Goal: Task Accomplishment & Management: Use online tool/utility

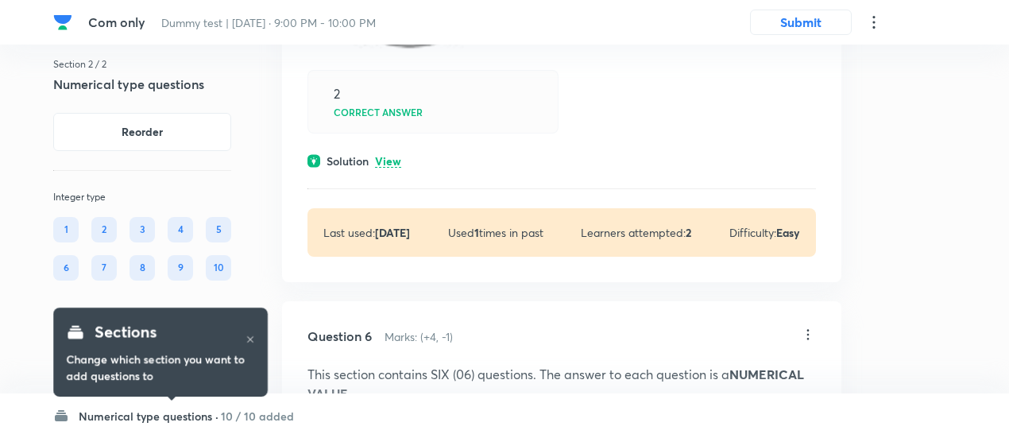
click at [393, 156] on p "View" at bounding box center [388, 162] width 26 height 12
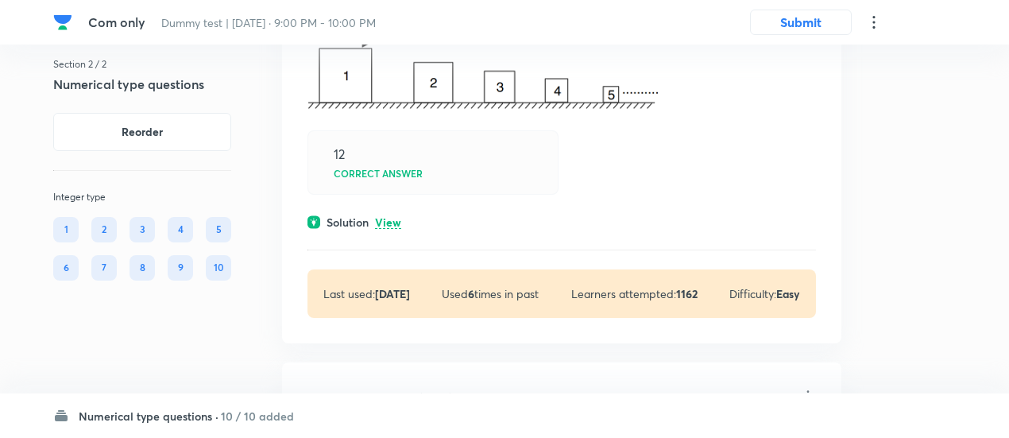
scroll to position [3099, 0]
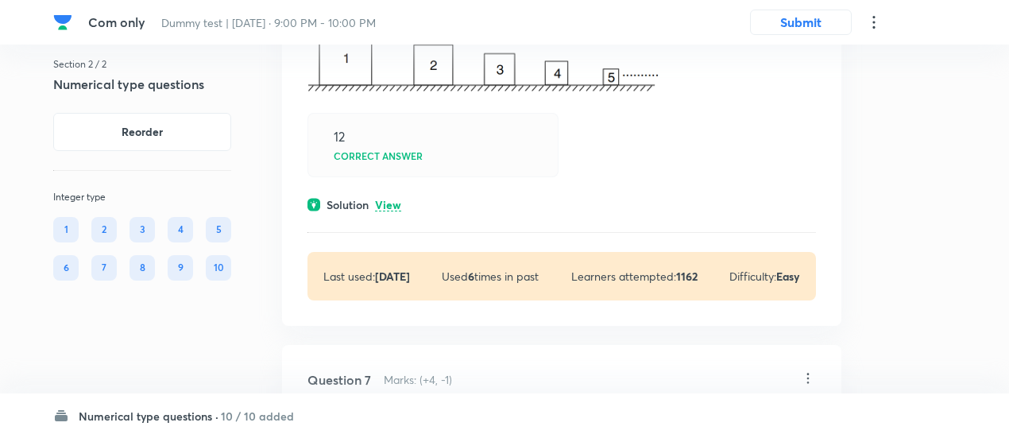
click at [388, 199] on p "View" at bounding box center [388, 205] width 26 height 12
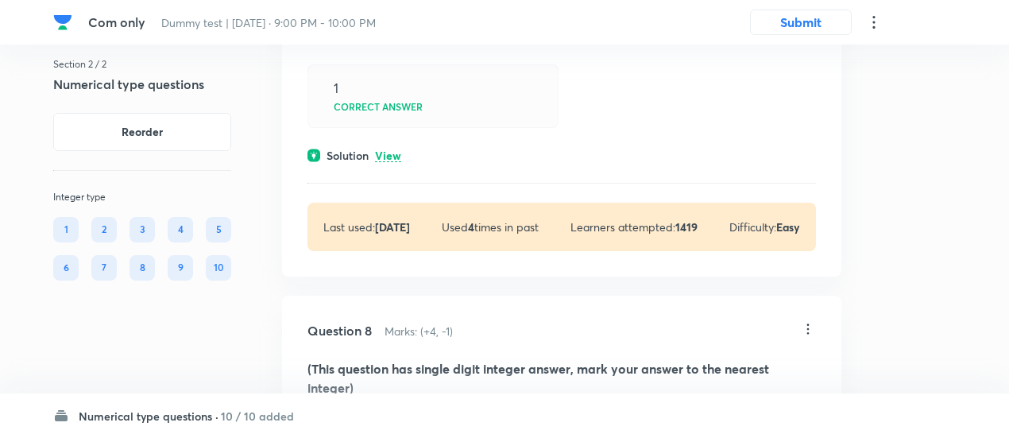
scroll to position [4319, 0]
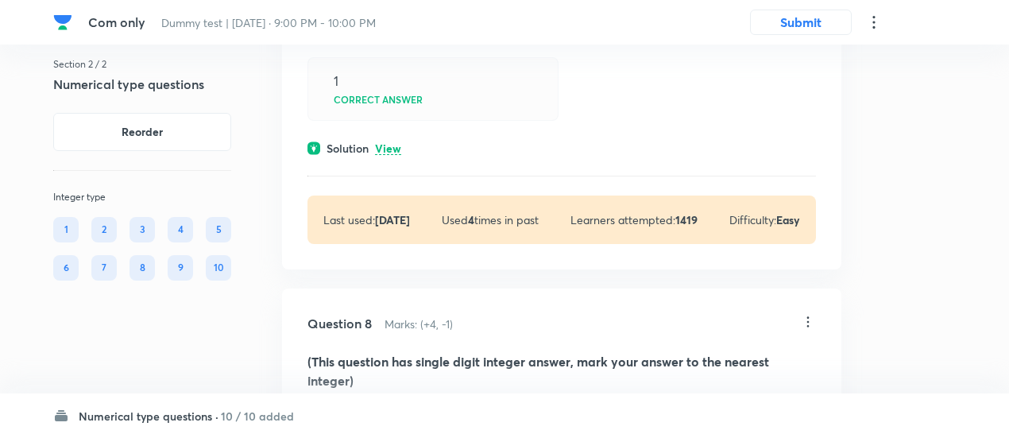
click at [391, 149] on p "View" at bounding box center [388, 149] width 26 height 12
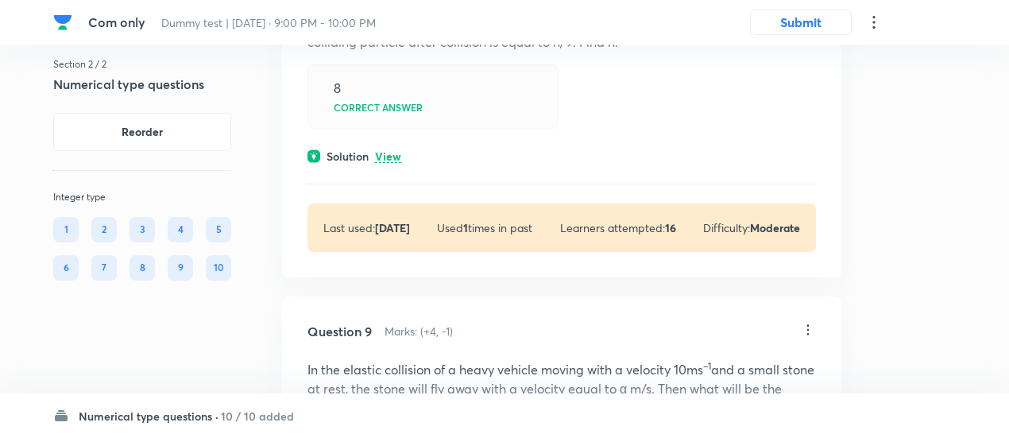
scroll to position [5231, 0]
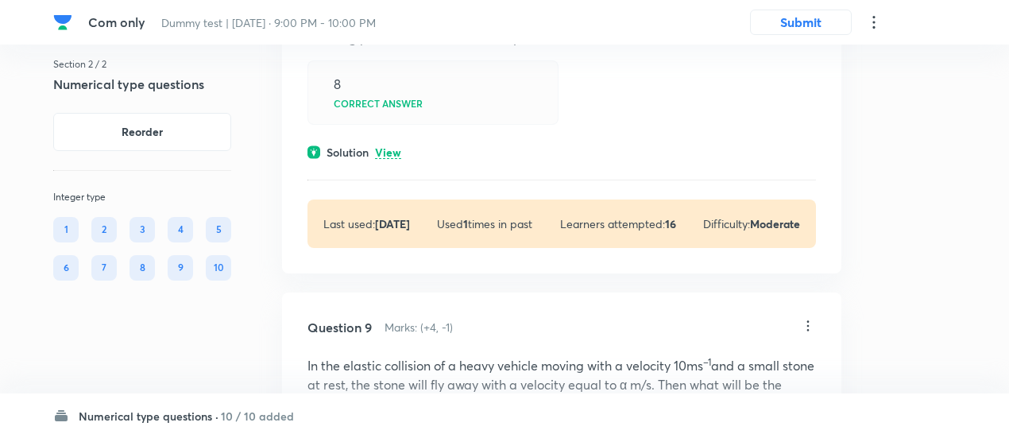
click at [389, 137] on div "Question 8 Marks: (+4, -1) (This question has single digit integer answer, mark…" at bounding box center [561, 81] width 559 height 384
click at [390, 151] on p "View" at bounding box center [388, 153] width 26 height 12
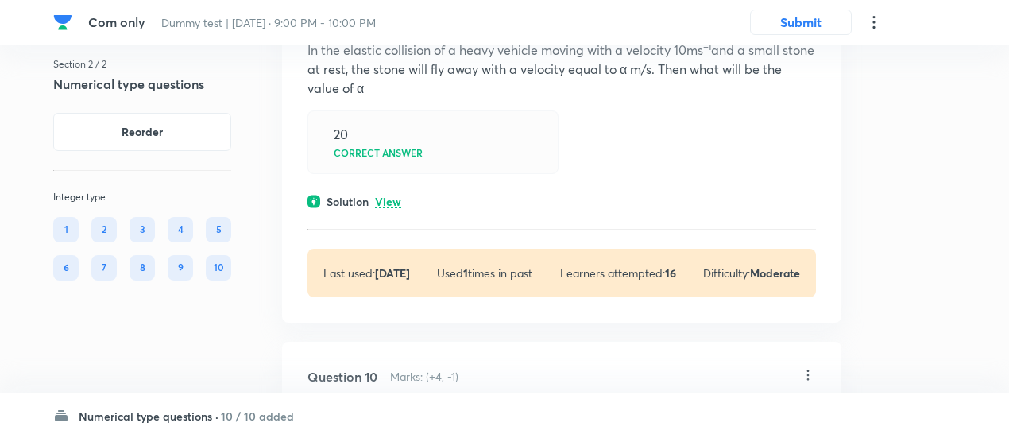
scroll to position [5821, 0]
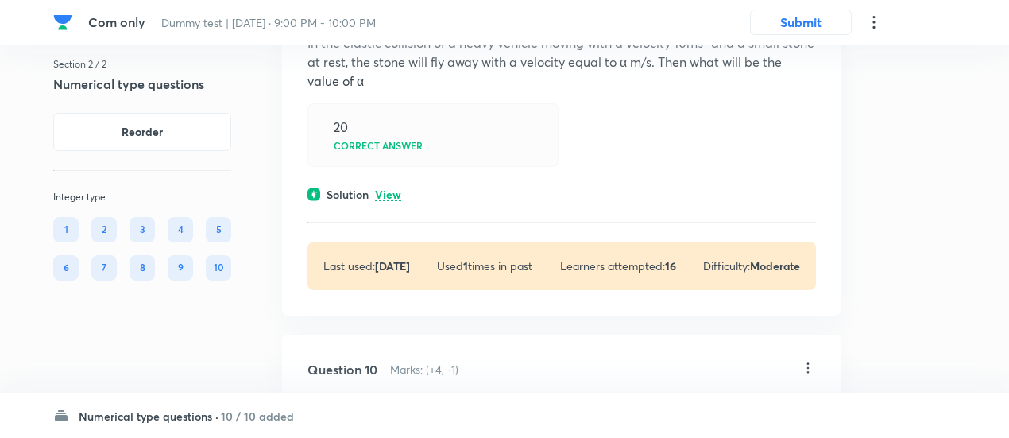
click at [403, 195] on div "Question 9 Marks: (+4, -1) In the elastic collision of a heavy vehicle moving w…" at bounding box center [561, 143] width 559 height 346
click at [403, 195] on div "Solution View" at bounding box center [562, 194] width 509 height 17
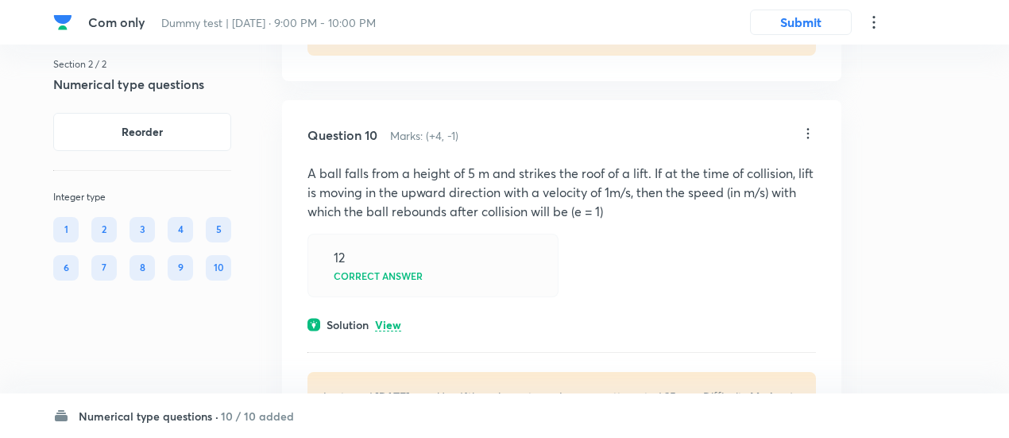
scroll to position [6430, 0]
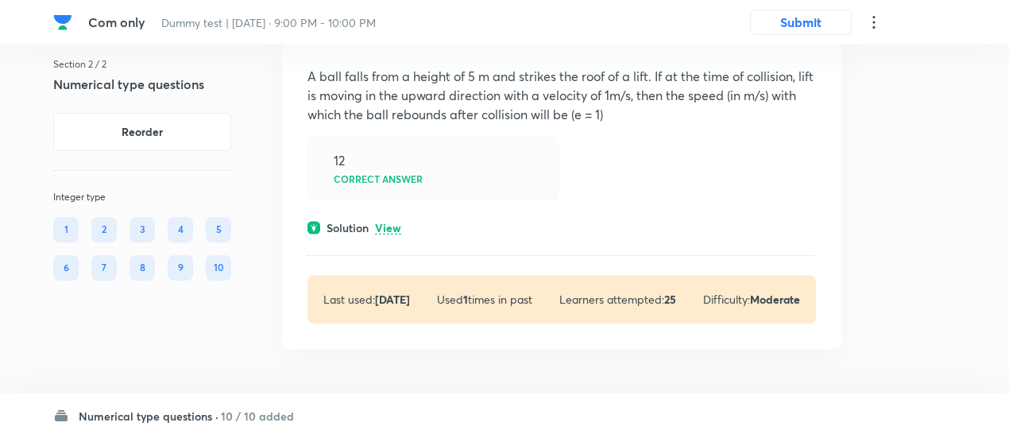
click at [392, 222] on p "View" at bounding box center [388, 228] width 26 height 12
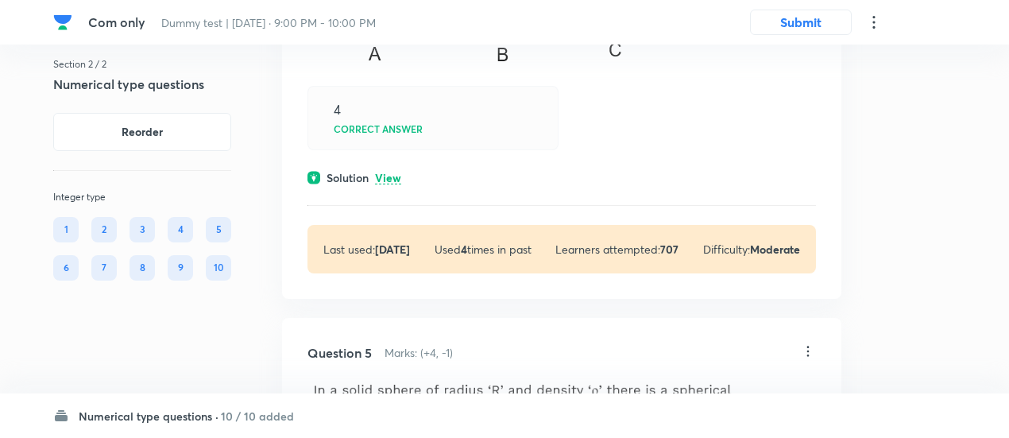
scroll to position [1813, 0]
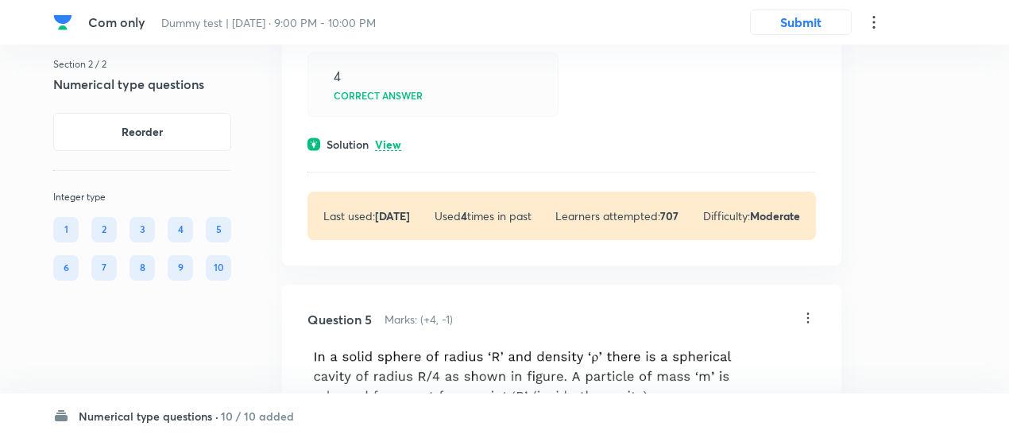
click at [393, 140] on p "View" at bounding box center [388, 145] width 26 height 12
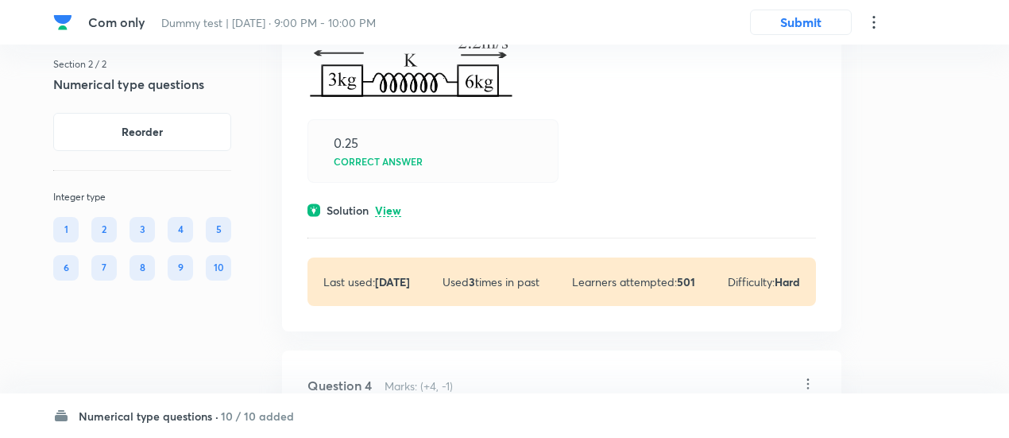
scroll to position [1209, 0]
click at [397, 206] on p "View" at bounding box center [388, 212] width 26 height 12
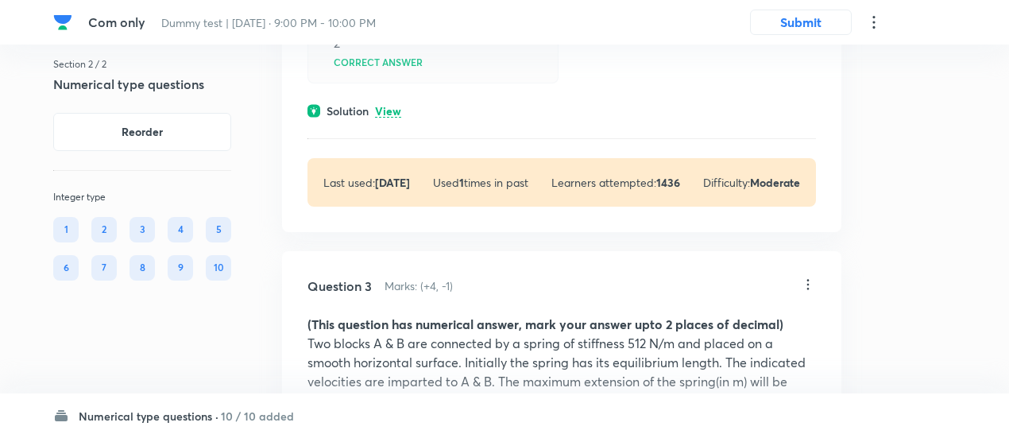
scroll to position [826, 0]
click at [389, 111] on p "View" at bounding box center [388, 112] width 26 height 12
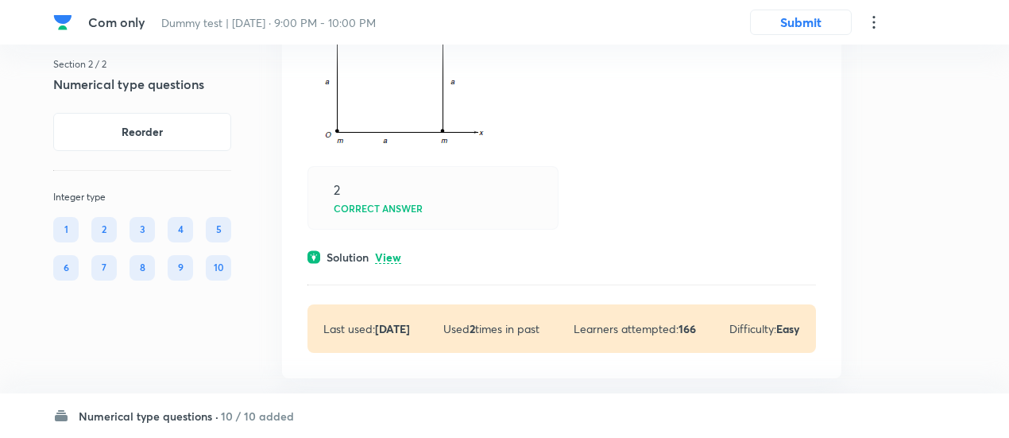
scroll to position [289, 0]
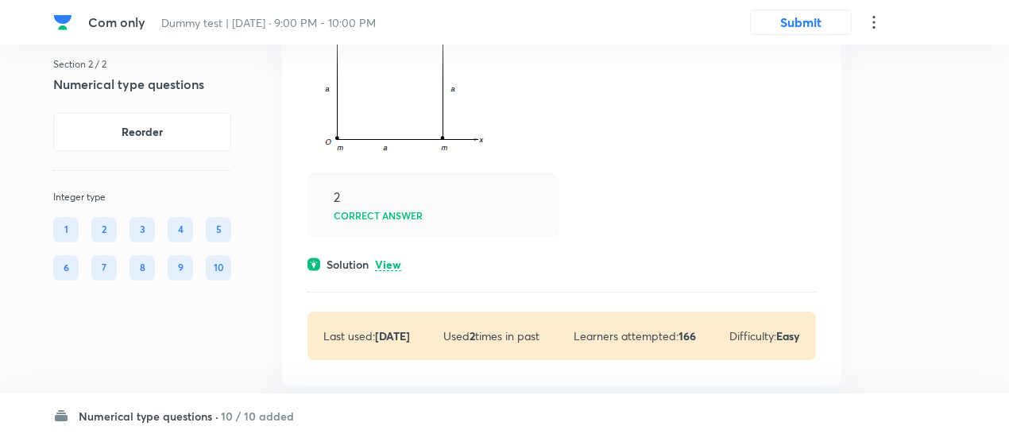
click at [395, 266] on p "View" at bounding box center [388, 265] width 26 height 12
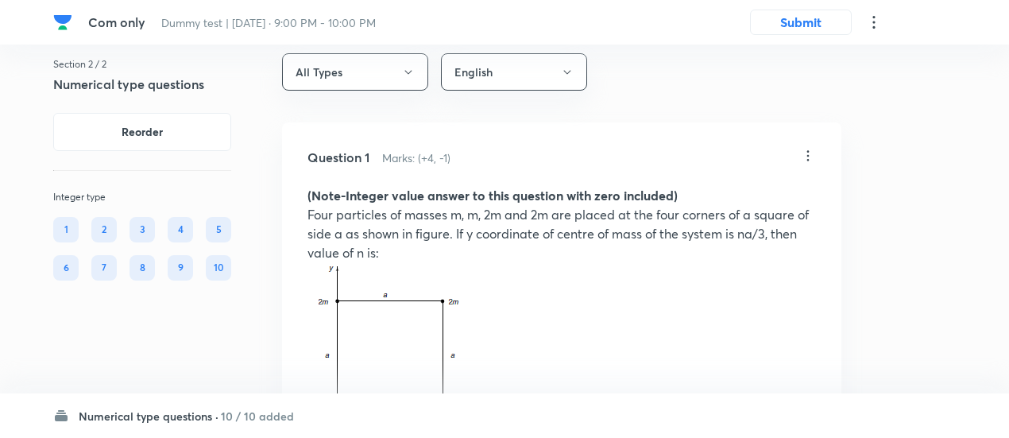
scroll to position [0, 0]
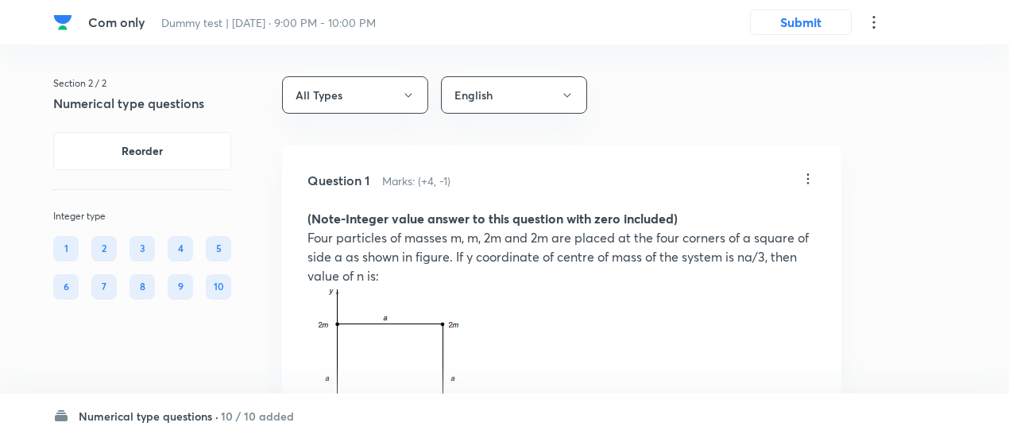
click at [257, 417] on h6 "10 / 10 added" at bounding box center [257, 416] width 73 height 17
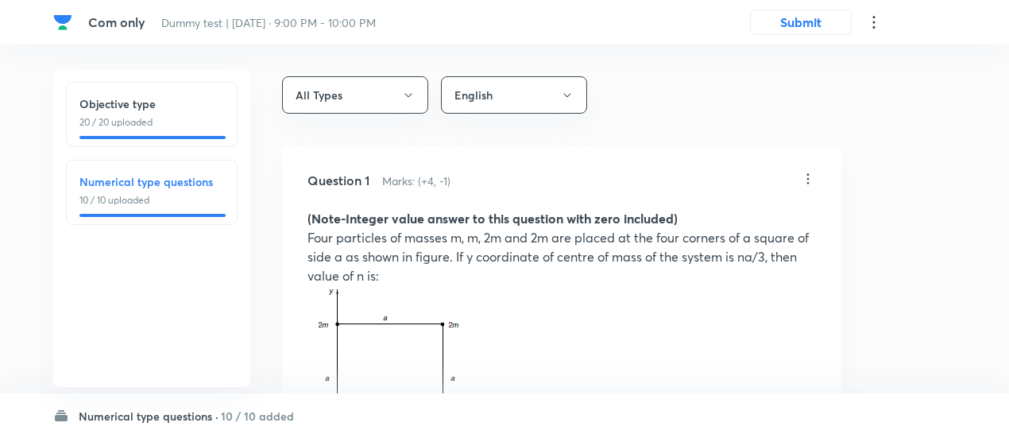
click at [200, 120] on p "20 / 20 uploaded" at bounding box center [151, 122] width 145 height 14
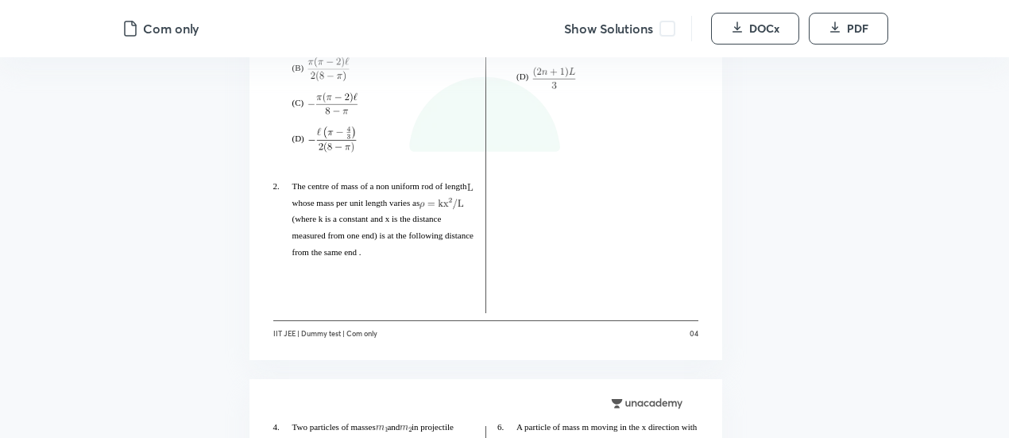
scroll to position [2511, 0]
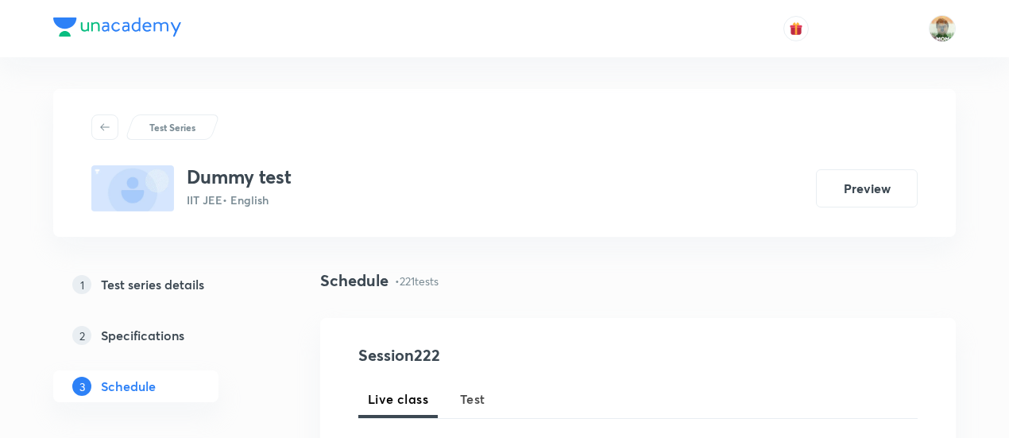
click at [465, 396] on span "Test" at bounding box center [472, 398] width 25 height 19
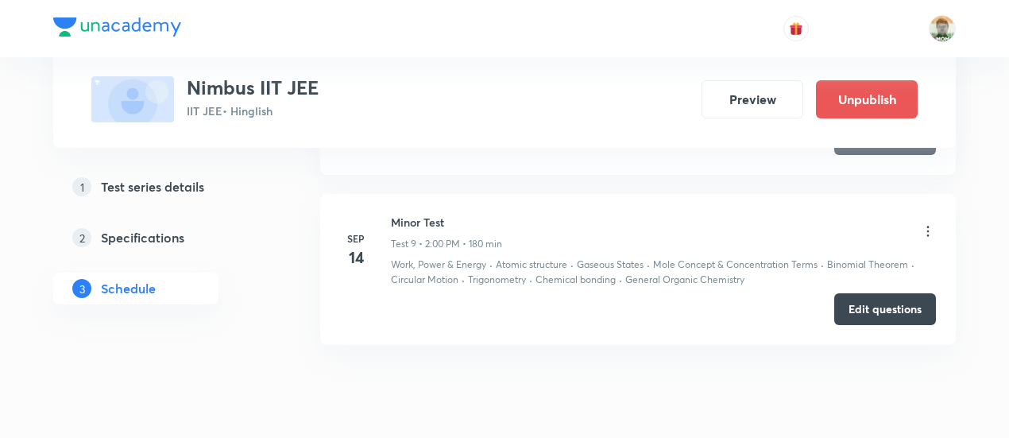
scroll to position [2238, 0]
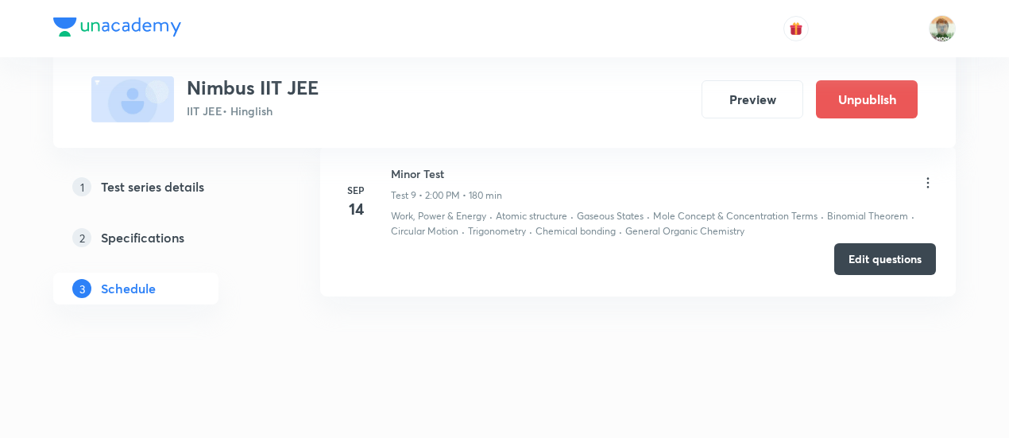
click at [858, 258] on button "Edit questions" at bounding box center [885, 259] width 102 height 32
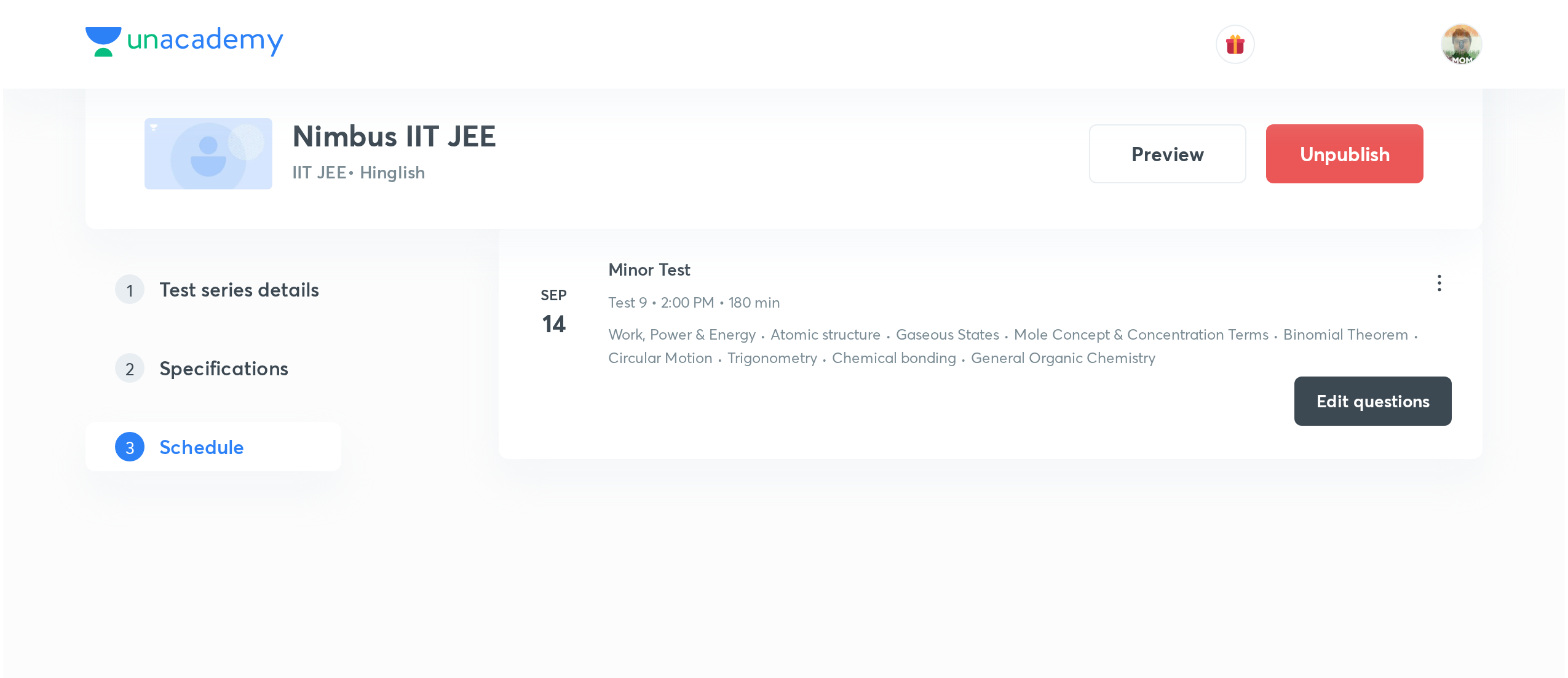
scroll to position [1406, 0]
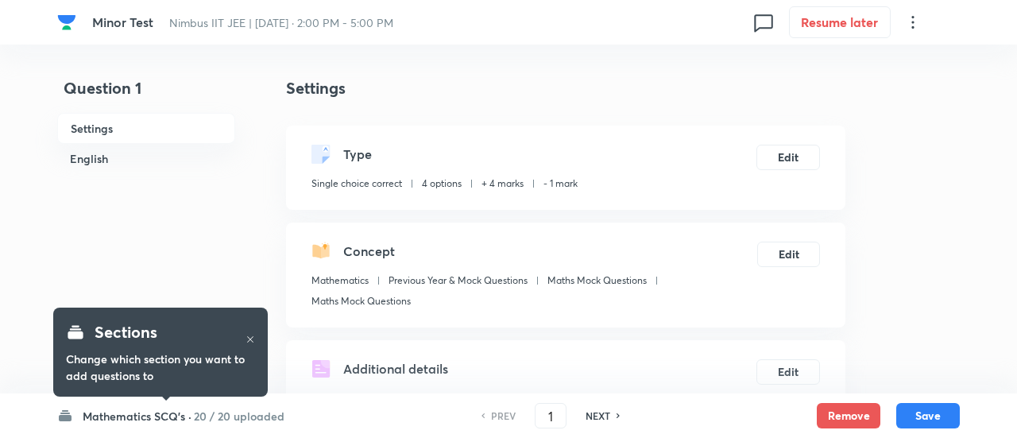
checkbox input "true"
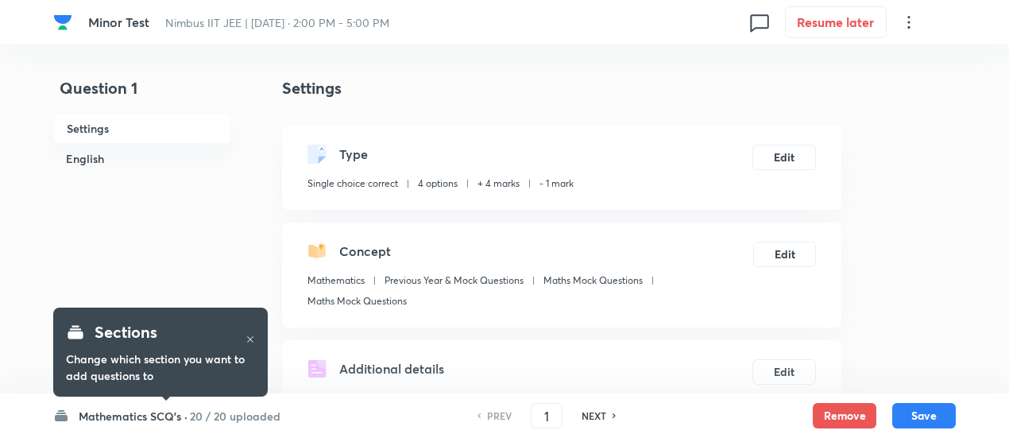
click at [205, 414] on h6 "20 / 20 uploaded" at bounding box center [235, 416] width 91 height 17
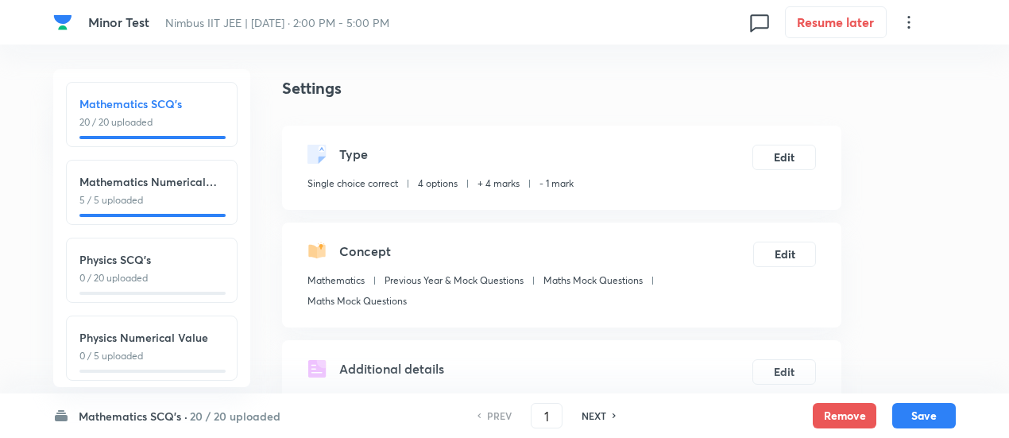
click at [173, 262] on h6 "Physics SCQ's" at bounding box center [151, 259] width 145 height 17
type input "26"
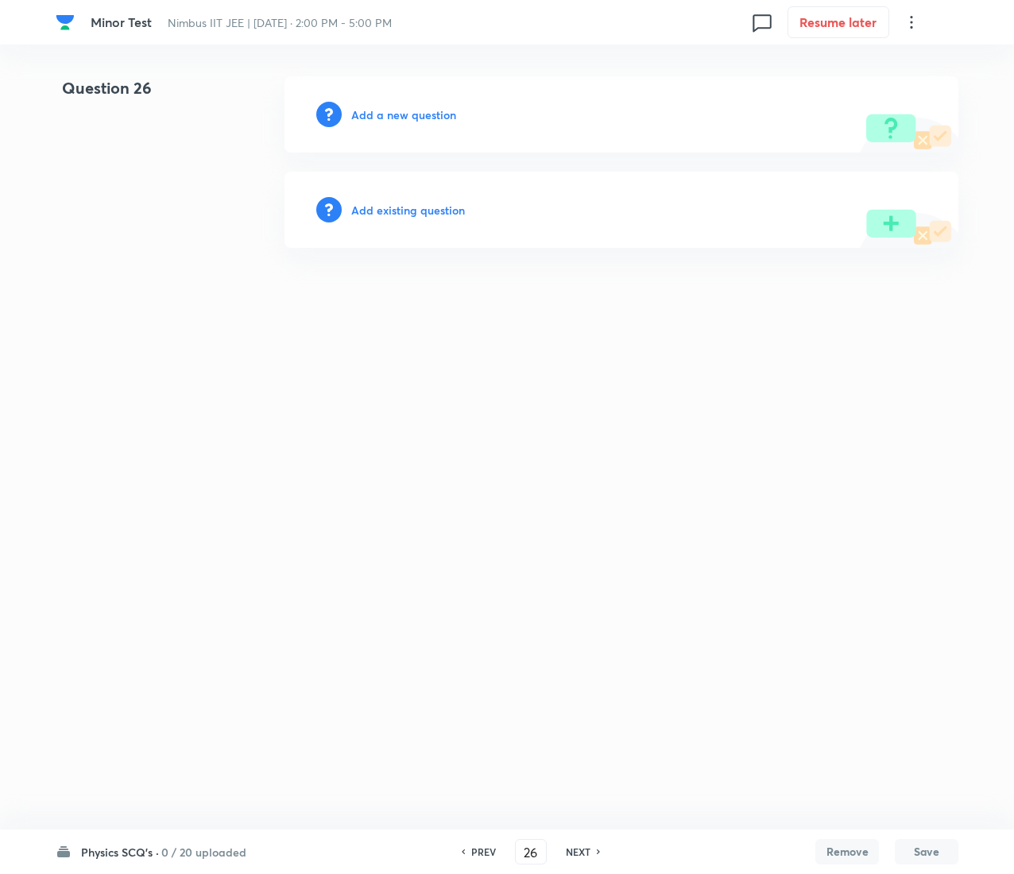
drag, startPoint x: 906, startPoint y: 3, endPoint x: 305, endPoint y: 415, distance: 728.2
click at [305, 324] on html "[MEDICAL_DATA] Nimbus IIT JEE | [DATE] · 2:00 PM - 5:00 PM 0 Resume later Quest…" at bounding box center [507, 162] width 1014 height 324
click at [261, 324] on html "[MEDICAL_DATA] Nimbus IIT JEE | [DATE] · 2:00 PM - 5:00 PM 0 Resume later Quest…" at bounding box center [507, 162] width 1014 height 324
click at [435, 216] on h6 "Add existing question" at bounding box center [408, 210] width 114 height 17
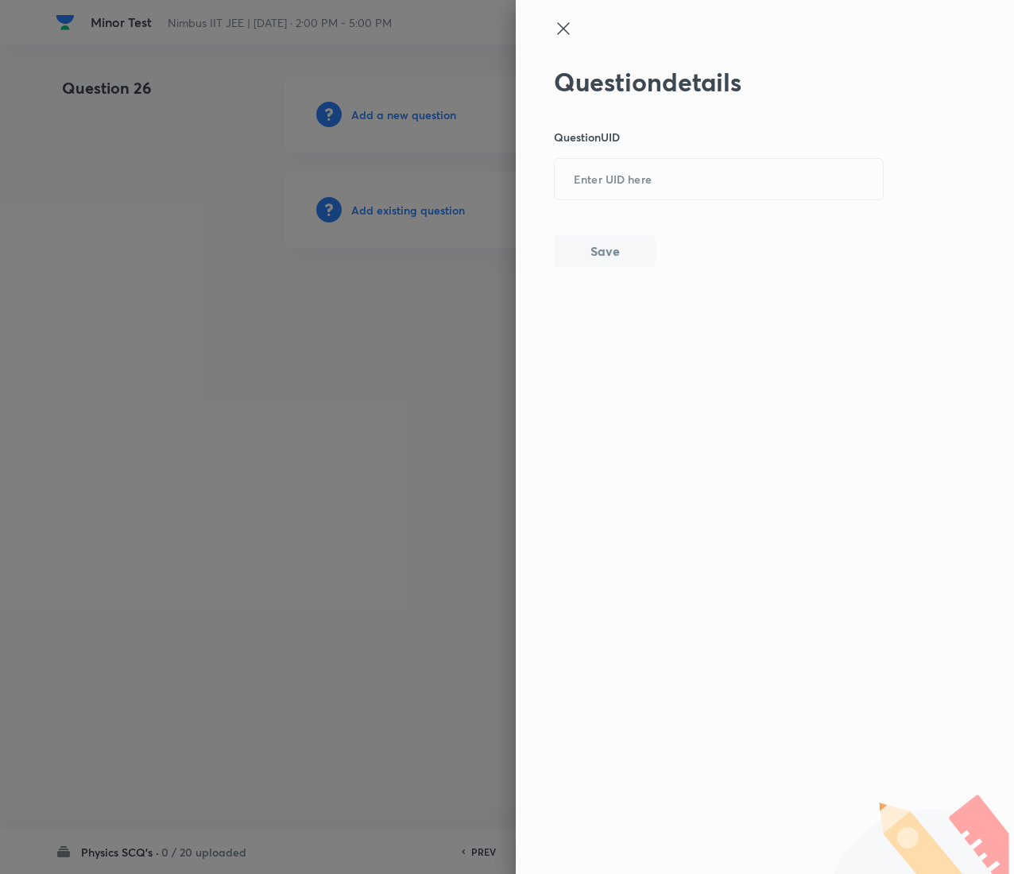
click at [679, 151] on div "Question details Question UID ​ Save" at bounding box center [719, 167] width 331 height 200
click at [674, 168] on input "text" at bounding box center [719, 180] width 328 height 39
paste input "0R83O"
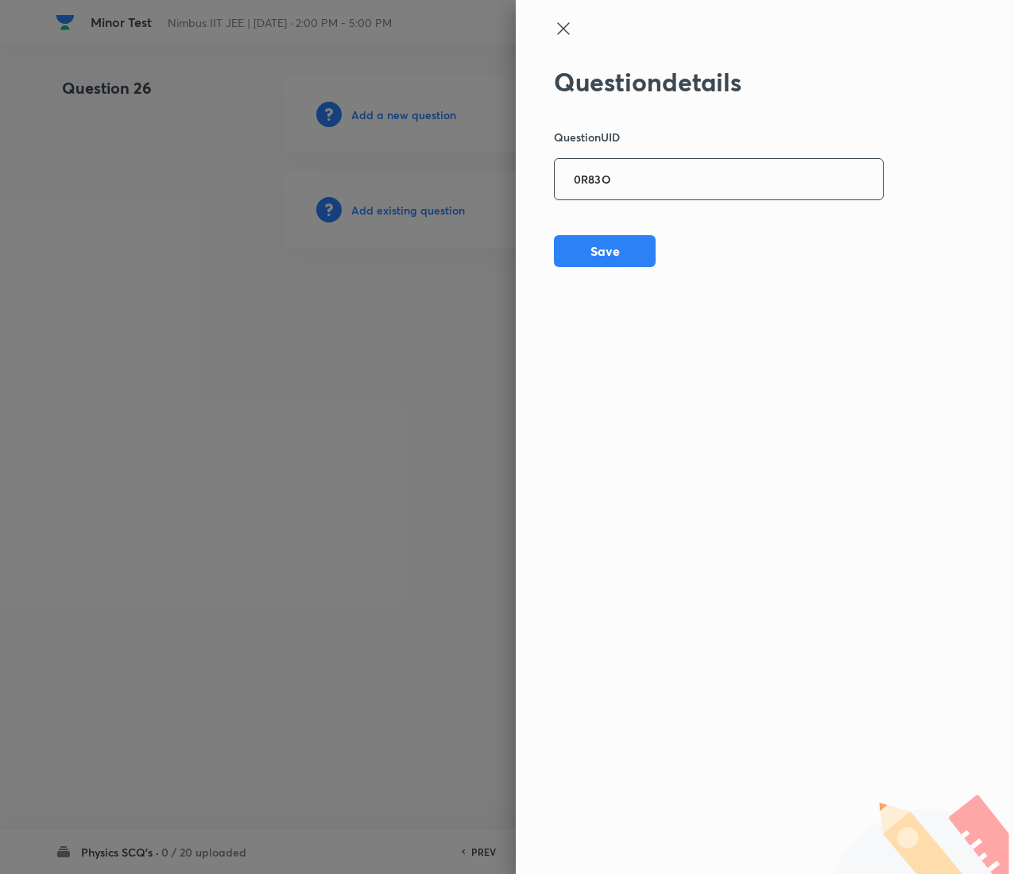
type input "0R83O"
click at [637, 251] on button "Save" at bounding box center [605, 250] width 102 height 32
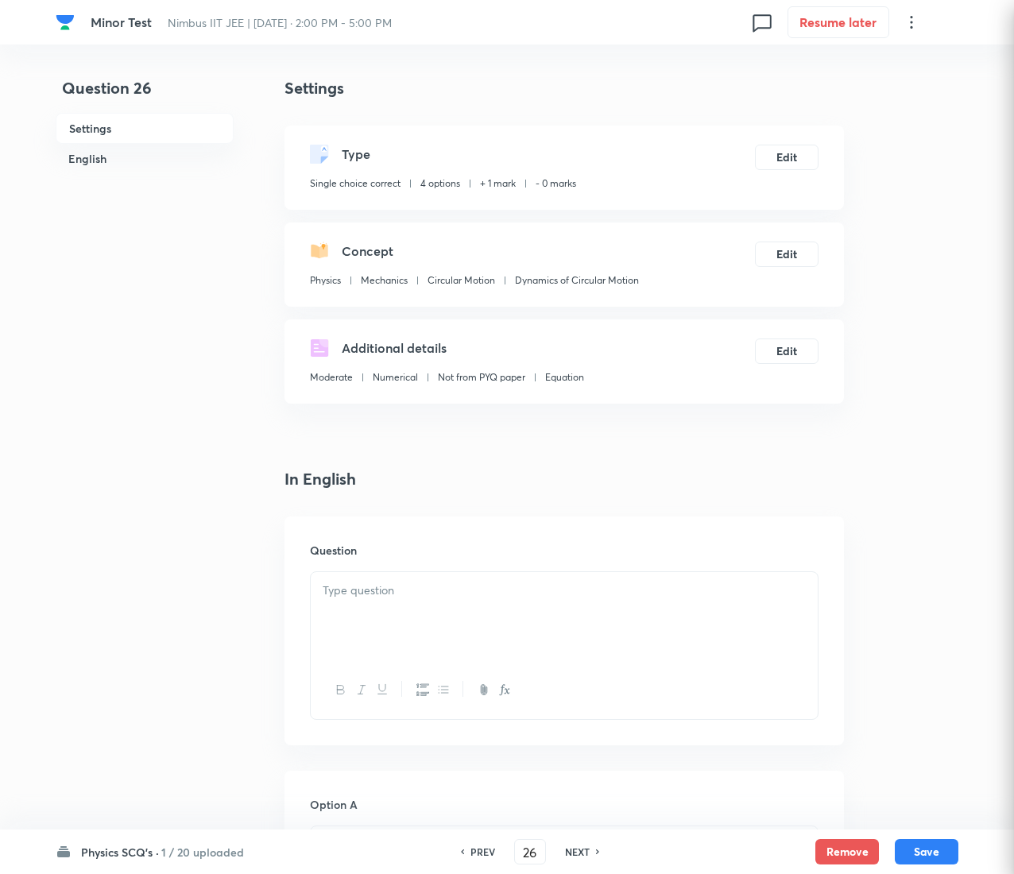
checkbox input "true"
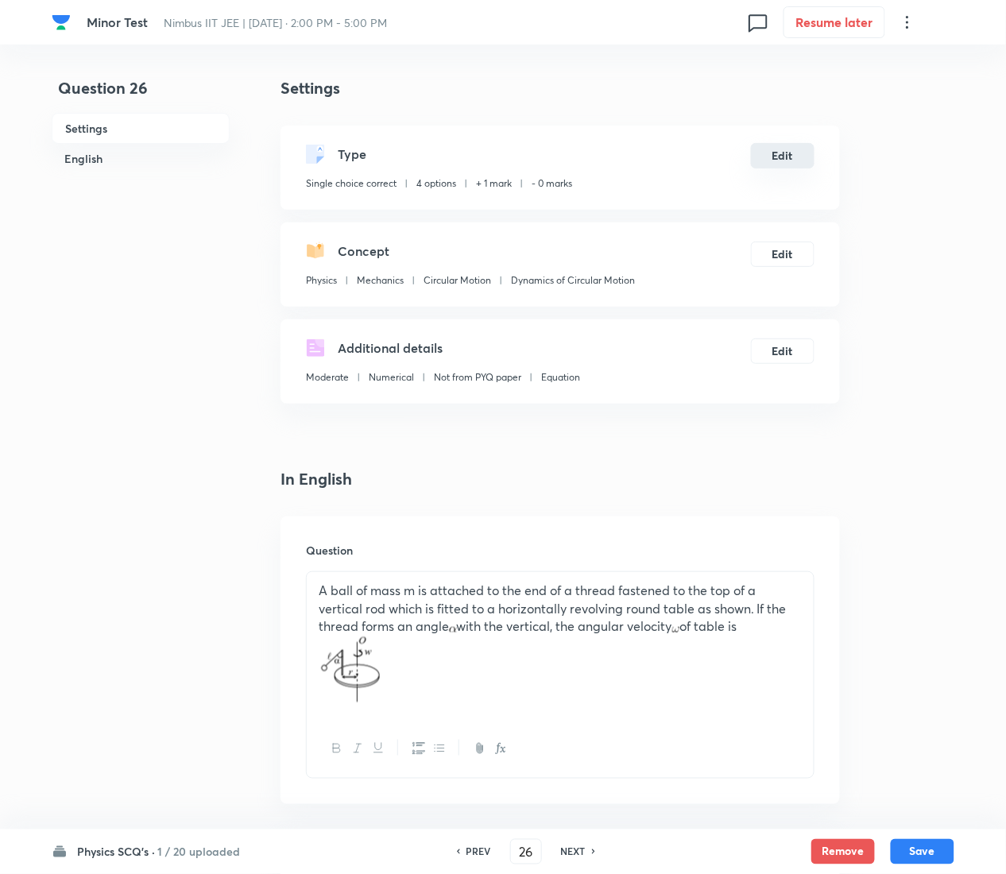
click at [799, 143] on button "Edit" at bounding box center [783, 155] width 64 height 25
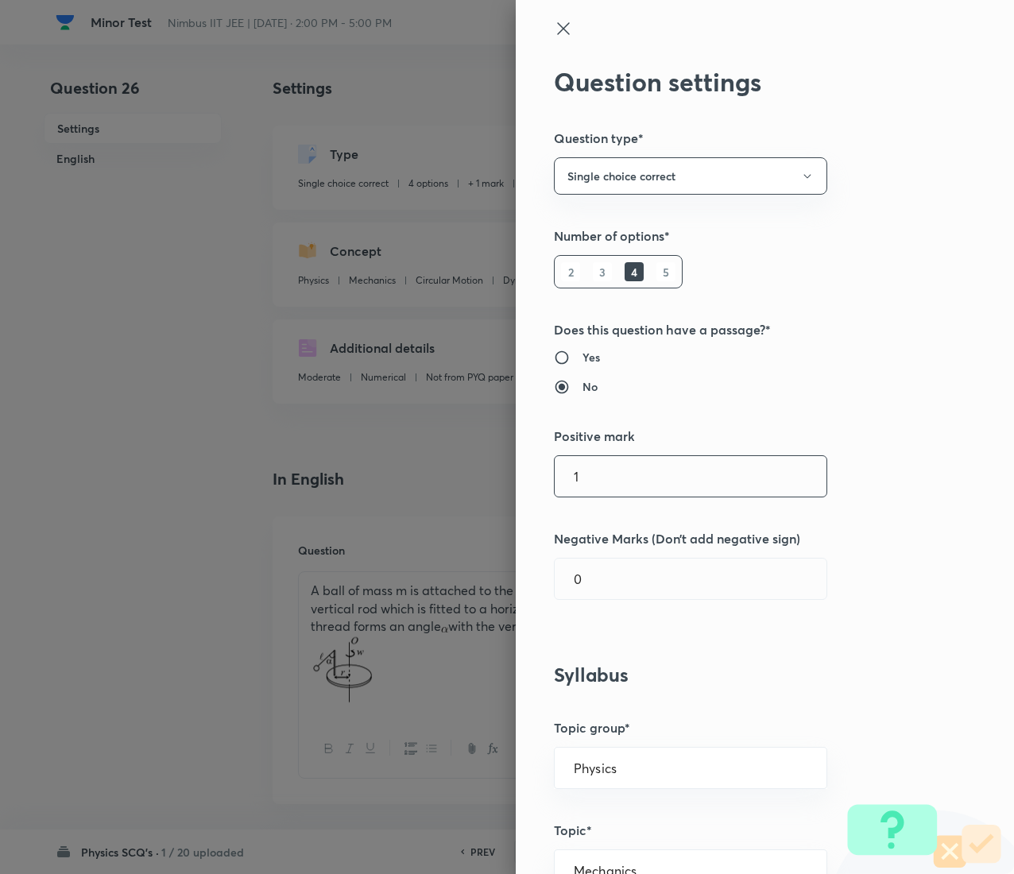
click at [658, 437] on input "1" at bounding box center [691, 476] width 272 height 41
type input "4"
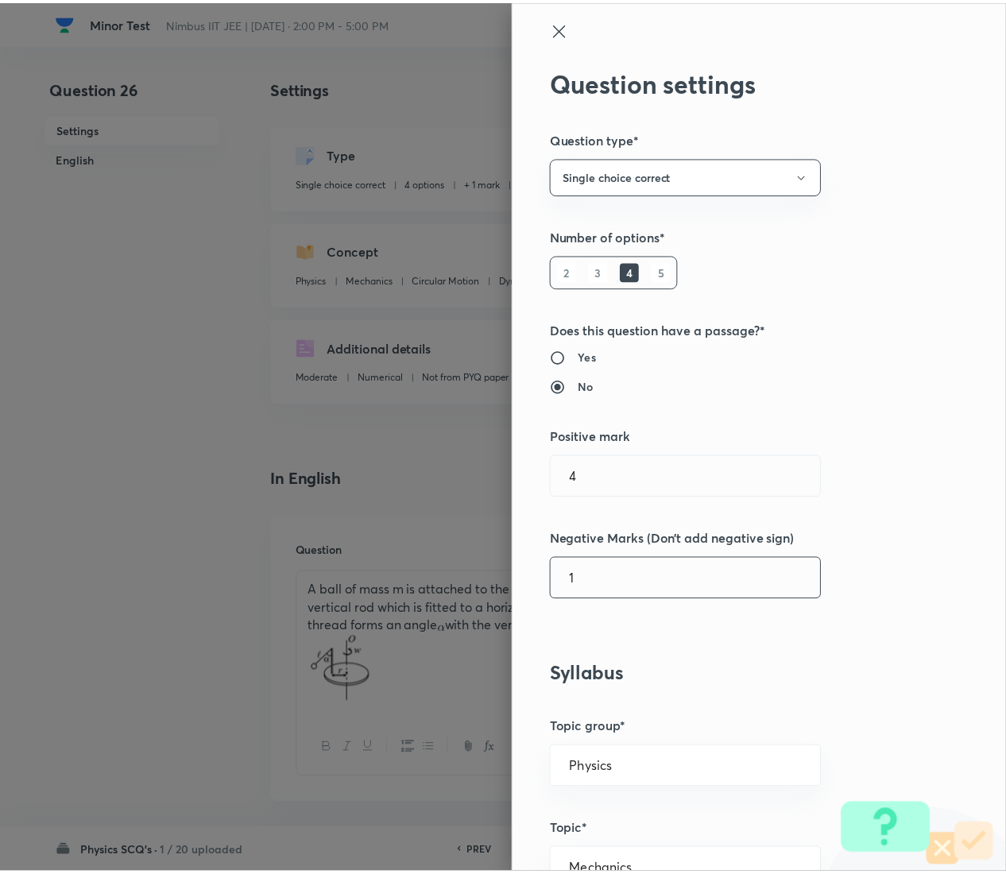
scroll to position [1295, 0]
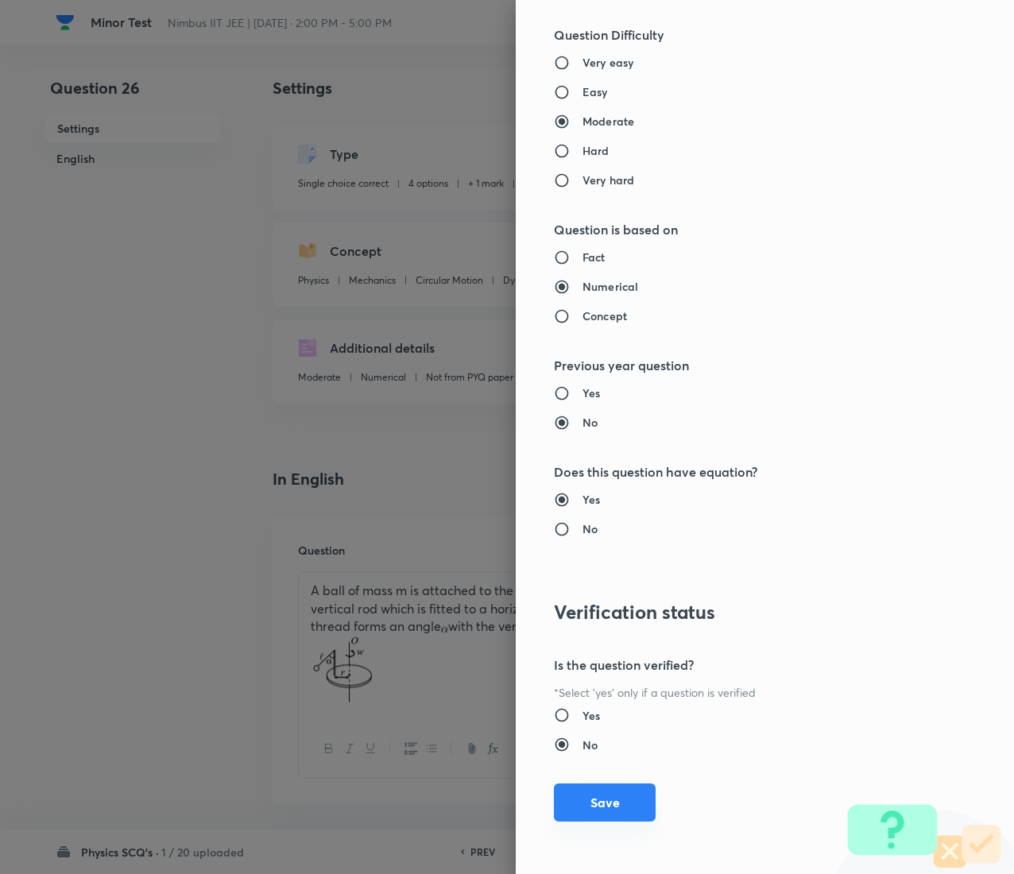
type input "1"
click at [611, 437] on button "Save" at bounding box center [605, 802] width 102 height 38
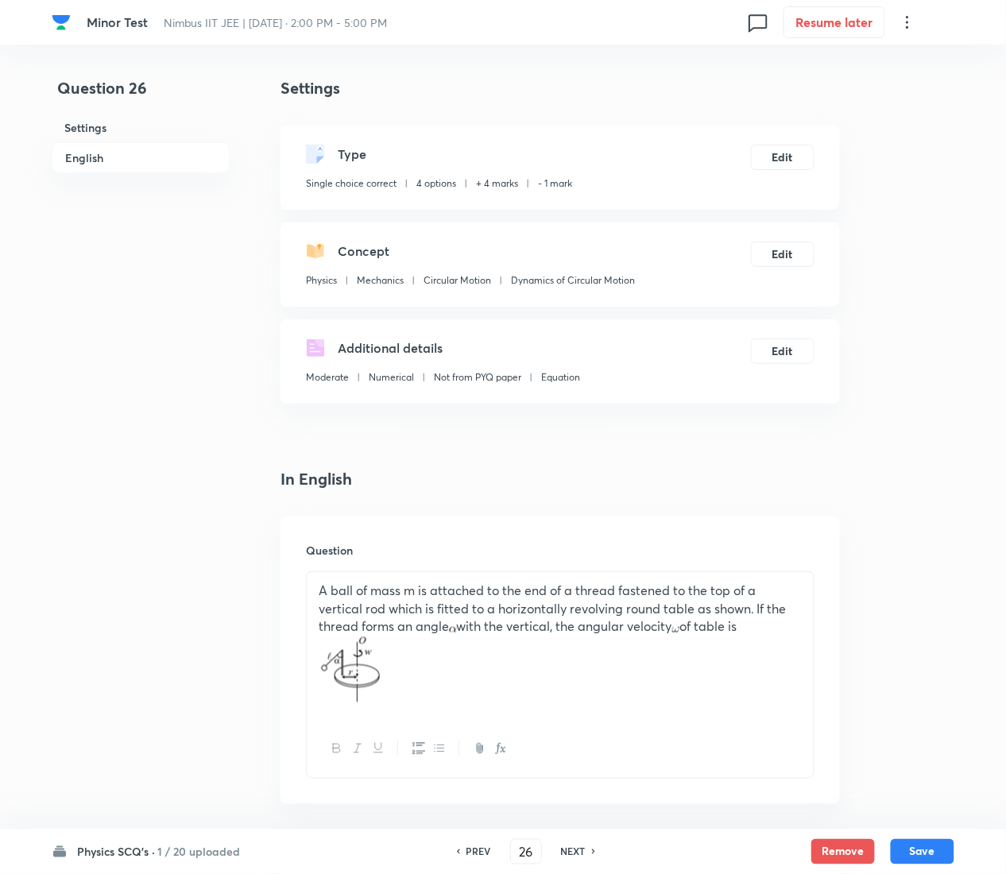
scroll to position [1498, 0]
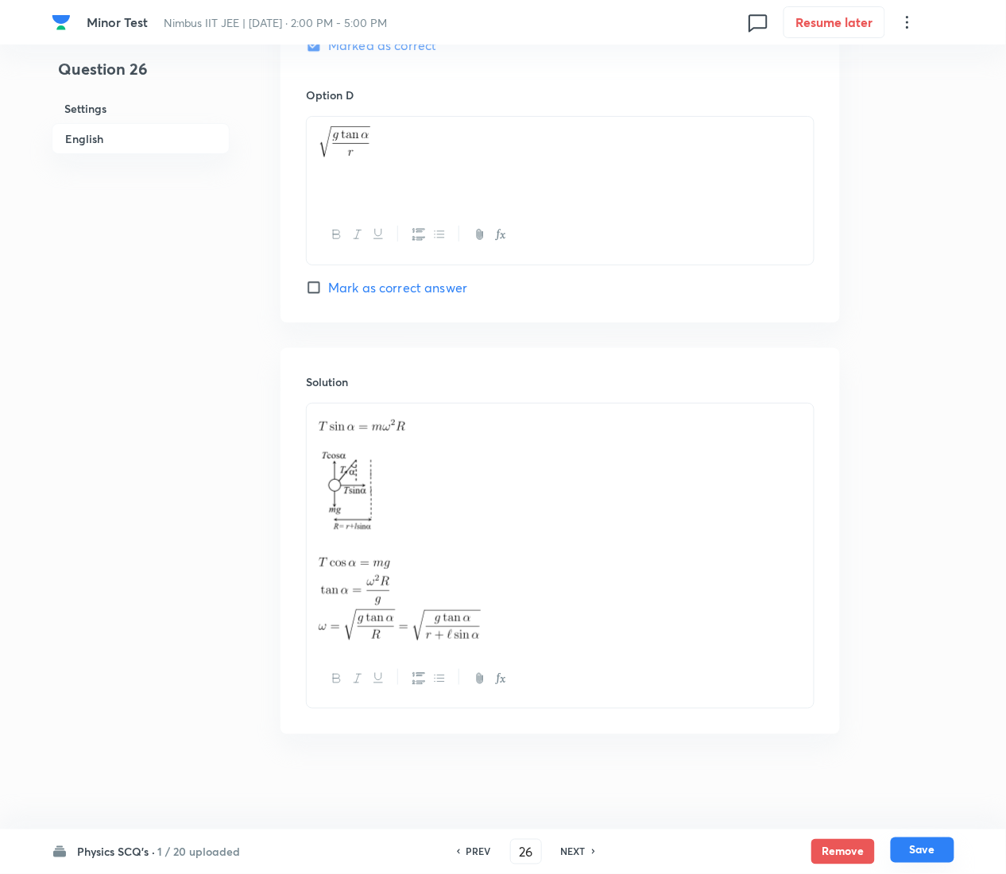
click at [946, 437] on button "Save" at bounding box center [923, 850] width 64 height 25
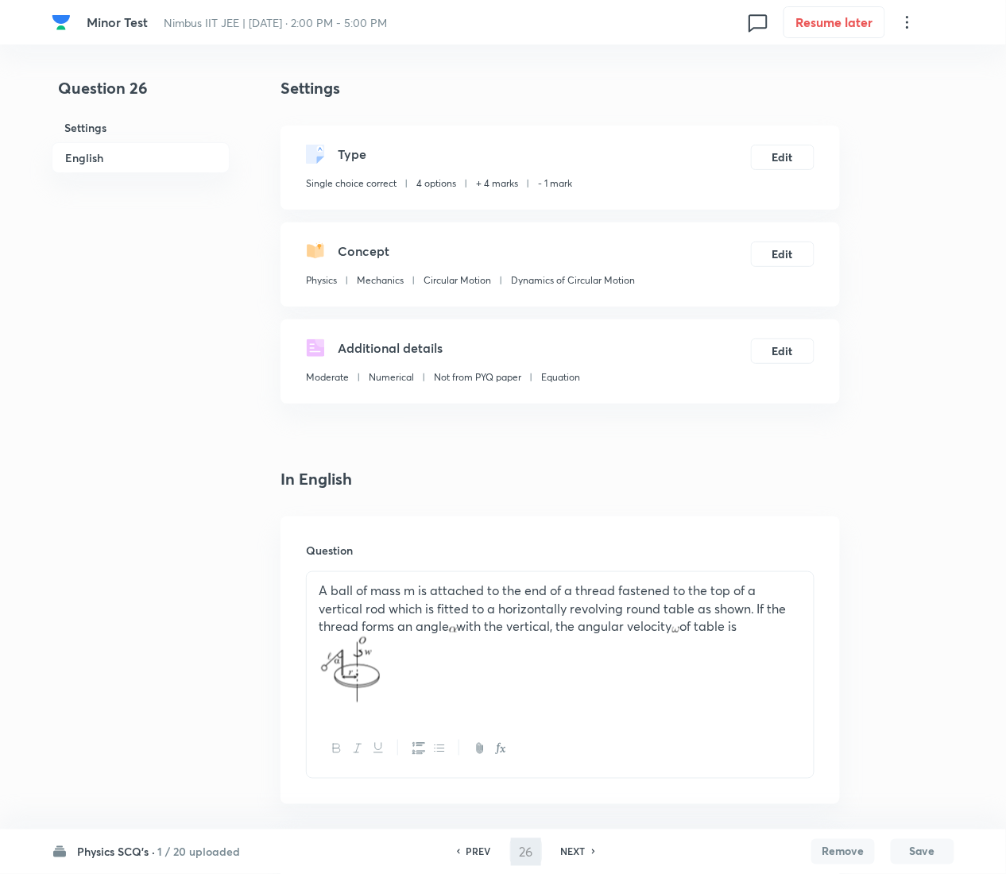
type input "27"
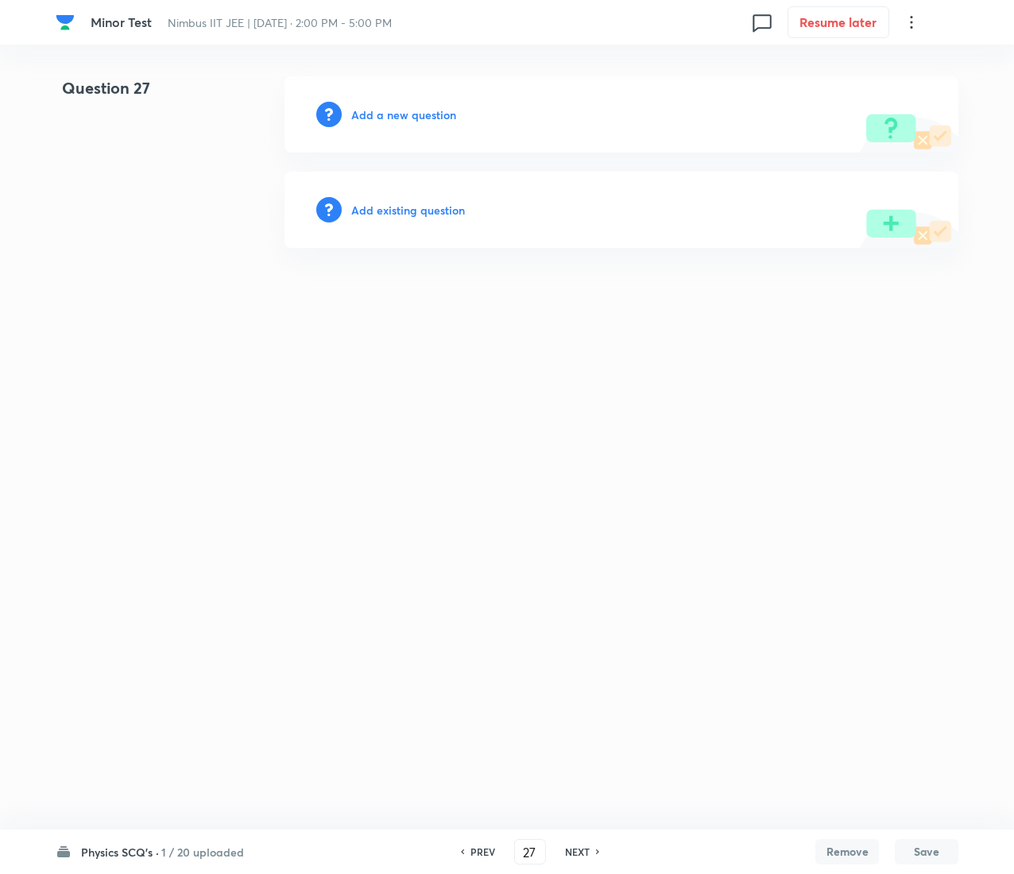
click at [436, 205] on h6 "Add existing question" at bounding box center [408, 210] width 114 height 17
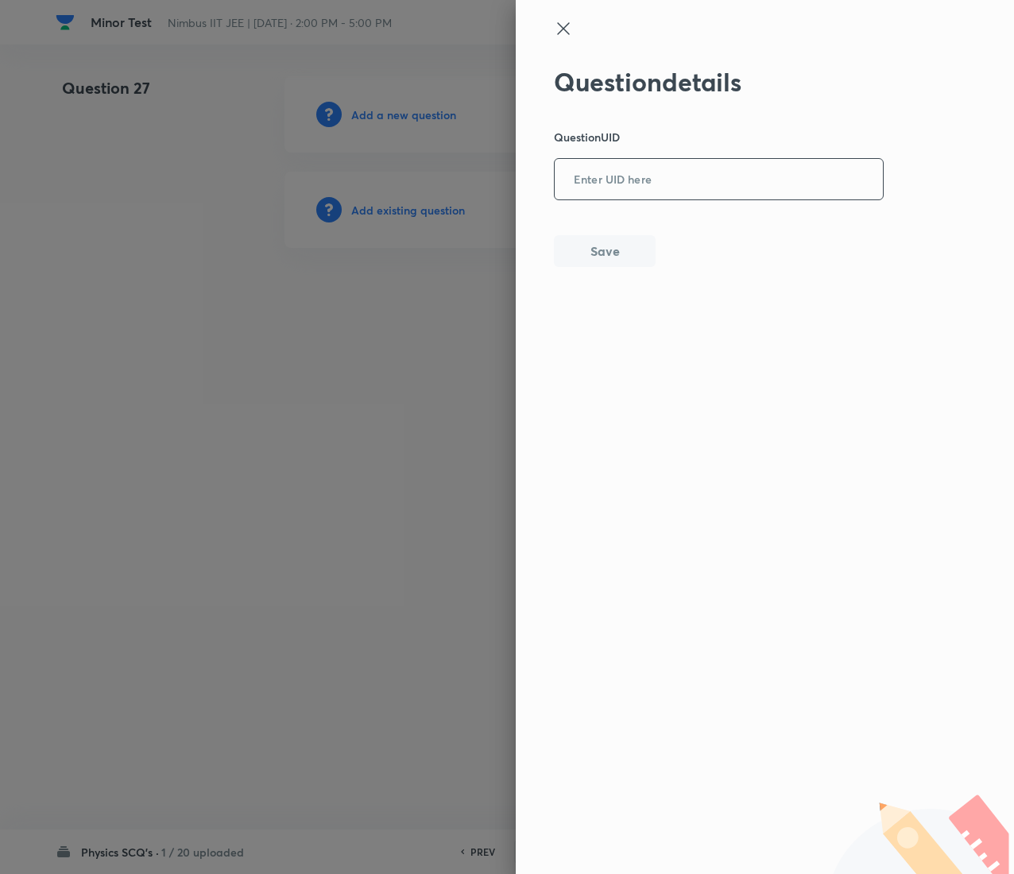
click at [699, 180] on input "text" at bounding box center [719, 180] width 328 height 39
paste input "OTB7Q"
type input "OTB7Q"
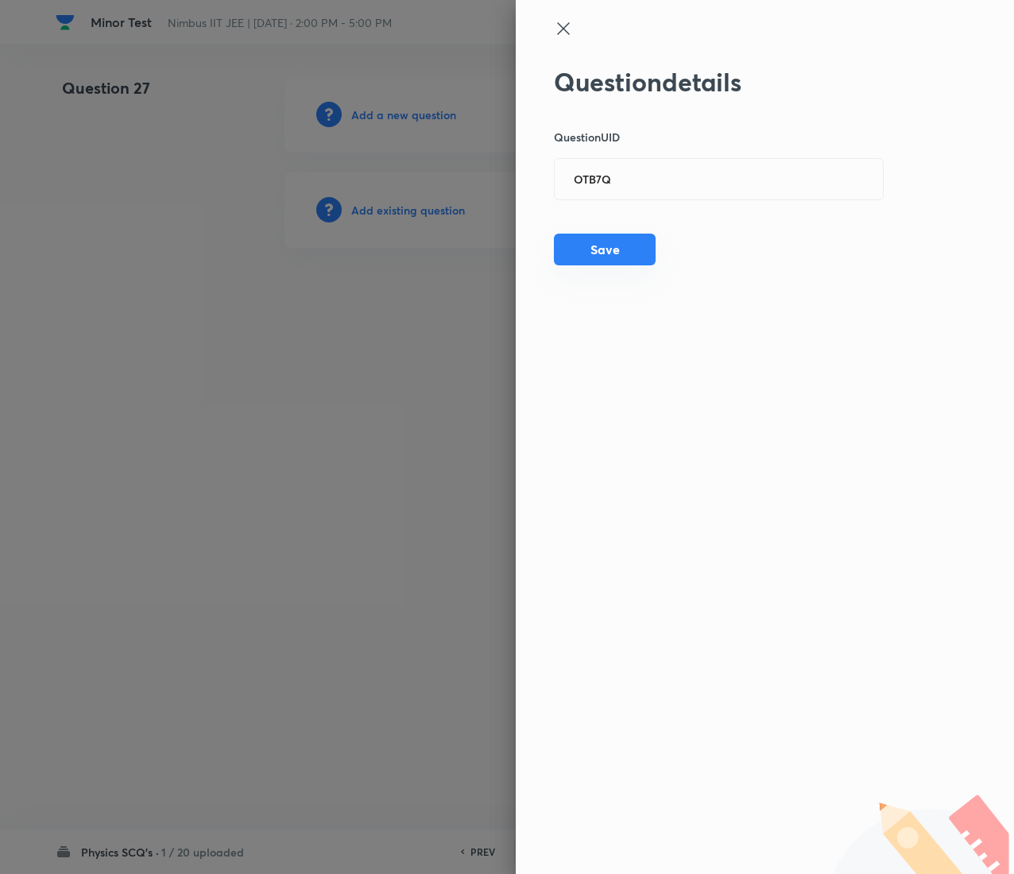
click at [599, 253] on button "Save" at bounding box center [605, 250] width 102 height 32
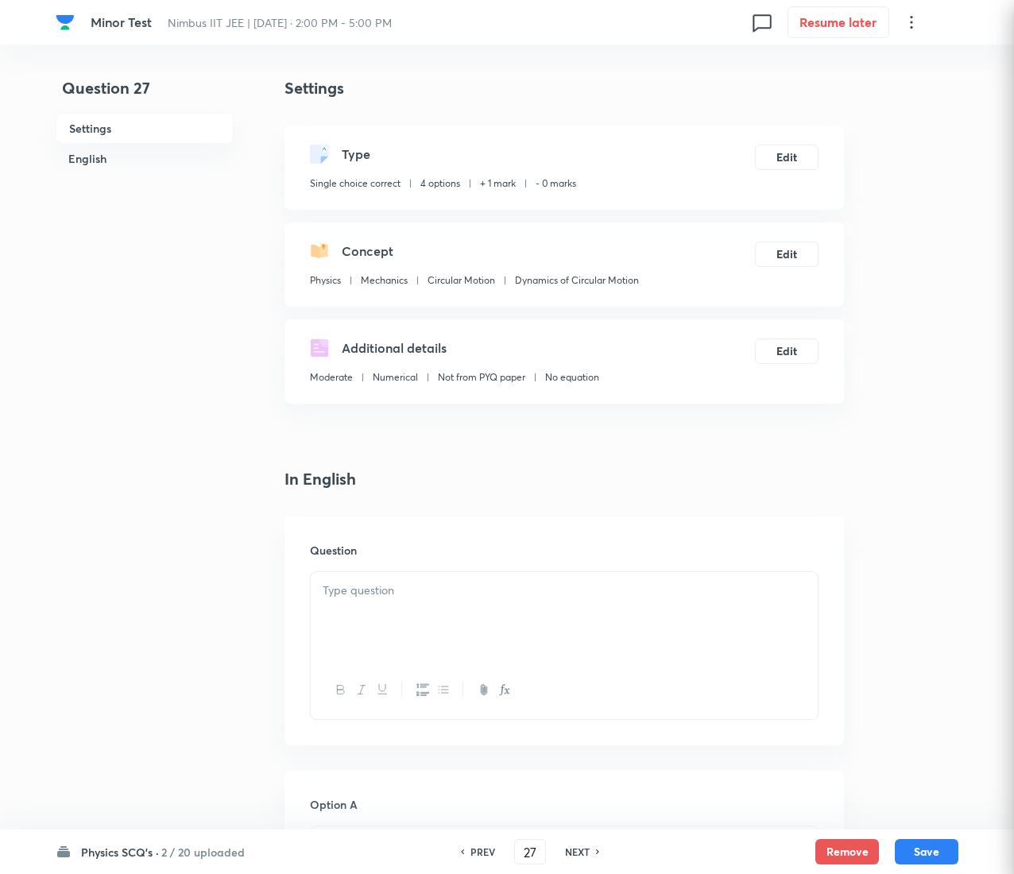
checkbox input "true"
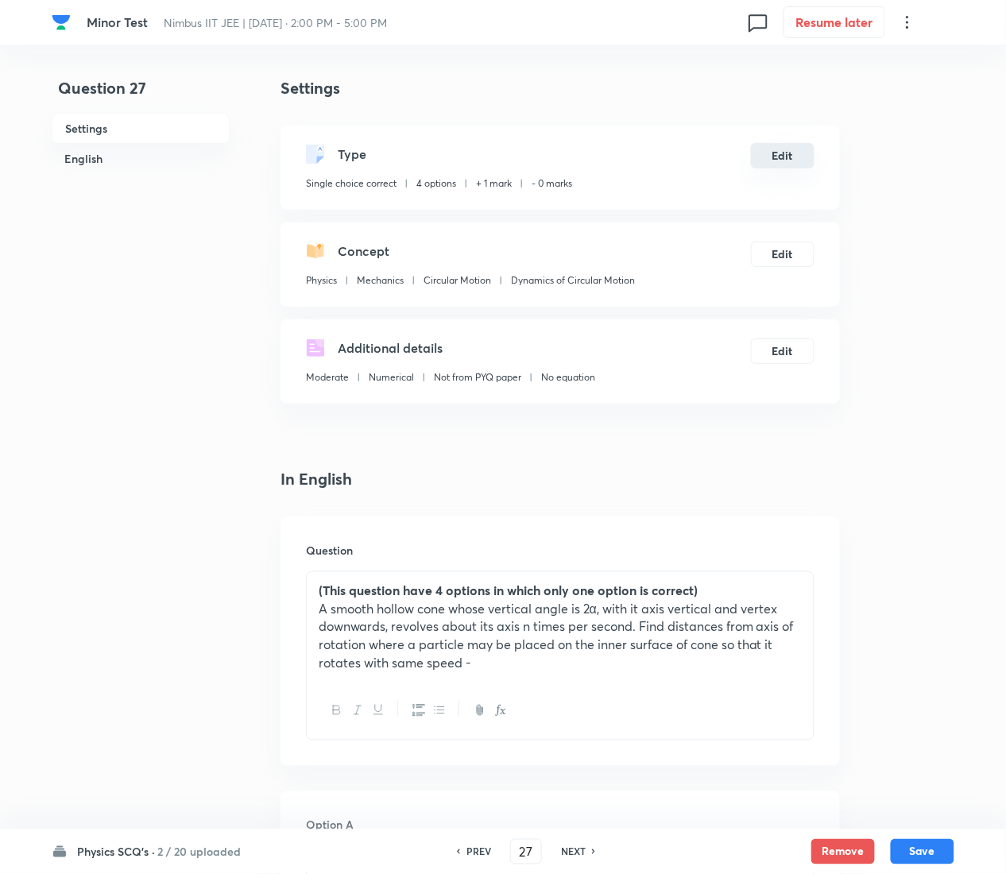
click at [791, 152] on button "Edit" at bounding box center [783, 155] width 64 height 25
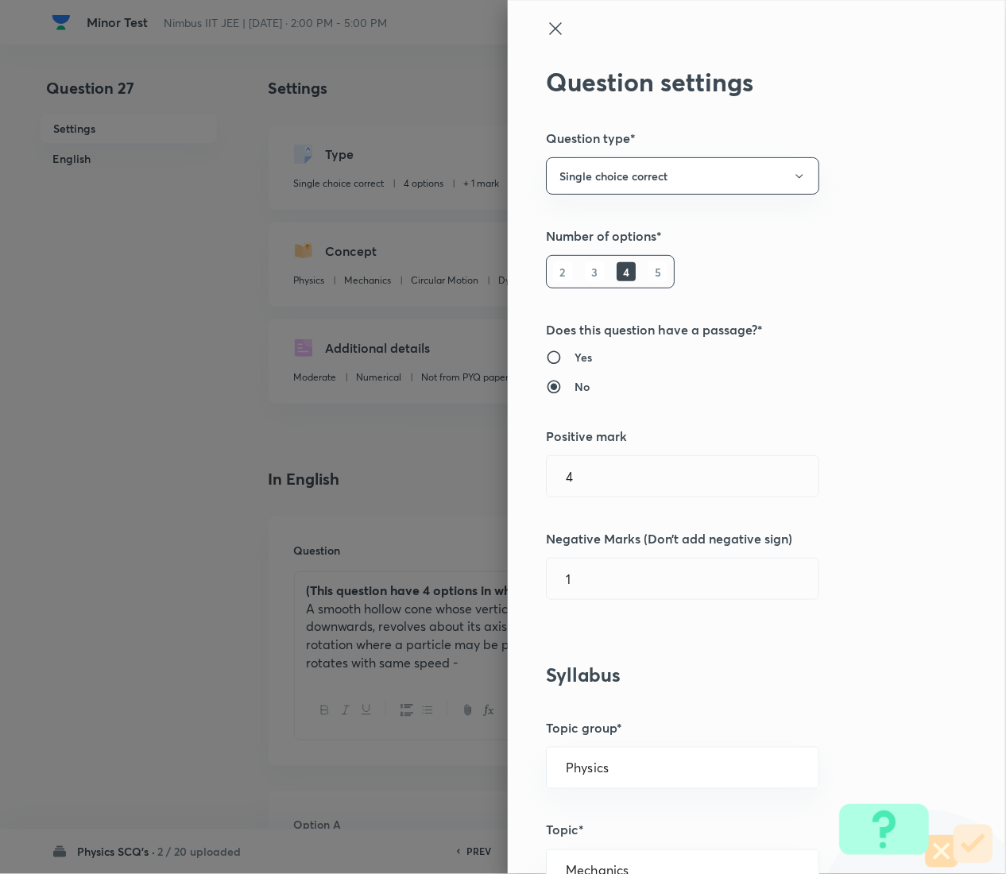
type input "1"
type input "0"
radio input "false"
radio input "true"
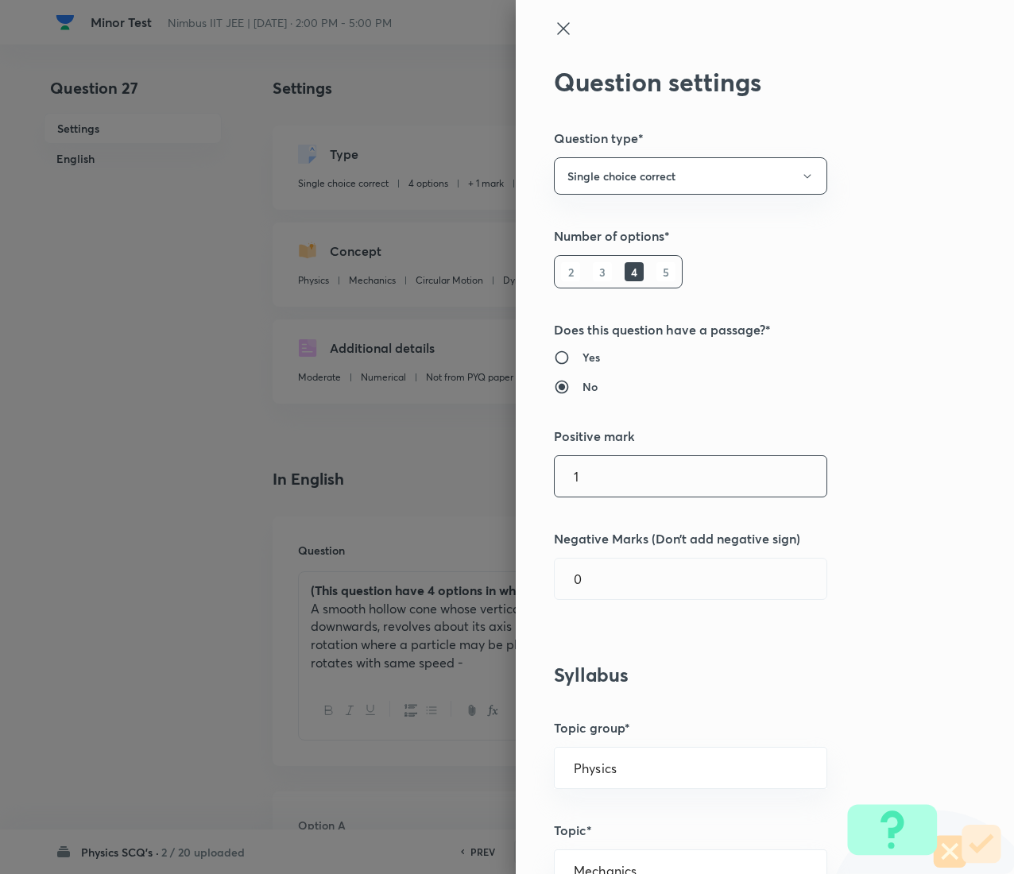
click at [728, 437] on input "1" at bounding box center [691, 476] width 272 height 41
type input "4"
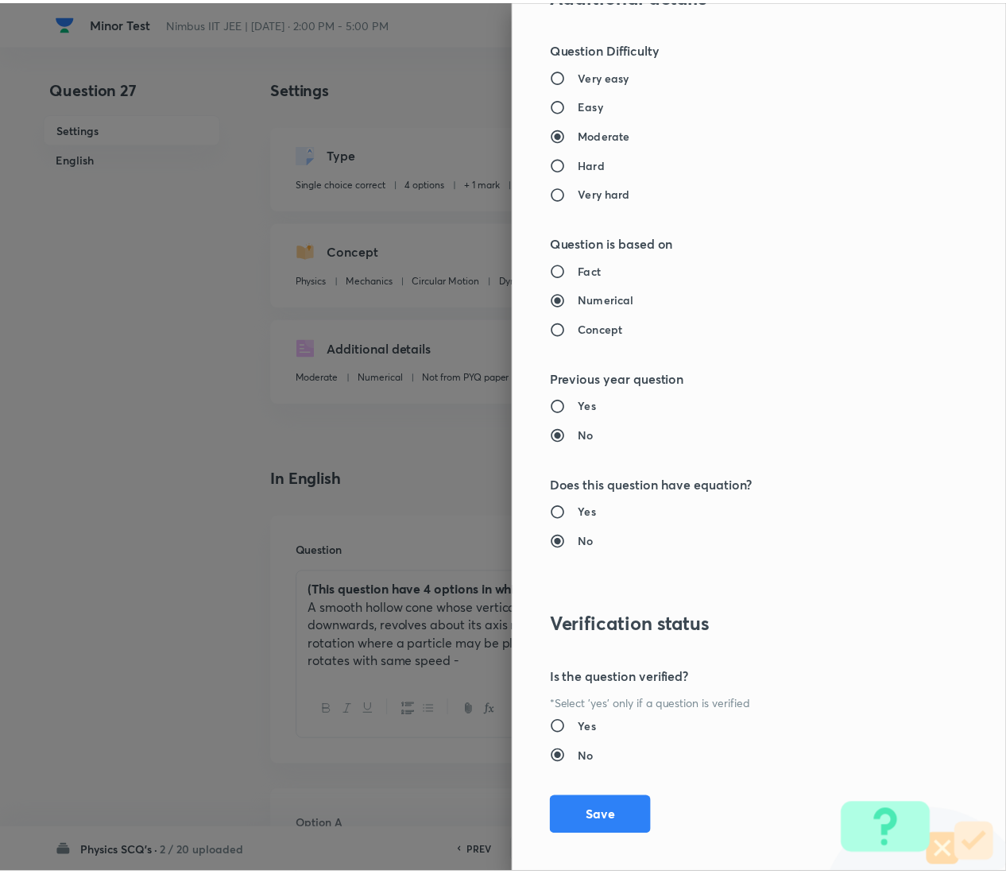
scroll to position [1295, 0]
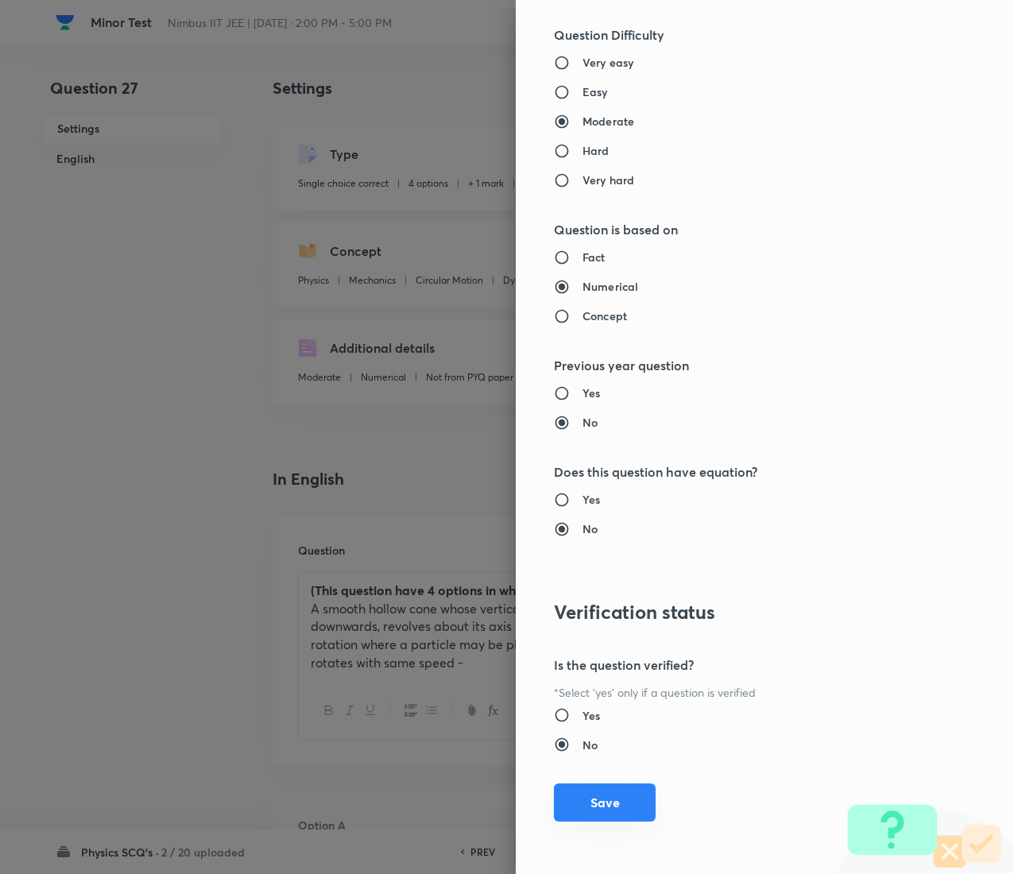
type input "1"
click at [583, 437] on button "Save" at bounding box center [605, 802] width 102 height 38
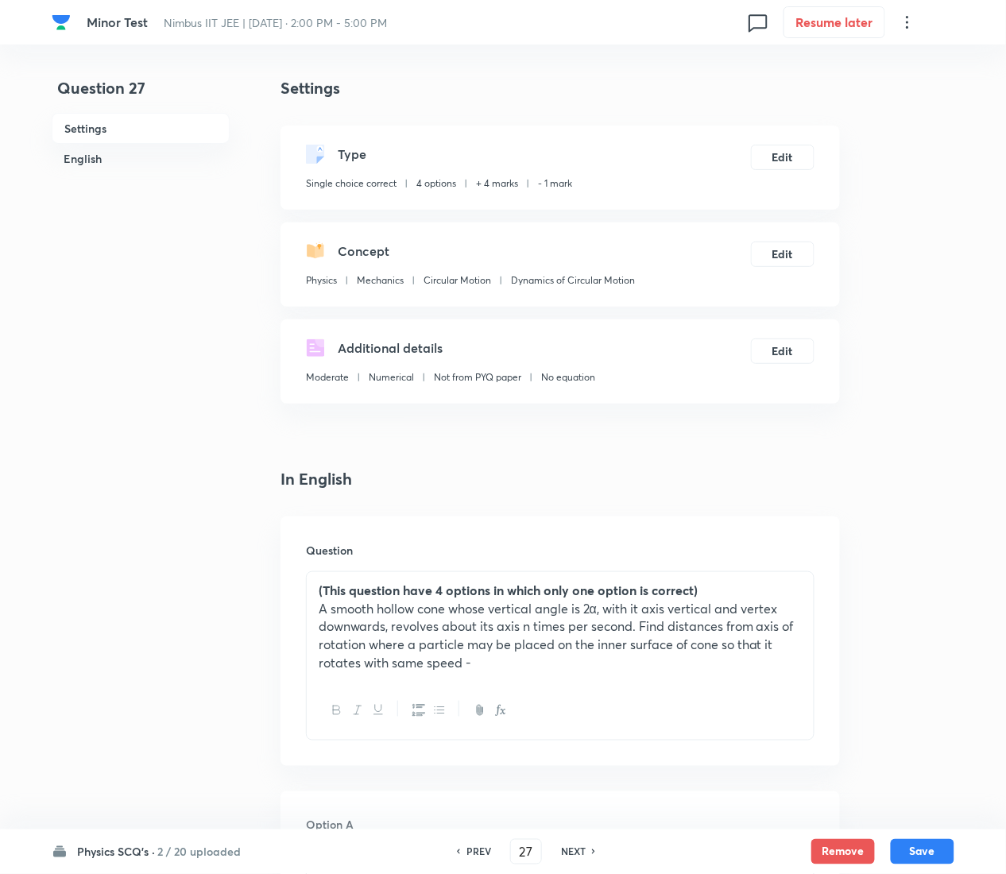
scroll to position [1508, 0]
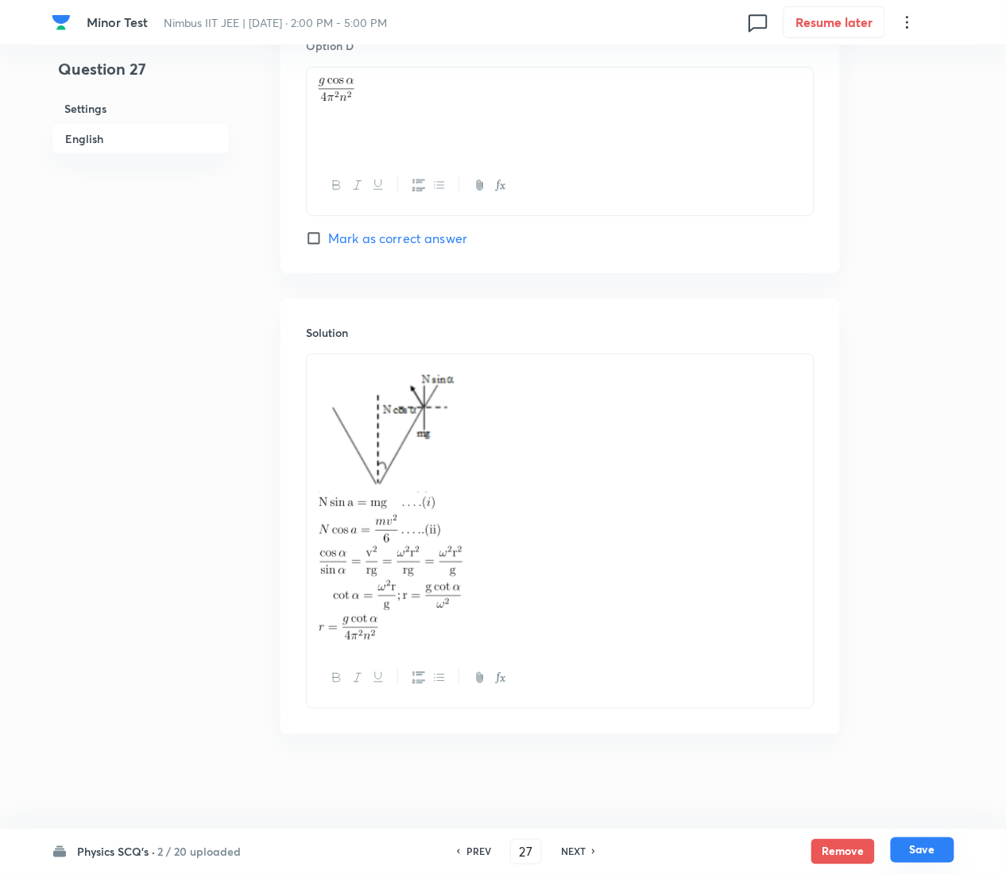
click at [933, 437] on button "Save" at bounding box center [923, 850] width 64 height 25
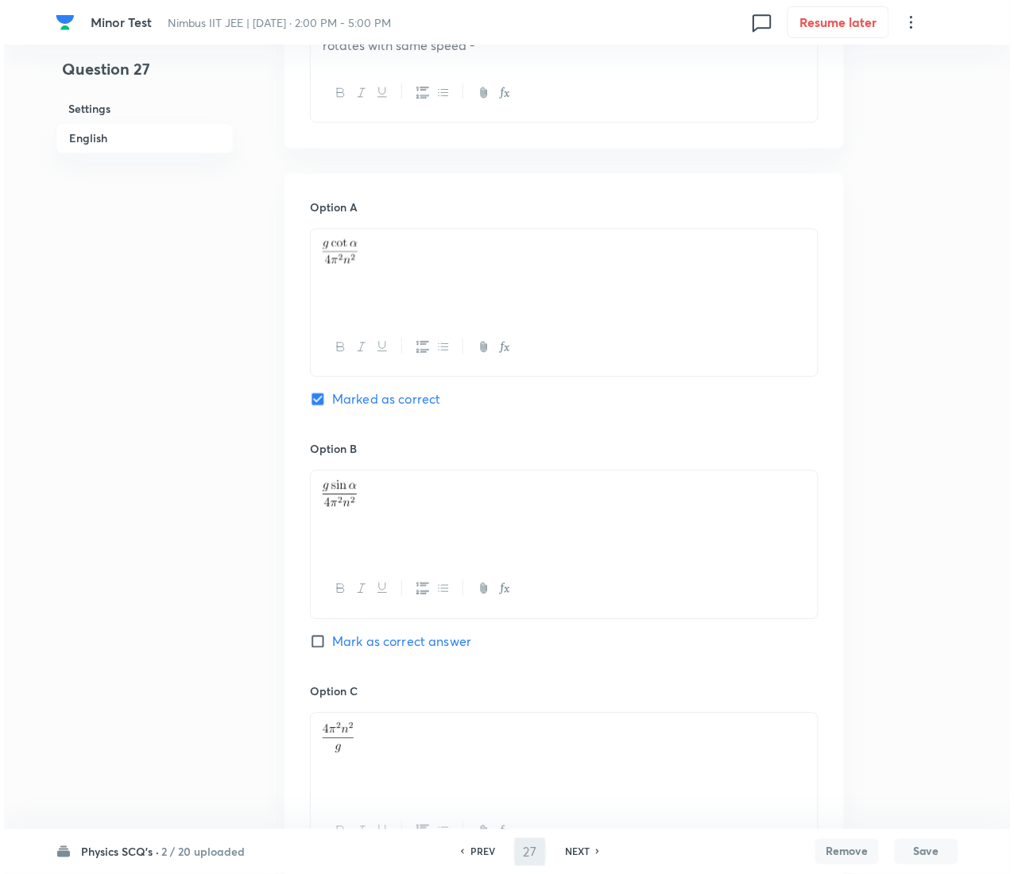
scroll to position [0, 0]
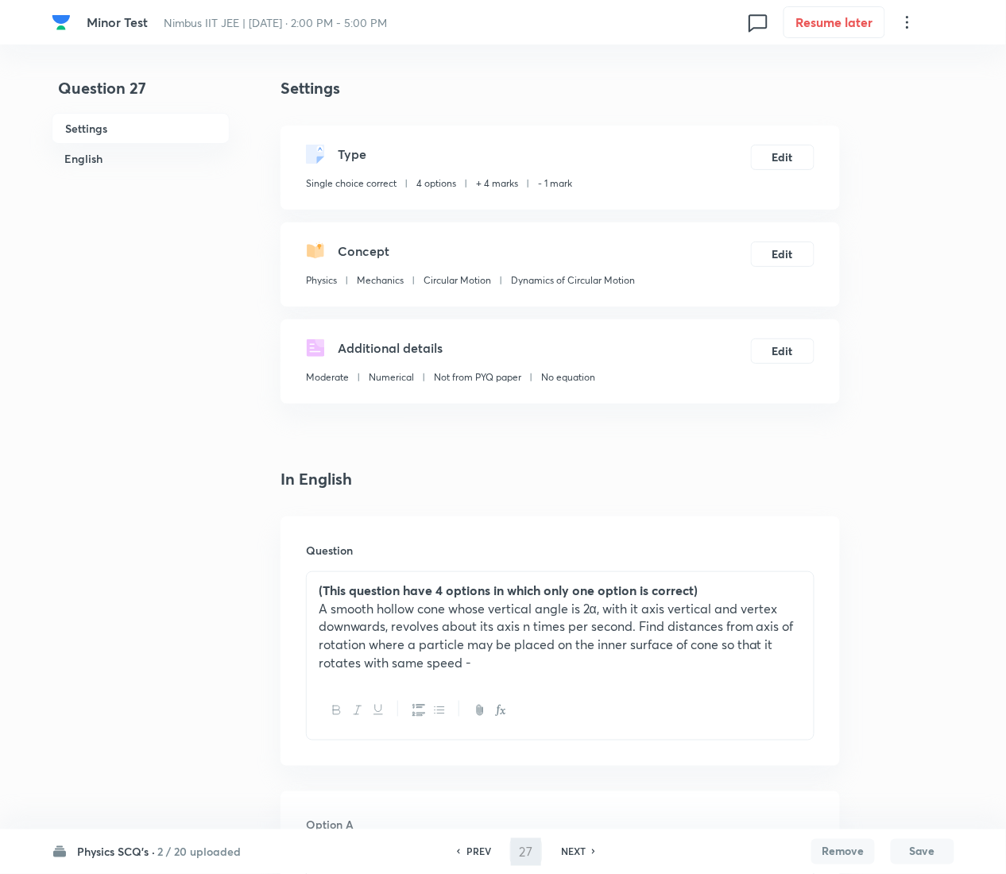
type input "28"
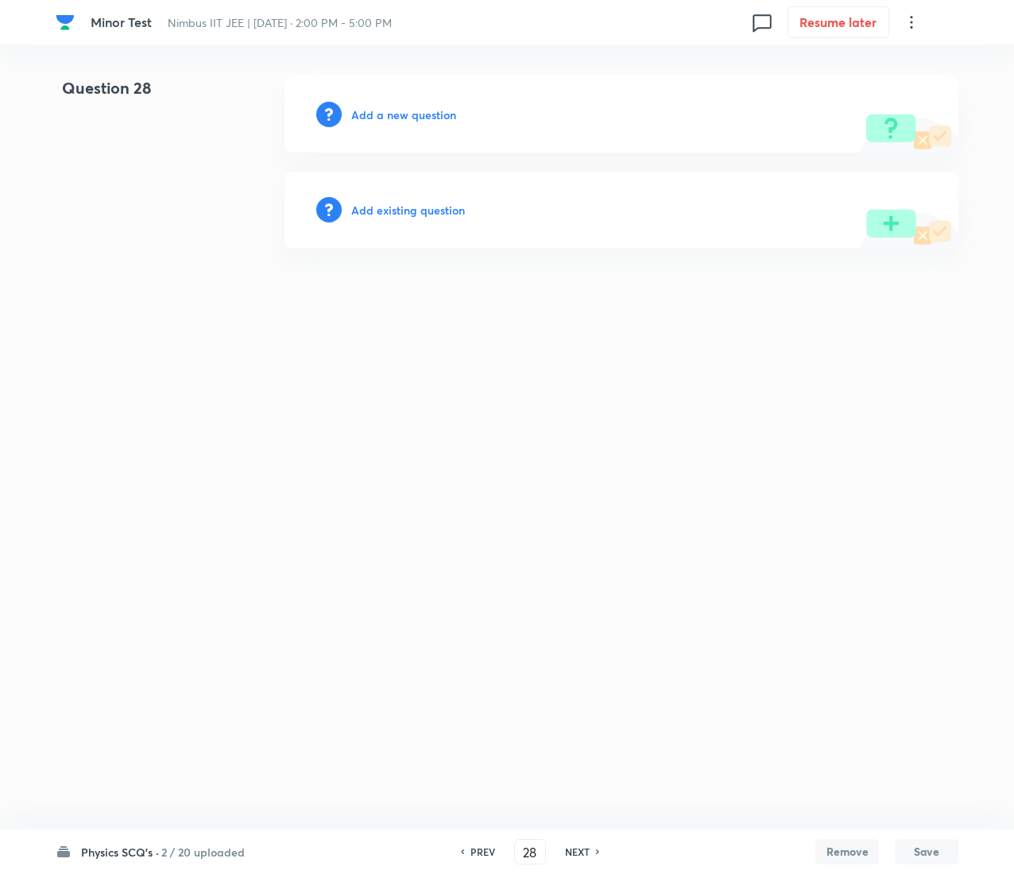
click at [434, 210] on h6 "Add existing question" at bounding box center [408, 210] width 114 height 17
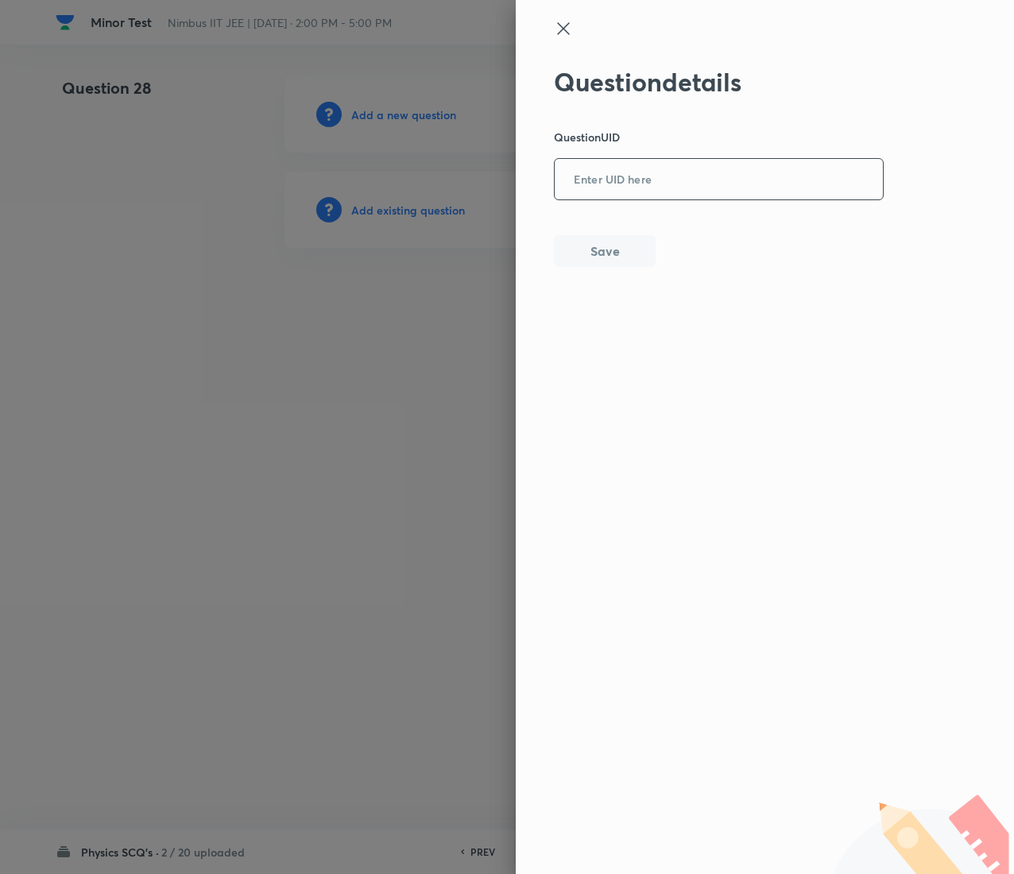
drag, startPoint x: 725, startPoint y: 209, endPoint x: 710, endPoint y: 161, distance: 51.0
click at [710, 161] on div "Question details Question UID ​ Save" at bounding box center [719, 167] width 331 height 200
click at [710, 161] on input "text" at bounding box center [719, 180] width 328 height 39
paste input "Z7KFH"
type input "Z7KFH"
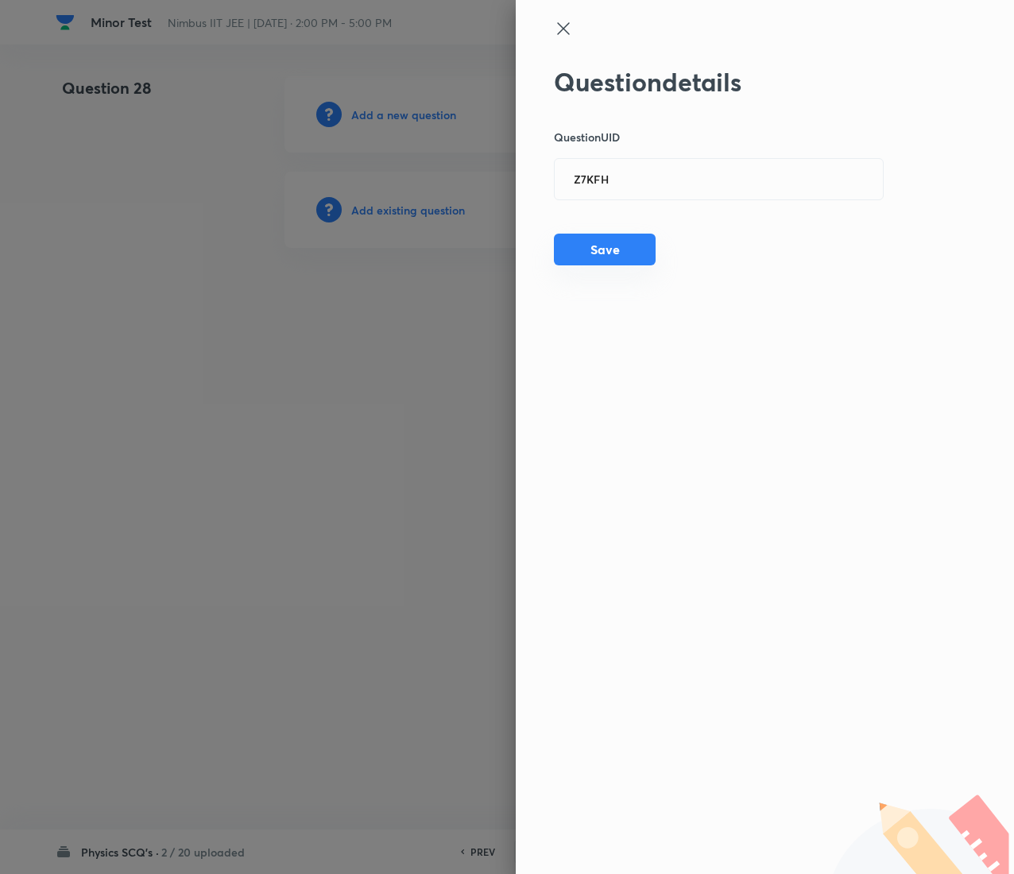
click at [633, 246] on button "Save" at bounding box center [605, 250] width 102 height 32
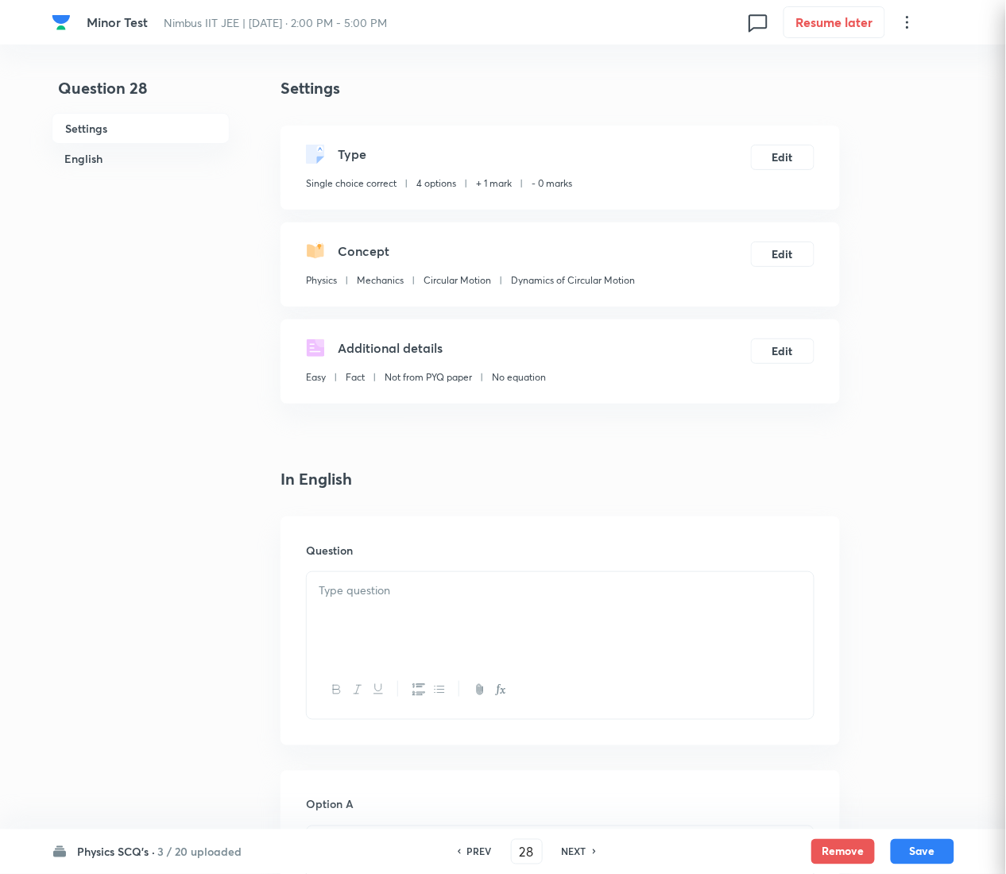
checkbox input "true"
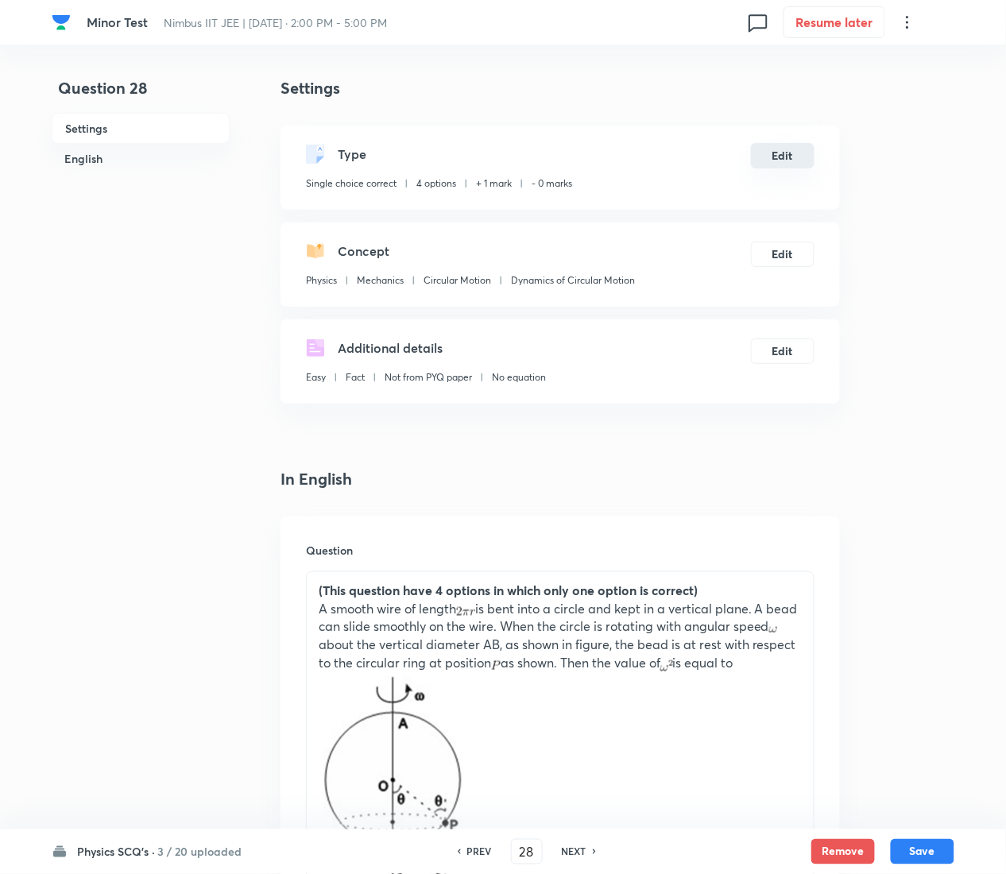
click at [783, 149] on button "Edit" at bounding box center [783, 155] width 64 height 25
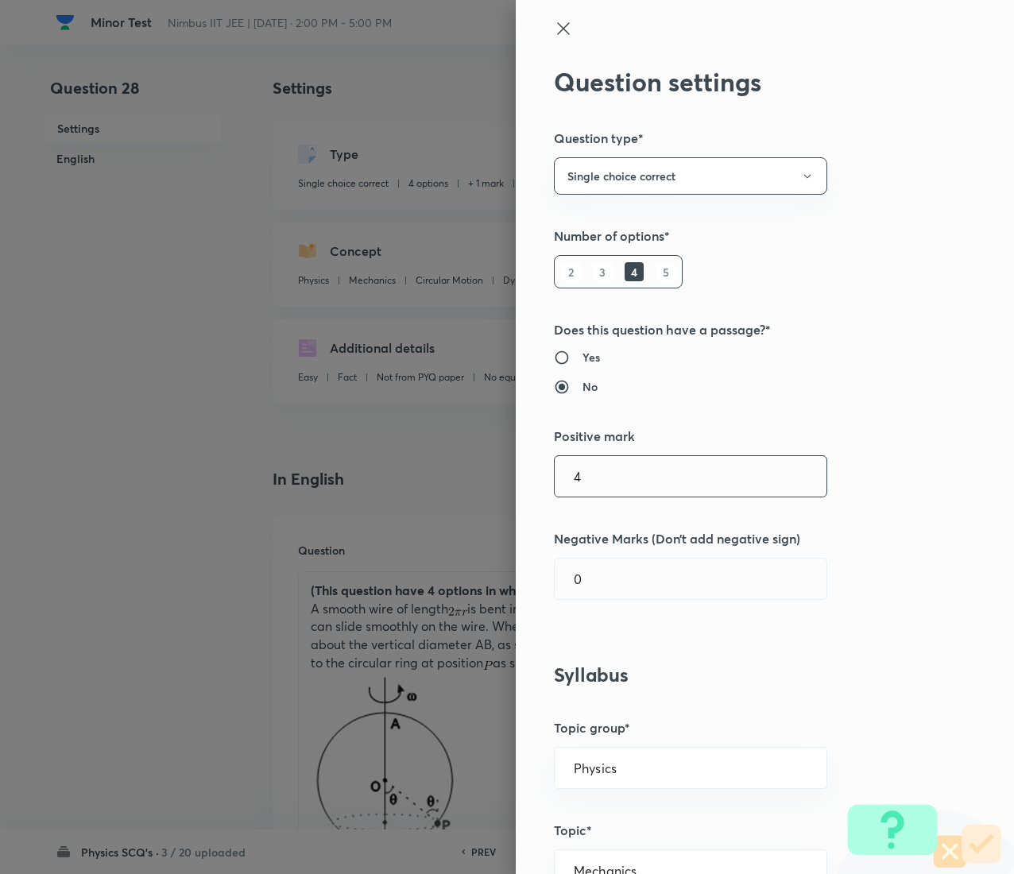
type input "4"
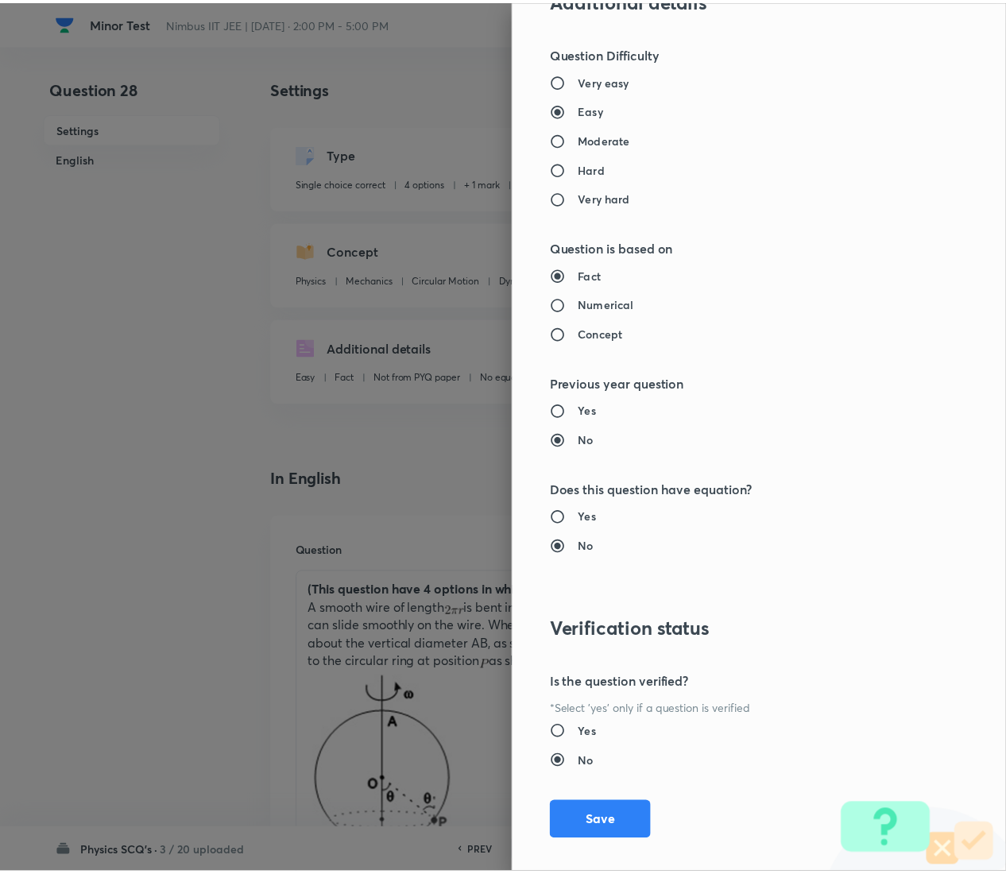
scroll to position [1295, 0]
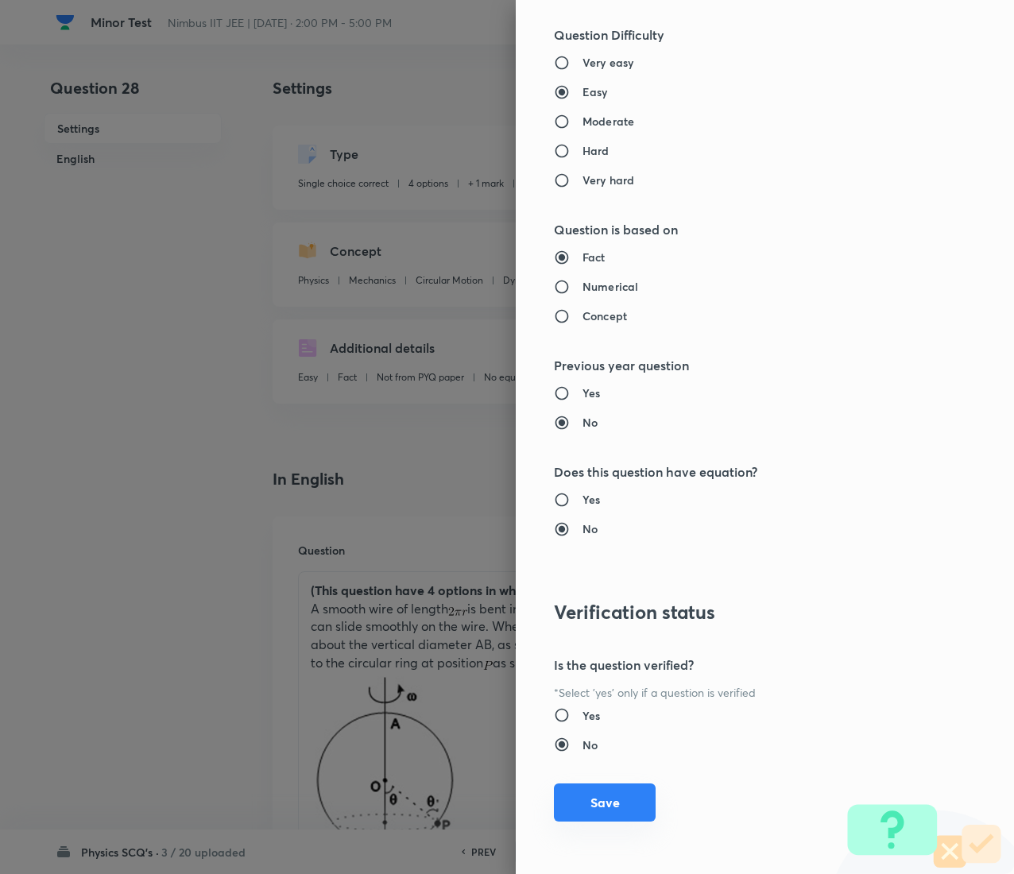
type input "1"
click at [609, 437] on button "Save" at bounding box center [605, 802] width 102 height 38
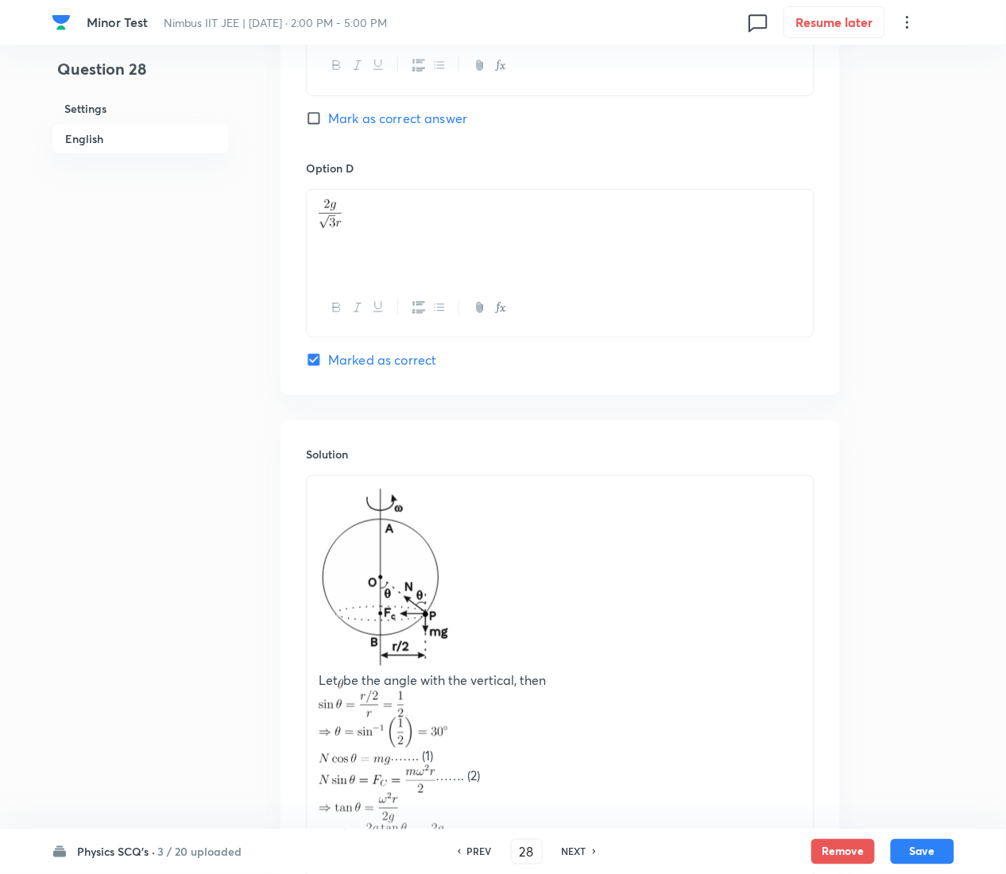
scroll to position [1823, 0]
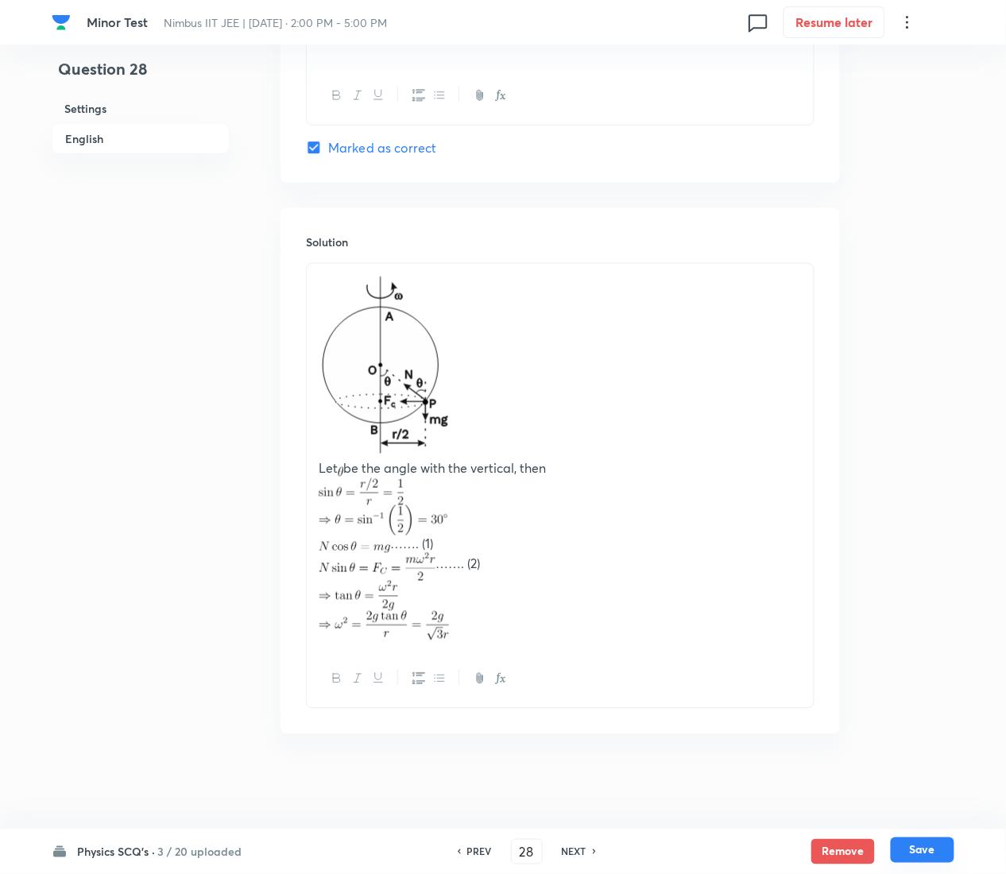
click at [939, 437] on button "Save" at bounding box center [923, 850] width 64 height 25
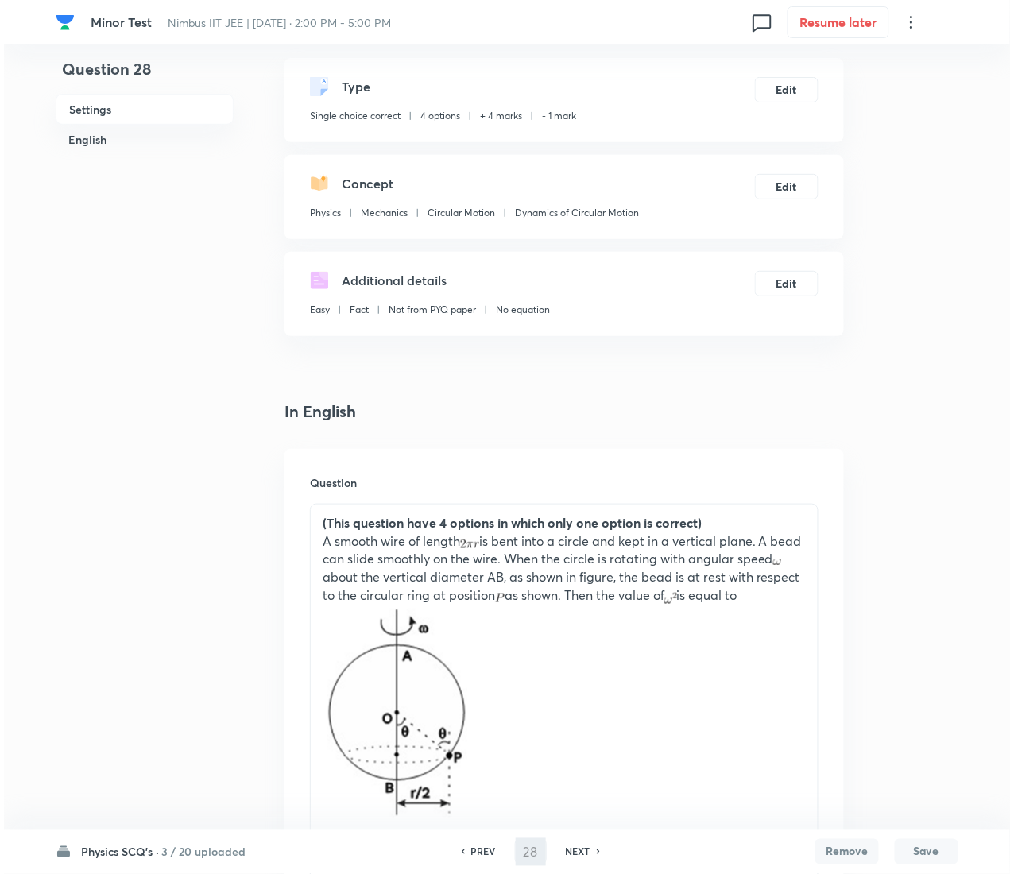
scroll to position [0, 0]
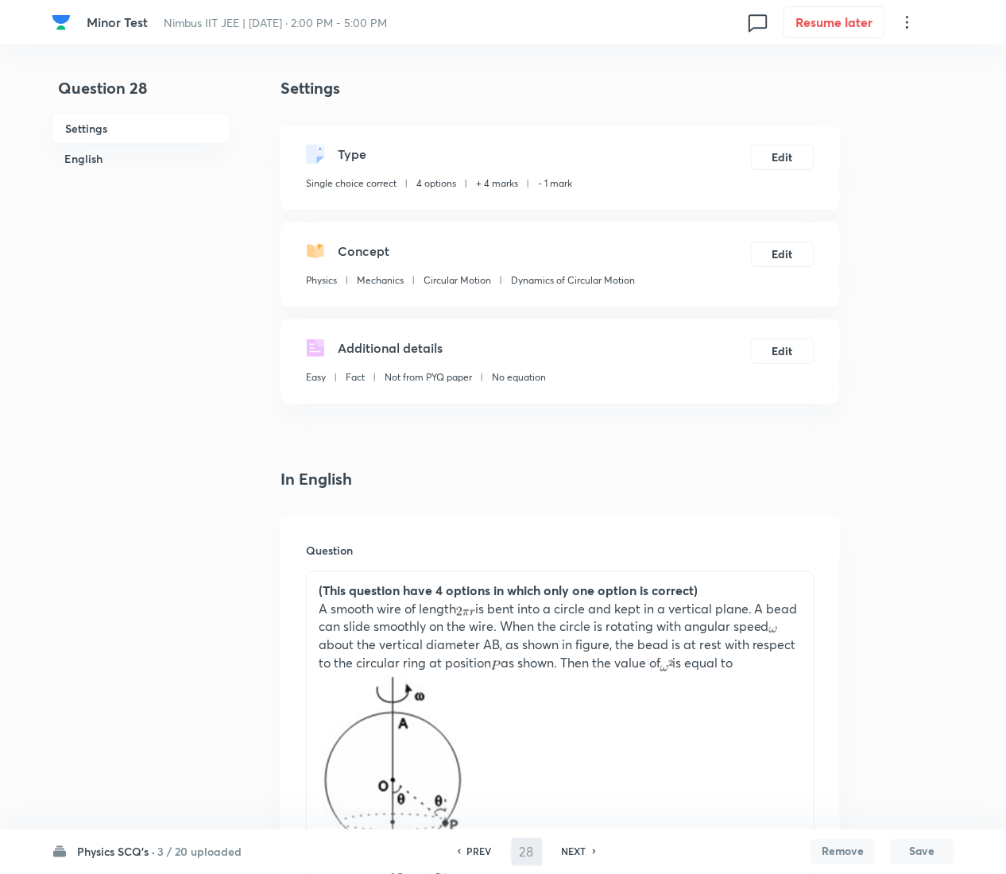
type input "29"
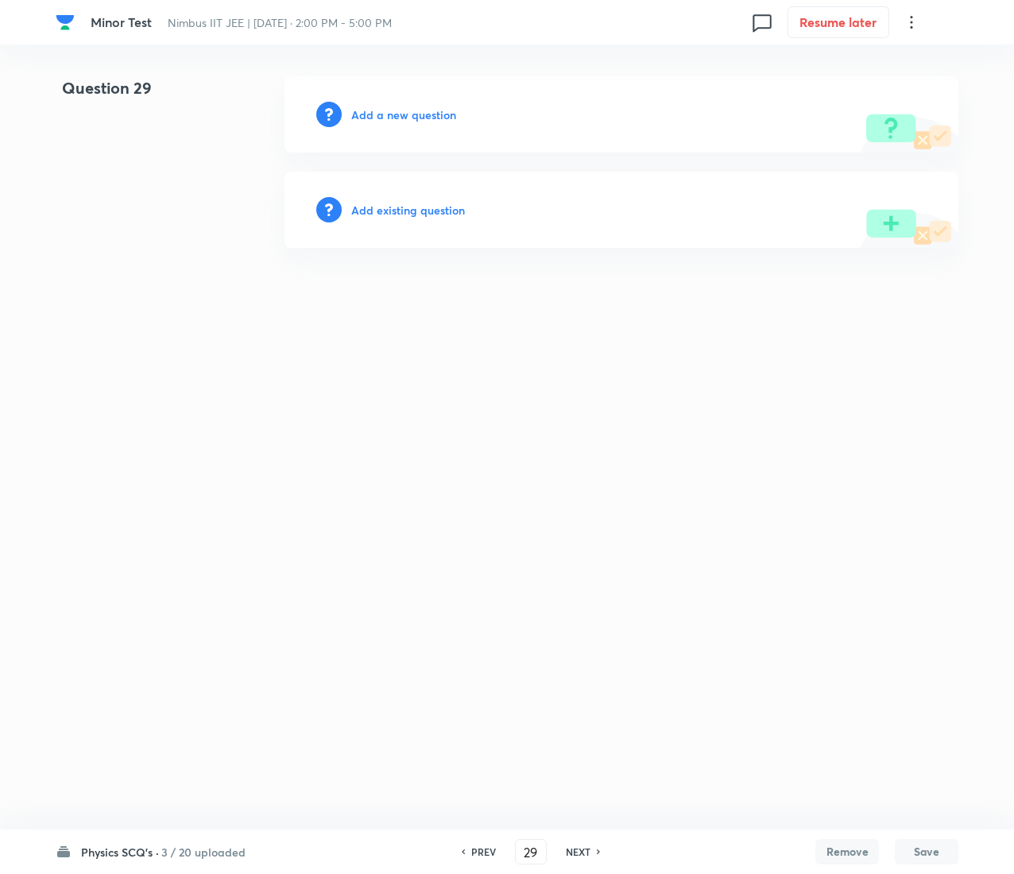
click at [439, 210] on h6 "Add existing question" at bounding box center [408, 210] width 114 height 17
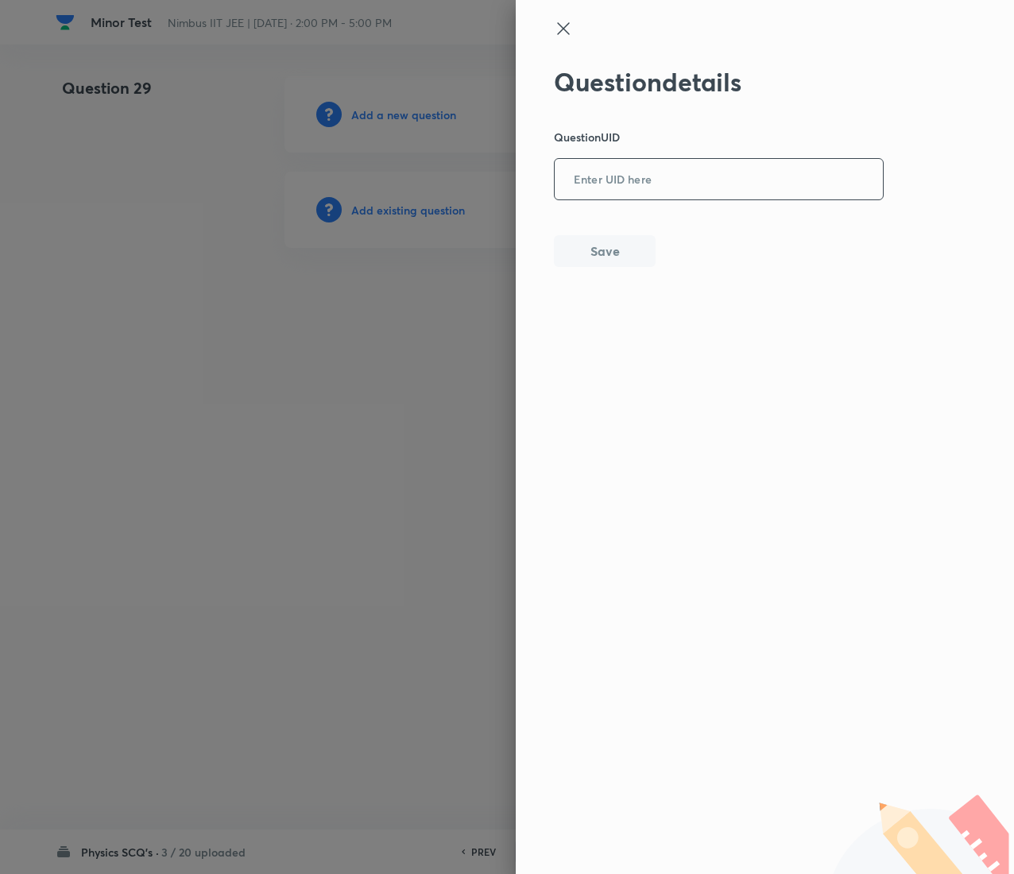
click at [649, 176] on input "text" at bounding box center [719, 180] width 328 height 39
paste input "MDZY3"
type input "MDZY3"
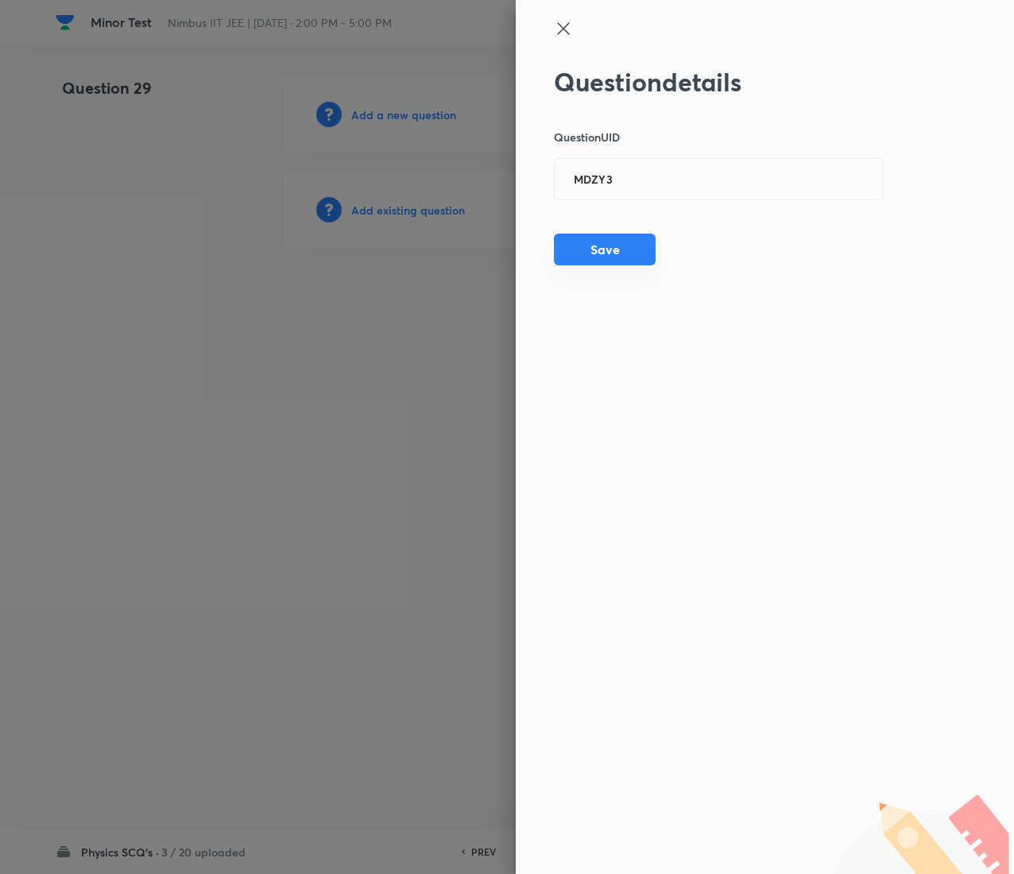
click at [617, 257] on button "Save" at bounding box center [605, 250] width 102 height 32
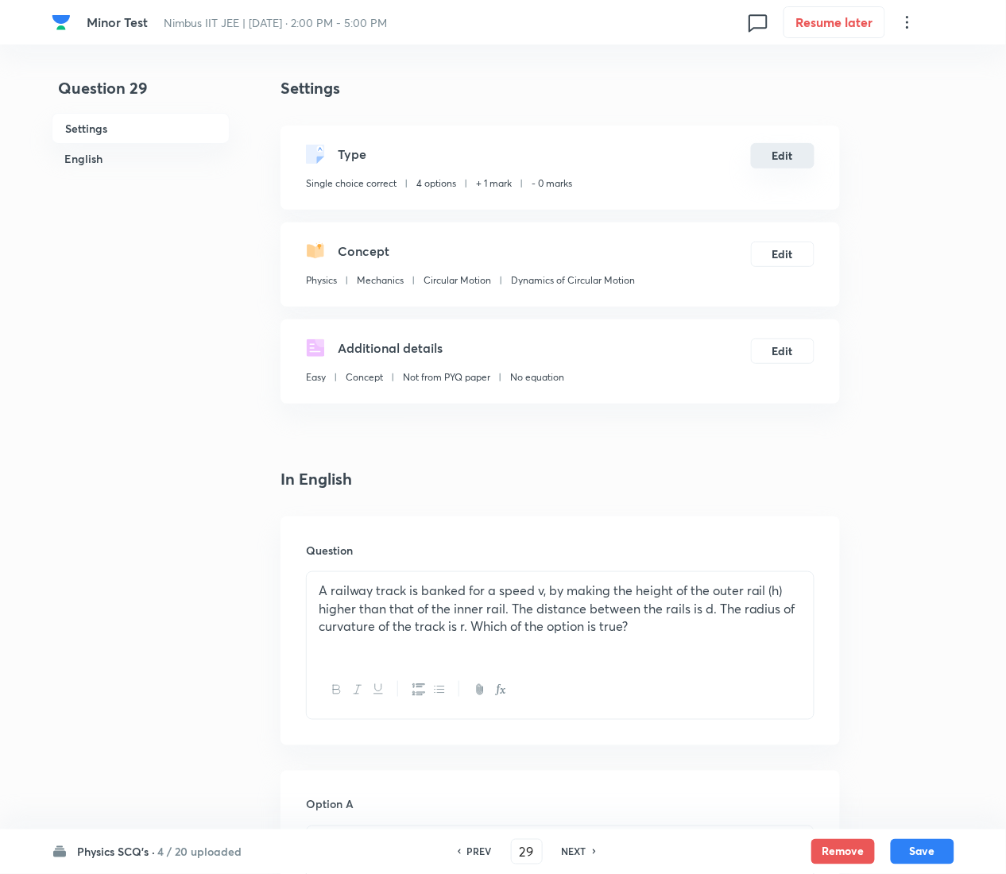
click at [777, 155] on button "Edit" at bounding box center [783, 155] width 64 height 25
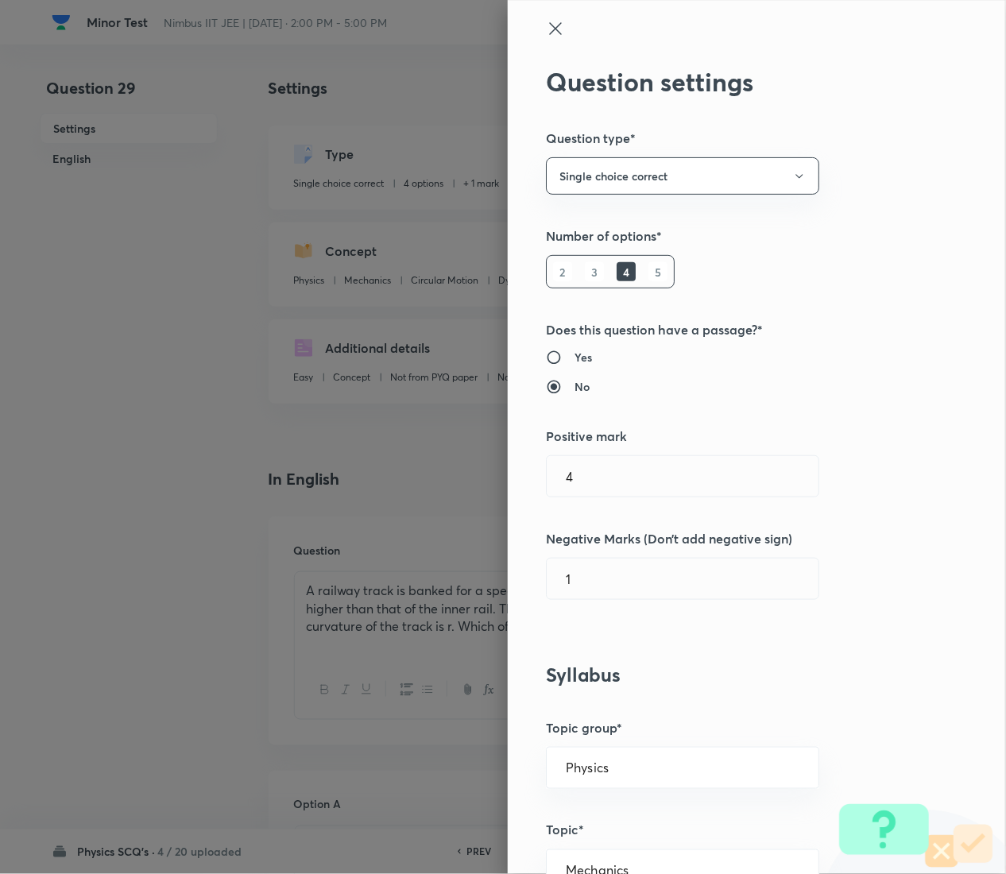
type input "1"
type input "0"
radio input "false"
radio input "true"
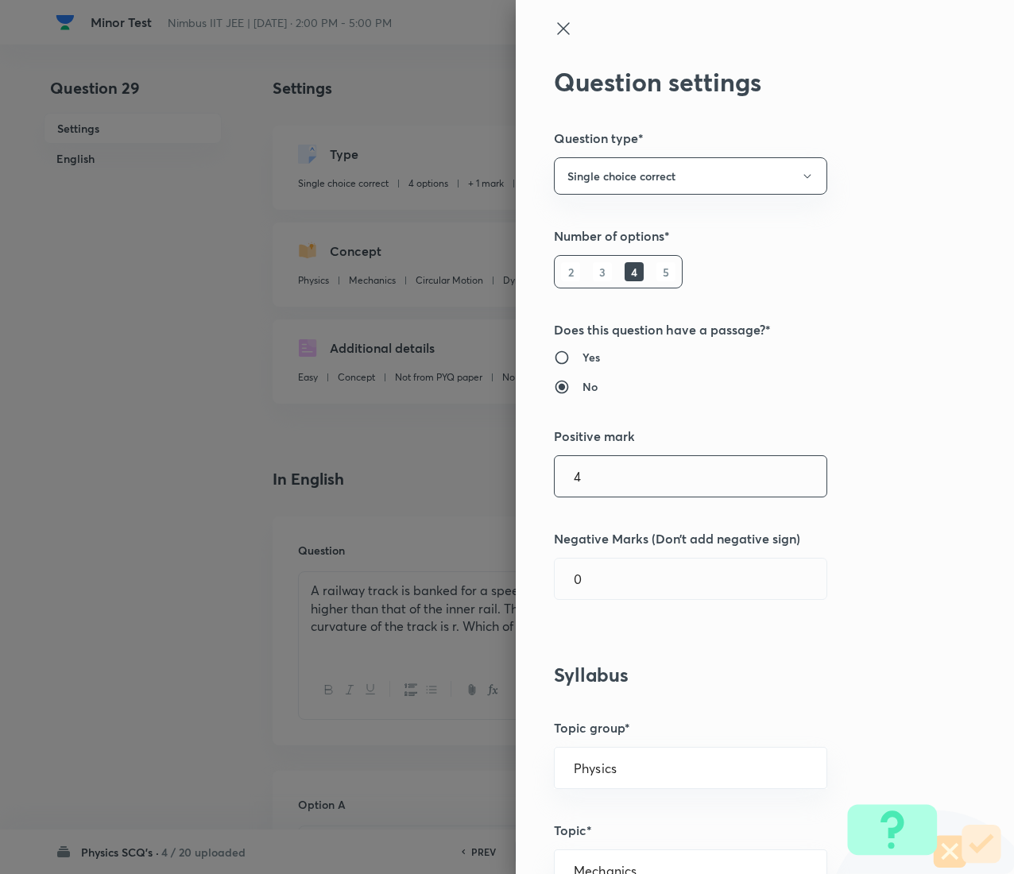
type input "4"
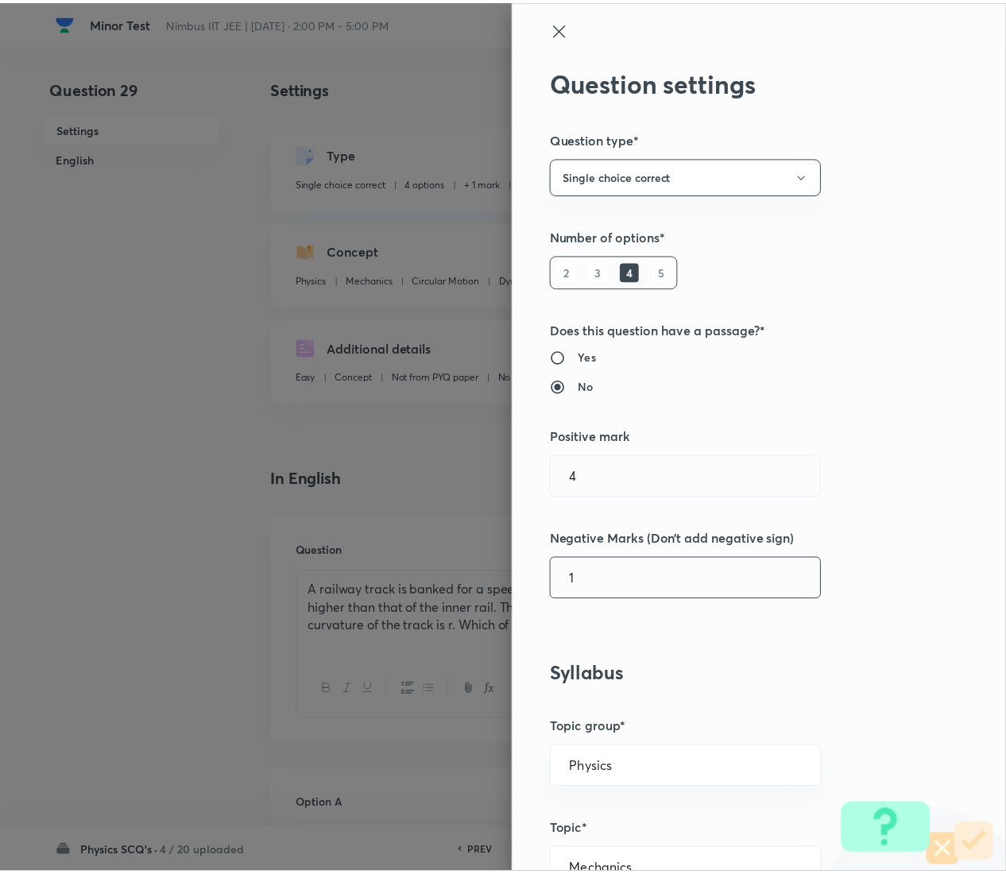
scroll to position [1295, 0]
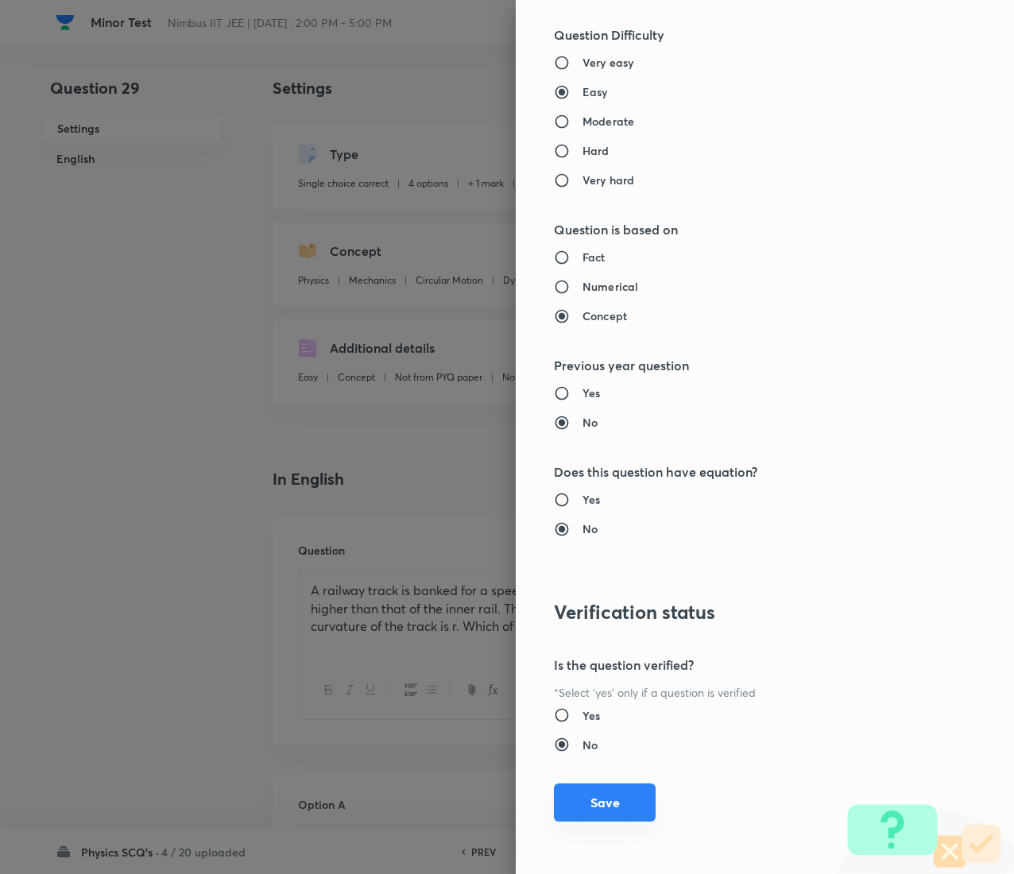
type input "1"
click at [594, 437] on button "Save" at bounding box center [605, 802] width 102 height 38
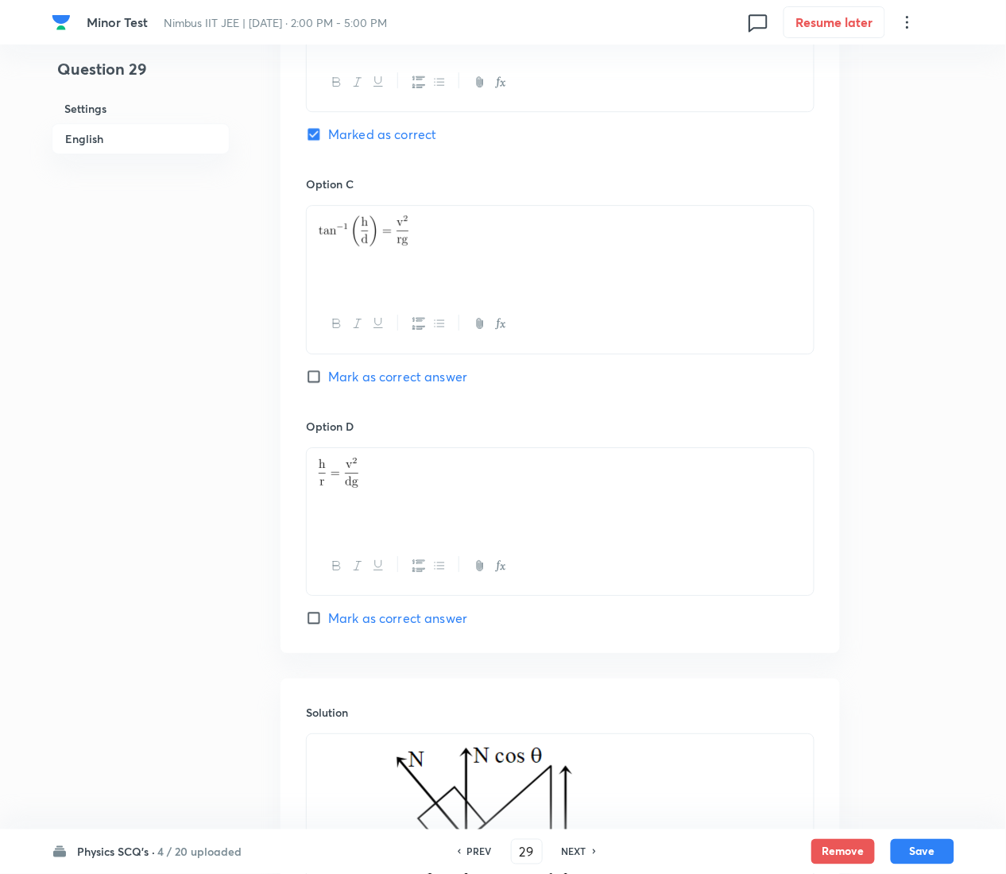
scroll to position [1551, 0]
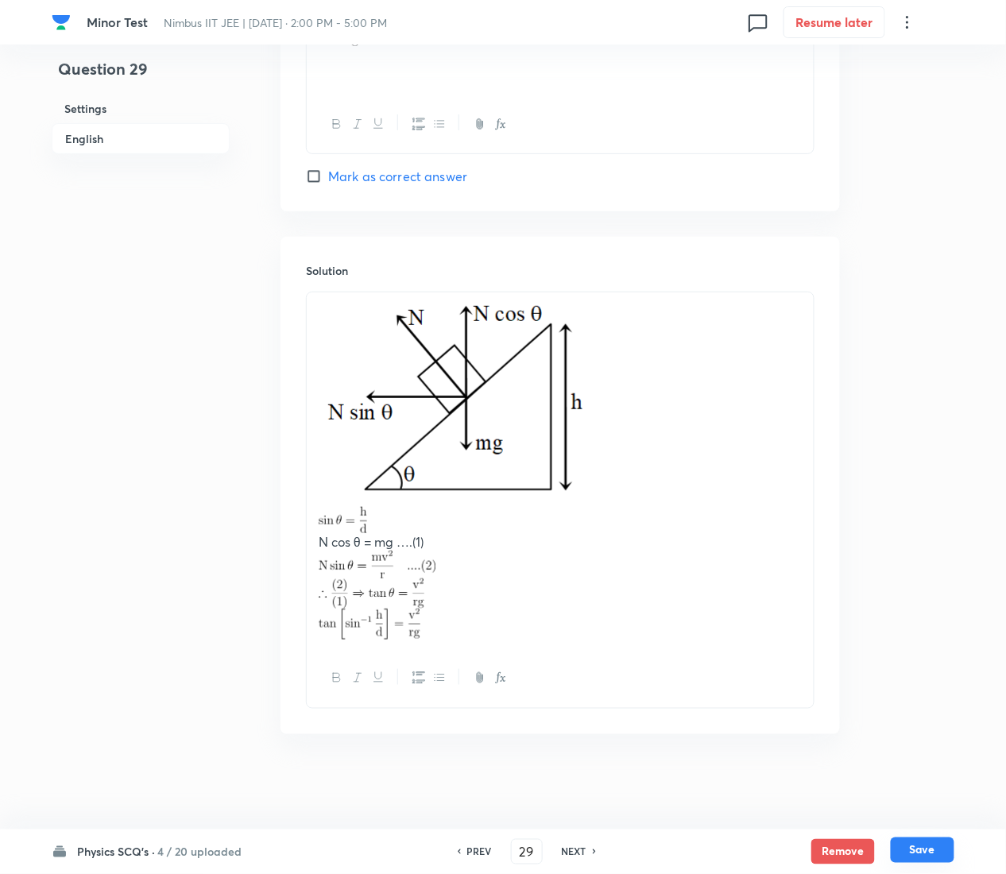
click at [939, 437] on button "Save" at bounding box center [923, 850] width 64 height 25
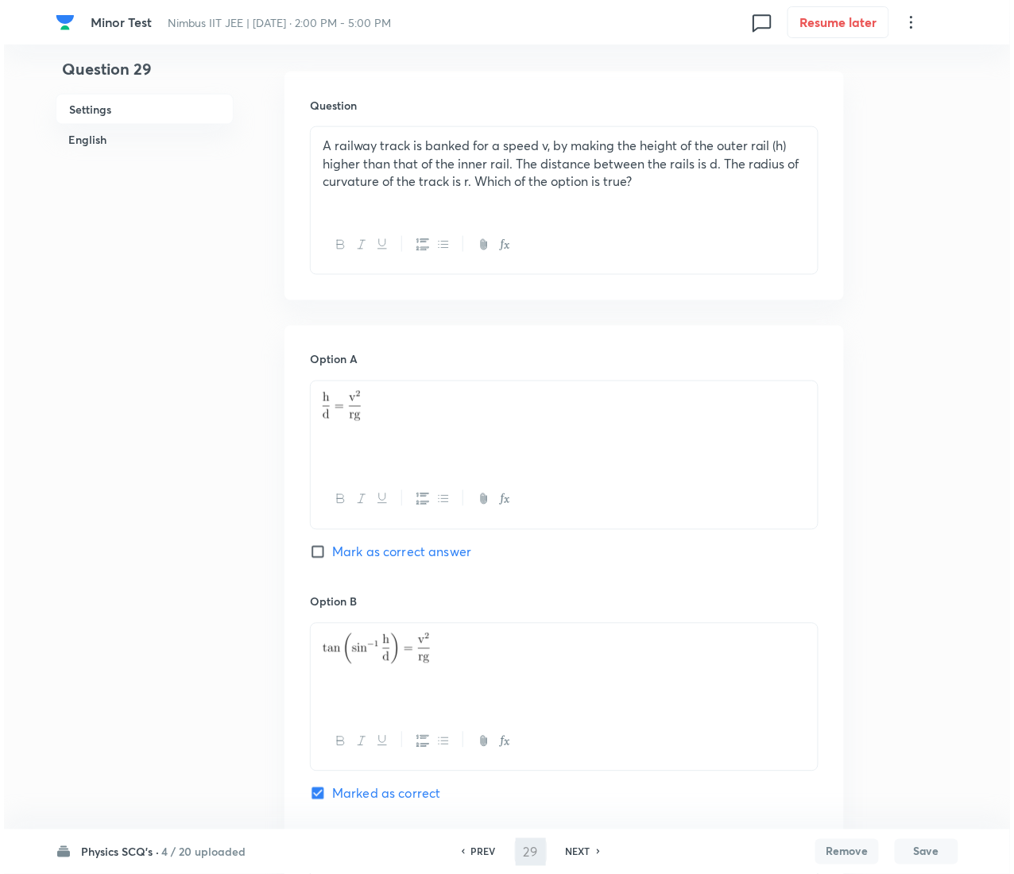
scroll to position [0, 0]
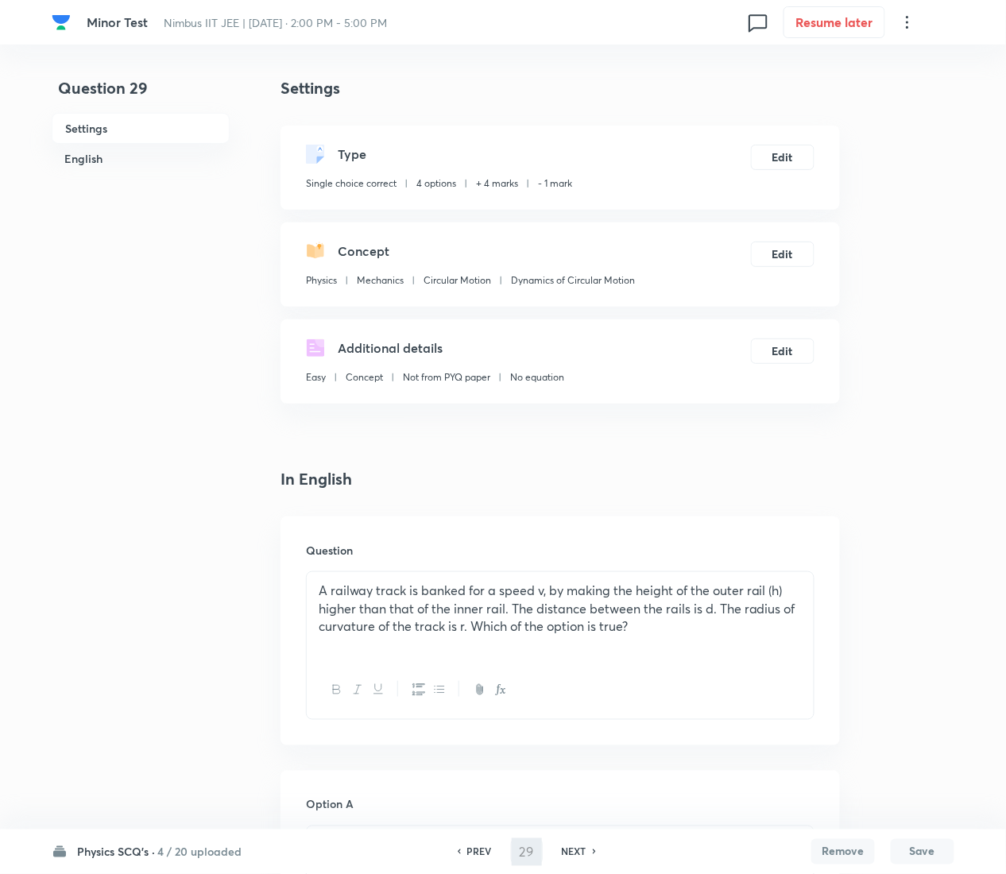
type input "30"
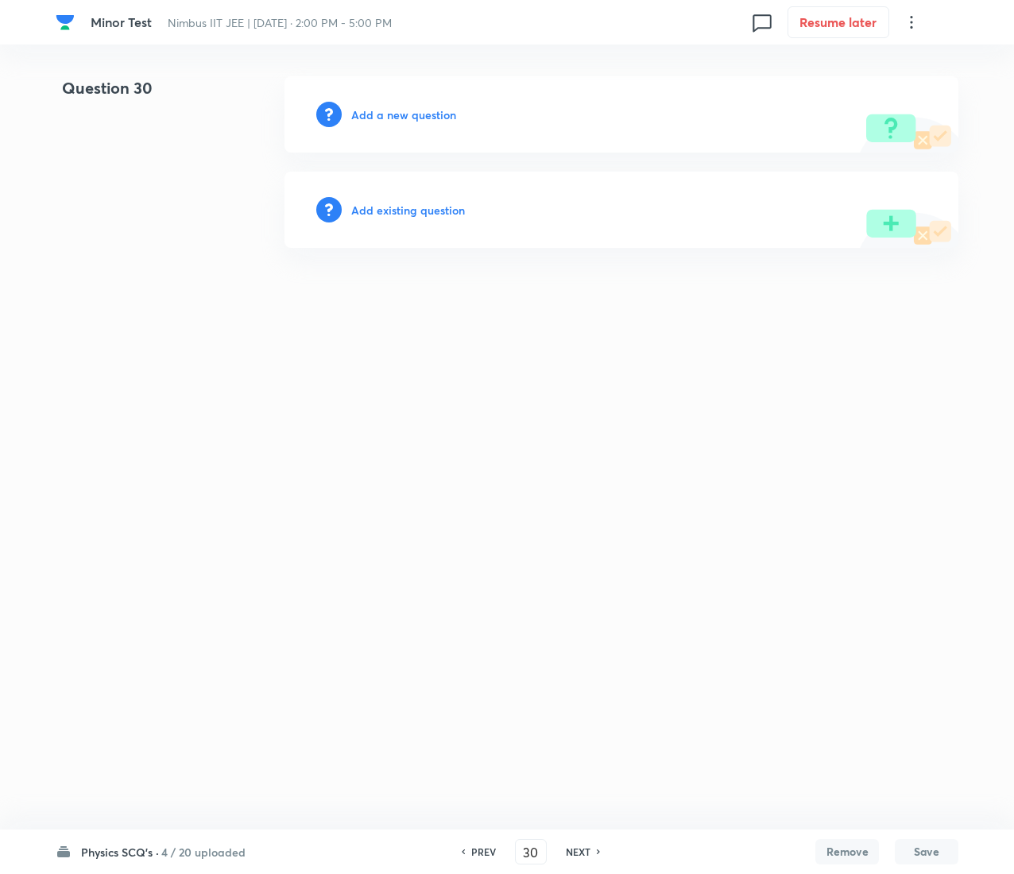
click at [448, 210] on h6 "Add existing question" at bounding box center [408, 210] width 114 height 17
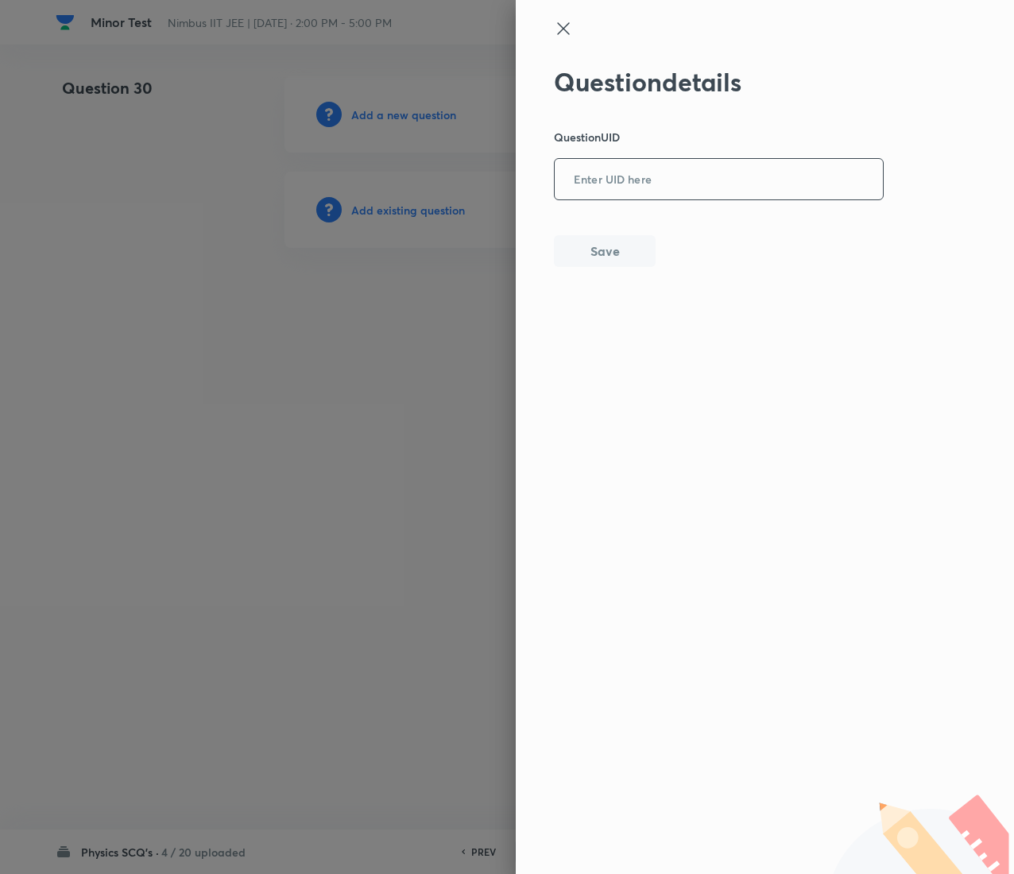
click at [802, 180] on input "text" at bounding box center [719, 180] width 328 height 39
paste input "Q5S47"
type input "Q5S47"
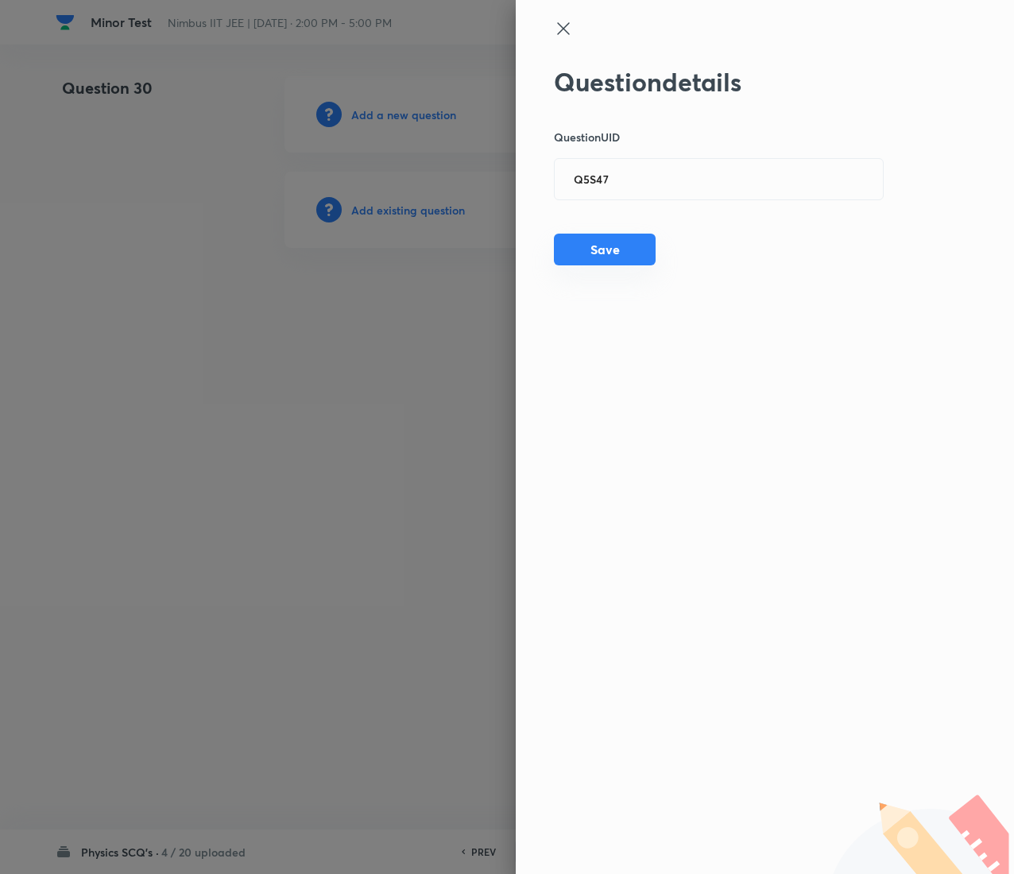
click at [617, 247] on button "Save" at bounding box center [605, 250] width 102 height 32
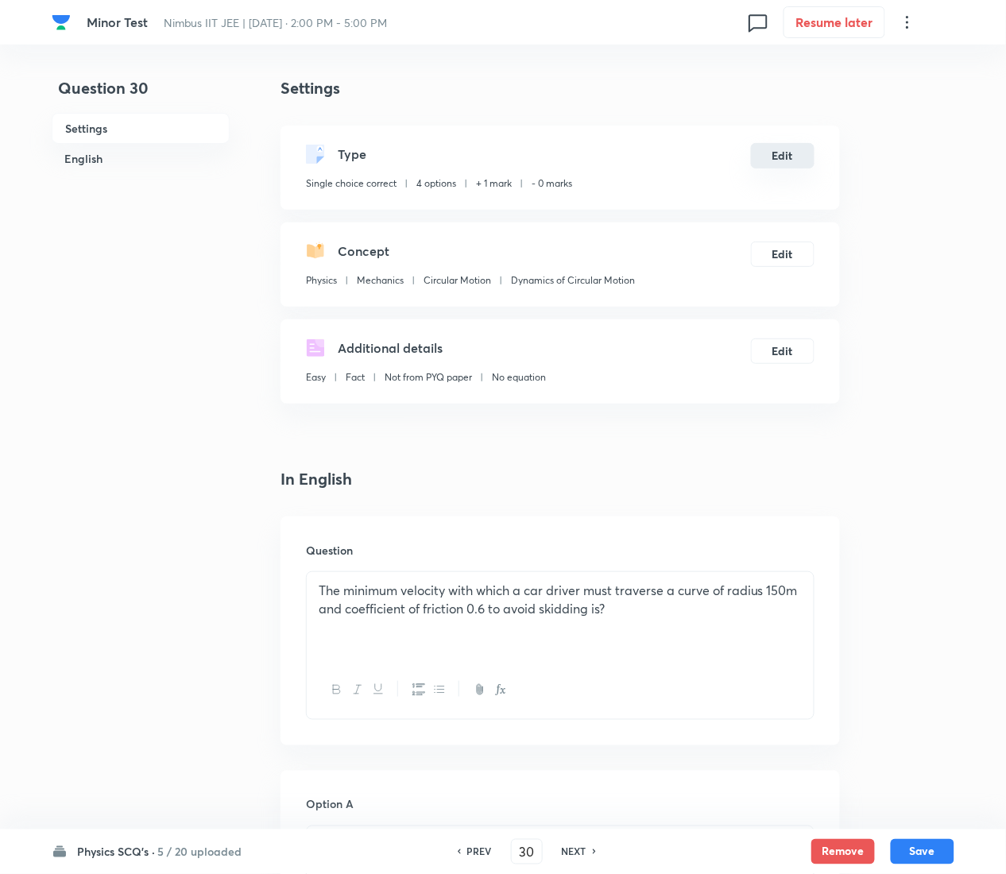
click at [785, 152] on button "Edit" at bounding box center [783, 155] width 64 height 25
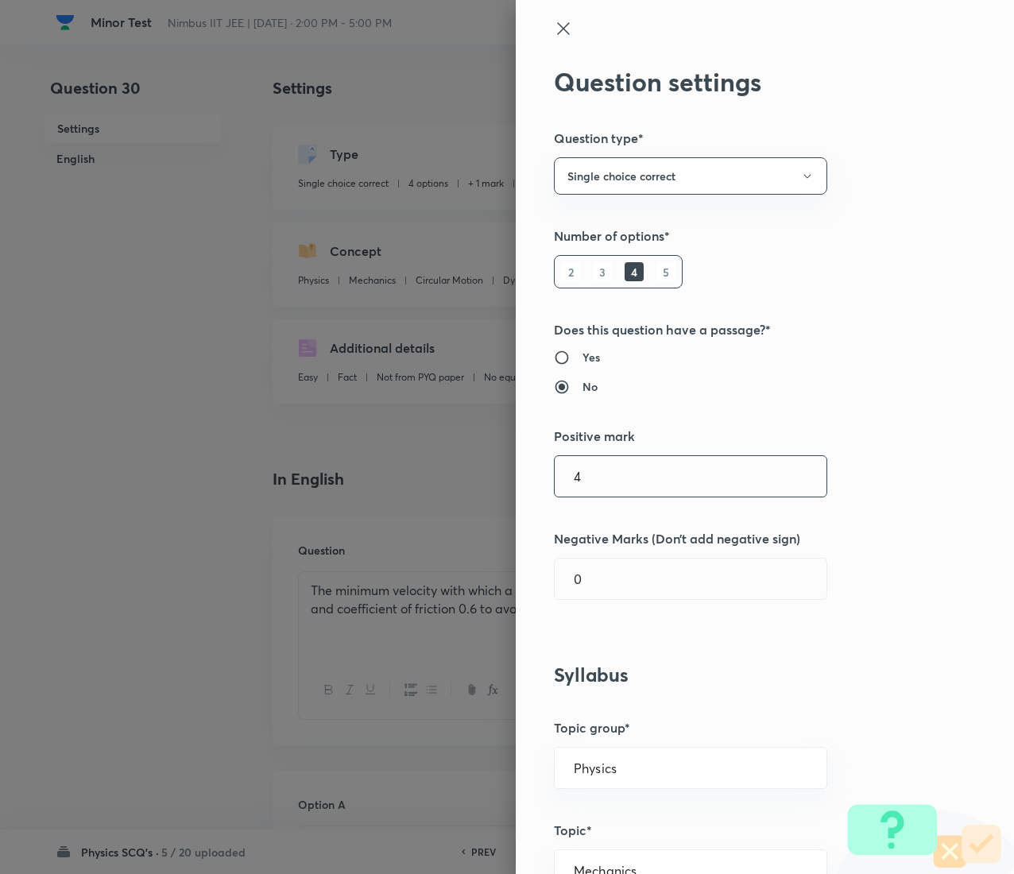
type input "4"
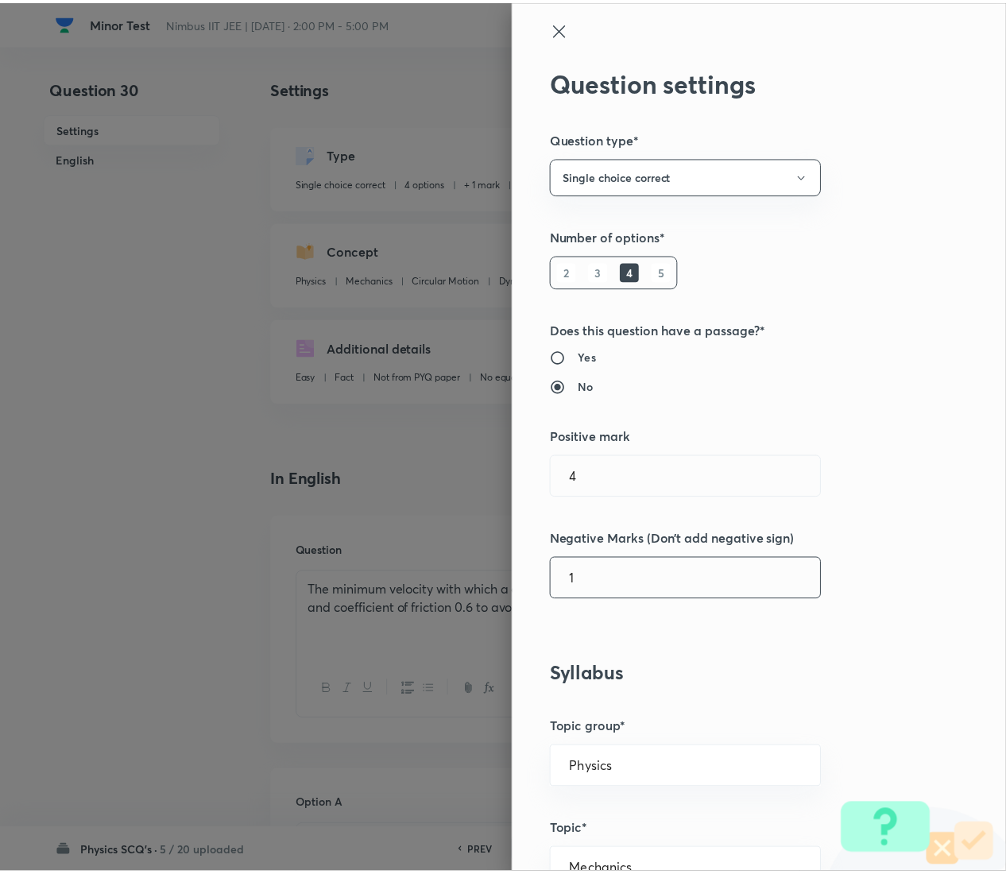
scroll to position [1295, 0]
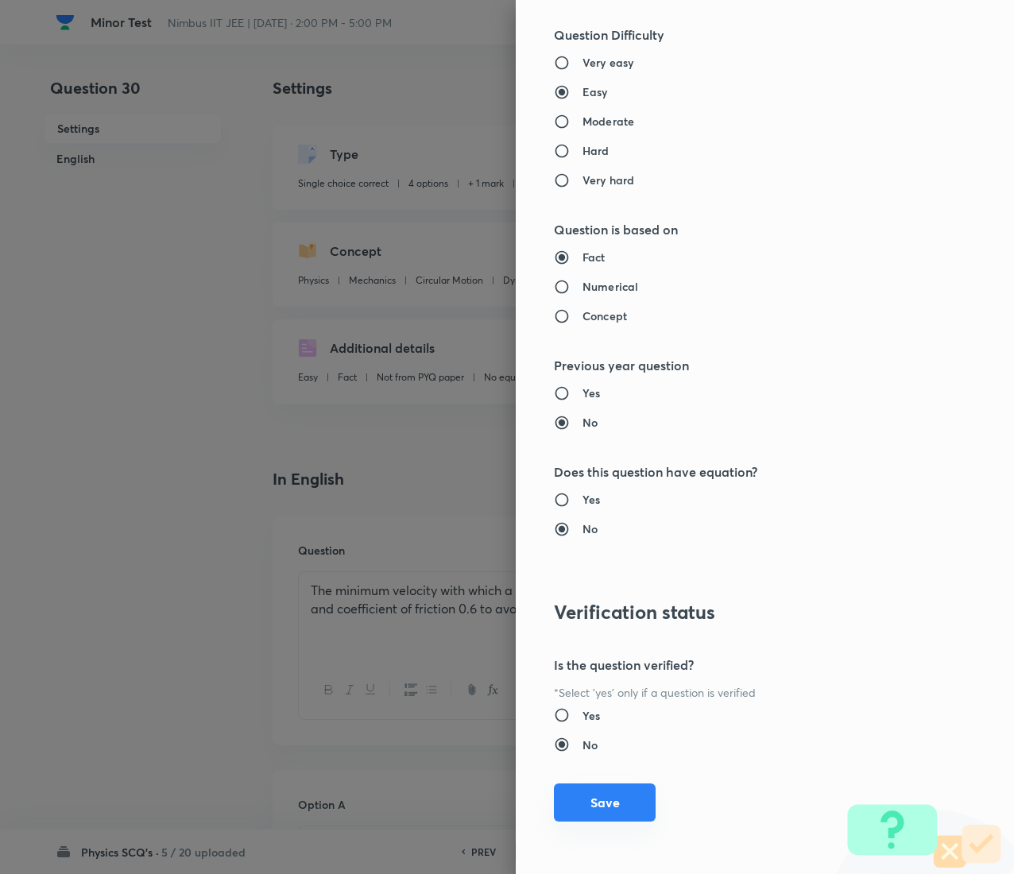
type input "1"
click at [601, 437] on button "Save" at bounding box center [605, 802] width 102 height 38
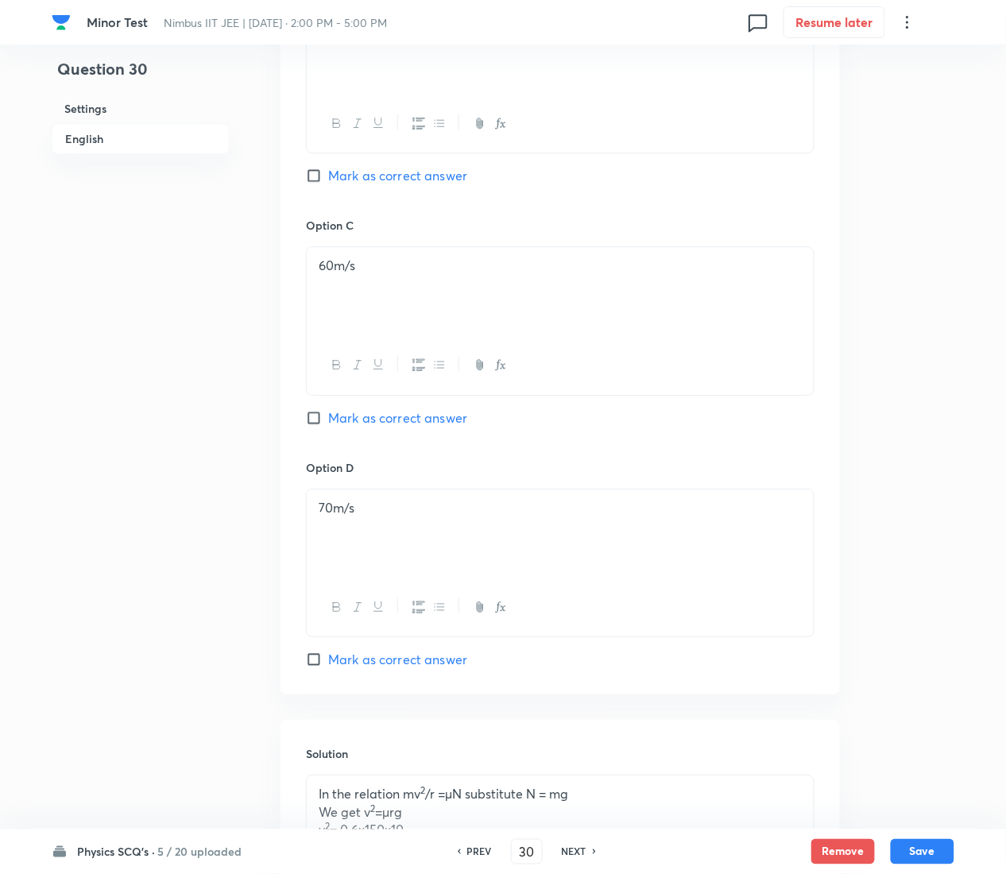
scroll to position [1285, 0]
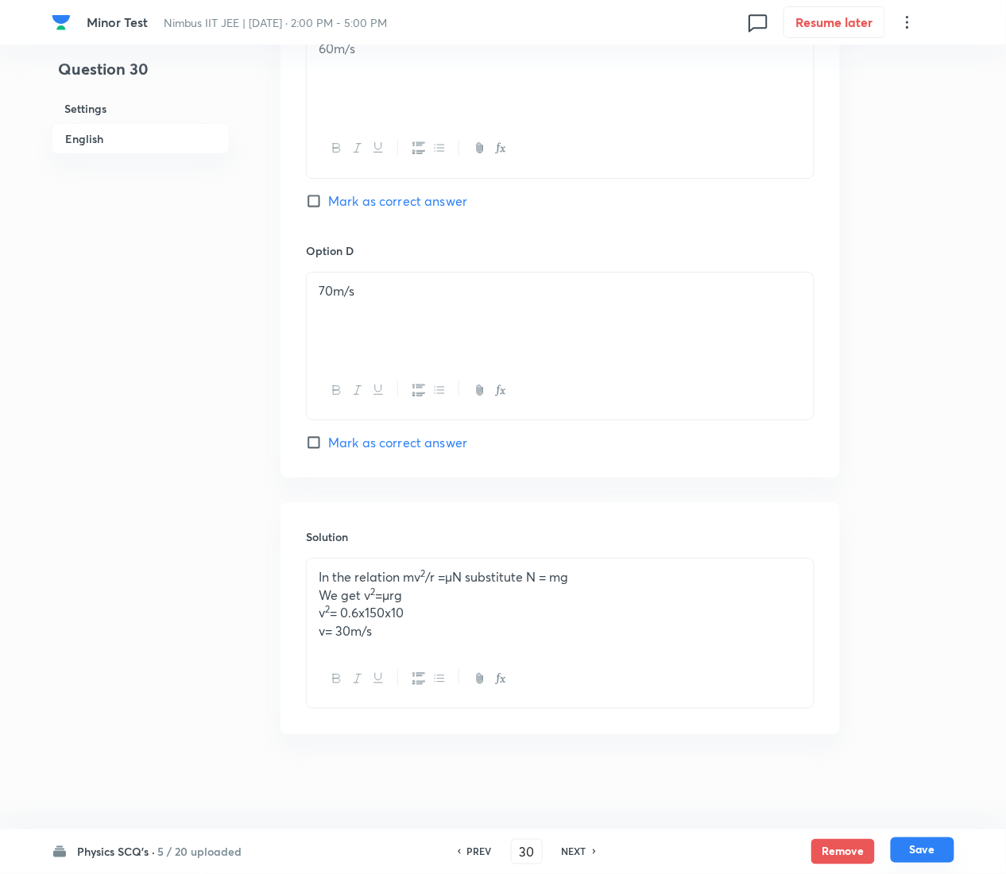
click at [929, 437] on button "Save" at bounding box center [923, 850] width 64 height 25
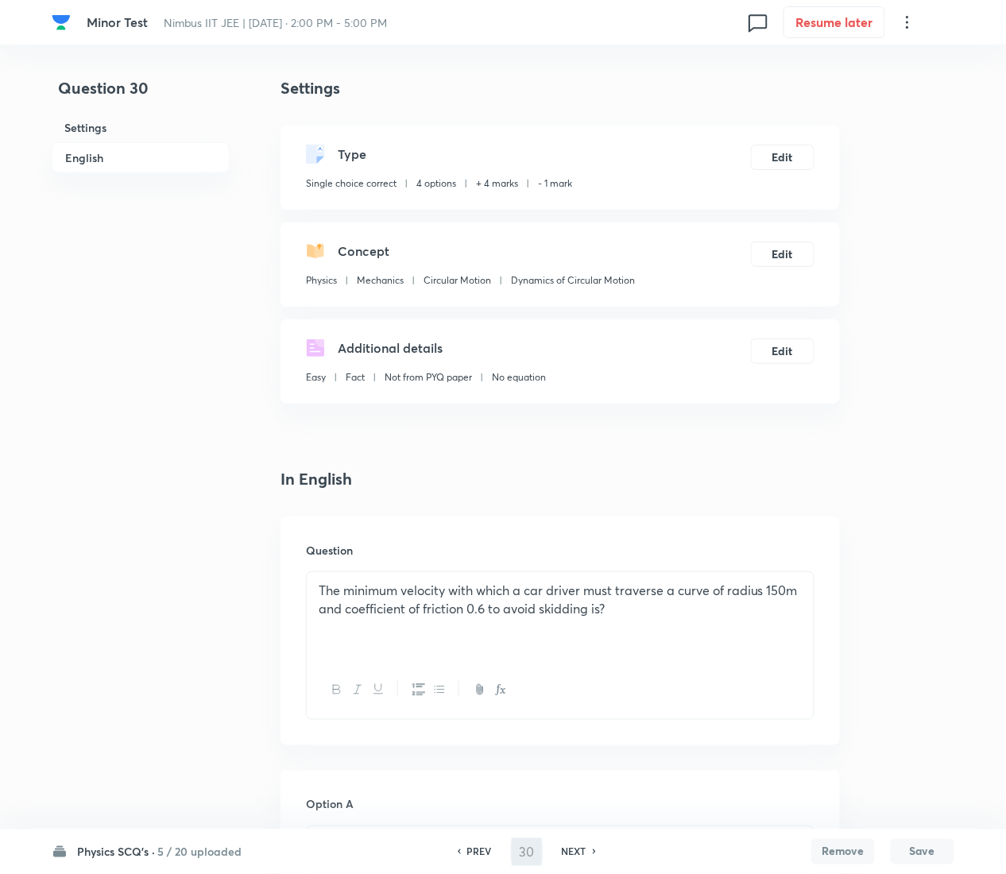
type input "31"
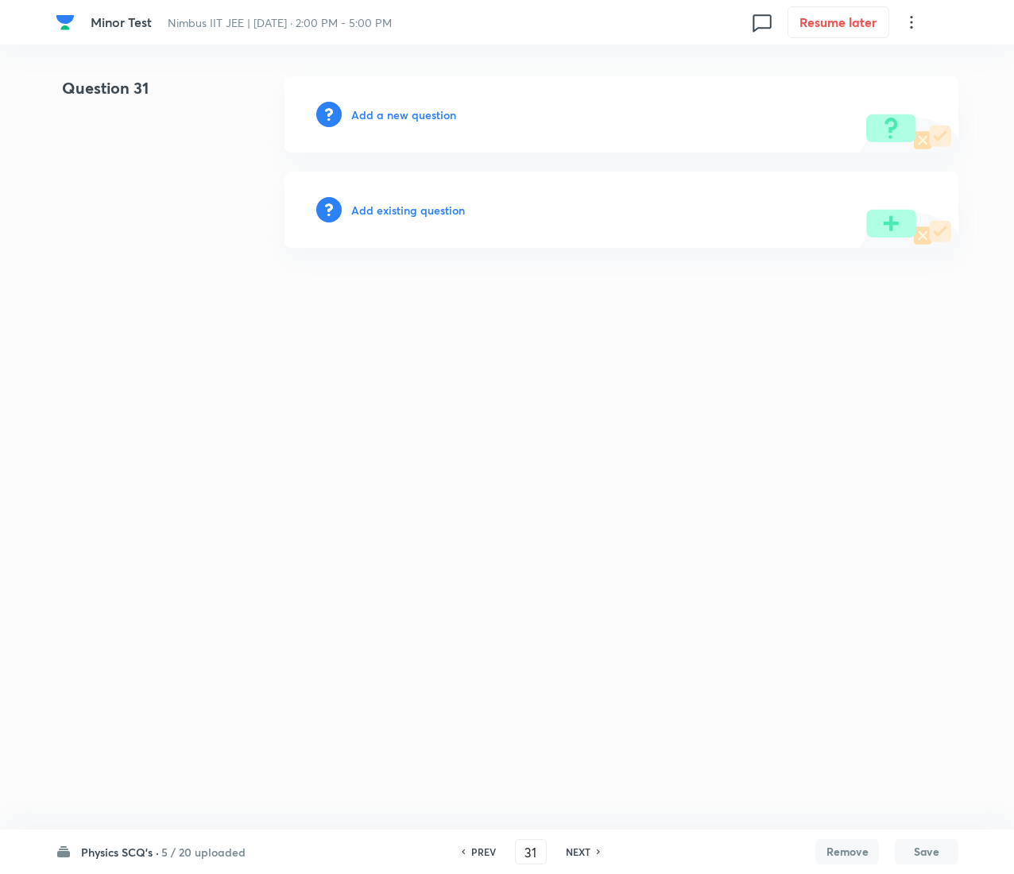
click at [424, 210] on h6 "Add existing question" at bounding box center [408, 210] width 114 height 17
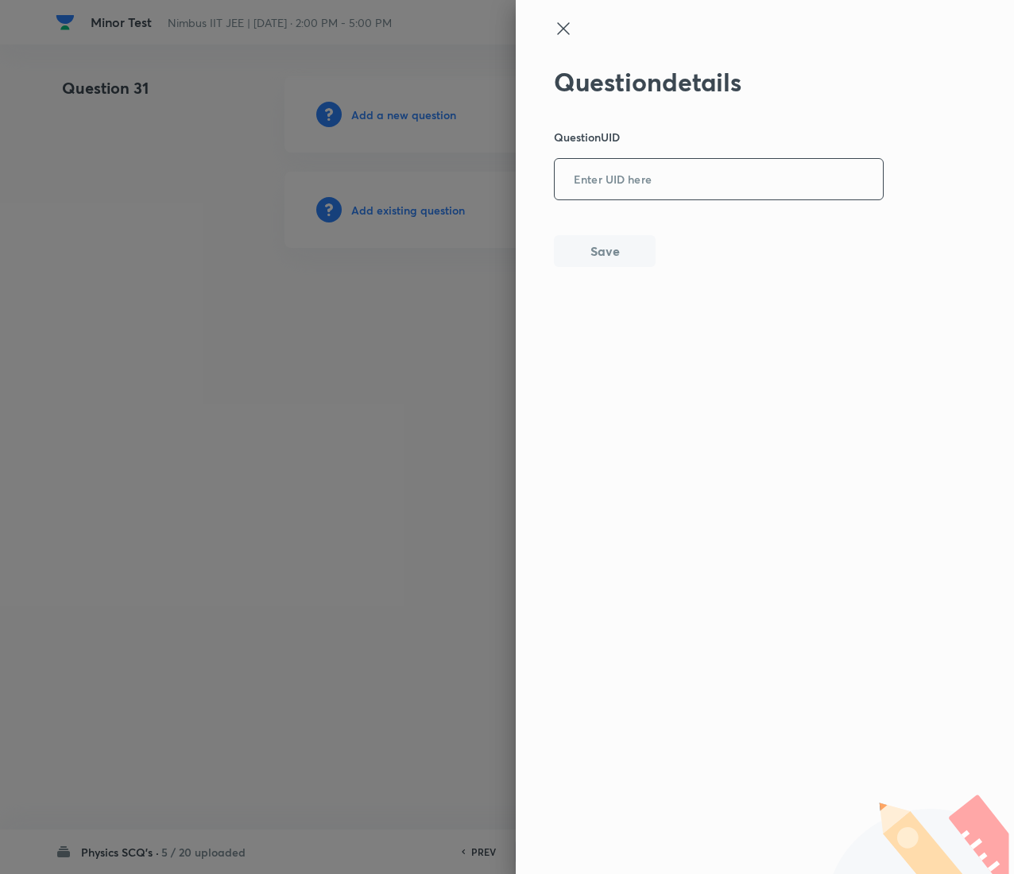
click at [710, 180] on input "text" at bounding box center [719, 180] width 328 height 39
paste input "1U0IJ"
type input "1U0IJ"
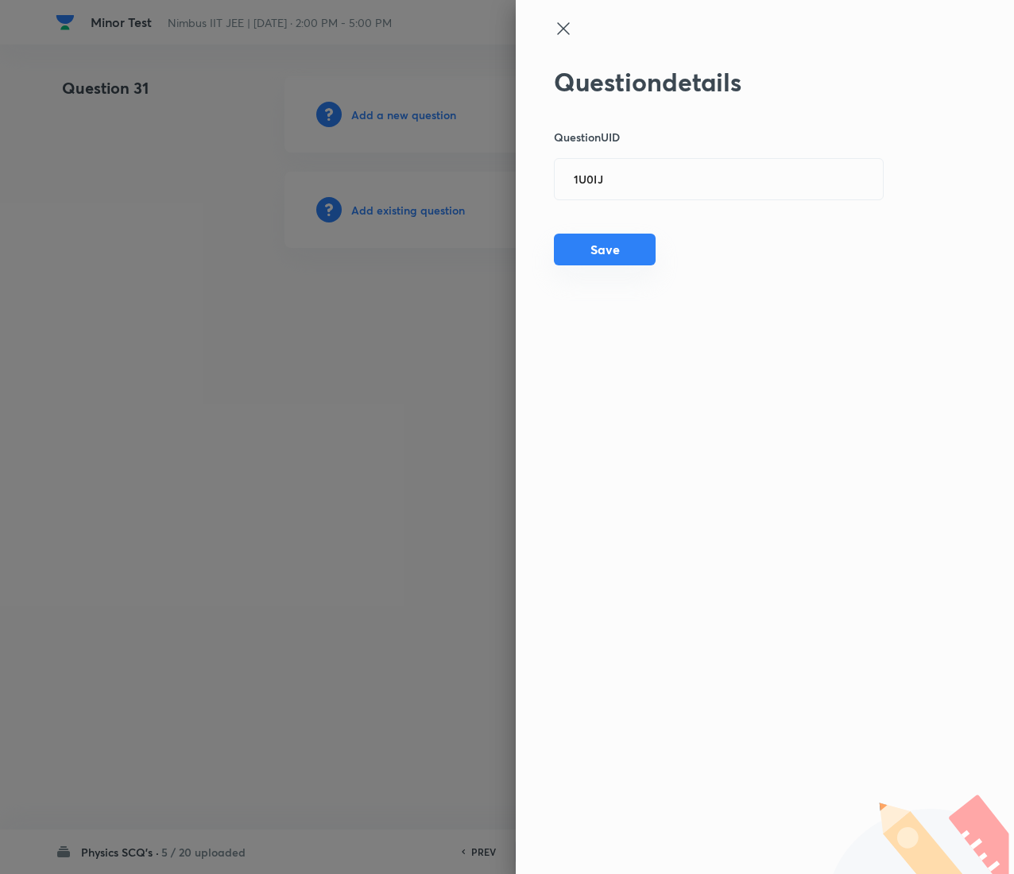
click at [617, 256] on button "Save" at bounding box center [605, 250] width 102 height 32
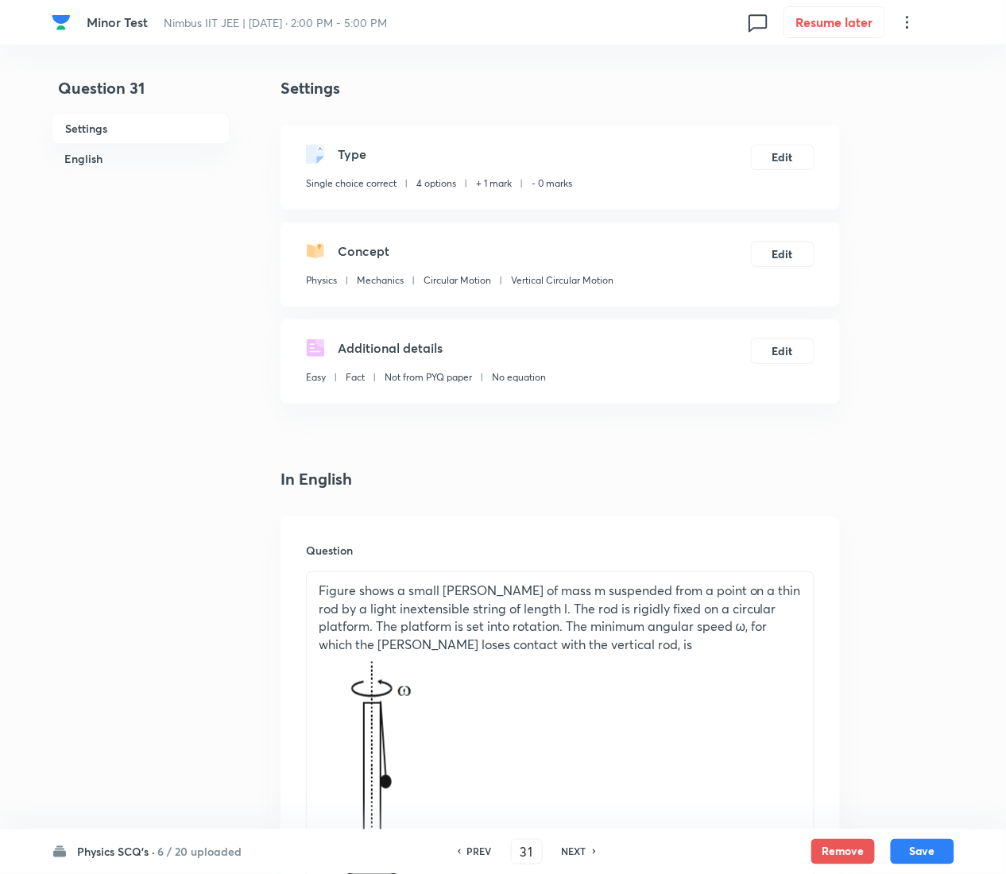
click at [780, 142] on div "Type Single choice correct 4 options + 1 mark - 0 marks Edit" at bounding box center [559, 168] width 559 height 84
click at [780, 154] on button "Edit" at bounding box center [783, 155] width 64 height 25
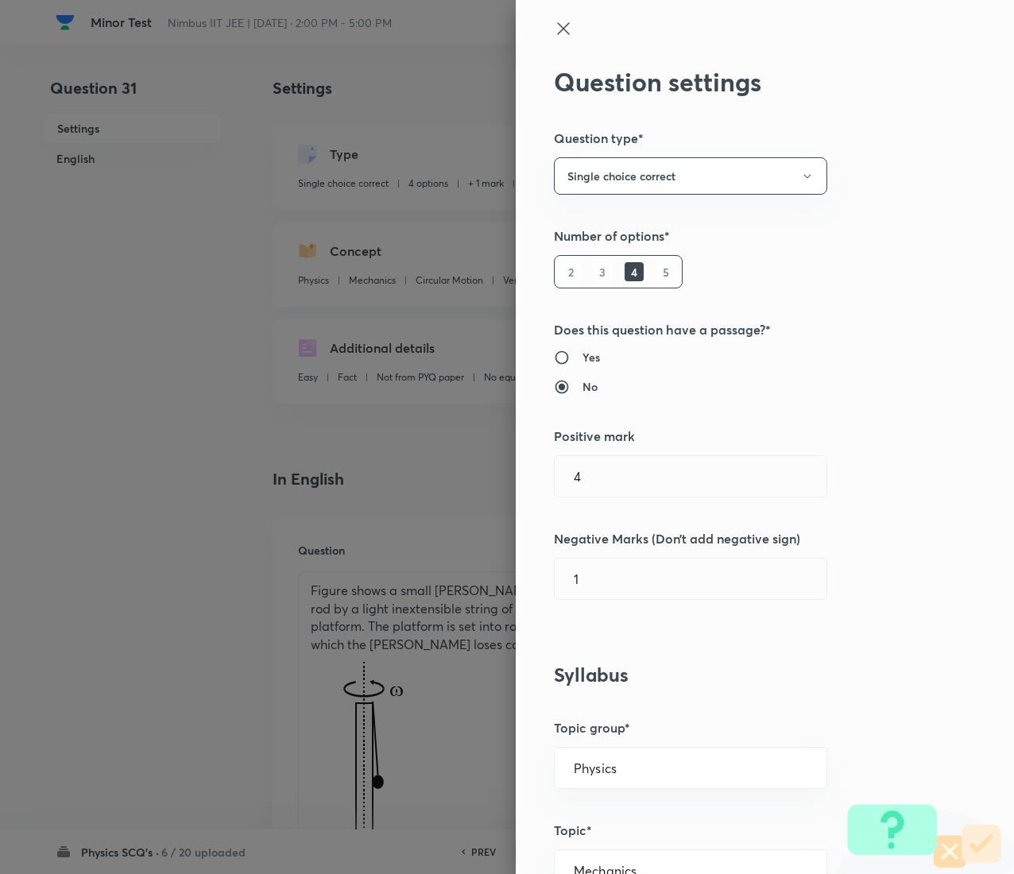
type input "1"
type input "0"
type input "Vertical Circular Motion"
type input "4"
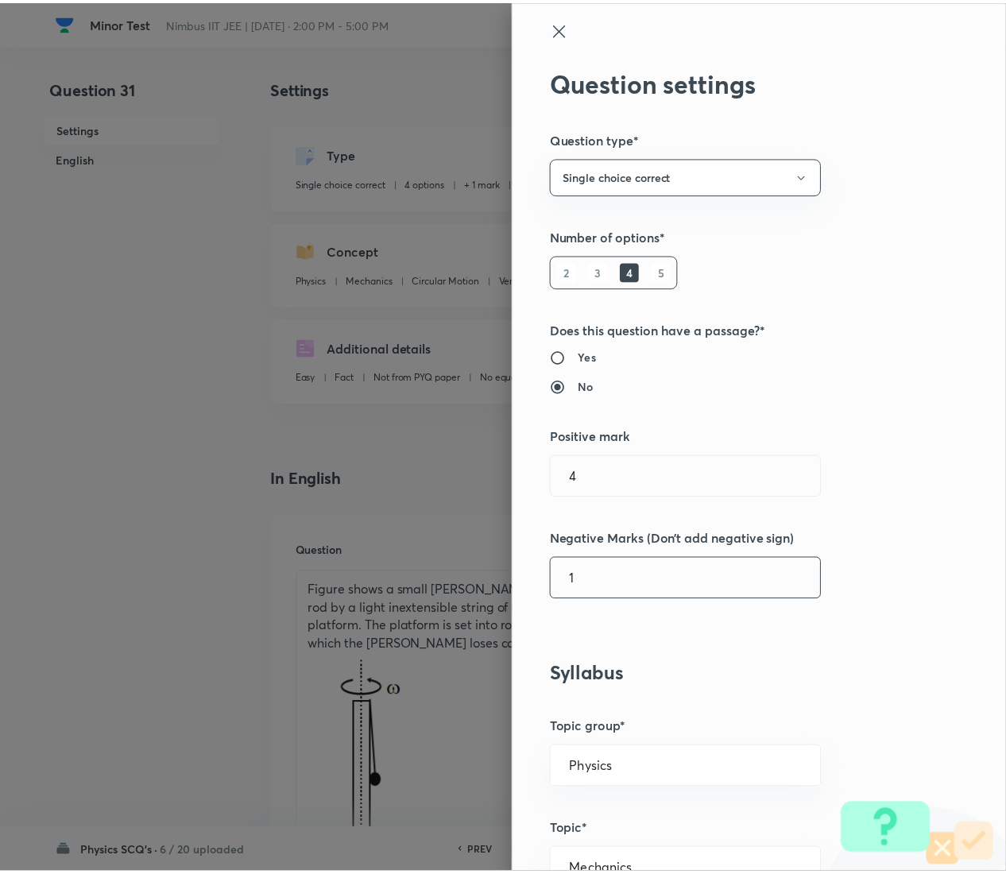
scroll to position [1295, 0]
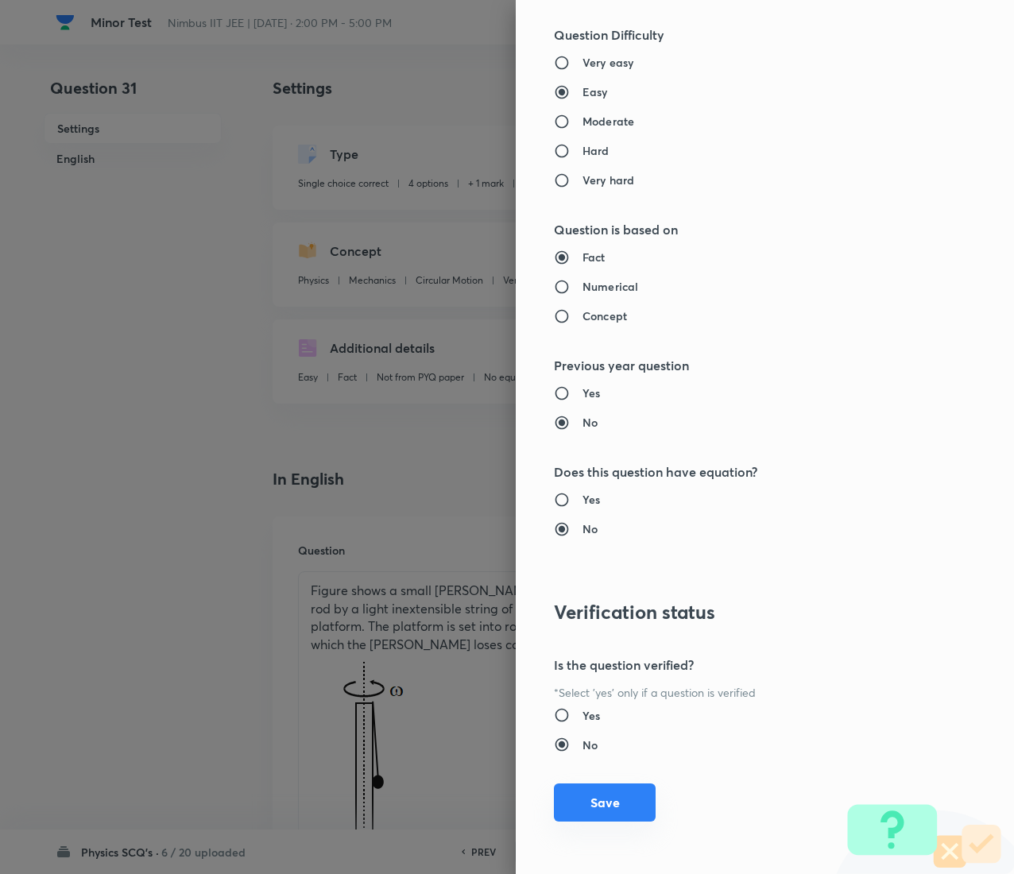
type input "1"
click at [599, 437] on button "Save" at bounding box center [605, 802] width 102 height 38
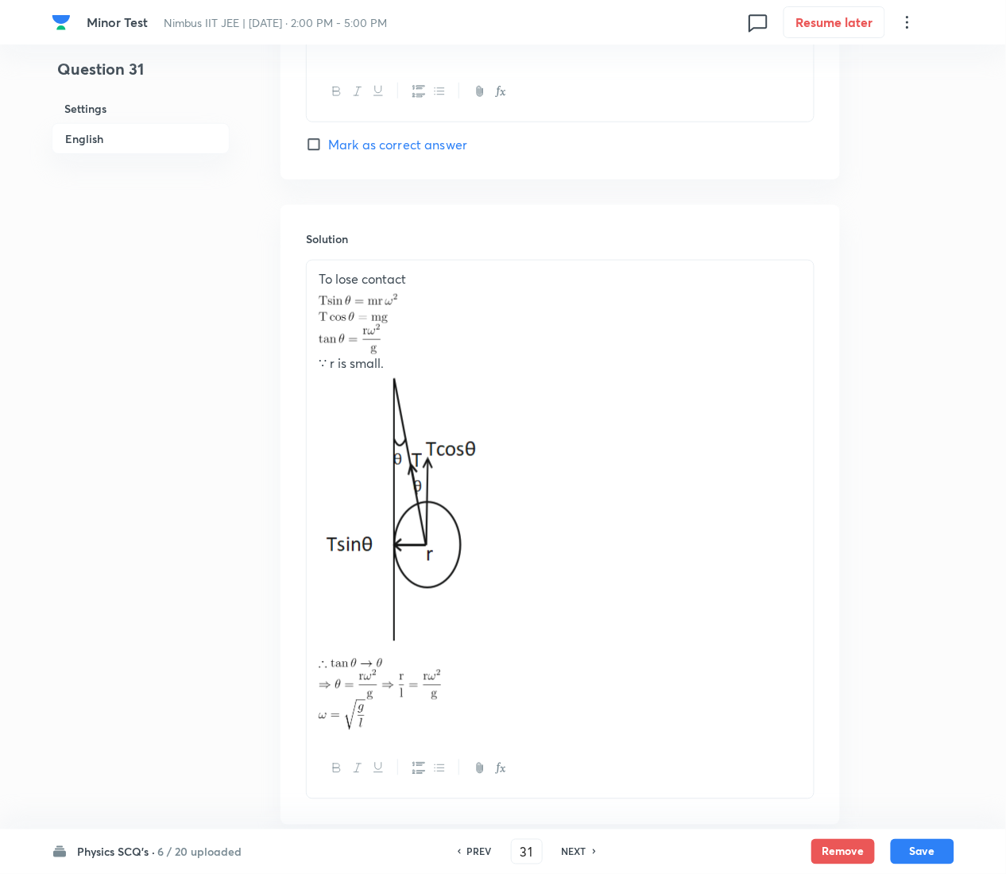
scroll to position [1924, 0]
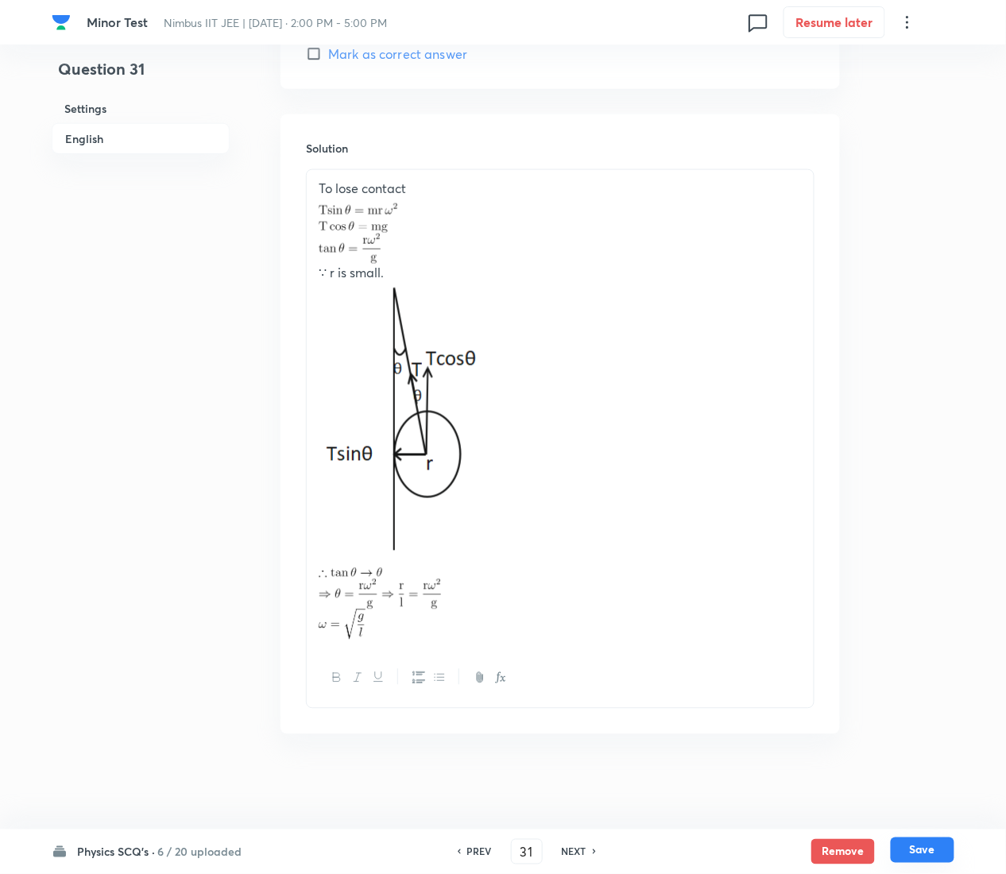
click at [938, 437] on button "Save" at bounding box center [923, 850] width 64 height 25
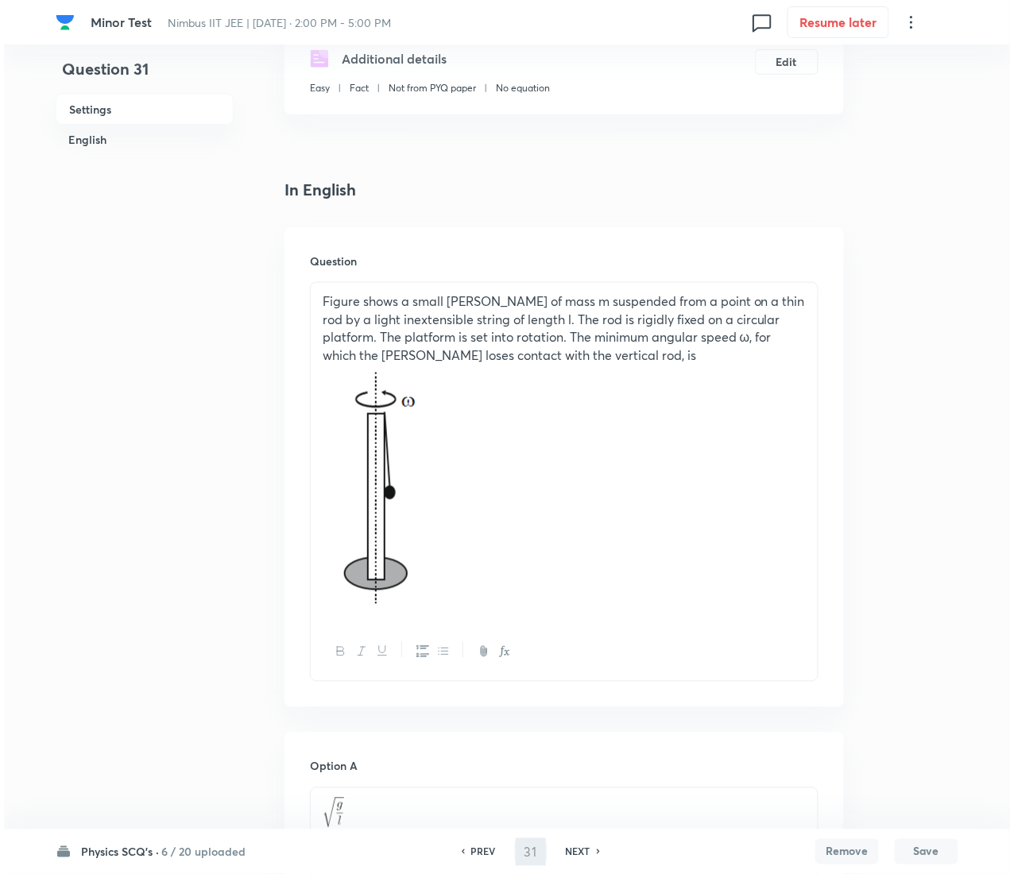
scroll to position [0, 0]
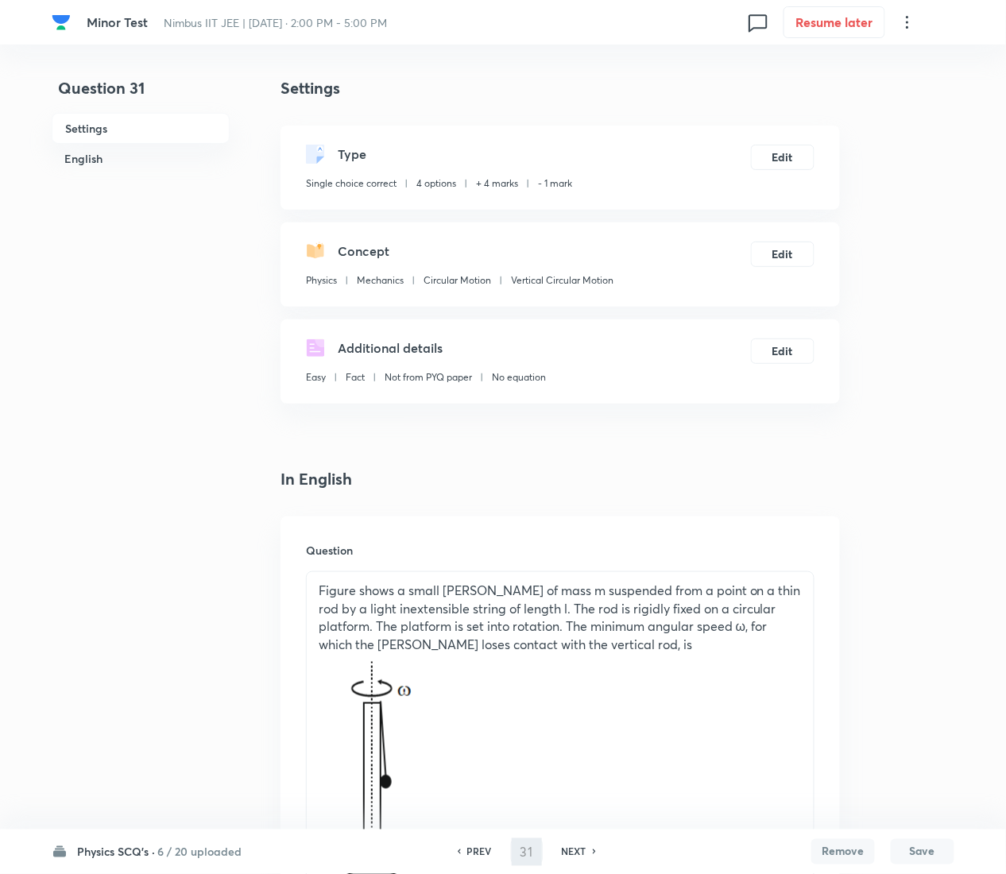
type input "32"
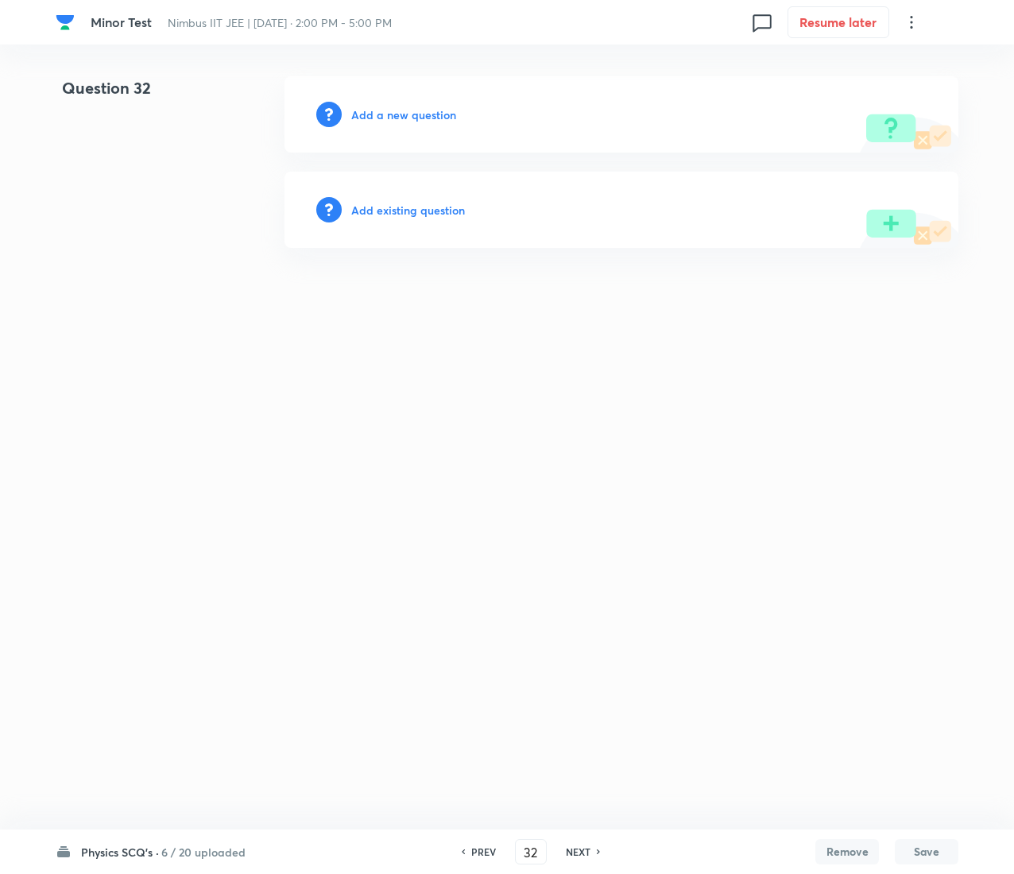
click at [447, 206] on h6 "Add existing question" at bounding box center [408, 210] width 114 height 17
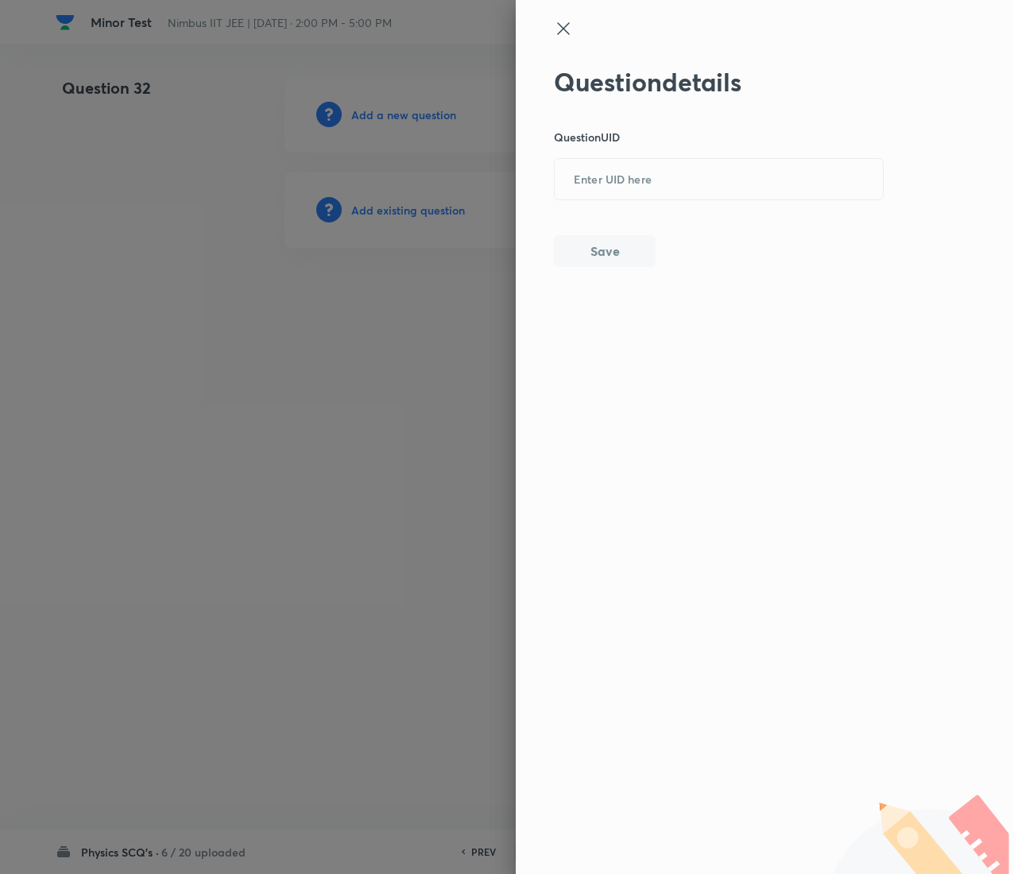
click at [757, 207] on div "Question details Question UID ​ Save" at bounding box center [719, 167] width 331 height 200
click at [754, 203] on div "Question details Question UID ​ Save" at bounding box center [719, 167] width 331 height 200
click at [752, 195] on input "text" at bounding box center [719, 180] width 328 height 39
paste input "JRTXX"
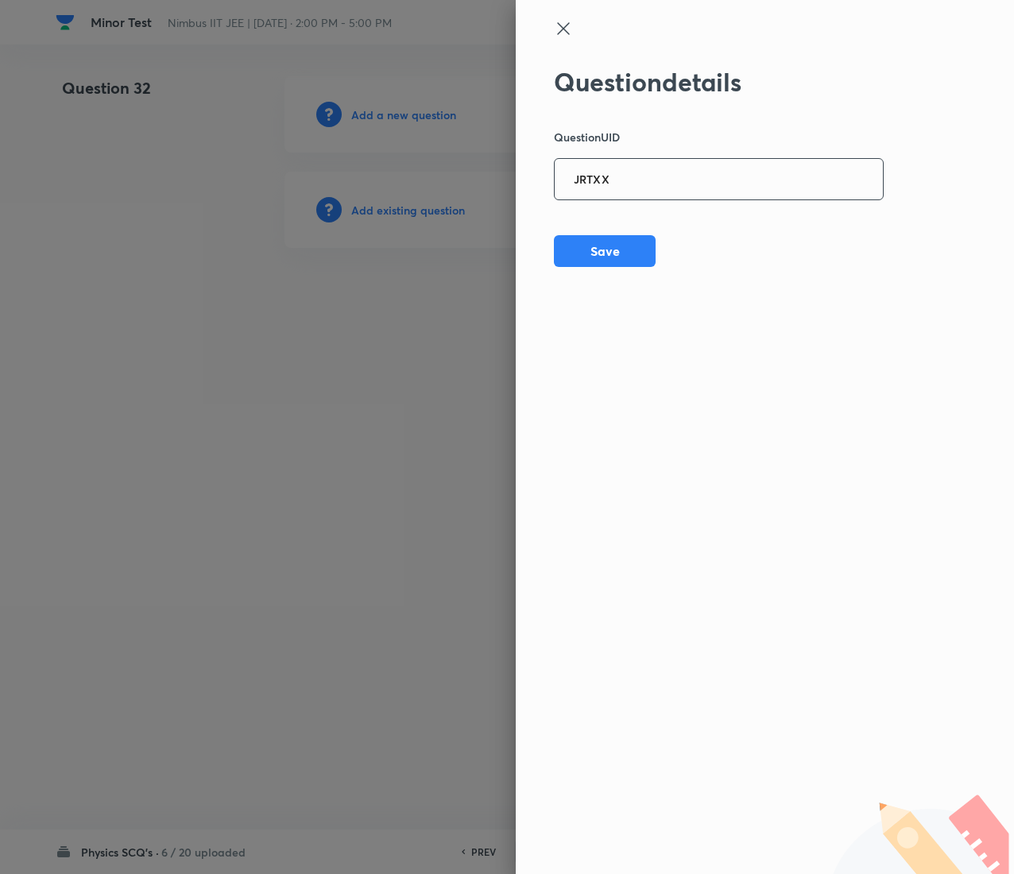
type input "JRTXX"
click at [618, 262] on button "Save" at bounding box center [605, 250] width 102 height 32
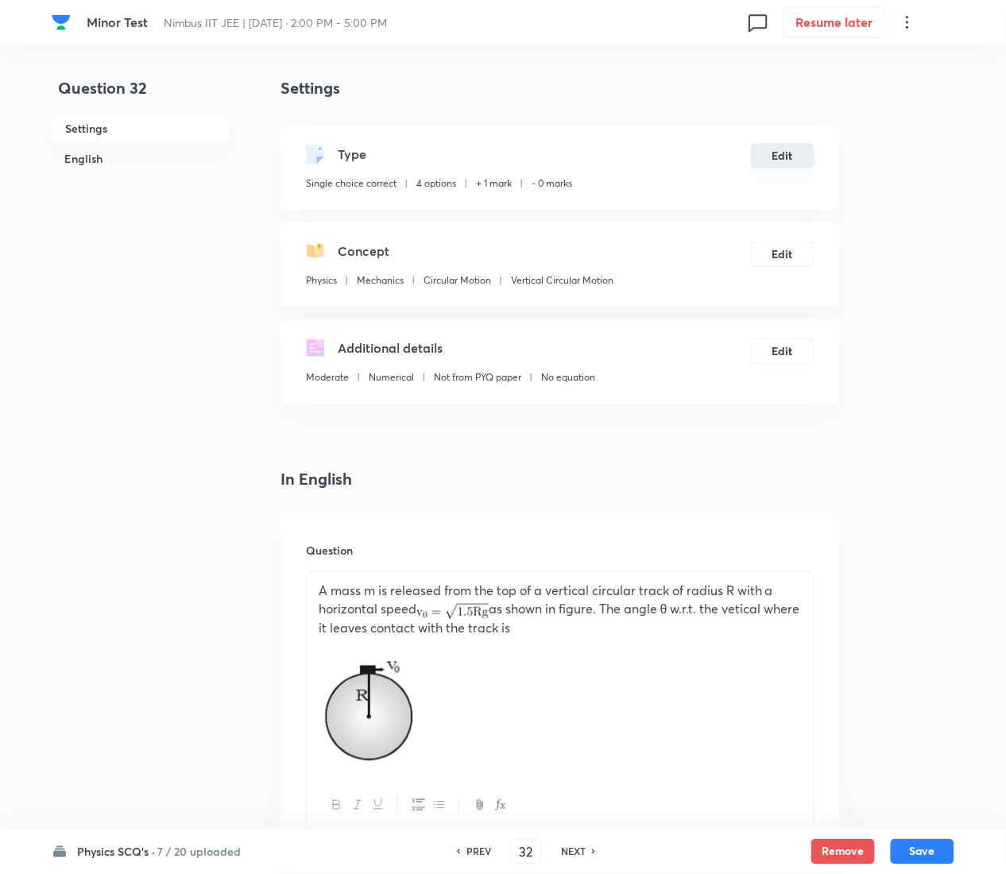
click at [791, 159] on button "Edit" at bounding box center [783, 155] width 64 height 25
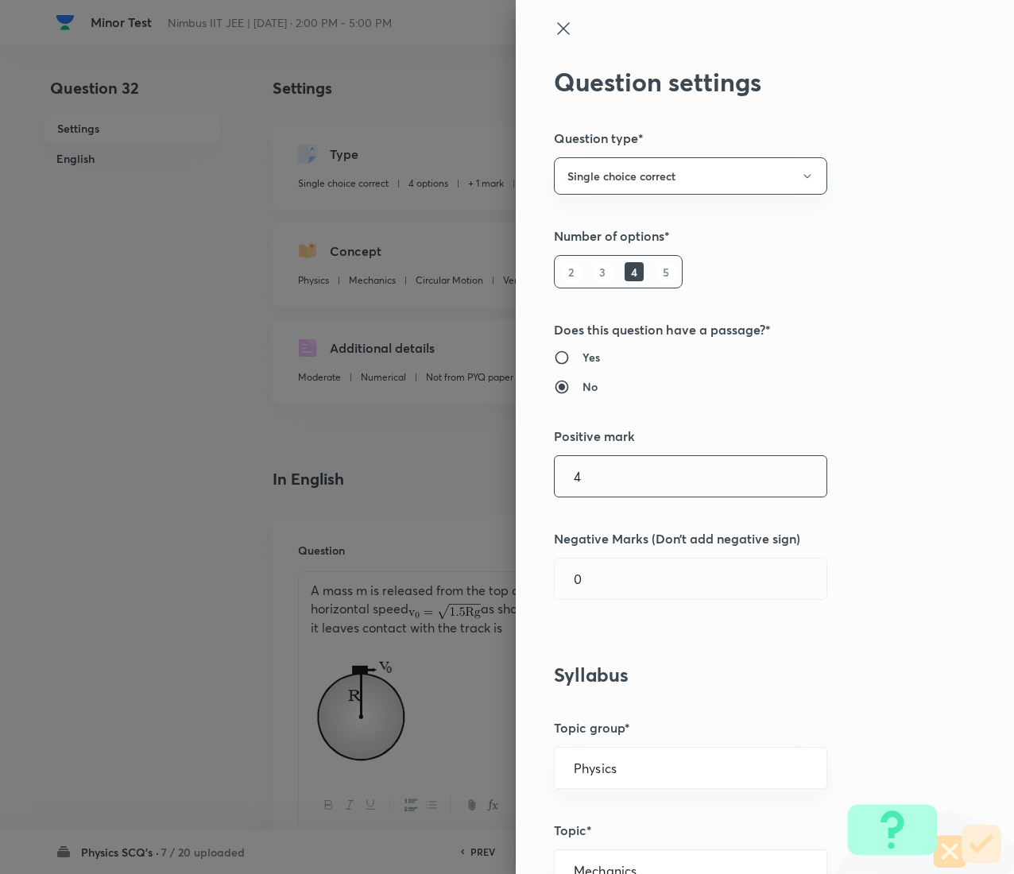
type input "4"
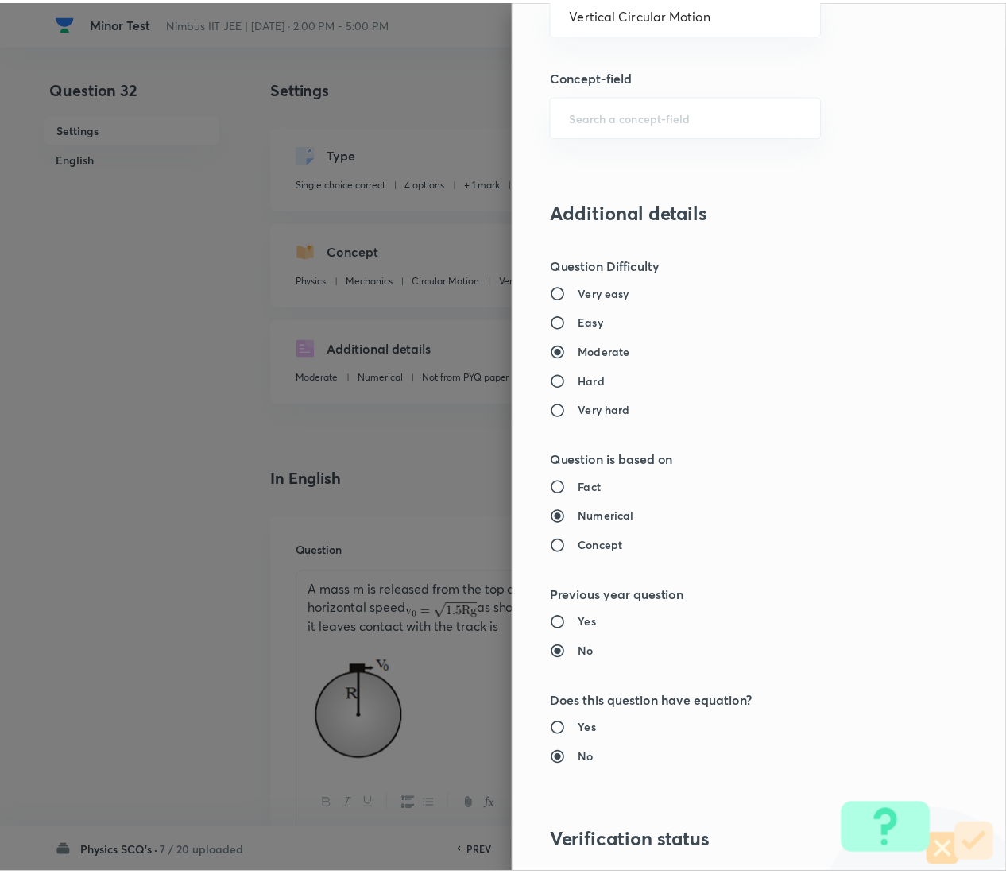
scroll to position [1295, 0]
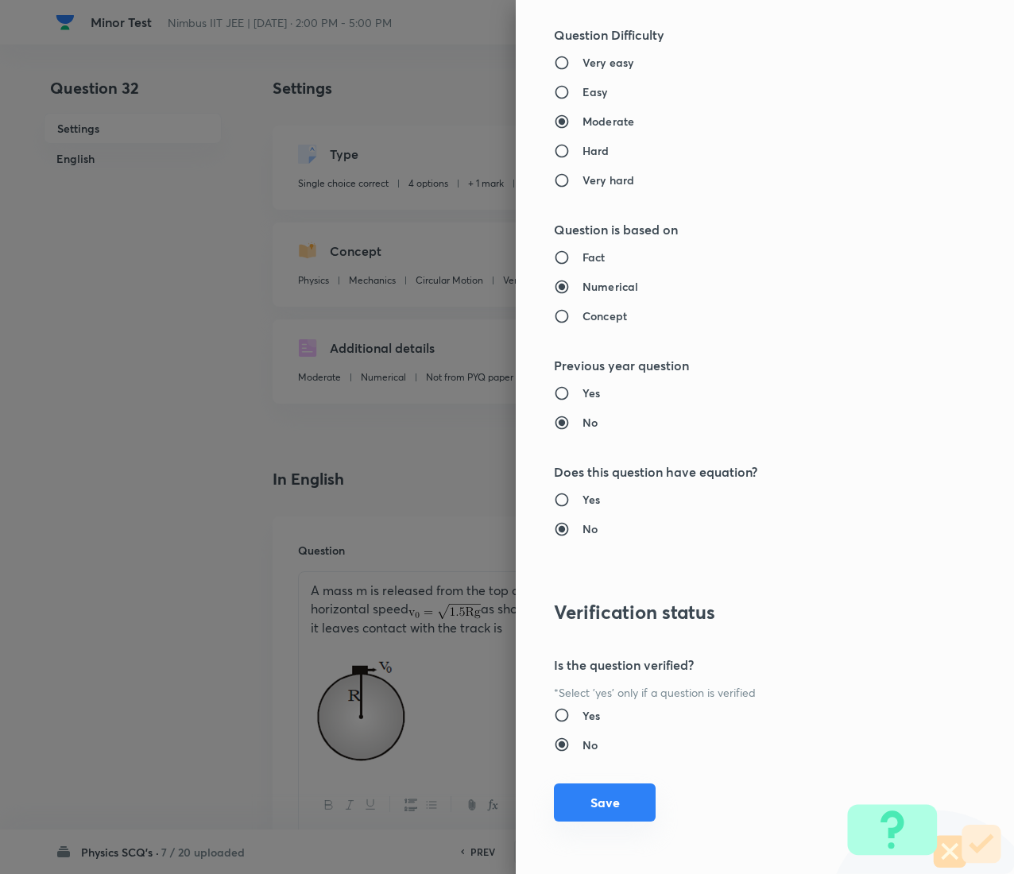
type input "1"
click at [604, 437] on button "Save" at bounding box center [605, 802] width 102 height 38
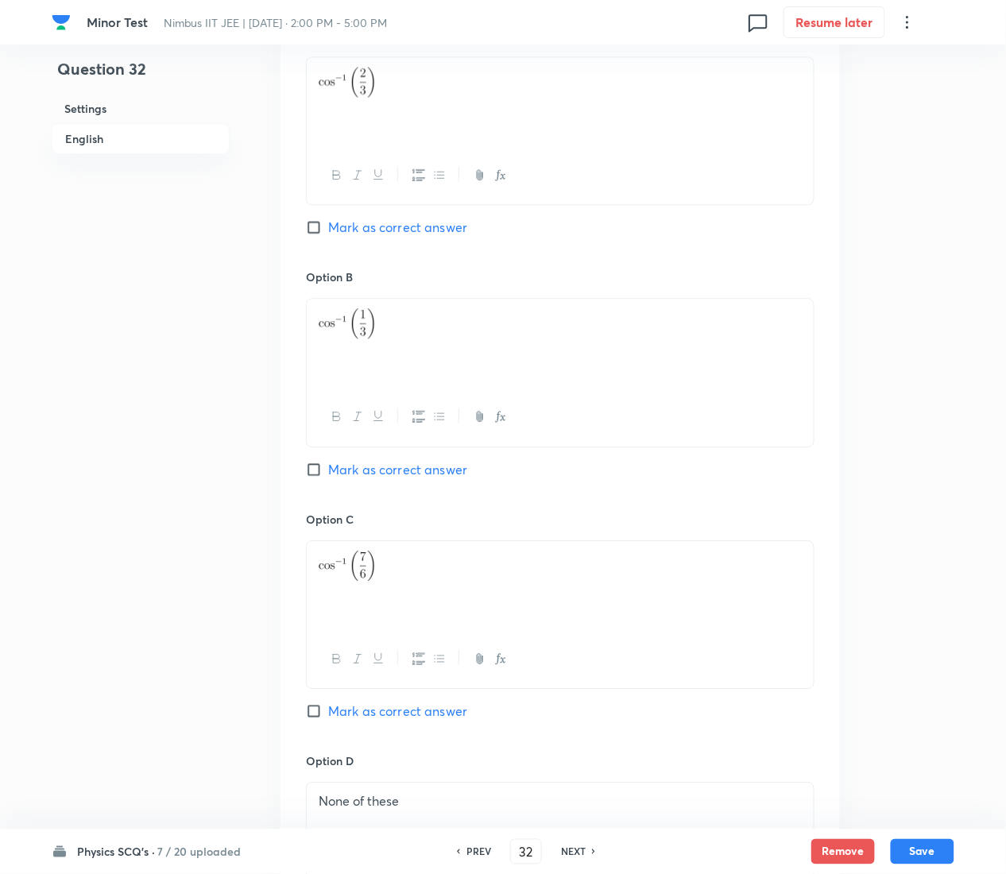
scroll to position [1446, 0]
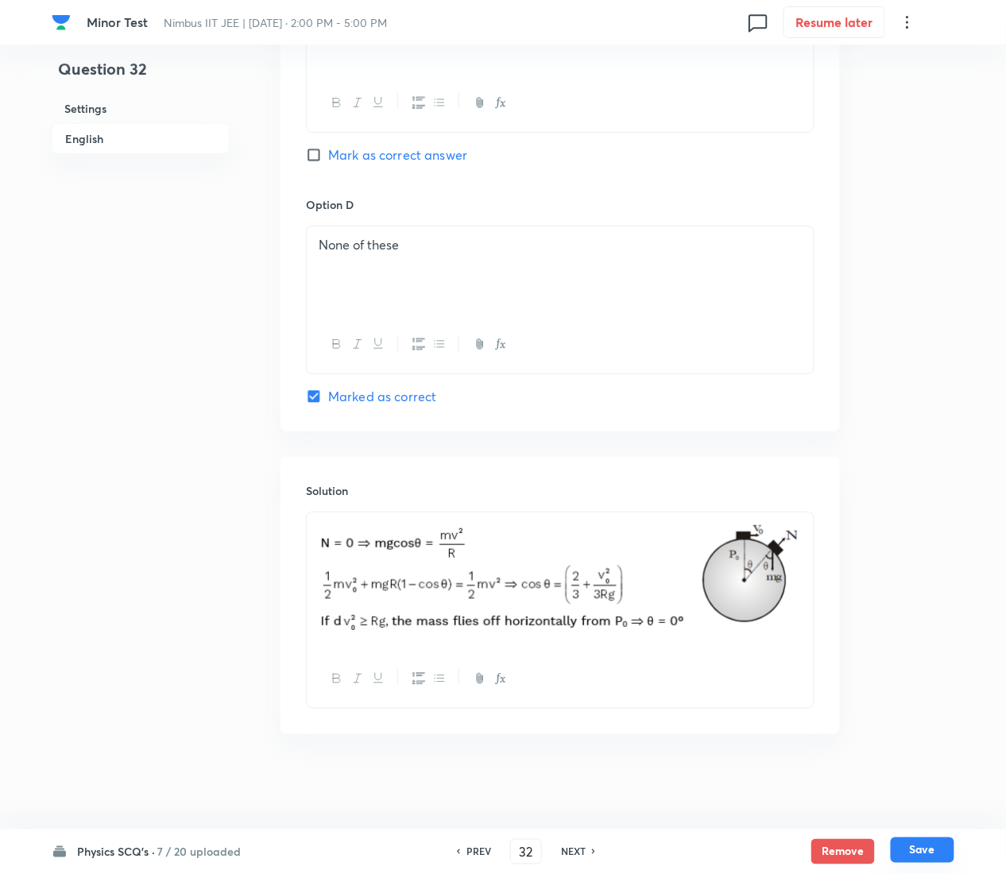
click at [944, 437] on button "Save" at bounding box center [923, 850] width 64 height 25
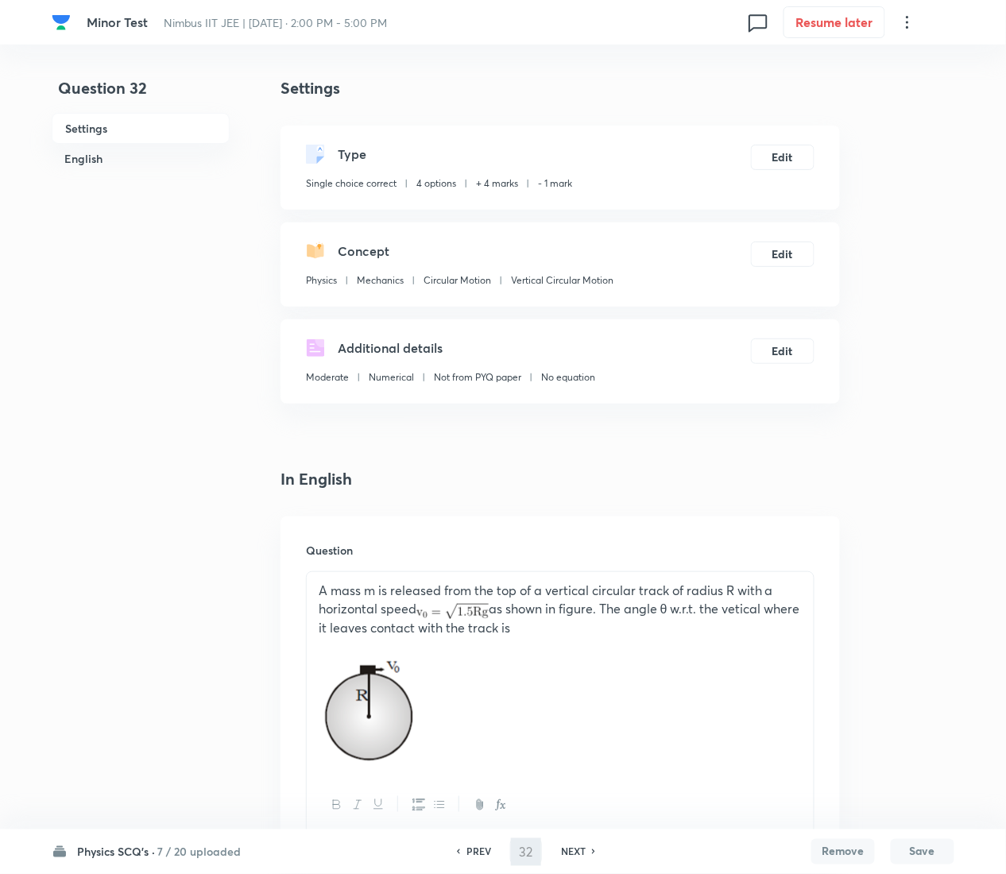
type input "33"
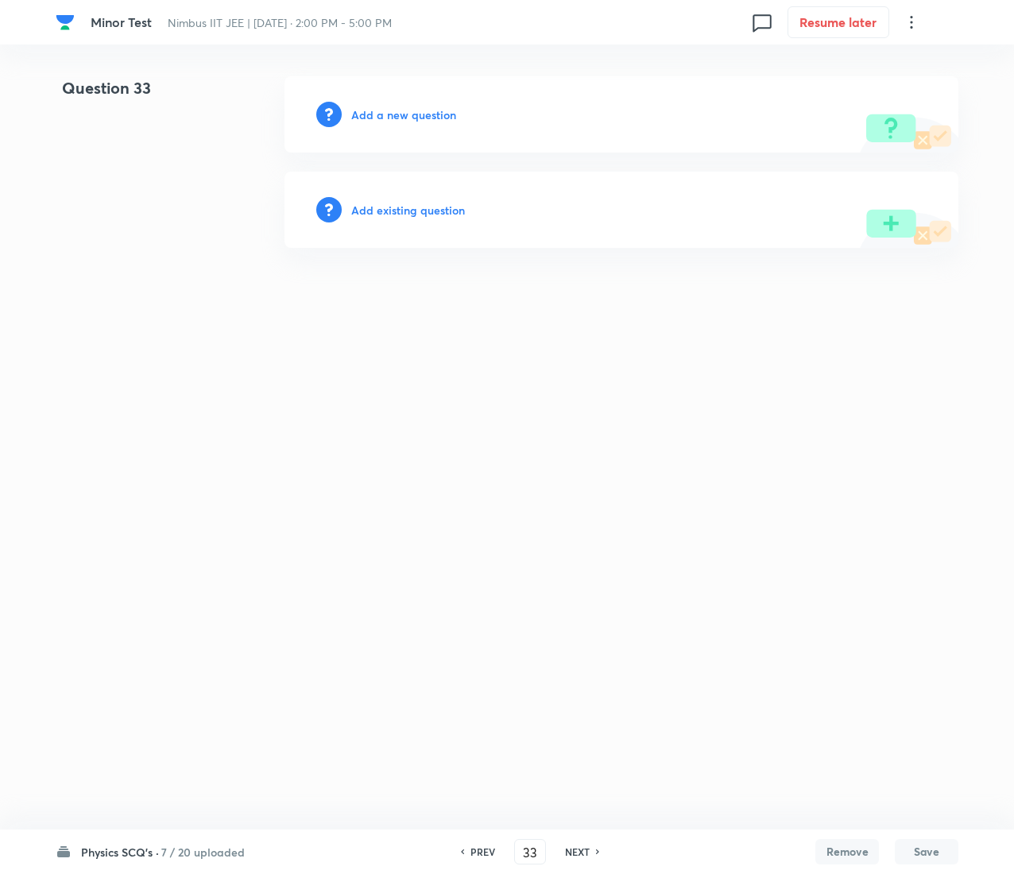
click at [435, 208] on h6 "Add existing question" at bounding box center [408, 210] width 114 height 17
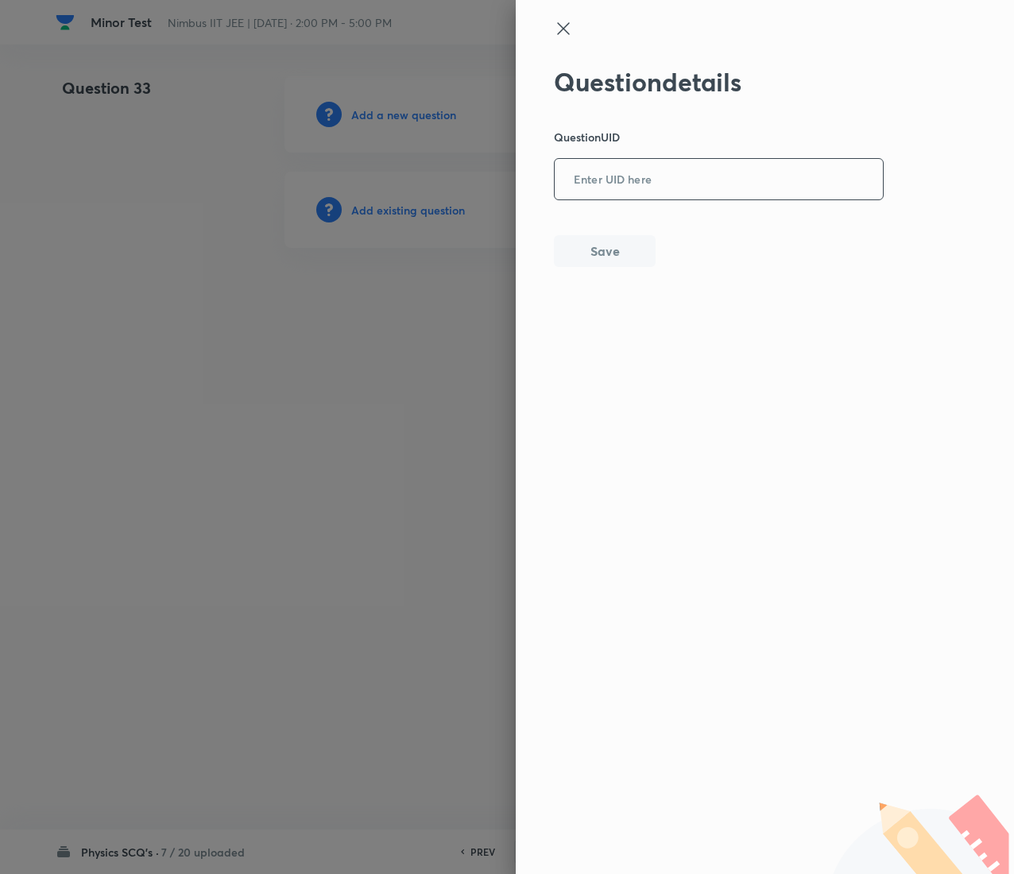
click at [720, 161] on input "text" at bounding box center [719, 180] width 328 height 39
paste input "KMAV5"
type input "KMAV5"
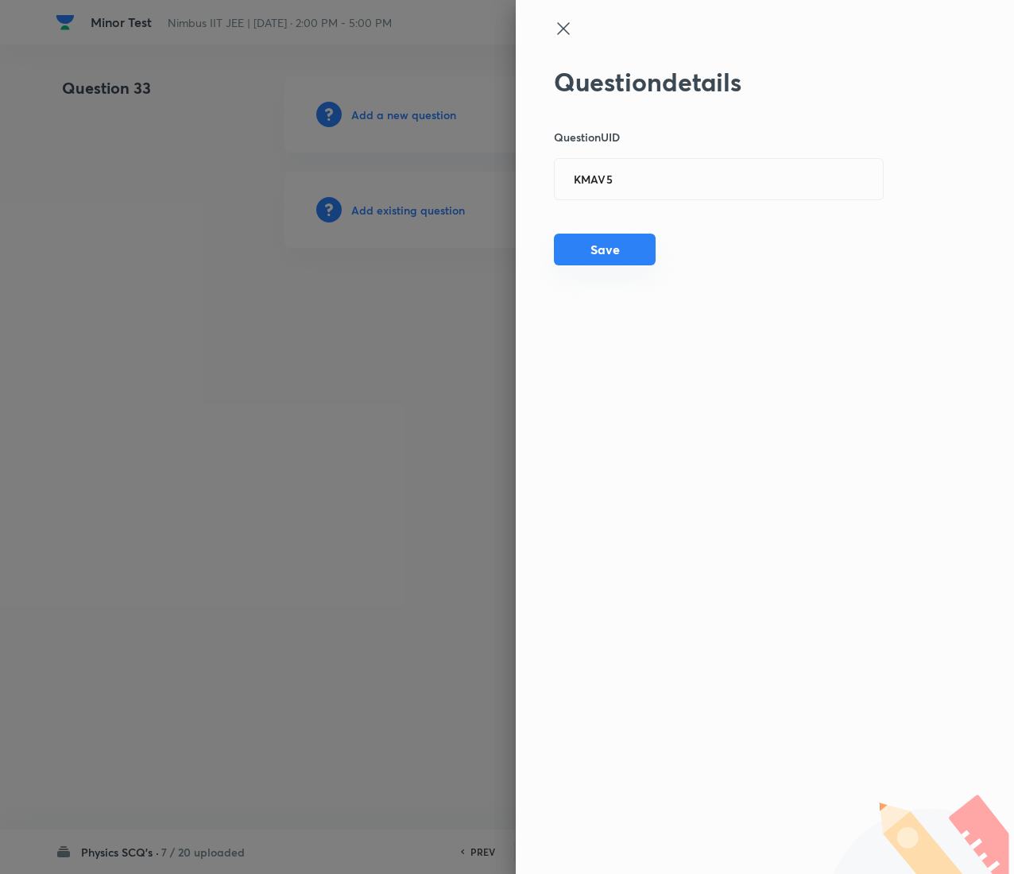
click at [633, 253] on button "Save" at bounding box center [605, 250] width 102 height 32
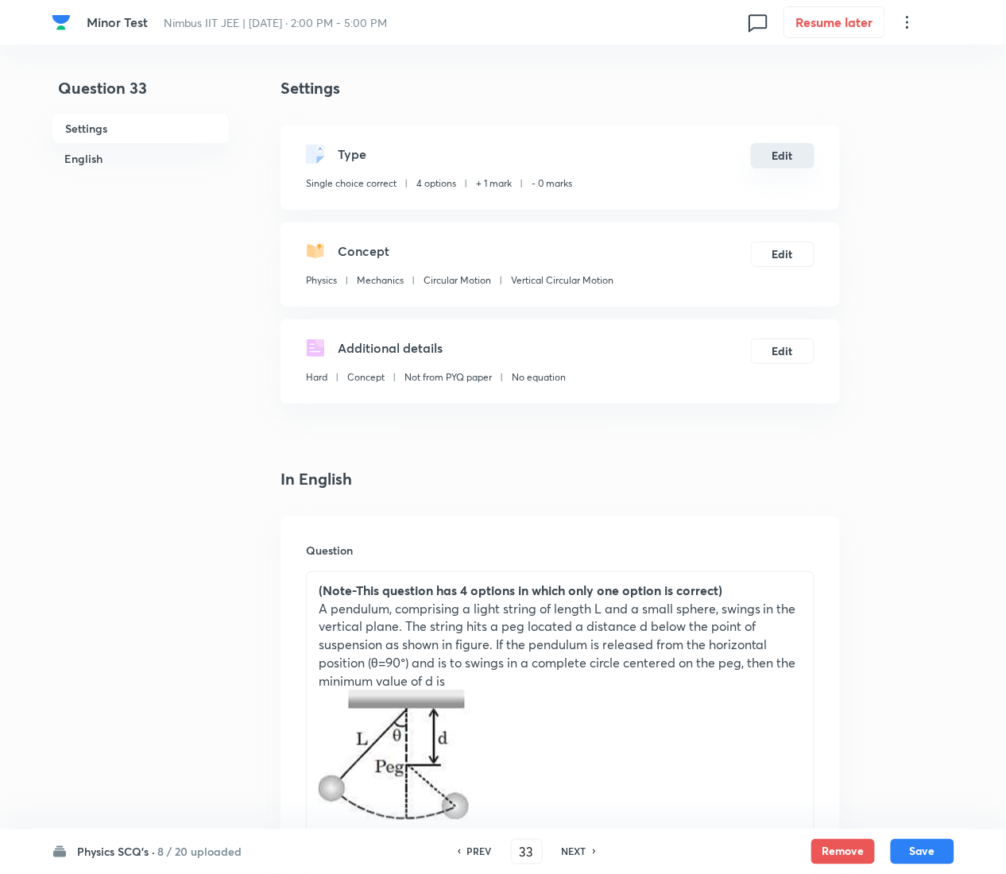
click at [799, 152] on button "Edit" at bounding box center [783, 155] width 64 height 25
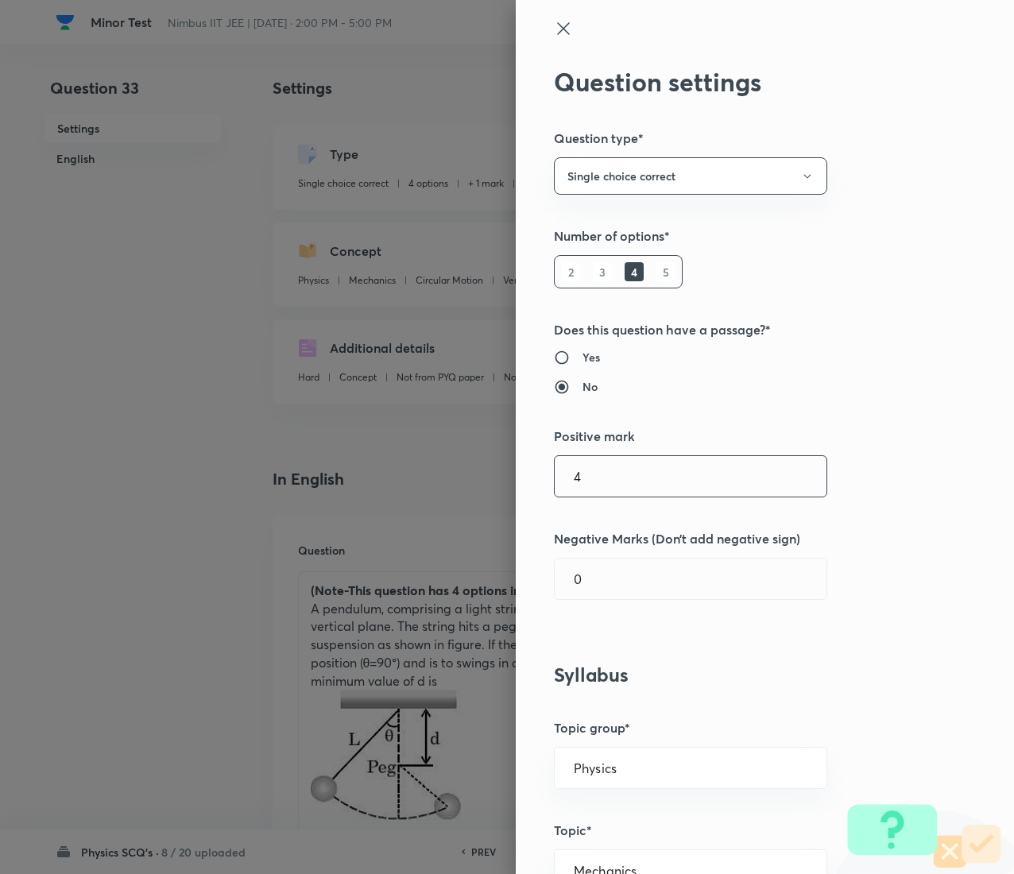
type input "4"
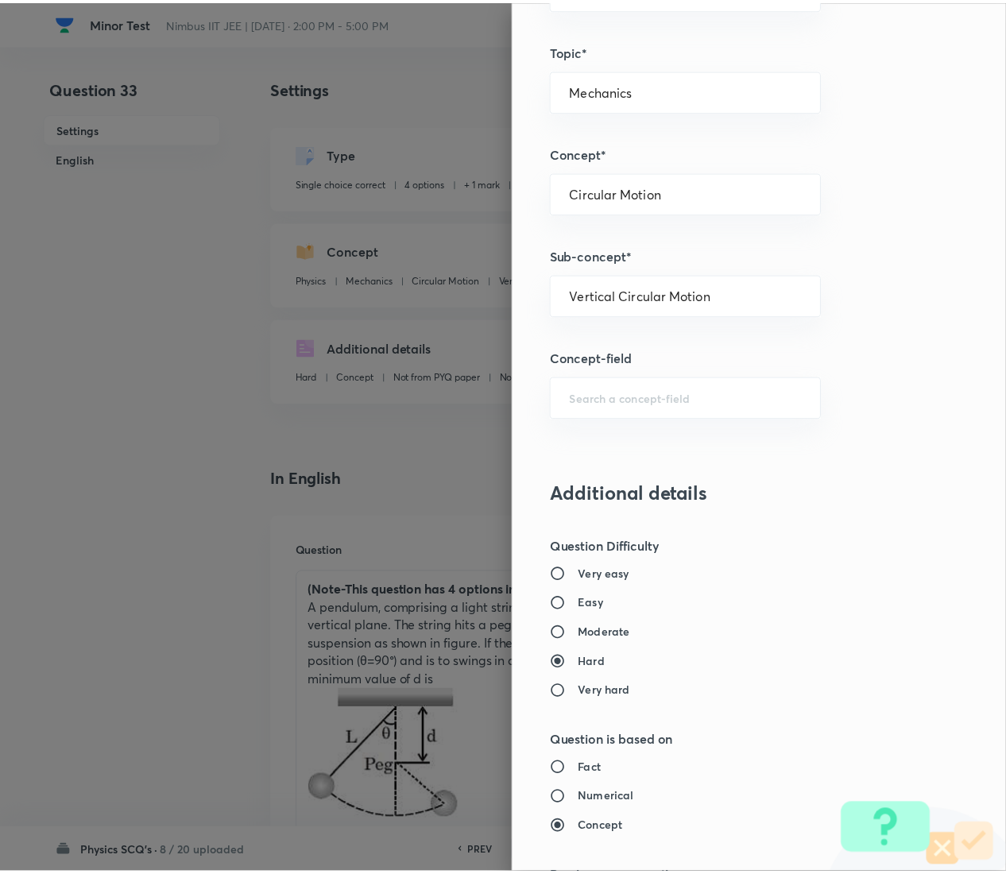
scroll to position [1295, 0]
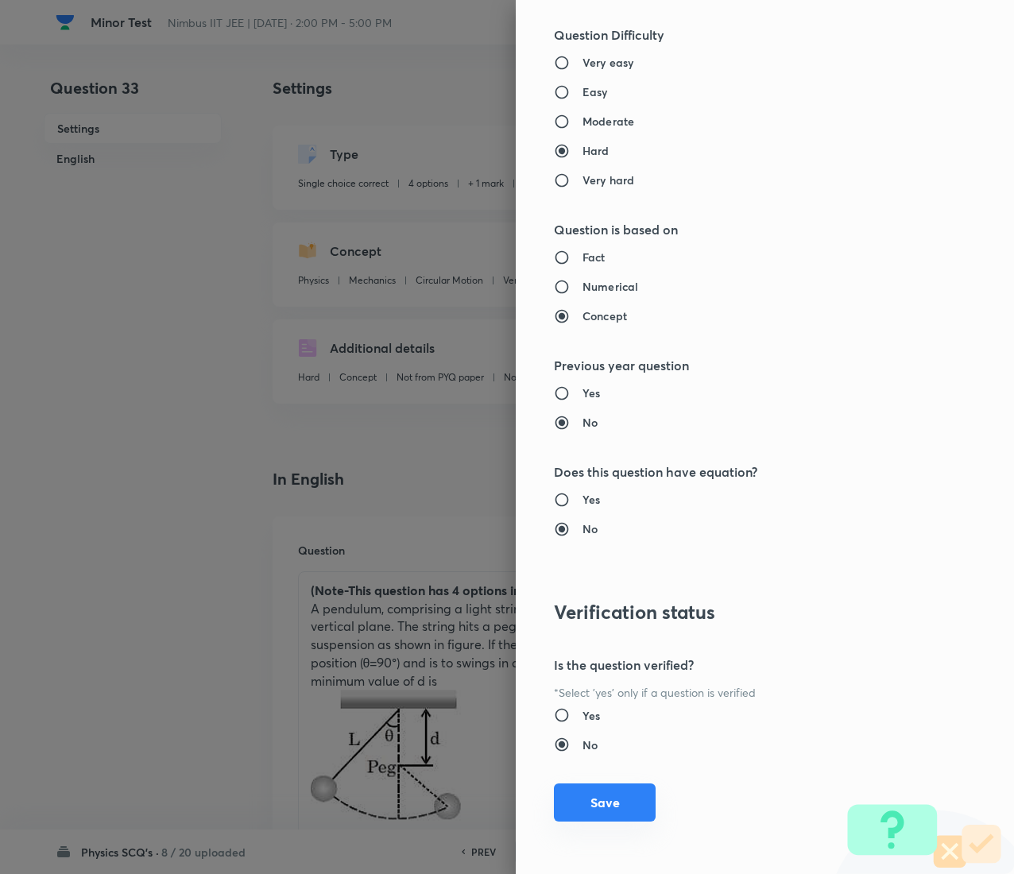
type input "1"
click at [577, 437] on button "Save" at bounding box center [605, 802] width 102 height 38
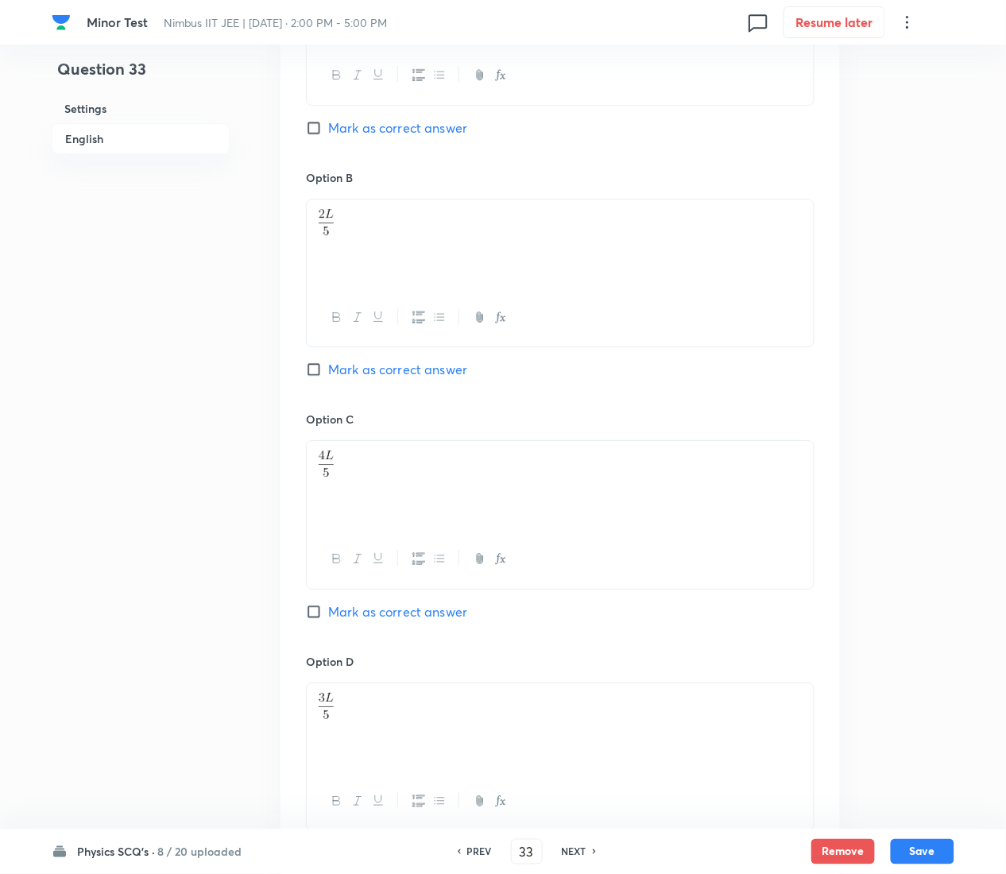
scroll to position [1472, 0]
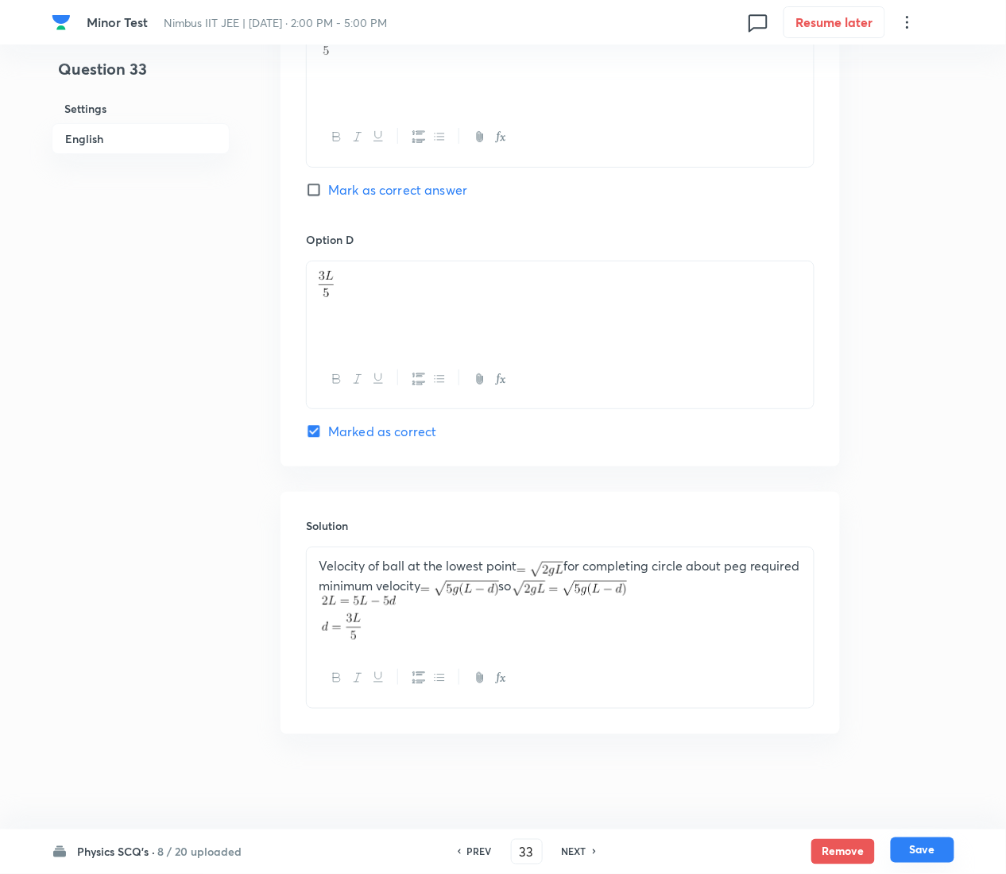
click at [939, 437] on button "Save" at bounding box center [923, 850] width 64 height 25
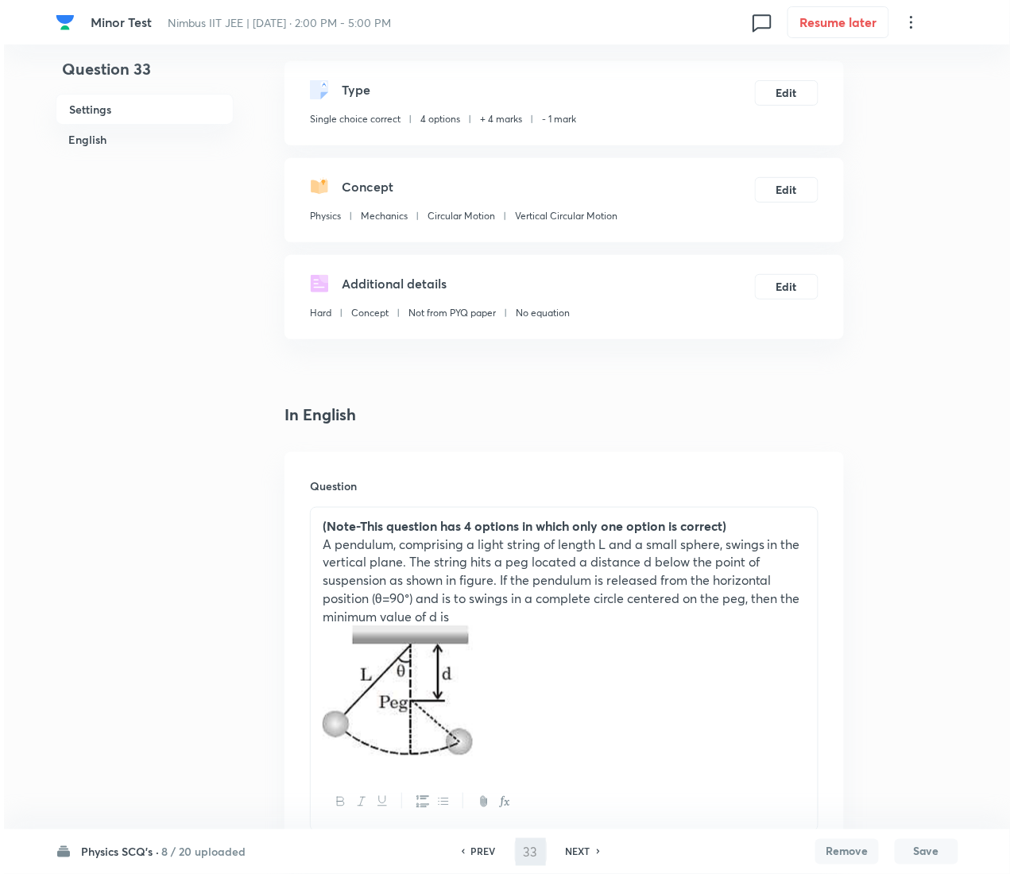
scroll to position [0, 0]
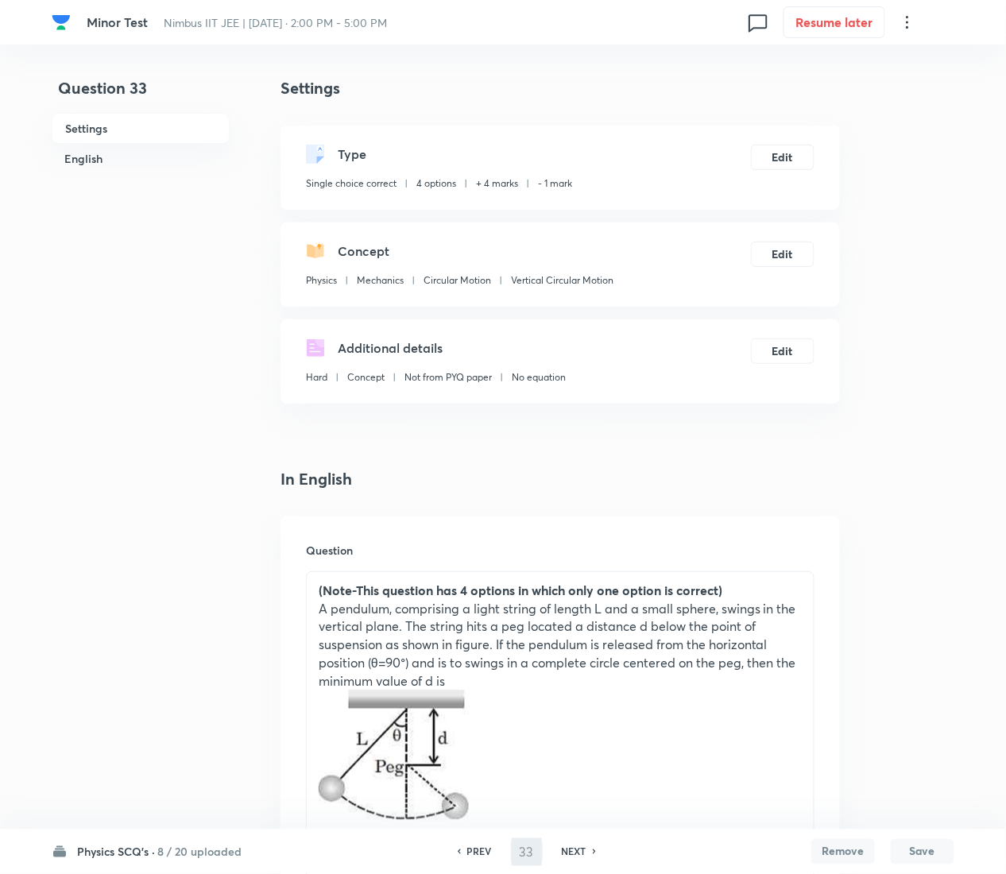
type input "34"
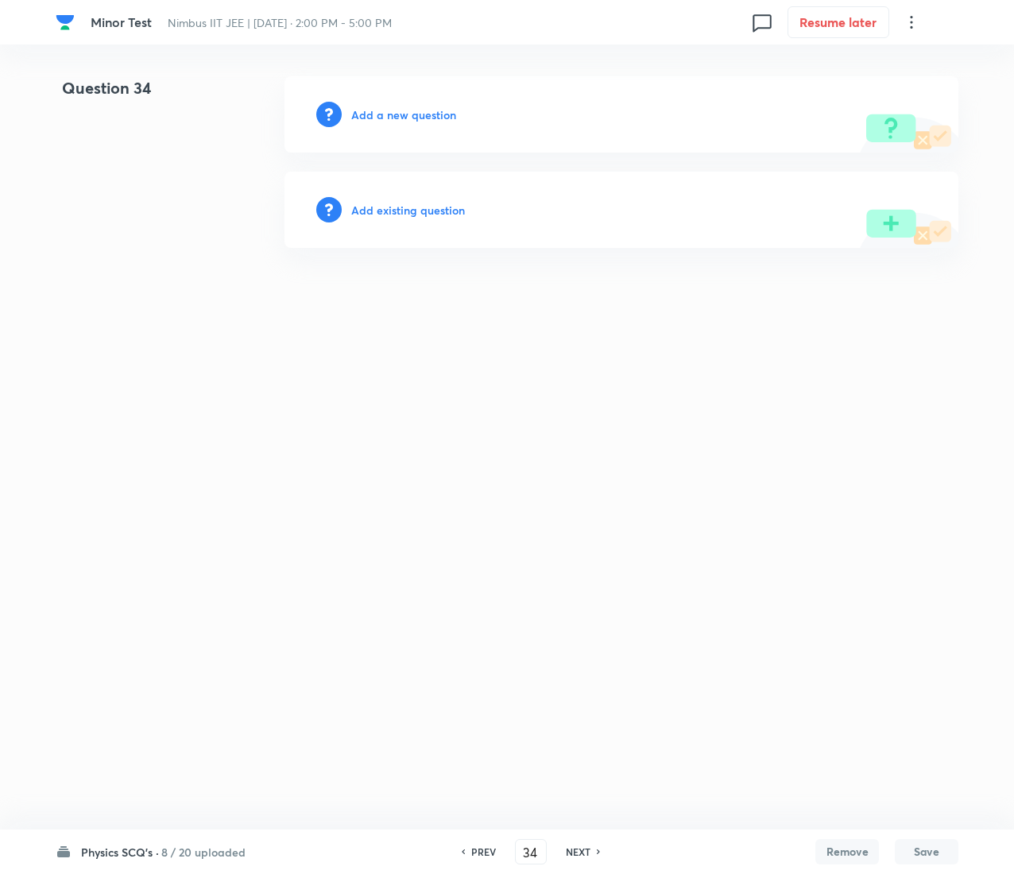
click at [416, 209] on h6 "Add existing question" at bounding box center [408, 210] width 114 height 17
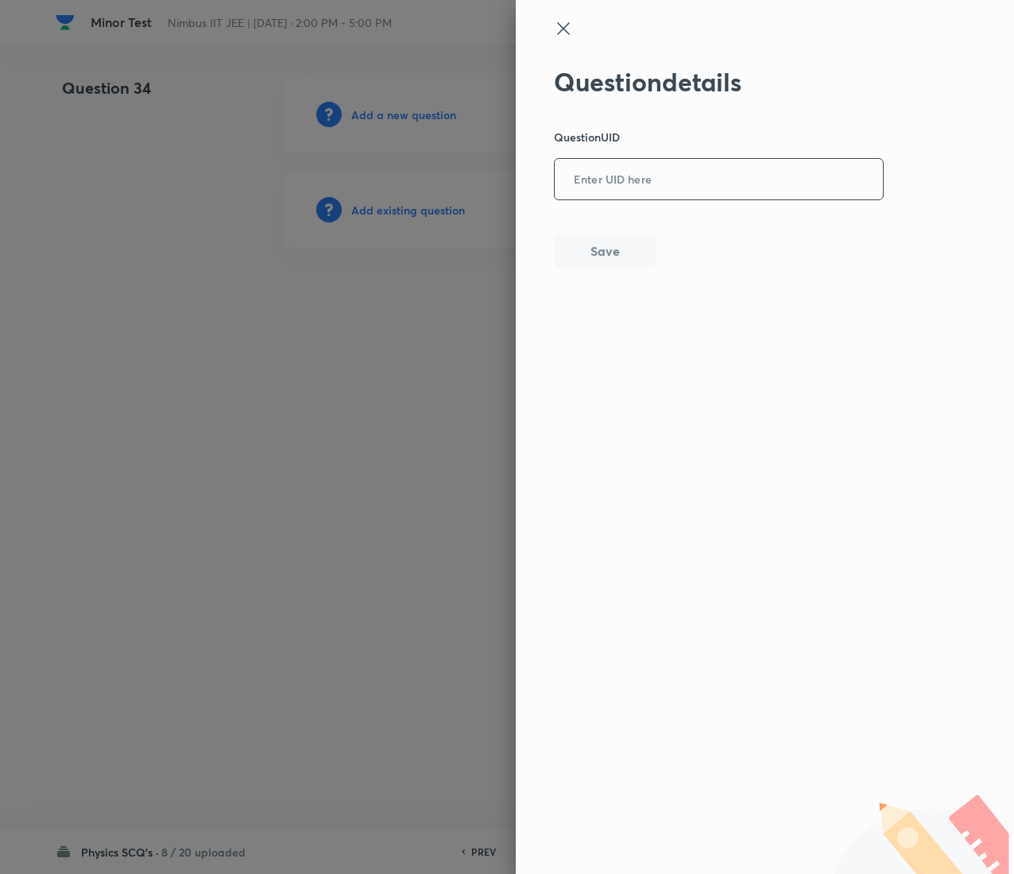
click at [660, 168] on input "text" at bounding box center [719, 180] width 328 height 39
paste input "0S24M"
type input "0S24M"
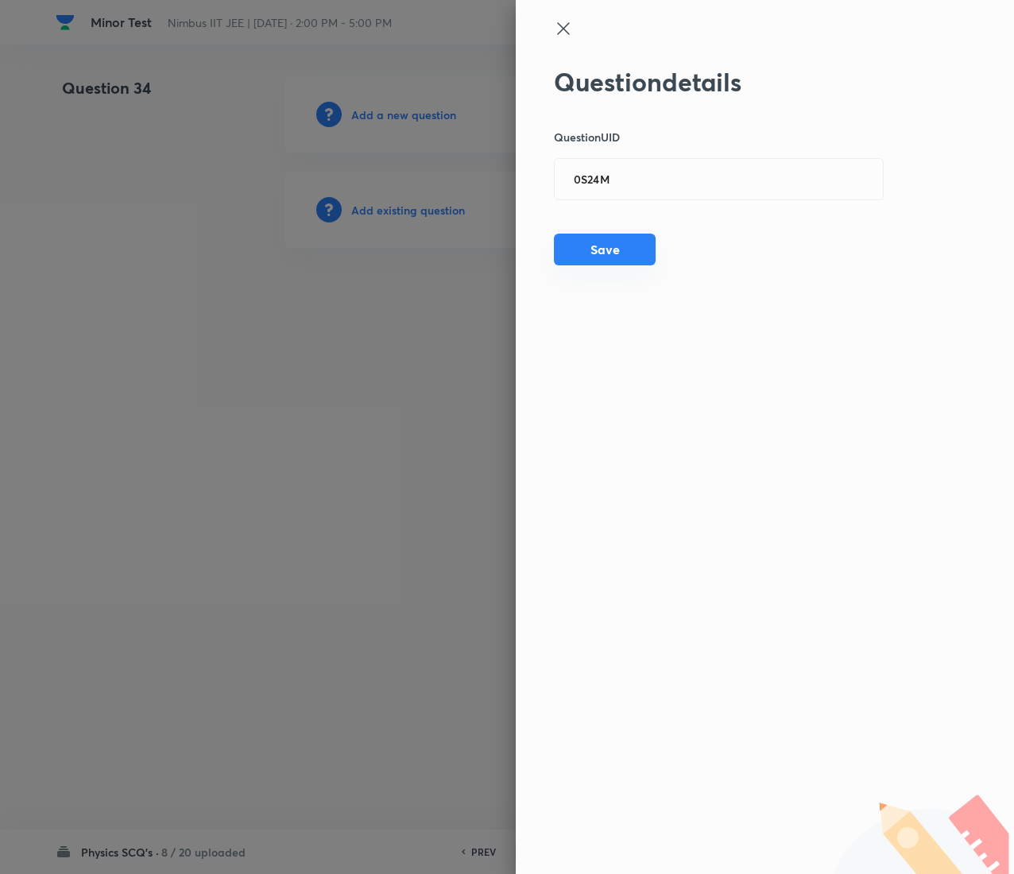
click at [605, 238] on button "Save" at bounding box center [605, 250] width 102 height 32
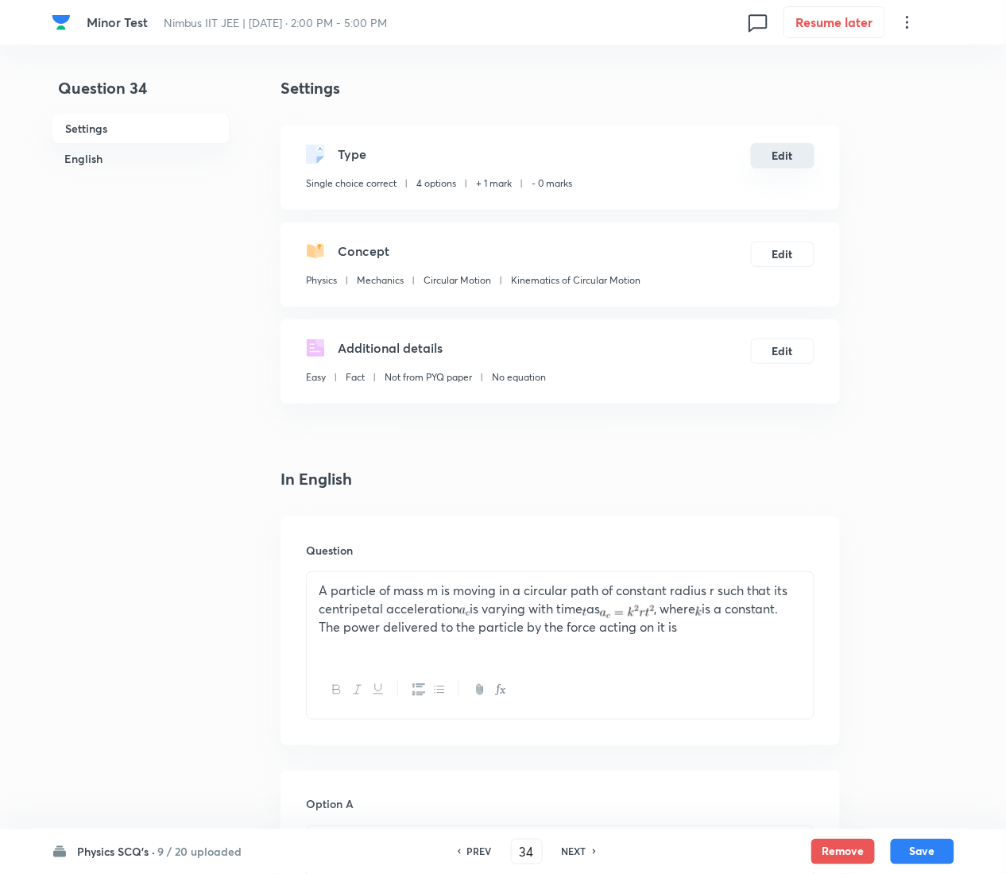
click at [798, 158] on button "Edit" at bounding box center [783, 155] width 64 height 25
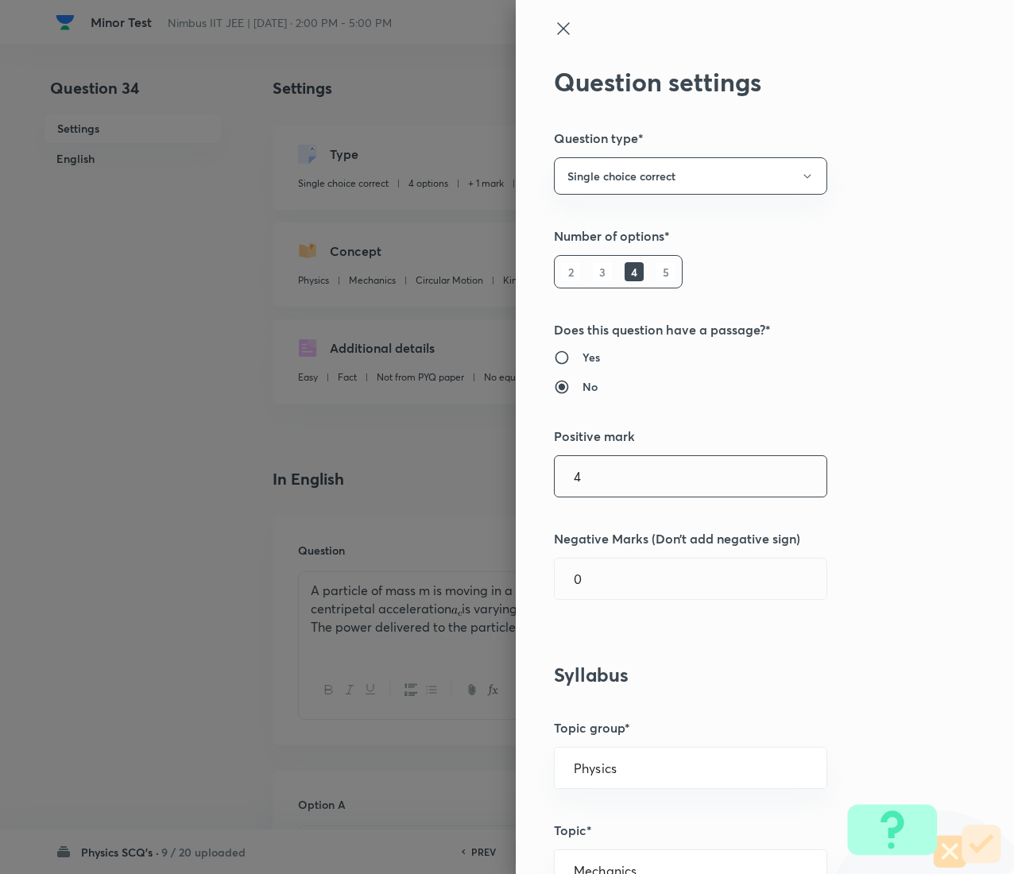
type input "4"
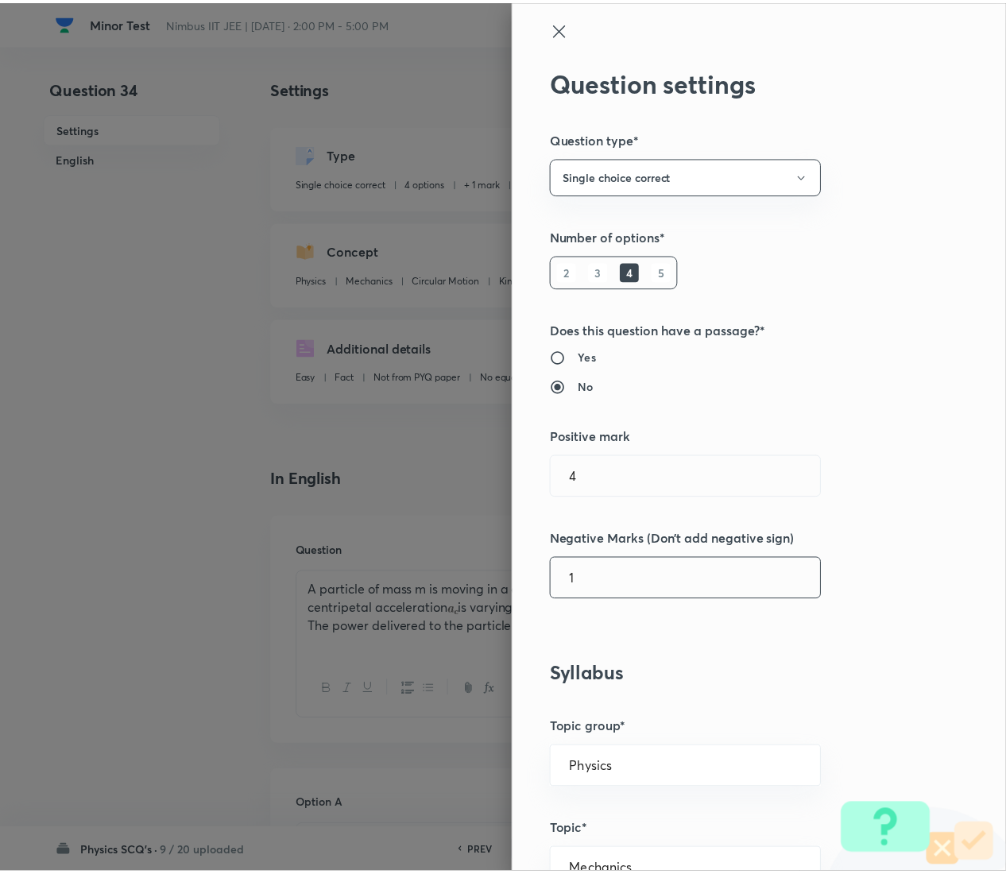
scroll to position [1295, 0]
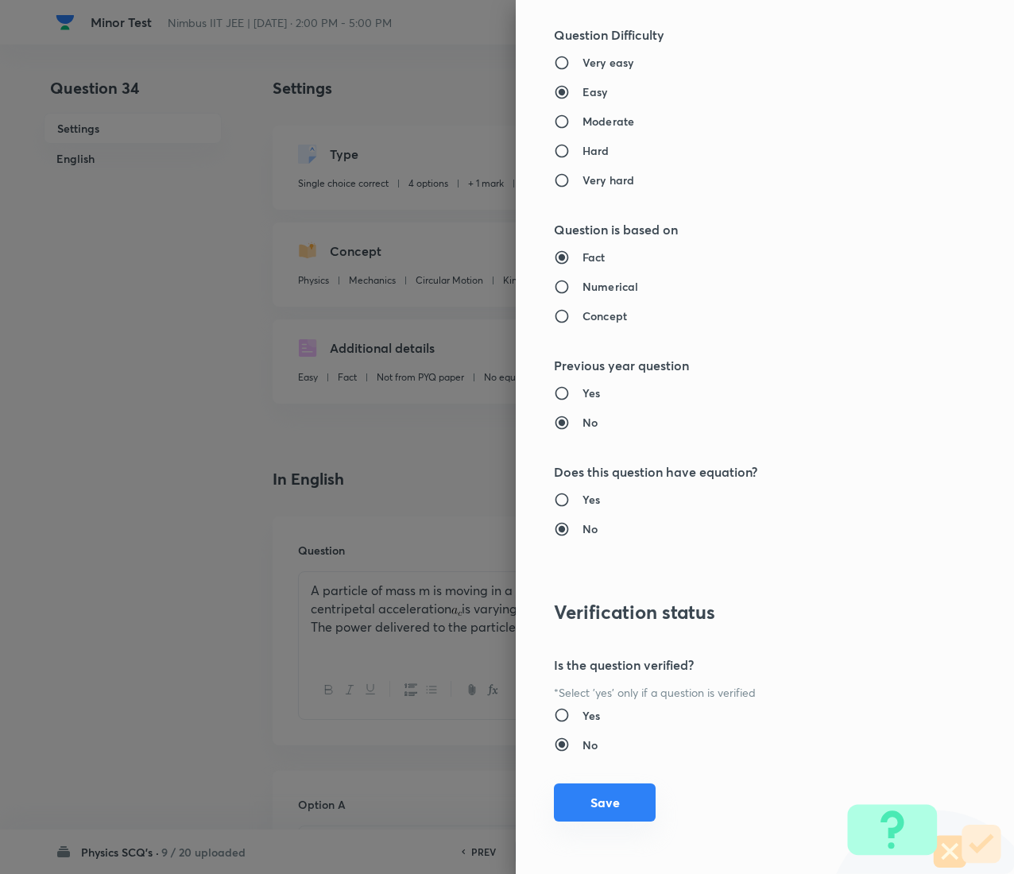
type input "1"
click at [609, 437] on button "Save" at bounding box center [605, 802] width 102 height 38
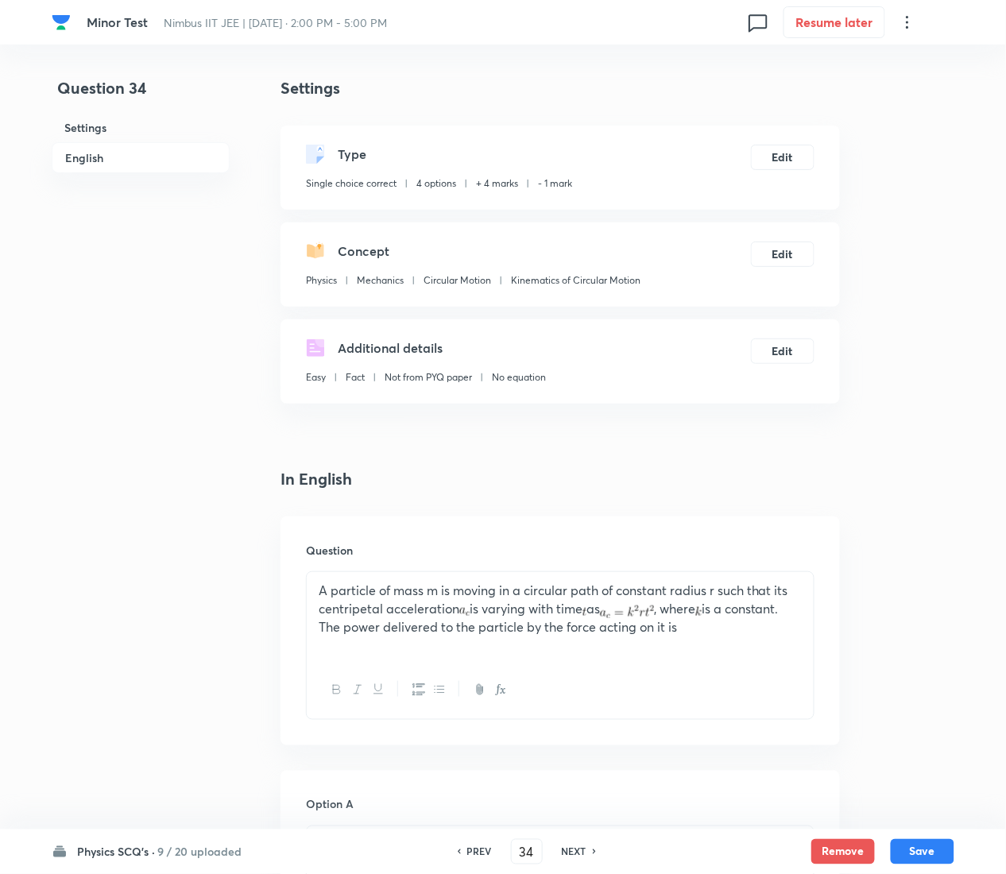
scroll to position [1376, 0]
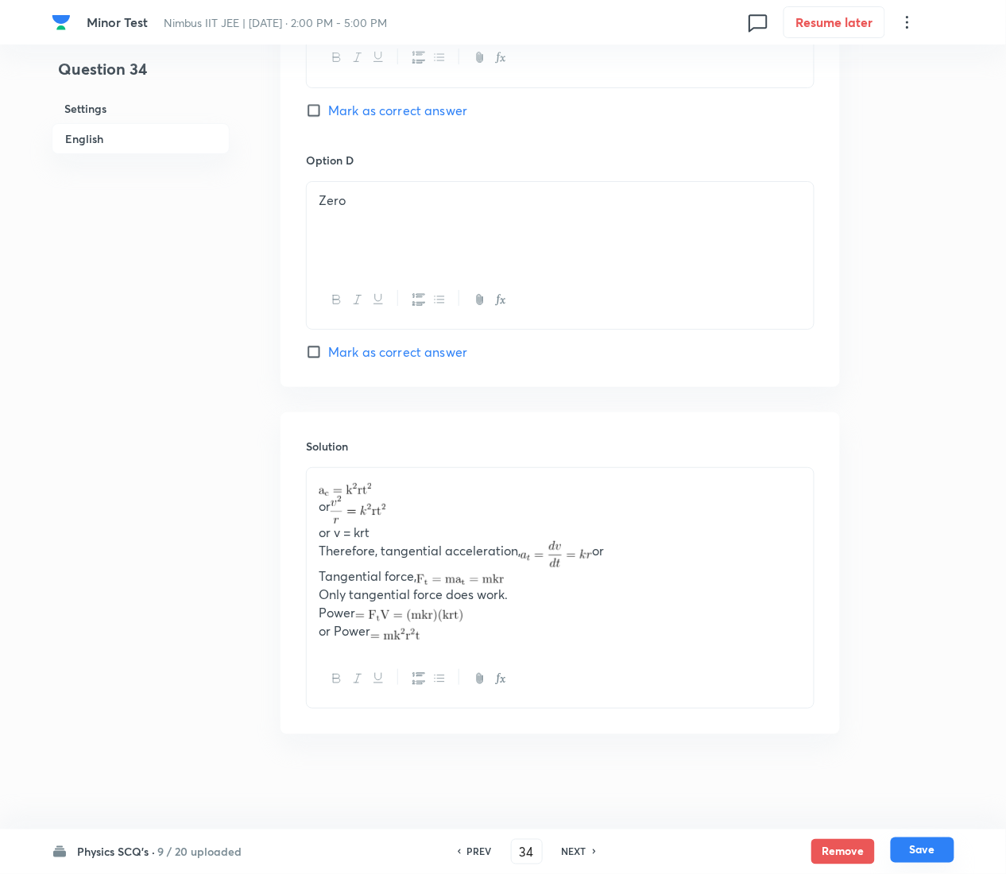
click at [941, 437] on button "Save" at bounding box center [923, 850] width 64 height 25
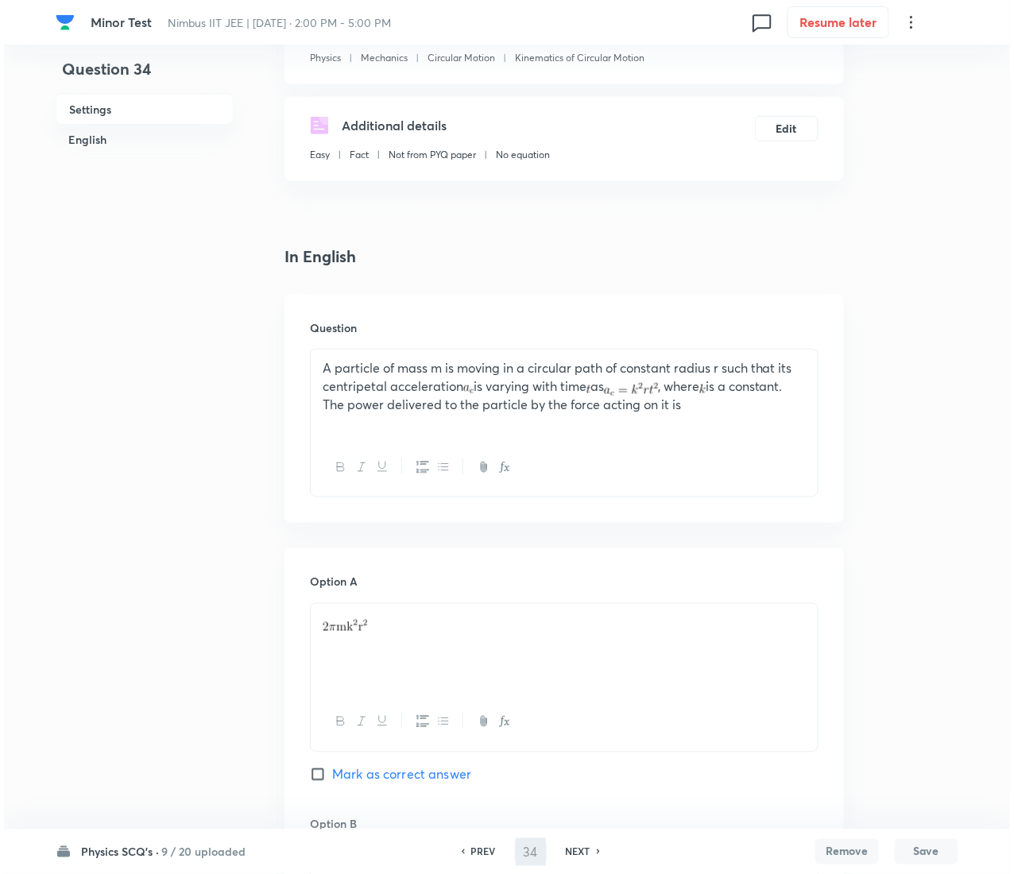
scroll to position [0, 0]
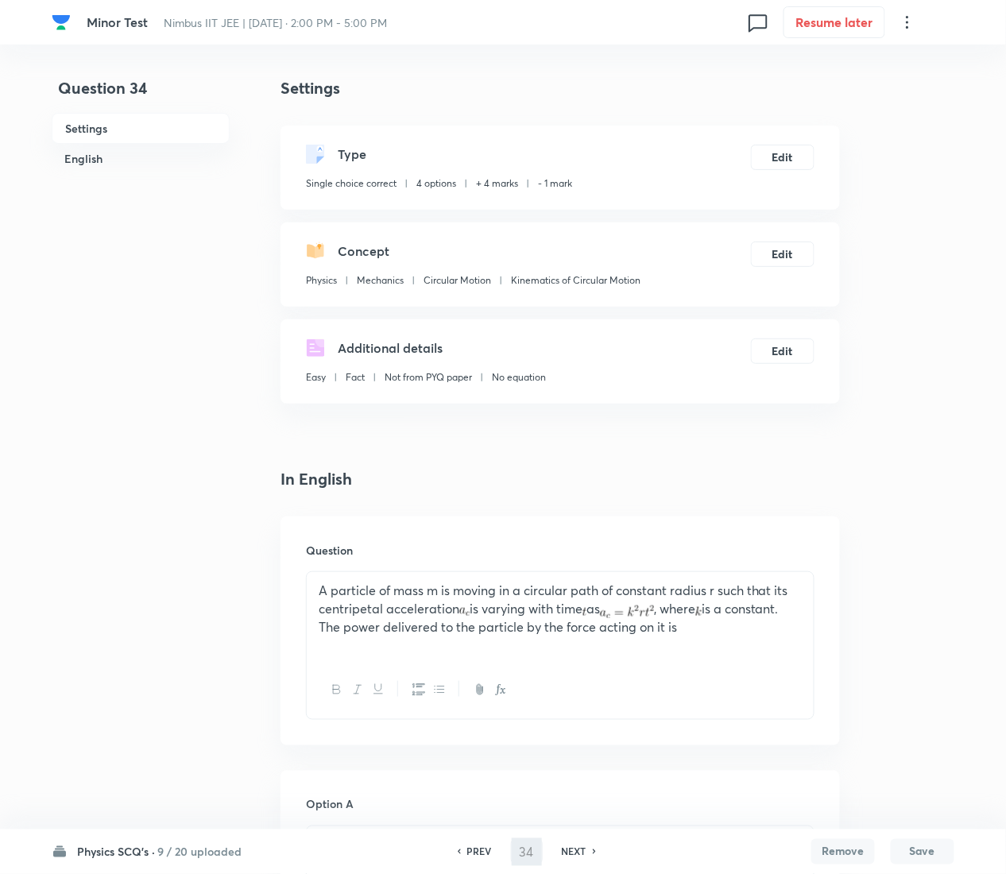
type input "35"
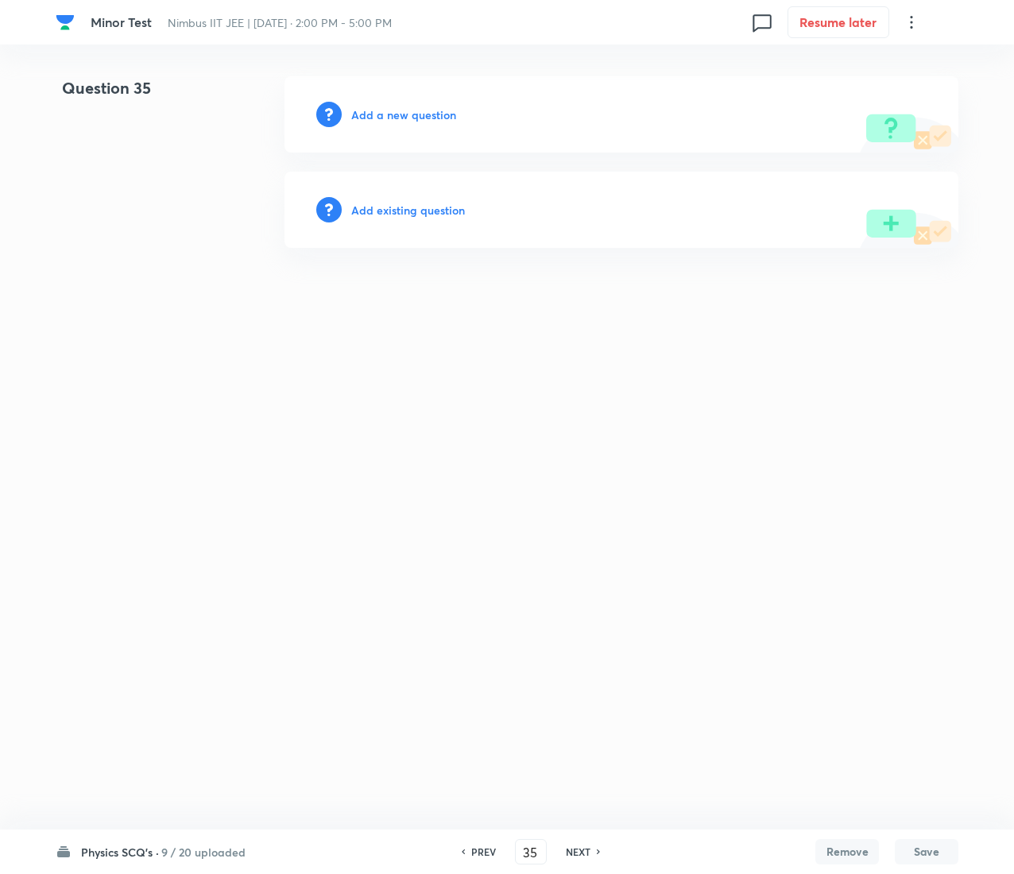
click at [446, 212] on h6 "Add existing question" at bounding box center [408, 210] width 114 height 17
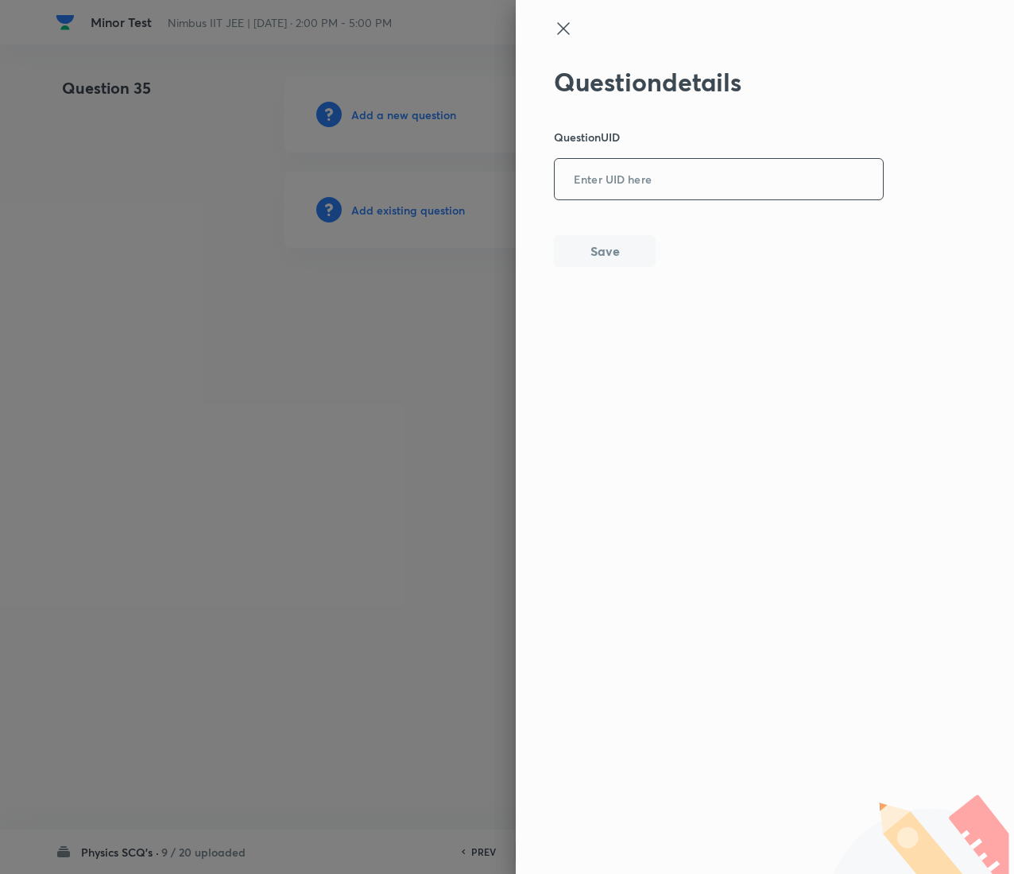
drag, startPoint x: 736, startPoint y: 151, endPoint x: 735, endPoint y: 199, distance: 48.5
click at [735, 199] on div "Question details Question UID ​ Save" at bounding box center [719, 167] width 331 height 200
click at [735, 199] on div "​" at bounding box center [719, 179] width 330 height 42
paste input "CAYBF"
type input "CAYBF"
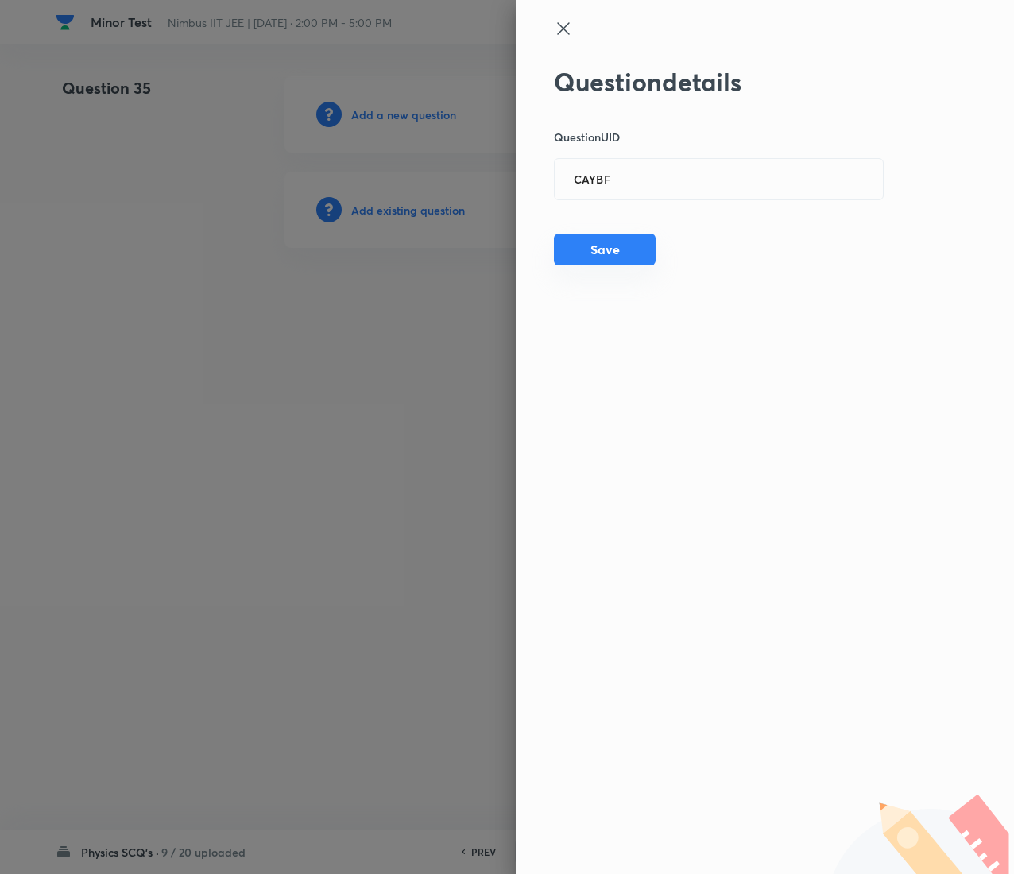
click at [620, 248] on button "Save" at bounding box center [605, 250] width 102 height 32
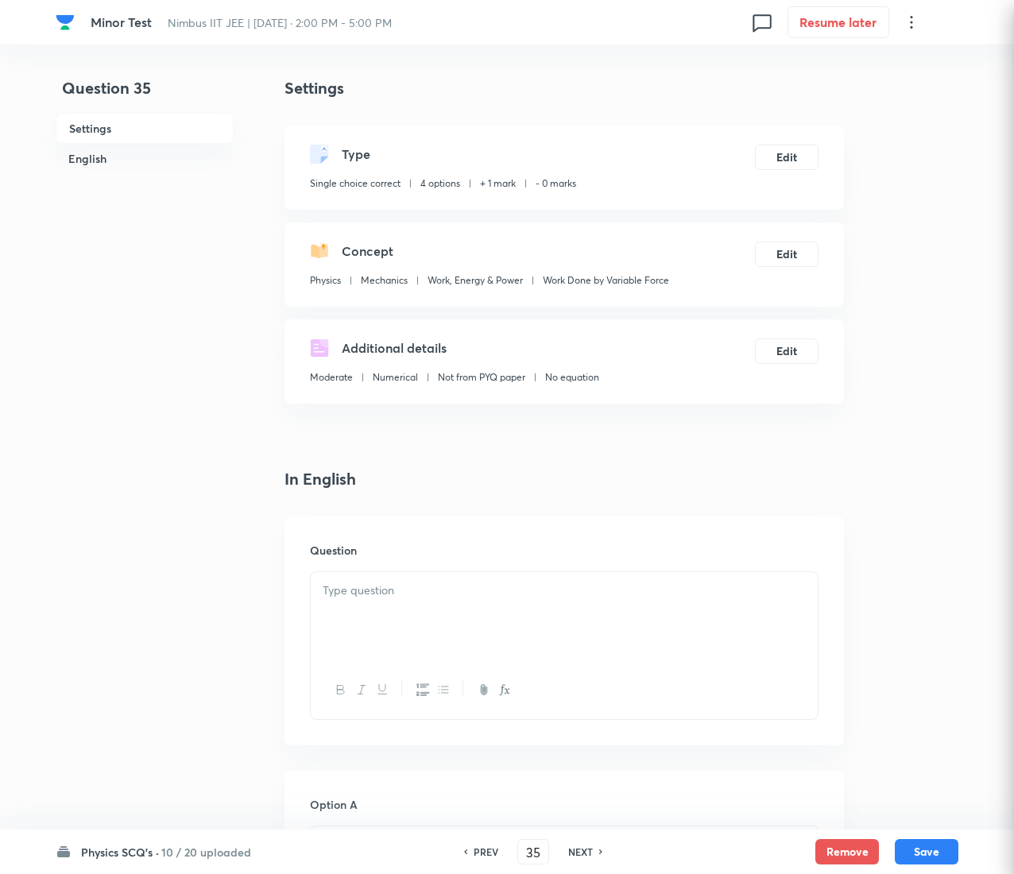
checkbox input "true"
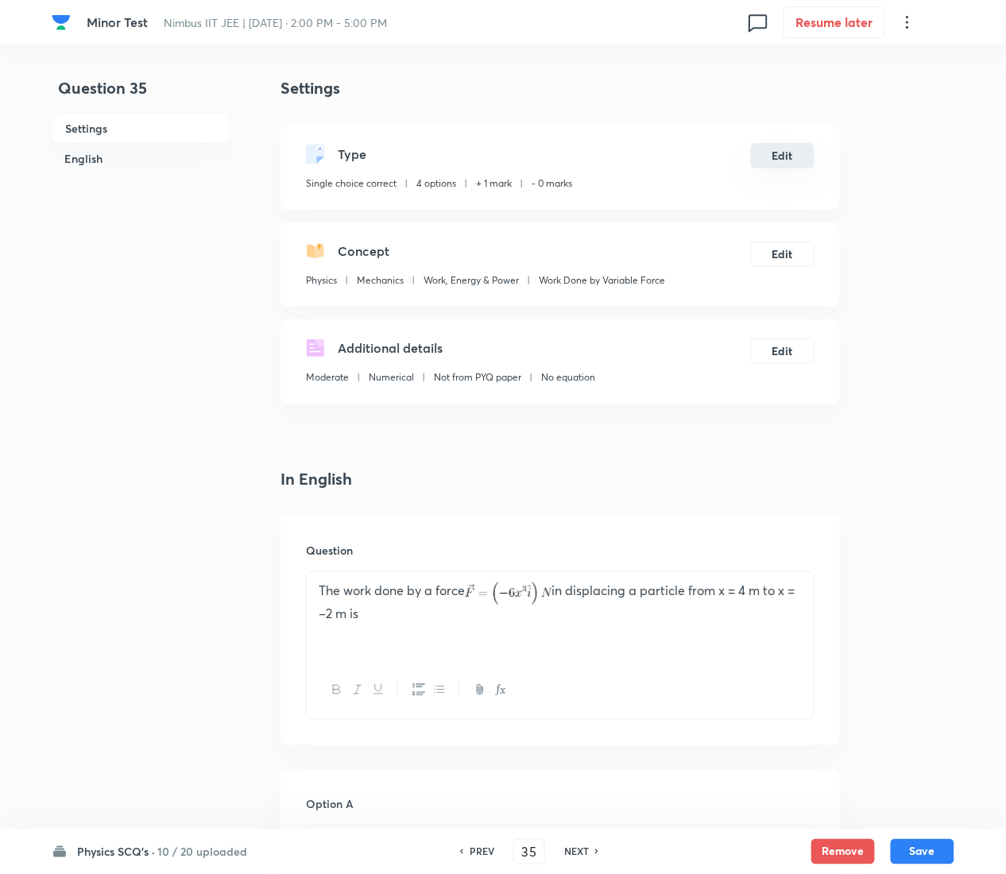
click at [805, 153] on button "Edit" at bounding box center [783, 155] width 64 height 25
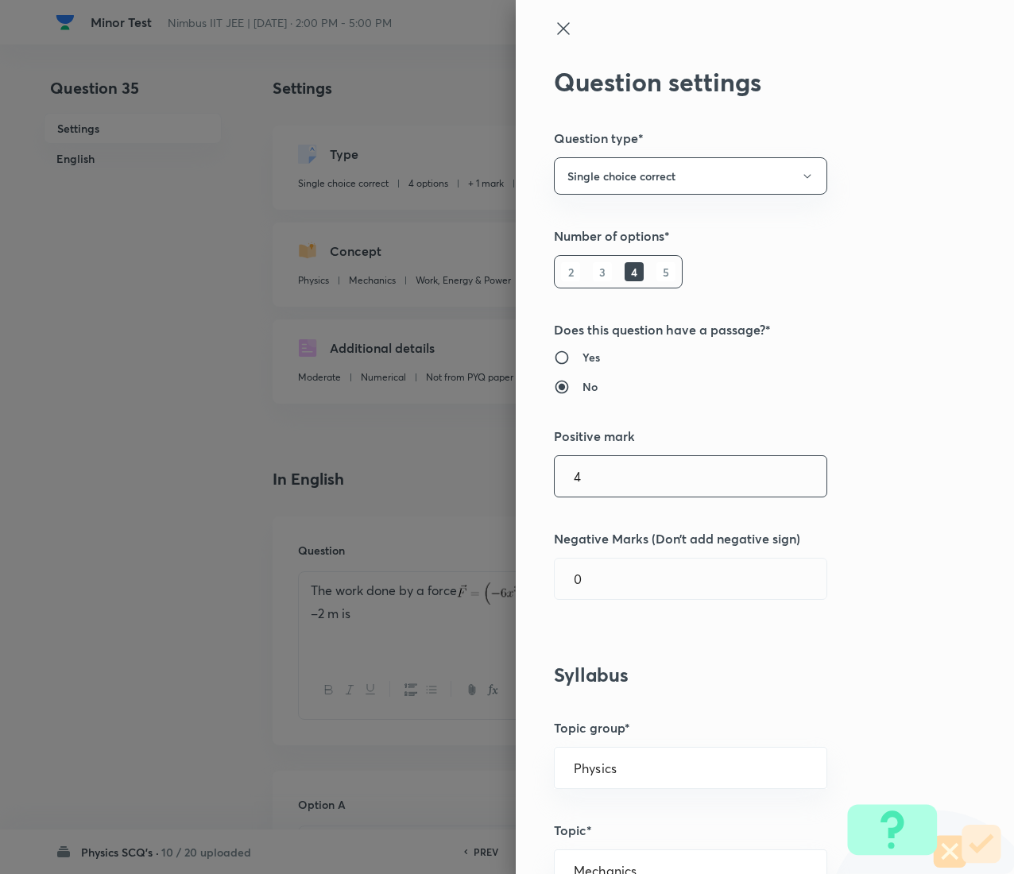
type input "4"
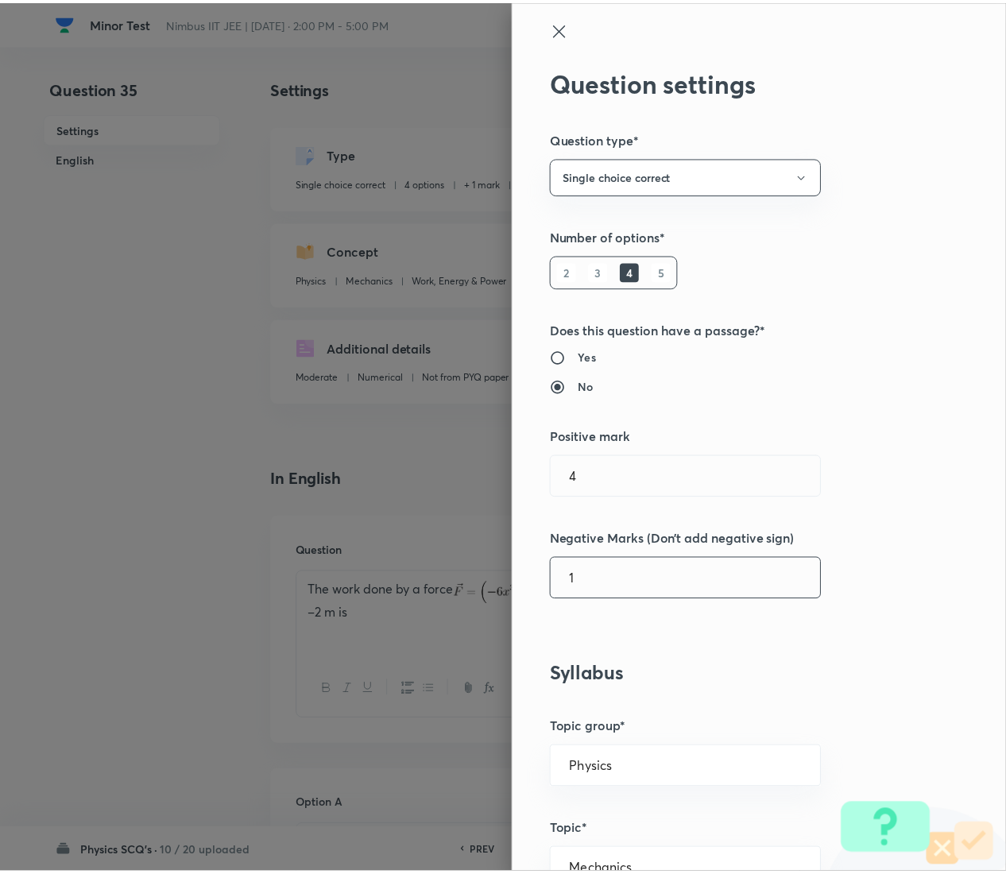
scroll to position [1295, 0]
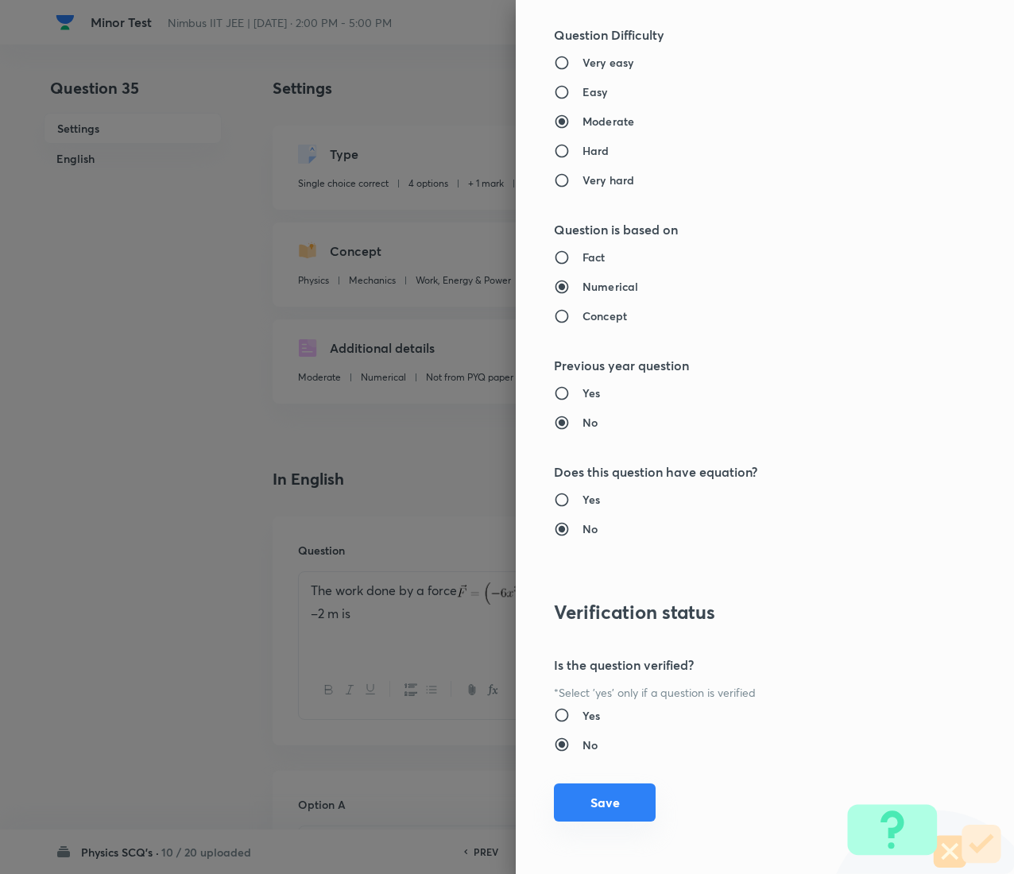
type input "1"
click at [592, 437] on button "Save" at bounding box center [605, 802] width 102 height 38
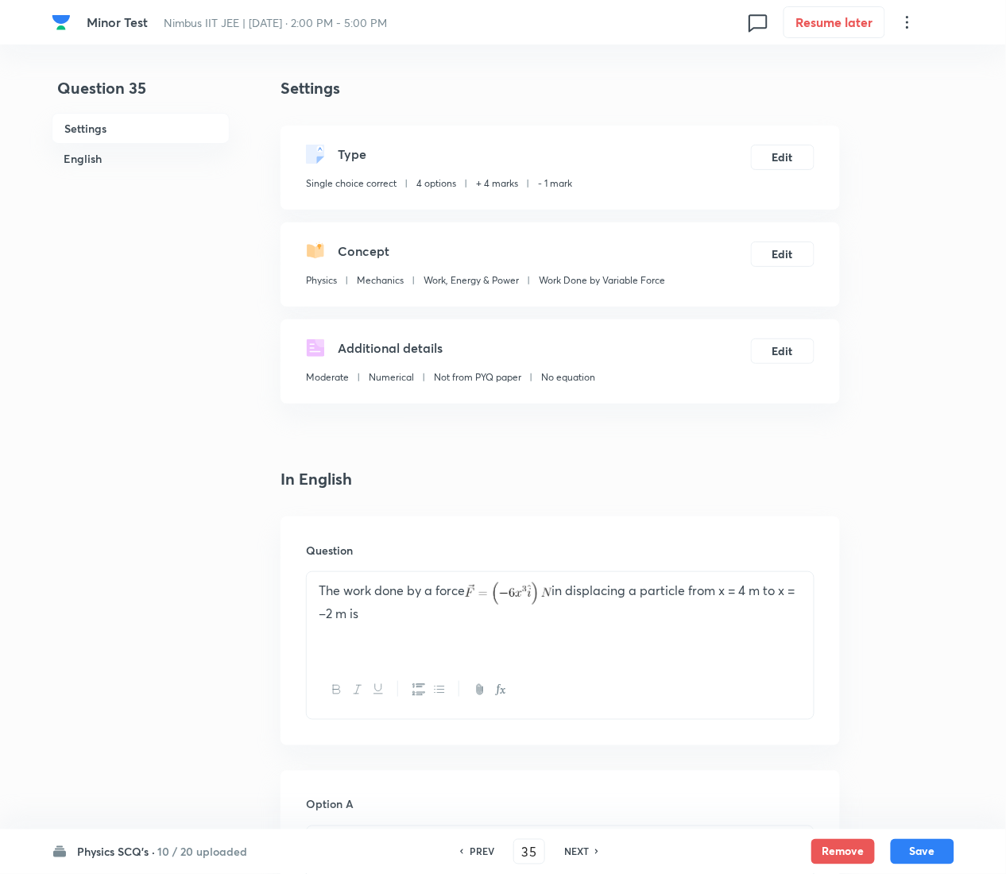
scroll to position [1393, 0]
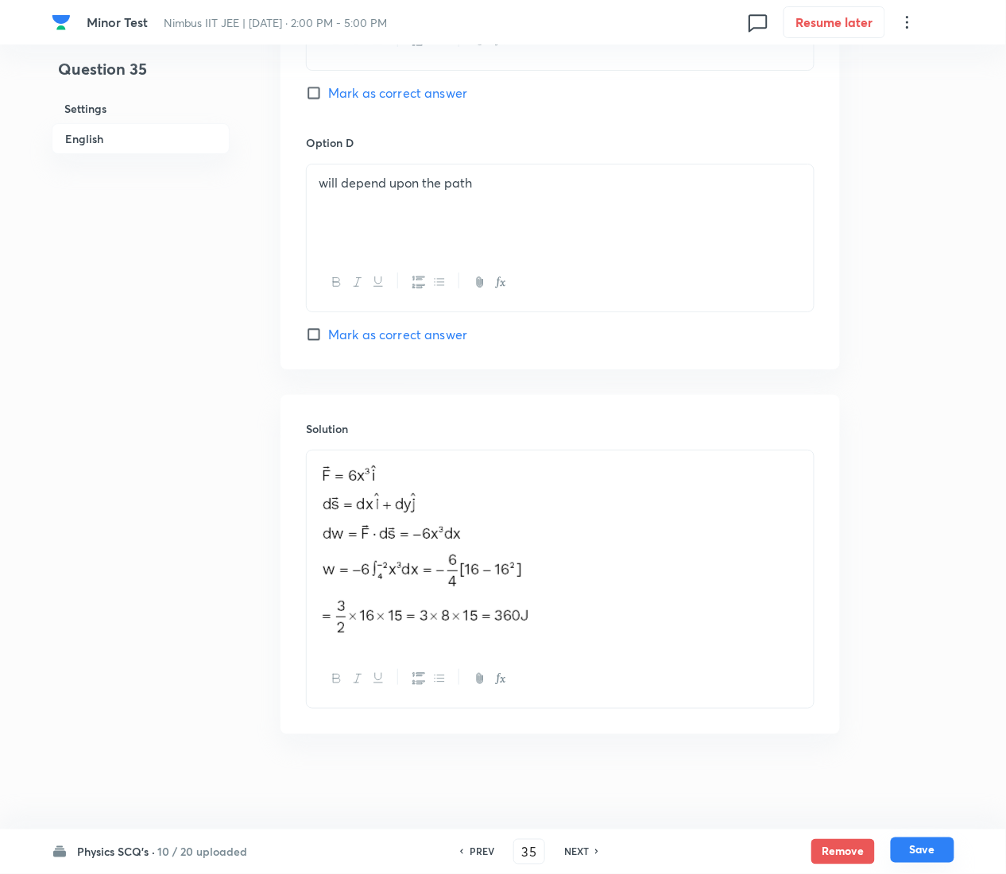
click at [925, 437] on button "Save" at bounding box center [923, 850] width 64 height 25
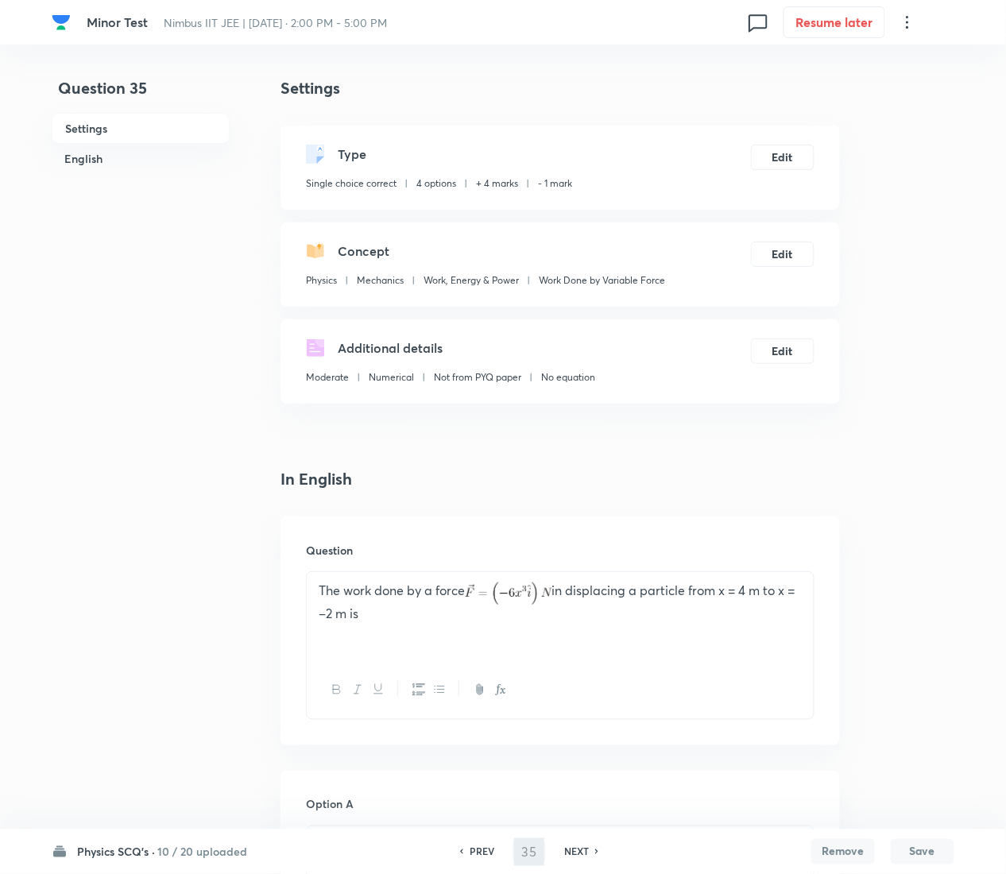
type input "36"
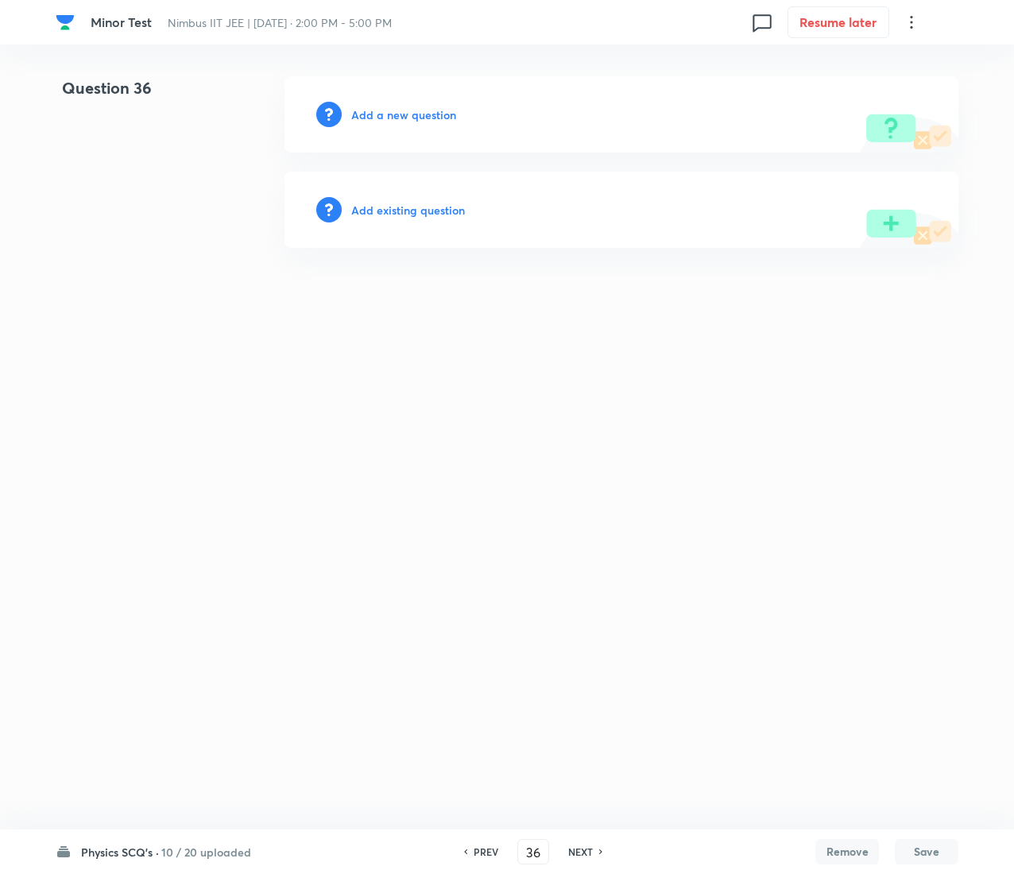
drag, startPoint x: 445, startPoint y: 221, endPoint x: 439, endPoint y: 206, distance: 16.1
click at [439, 206] on div "Add existing question" at bounding box center [621, 210] width 674 height 76
click at [439, 206] on h6 "Add existing question" at bounding box center [408, 210] width 114 height 17
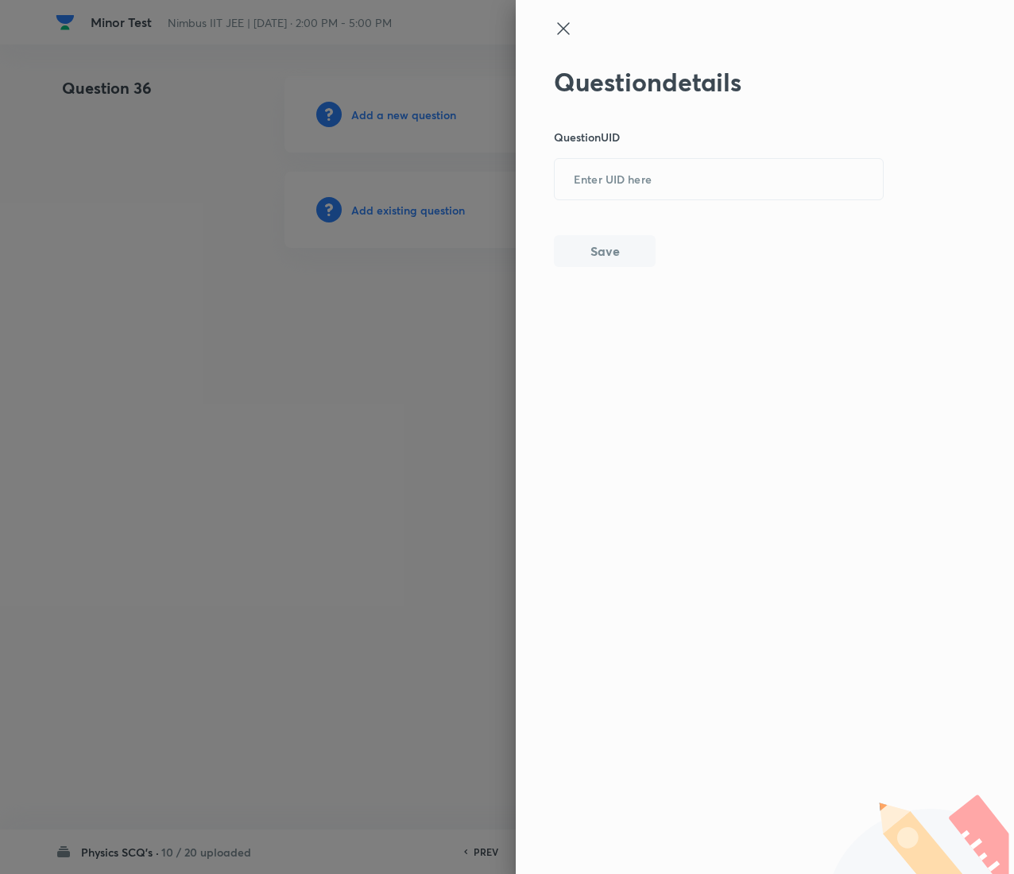
click at [814, 200] on div "Question details Question UID ​ Save" at bounding box center [719, 167] width 331 height 200
click at [803, 193] on input "text" at bounding box center [719, 180] width 328 height 39
paste input "ADJ8F"
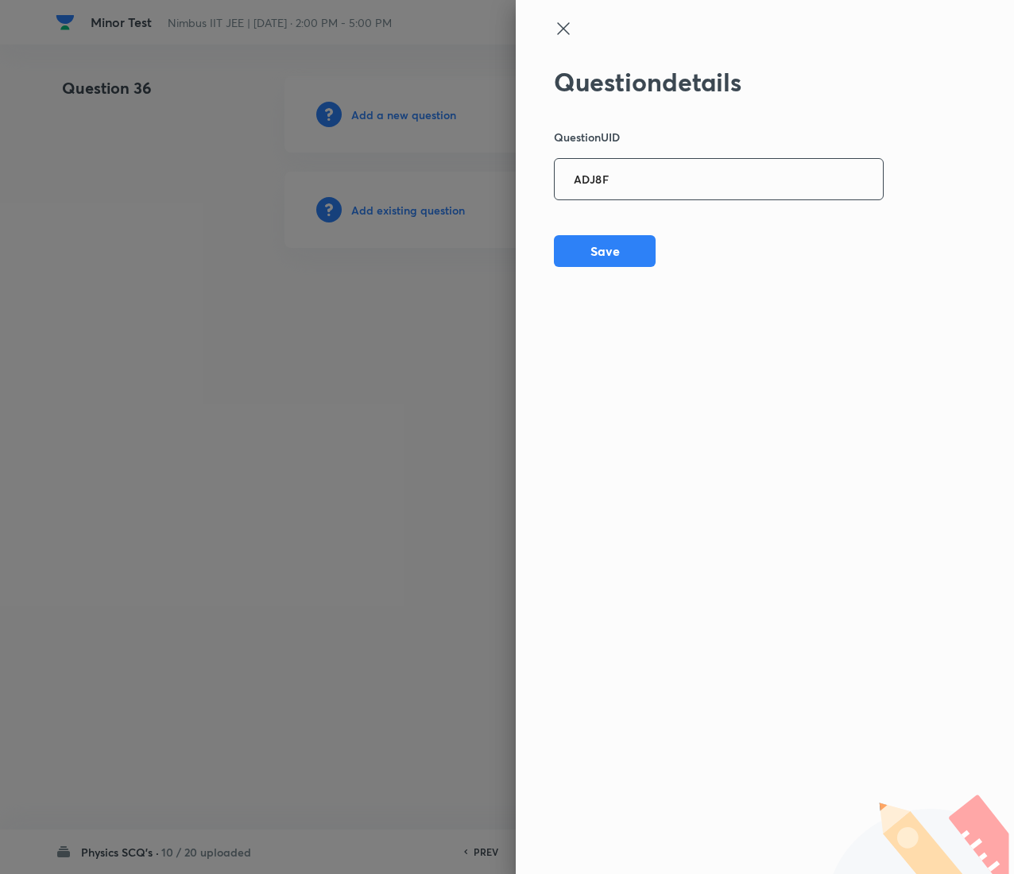
type input "ADJ8F"
click at [640, 244] on button "Save" at bounding box center [605, 250] width 102 height 32
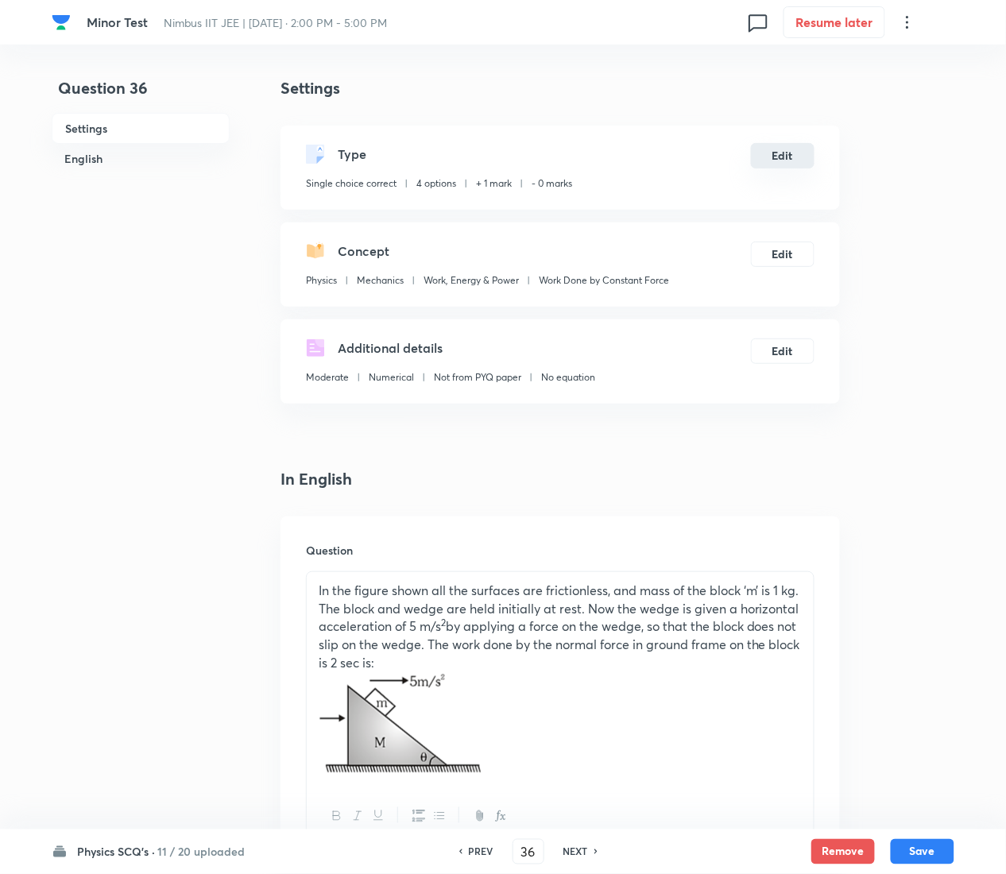
click at [788, 161] on button "Edit" at bounding box center [783, 155] width 64 height 25
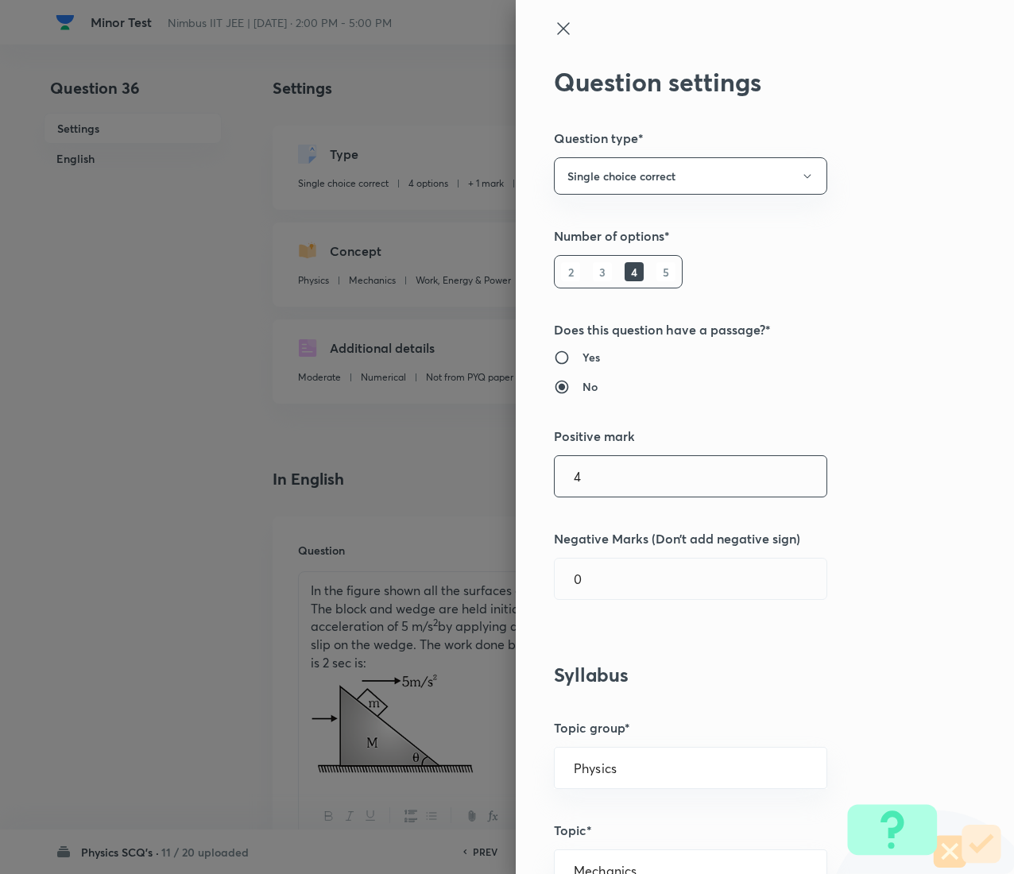
type input "4"
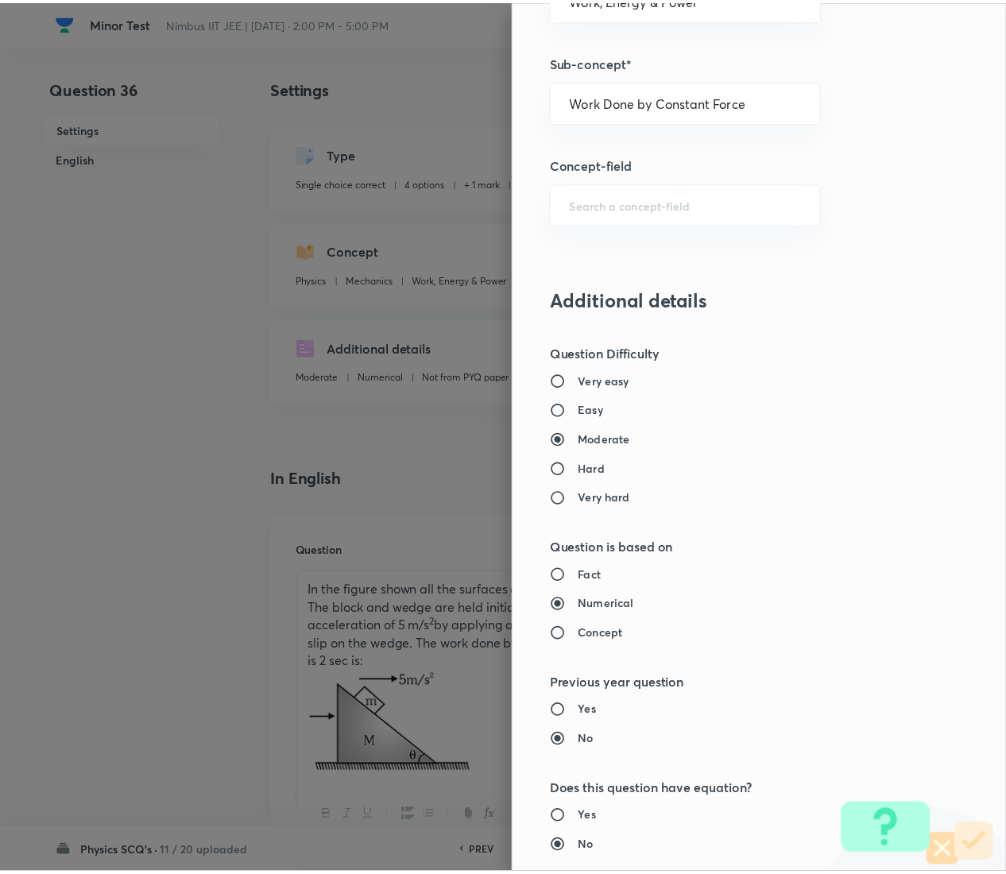
scroll to position [1295, 0]
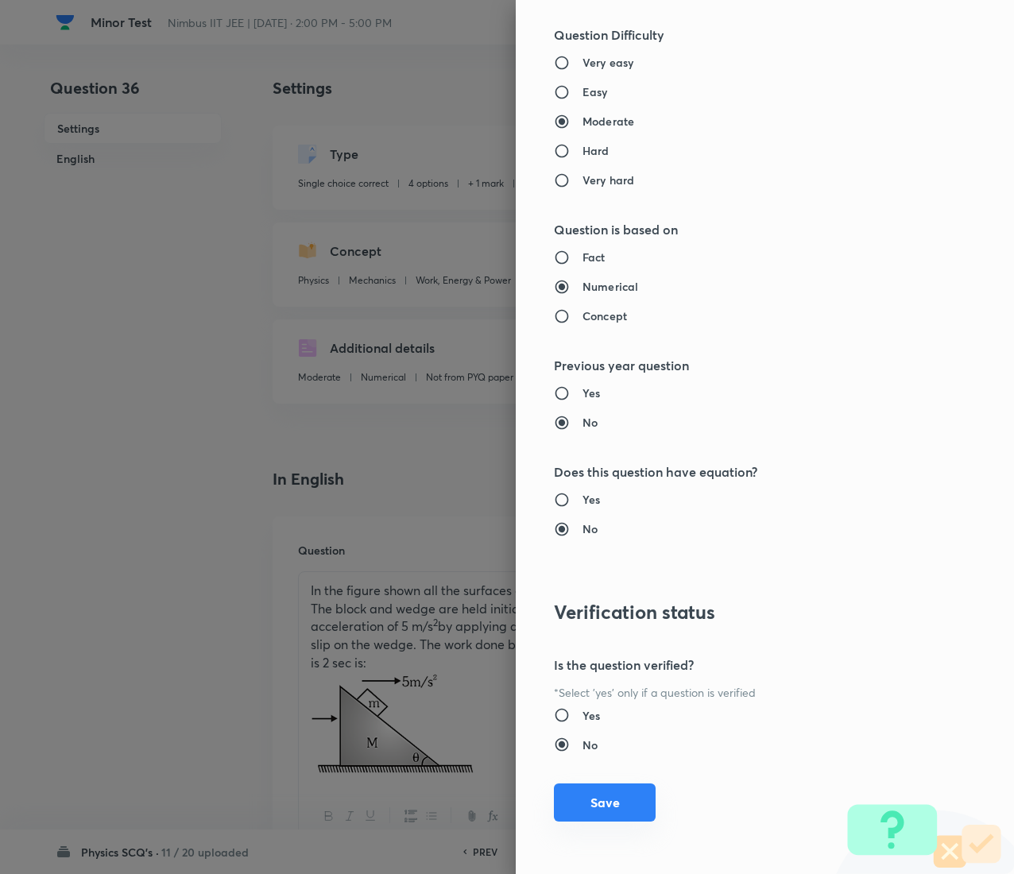
type input "1"
click at [572, 437] on button "Save" at bounding box center [605, 802] width 102 height 38
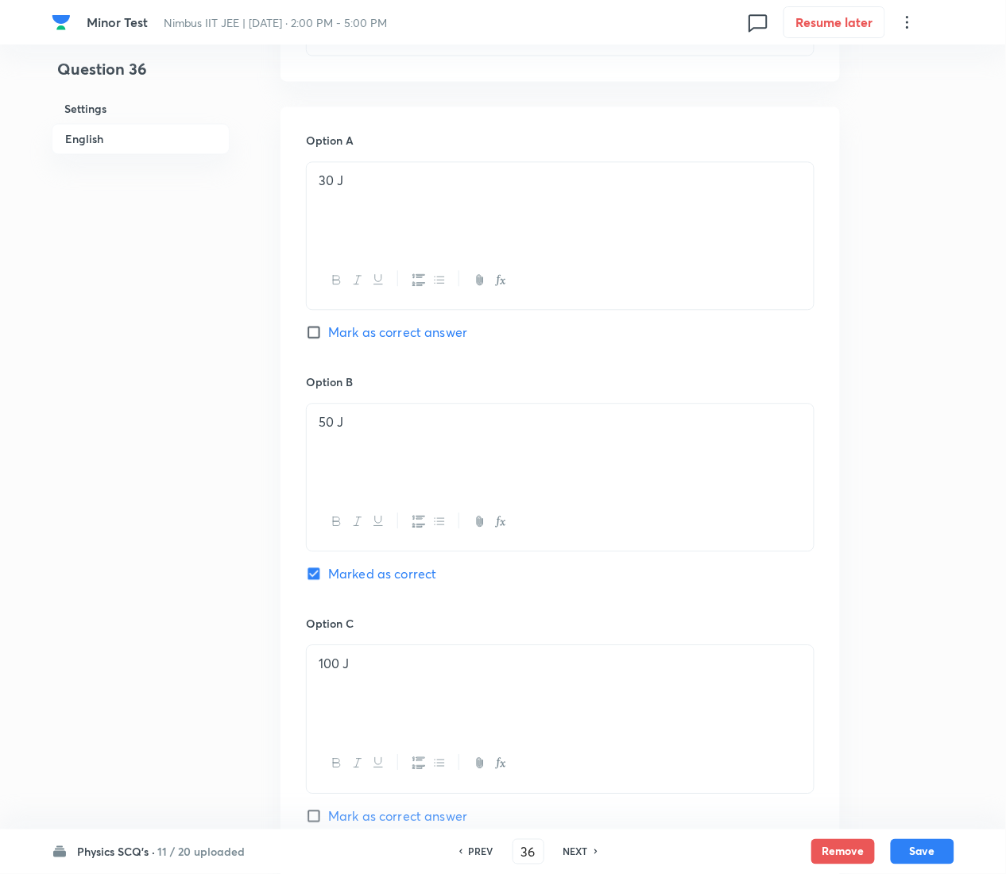
scroll to position [1434, 0]
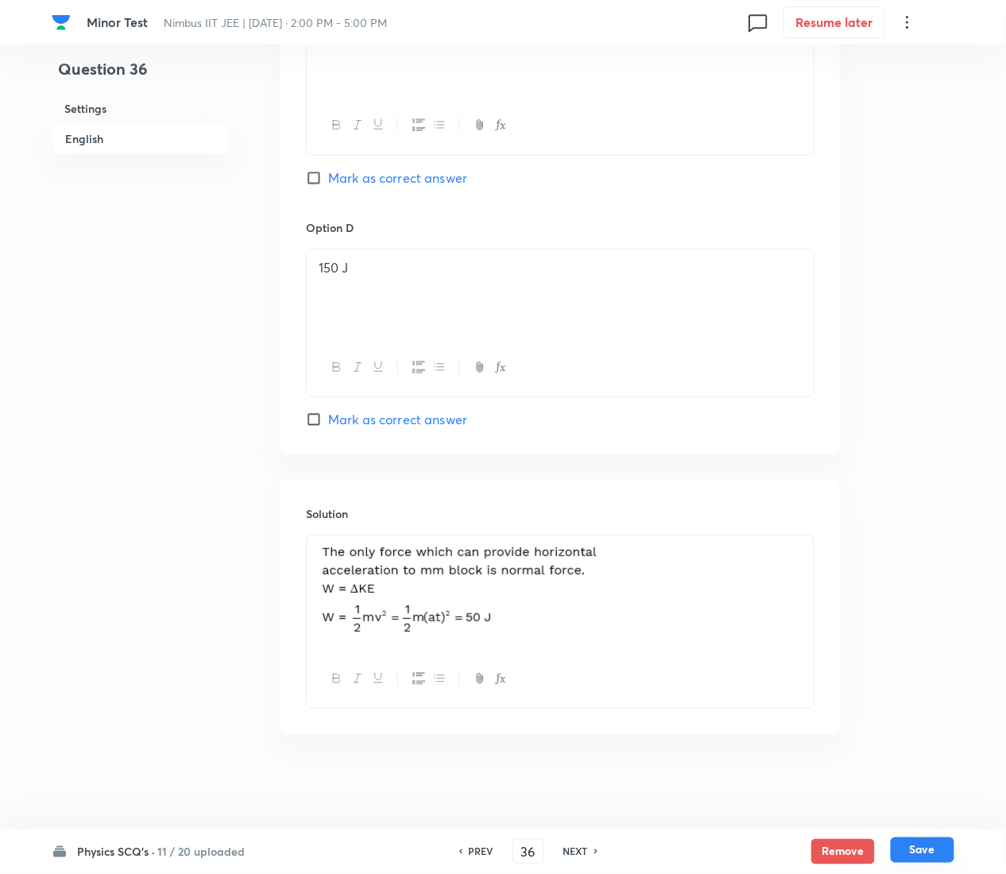
click at [946, 437] on button "Save" at bounding box center [923, 850] width 64 height 25
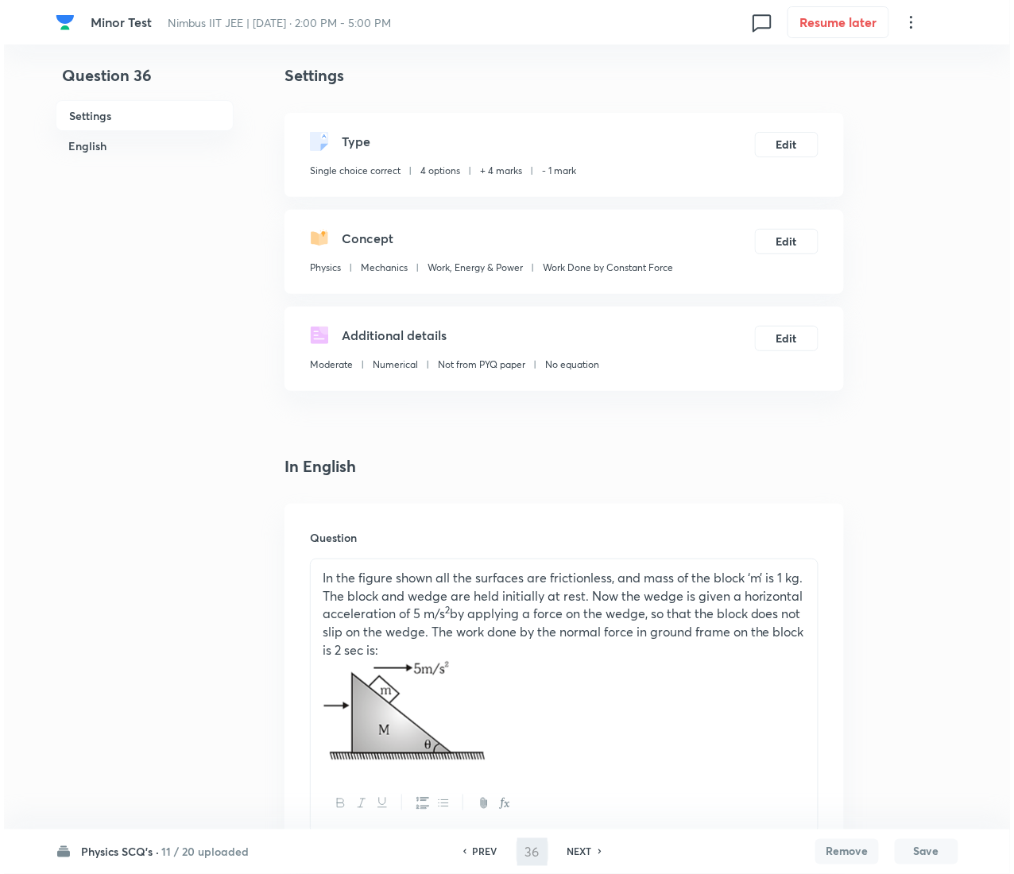
scroll to position [0, 0]
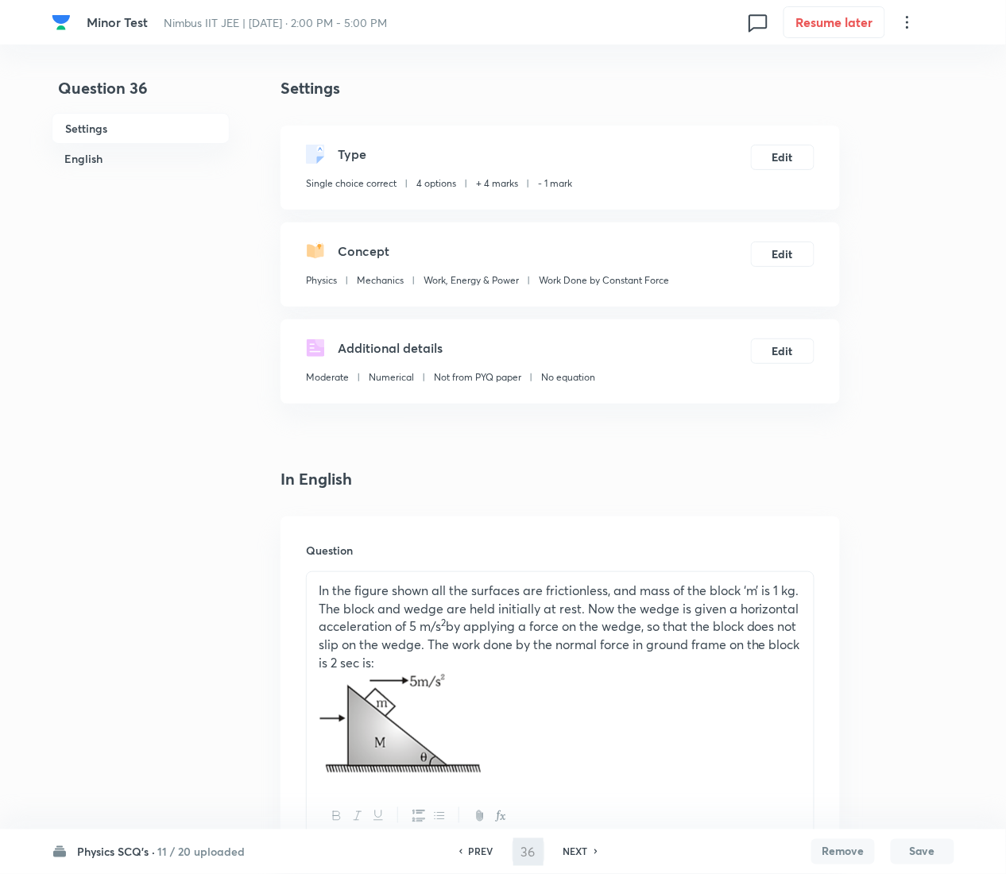
type input "37"
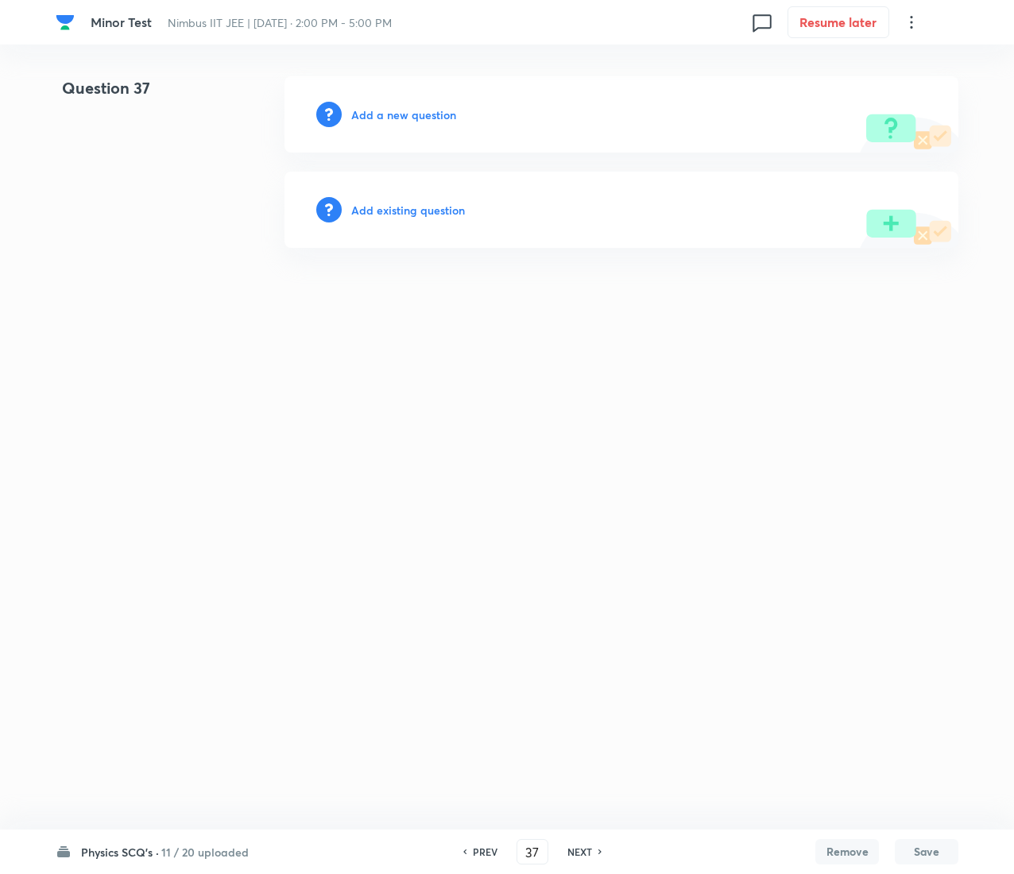
click at [436, 199] on div "Add existing question" at bounding box center [621, 210] width 674 height 76
click at [436, 203] on h6 "Add existing question" at bounding box center [408, 210] width 114 height 17
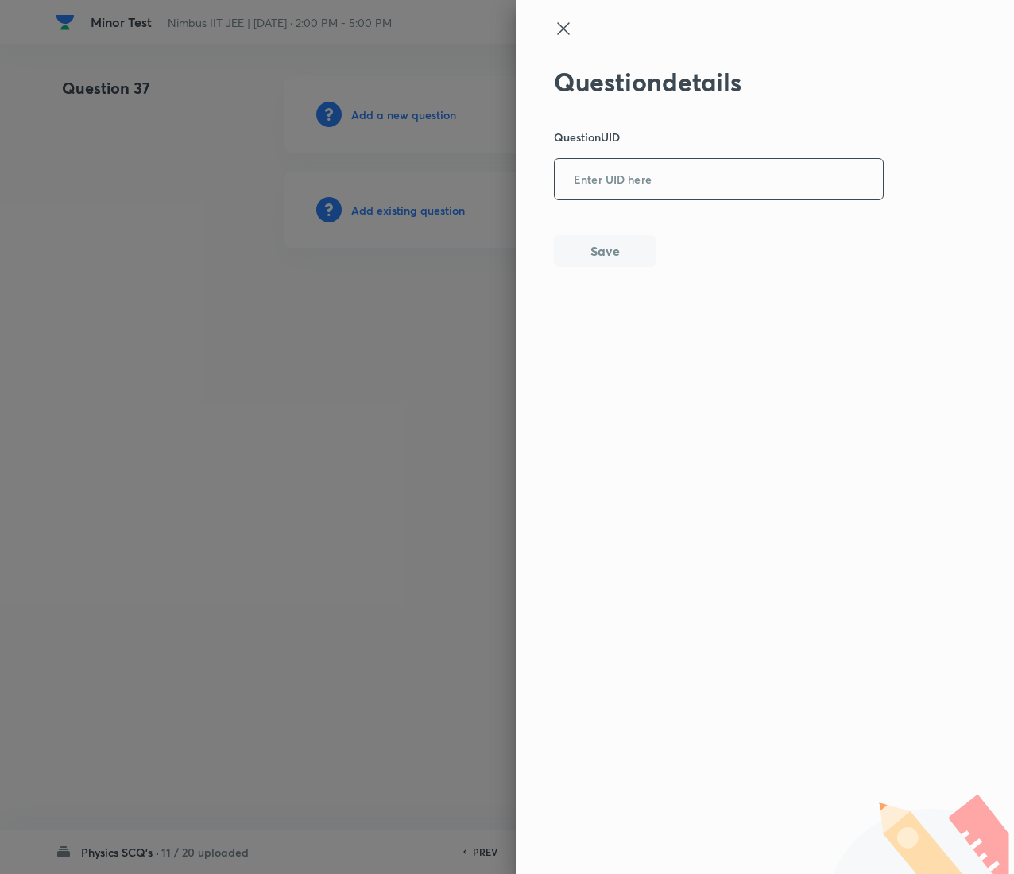
click at [734, 186] on input "text" at bounding box center [719, 180] width 328 height 39
paste input "51NMN"
type input "51NMN"
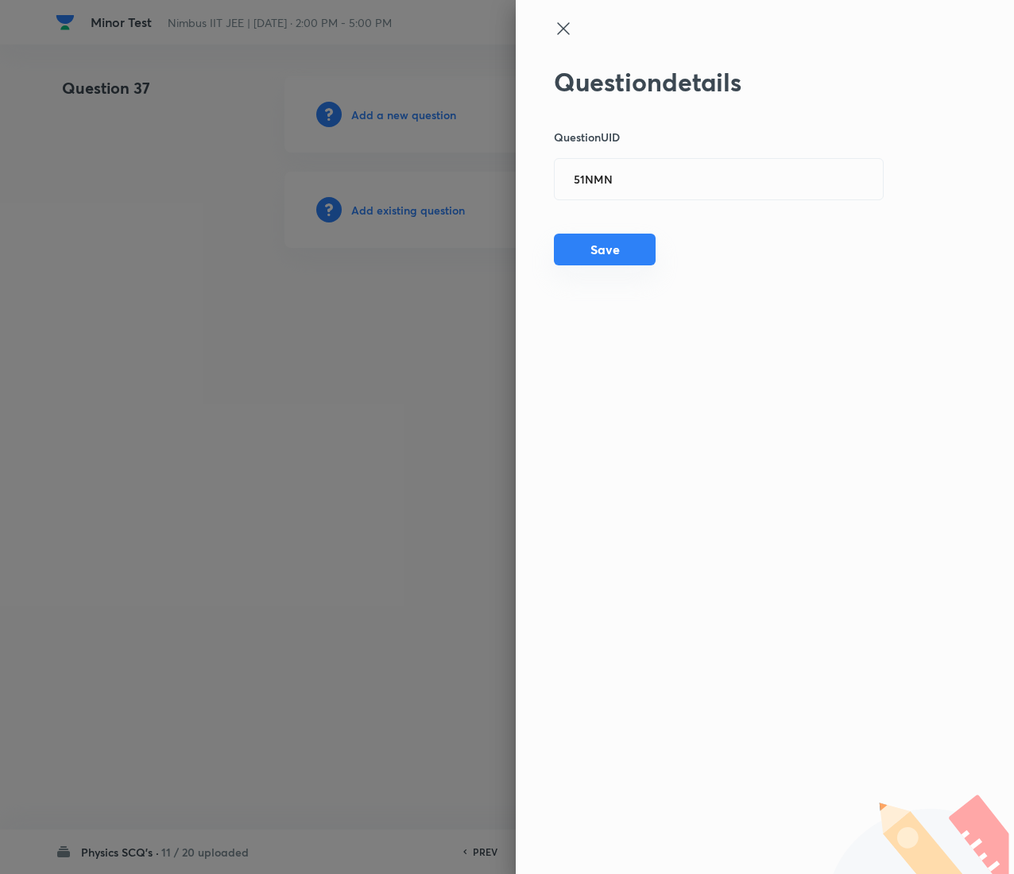
click at [604, 245] on button "Save" at bounding box center [605, 250] width 102 height 32
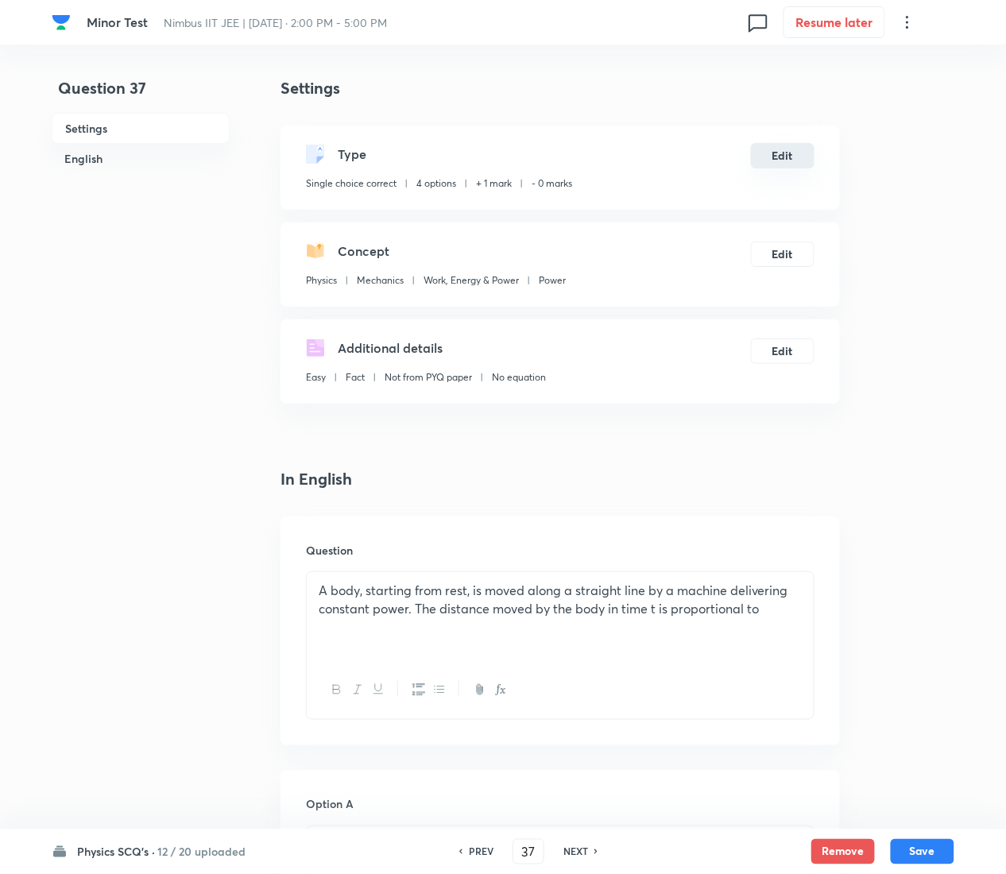
click at [787, 157] on button "Edit" at bounding box center [783, 155] width 64 height 25
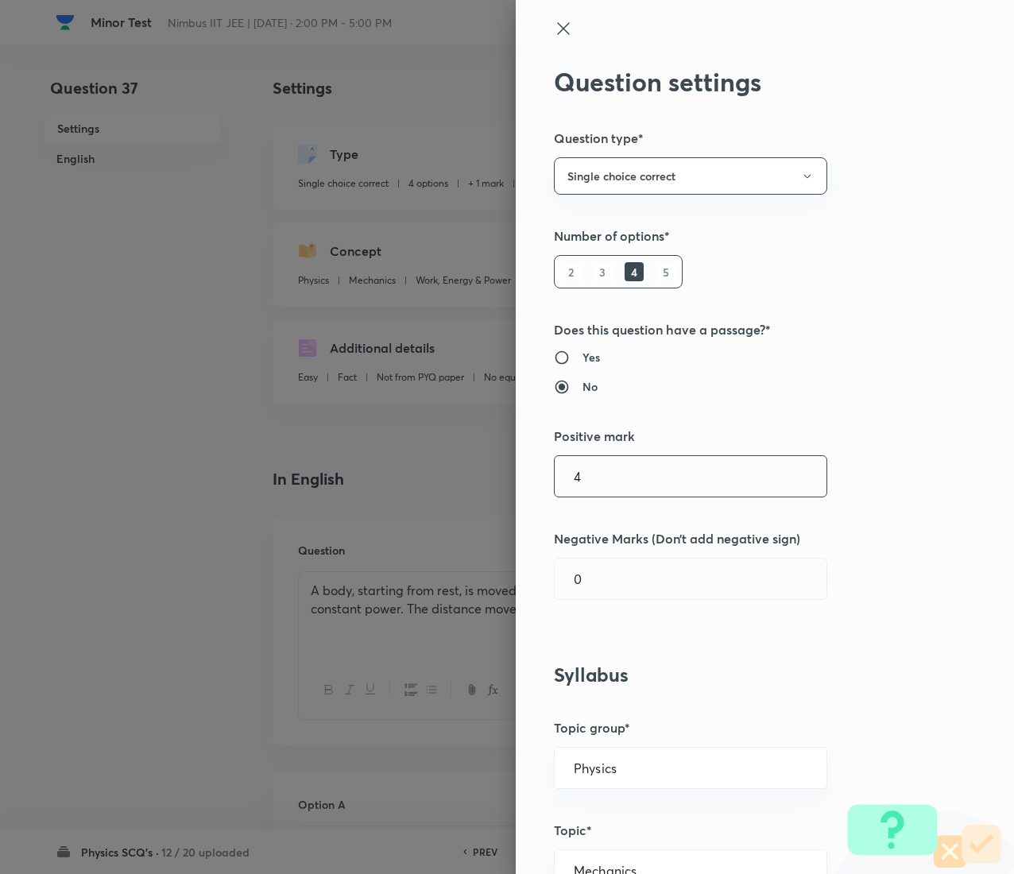
type input "4"
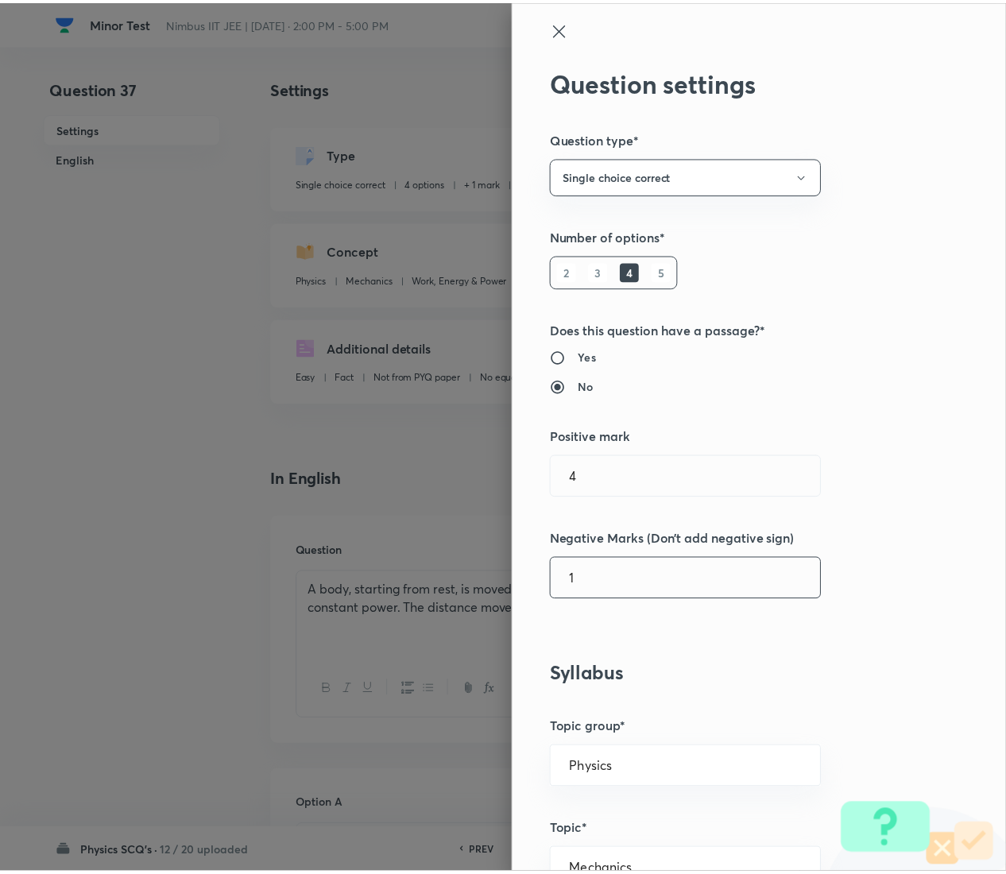
scroll to position [1295, 0]
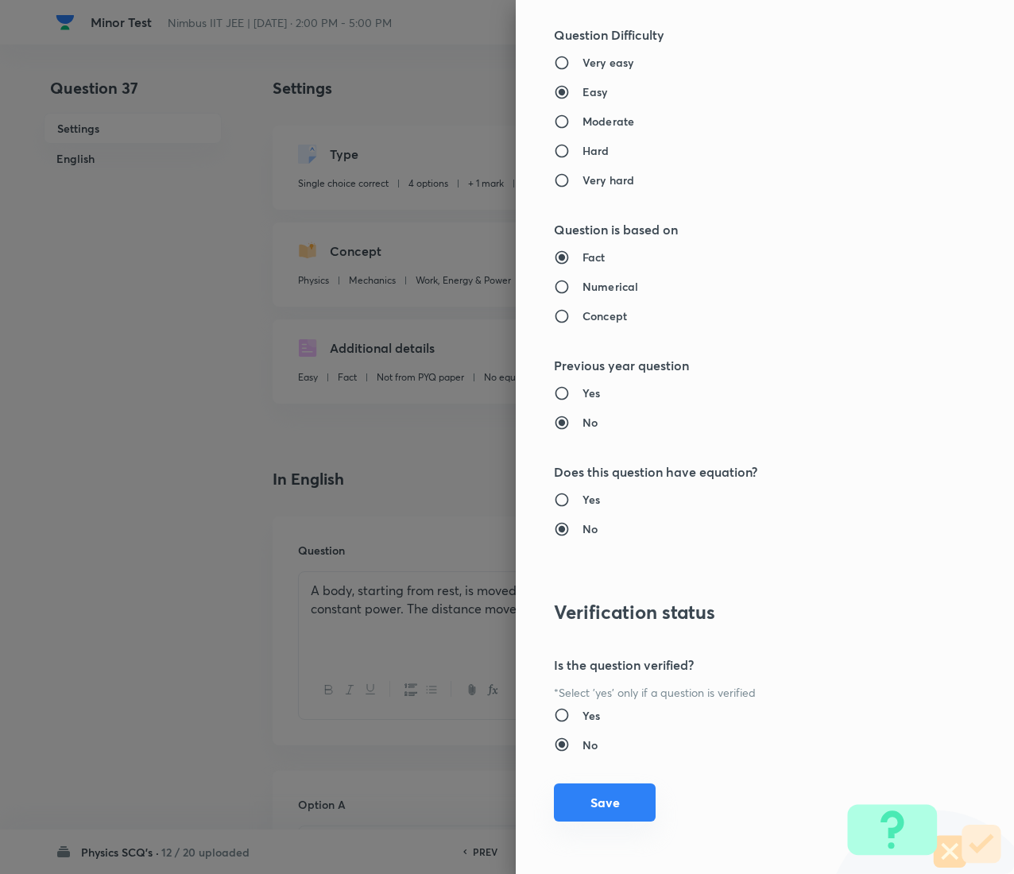
type input "1"
click at [580, 437] on button "Save" at bounding box center [605, 802] width 102 height 38
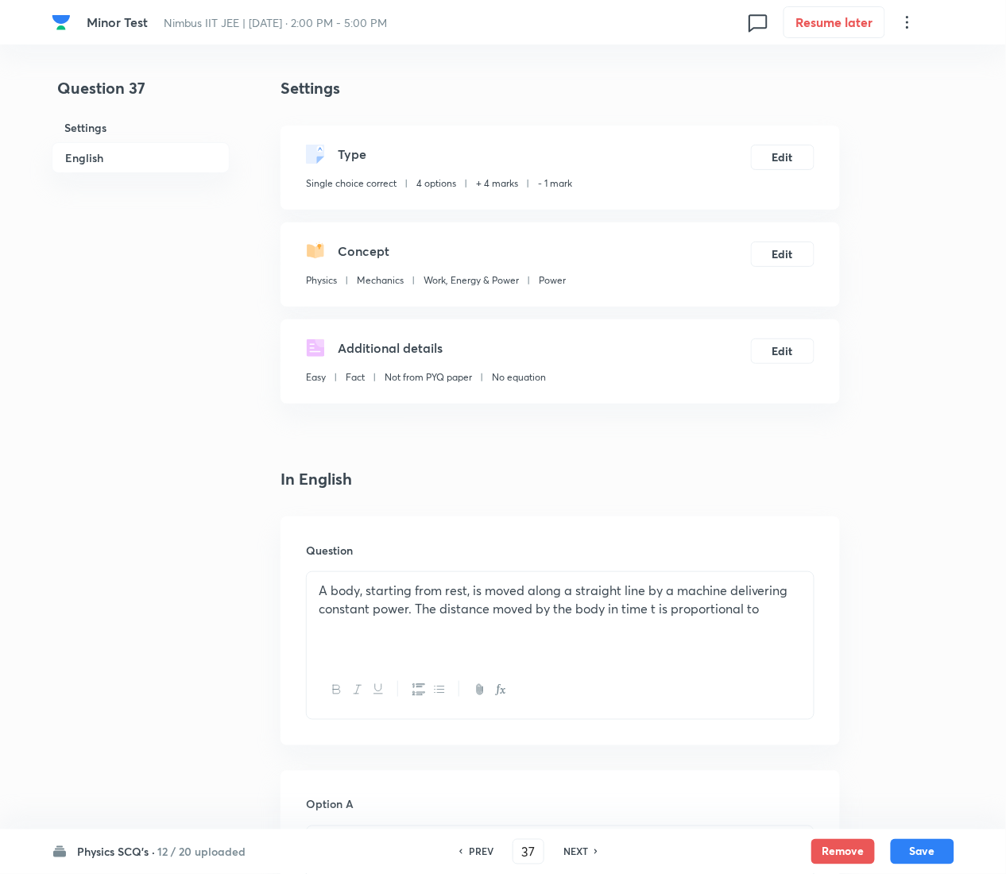
scroll to position [1325, 0]
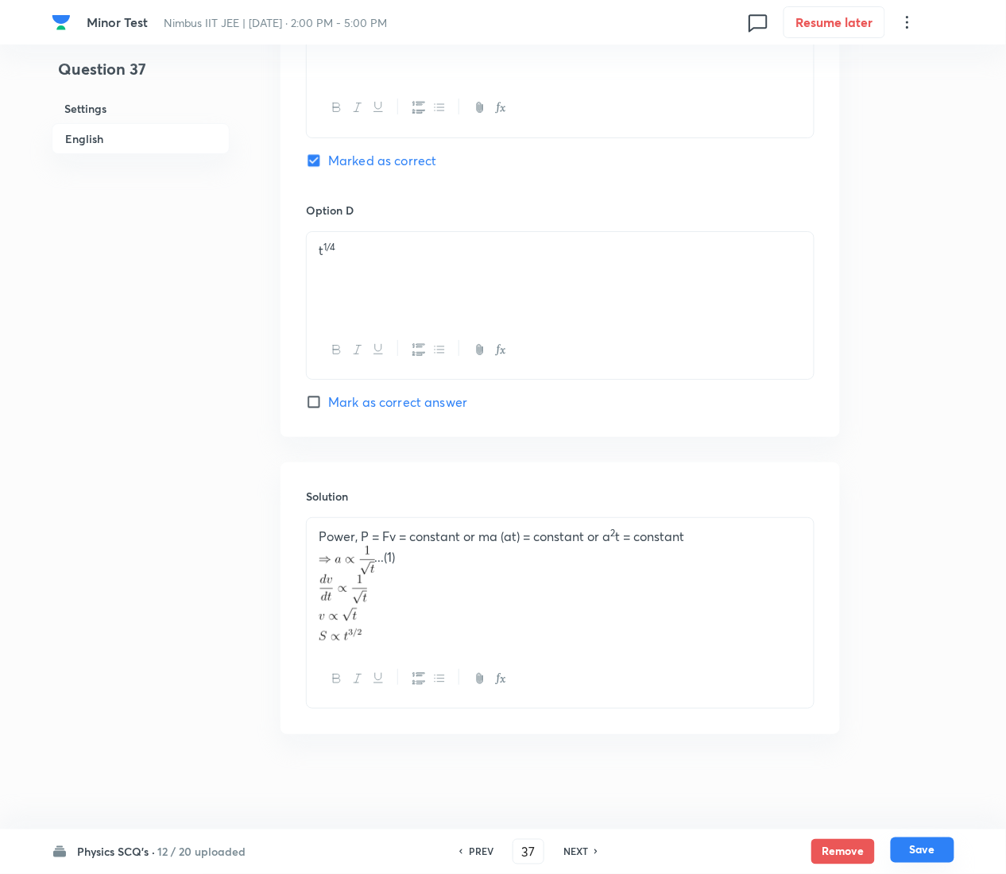
click at [944, 437] on button "Save" at bounding box center [923, 850] width 64 height 25
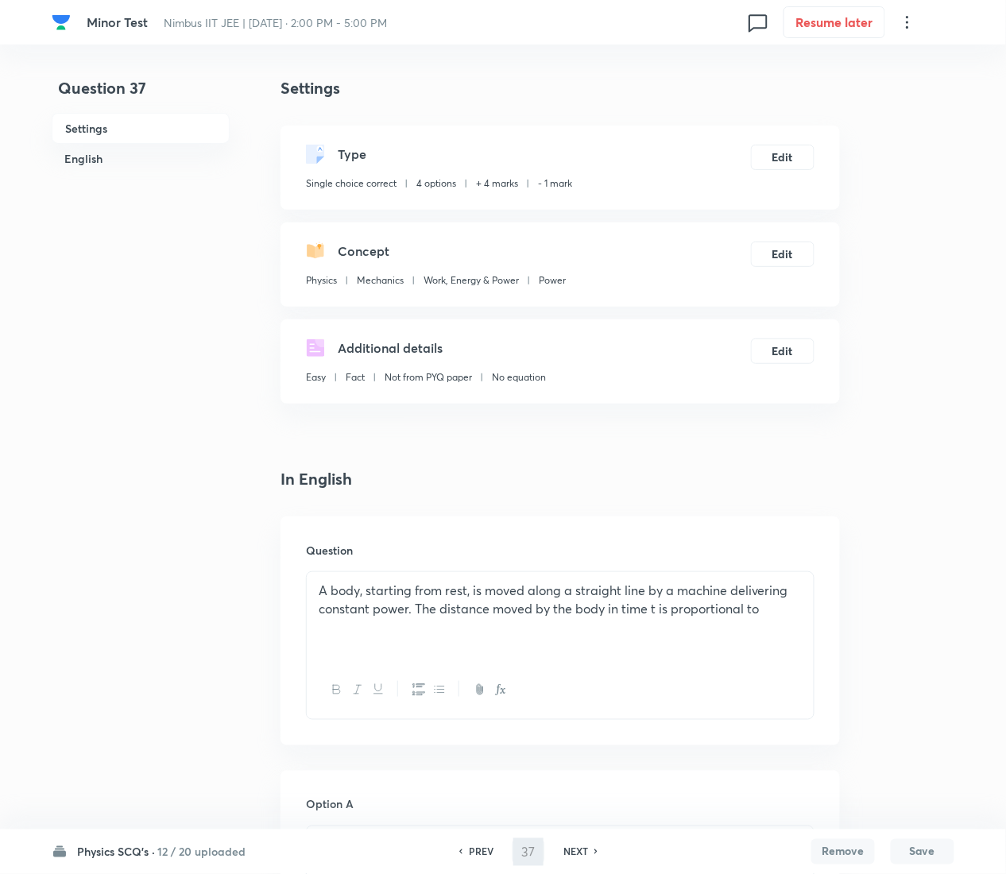
type input "38"
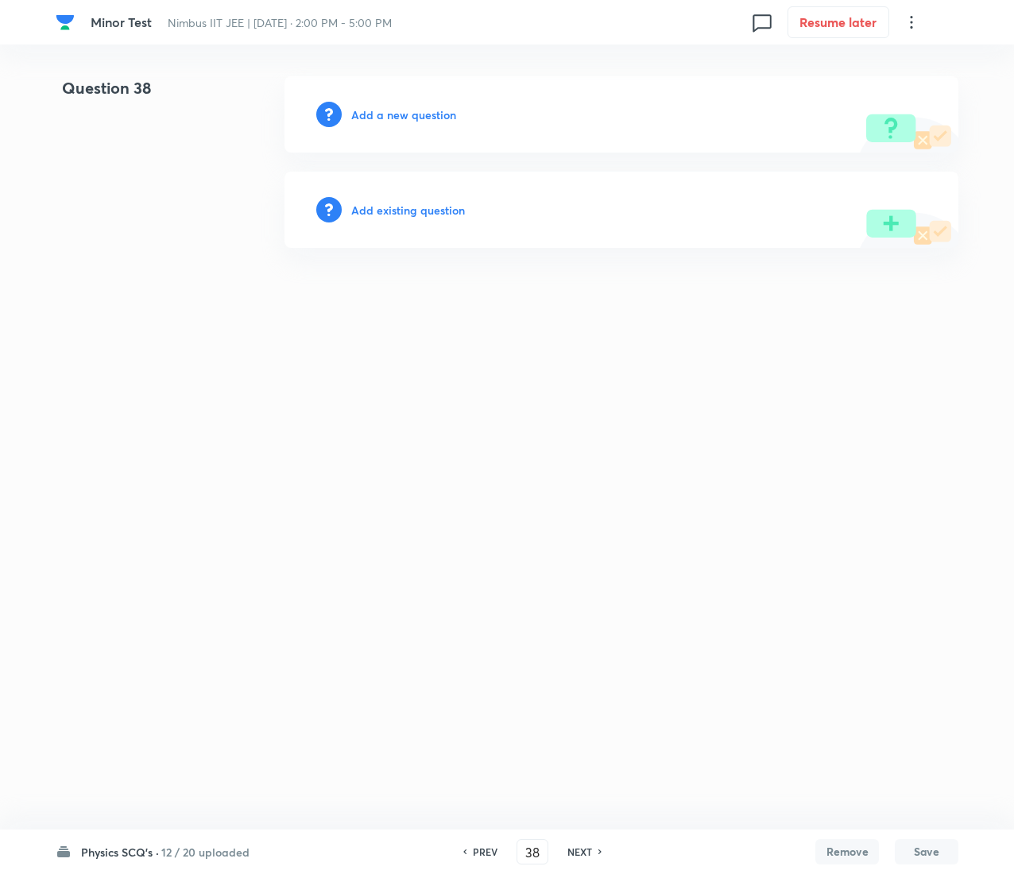
click at [447, 212] on h6 "Add existing question" at bounding box center [408, 210] width 114 height 17
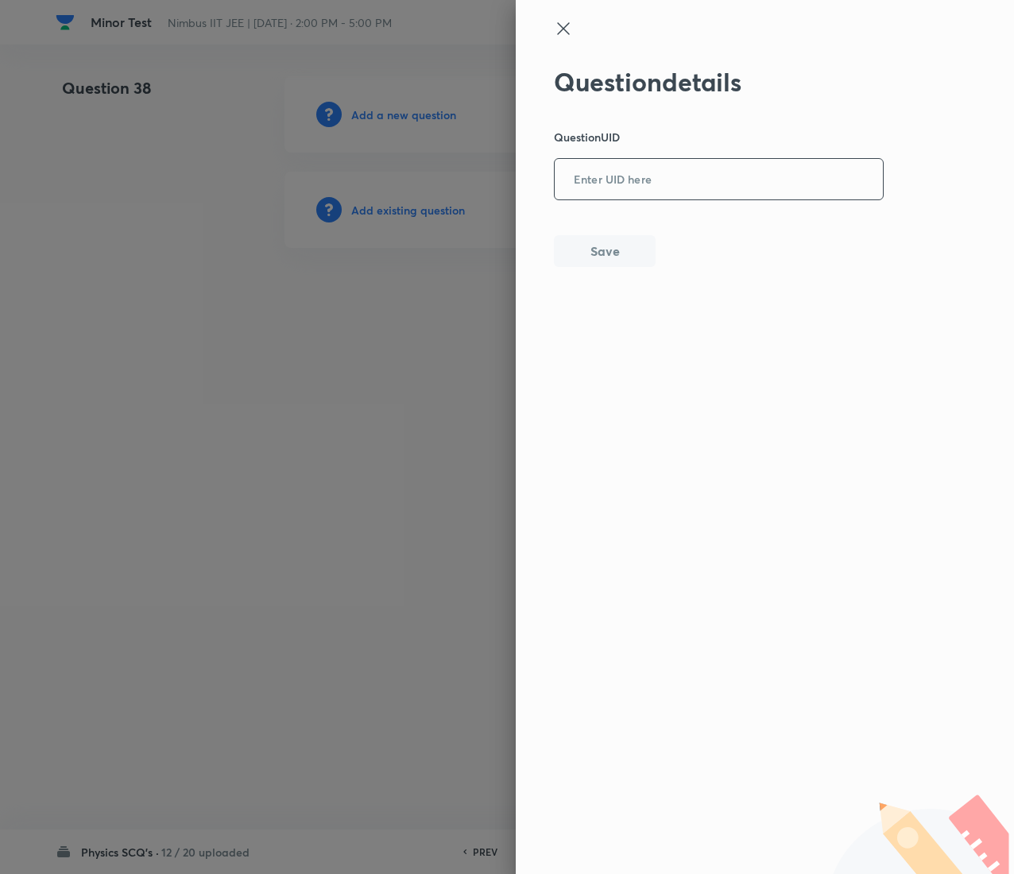
drag, startPoint x: 717, startPoint y: 211, endPoint x: 701, endPoint y: 171, distance: 43.5
click at [701, 171] on div "Question details Question UID ​ Save" at bounding box center [719, 167] width 331 height 200
click at [701, 171] on input "text" at bounding box center [719, 180] width 328 height 39
paste input "A1HHF"
type input "A1HHF"
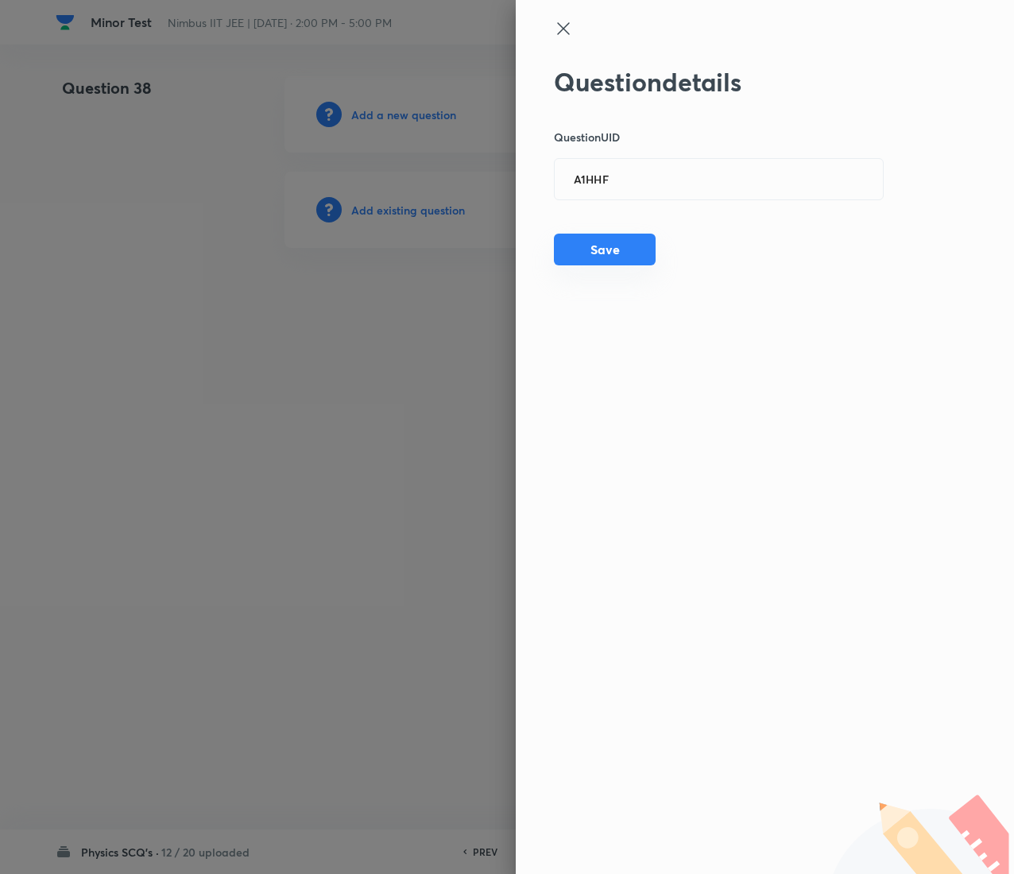
drag, startPoint x: 663, startPoint y: 242, endPoint x: 582, endPoint y: 259, distance: 82.1
click at [582, 259] on div "Question details Question UID A1HHF ​ Save" at bounding box center [719, 167] width 331 height 200
click at [582, 259] on button "Save" at bounding box center [605, 250] width 102 height 32
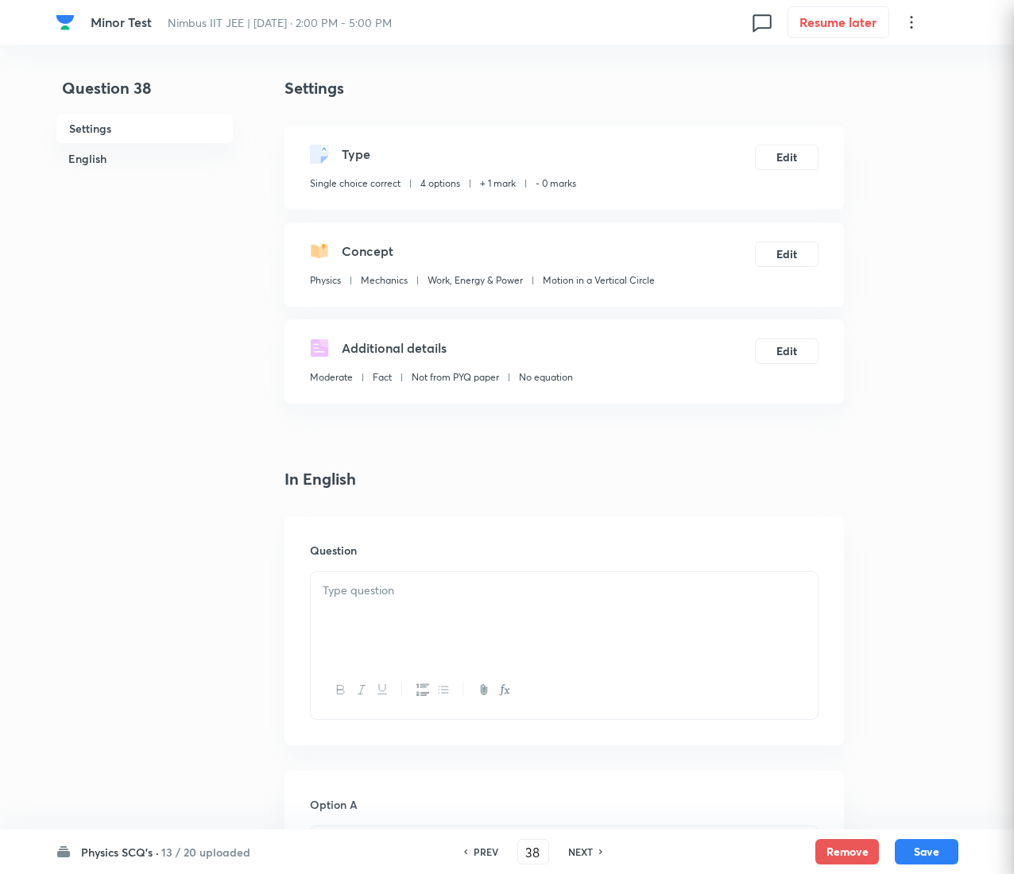
checkbox input "true"
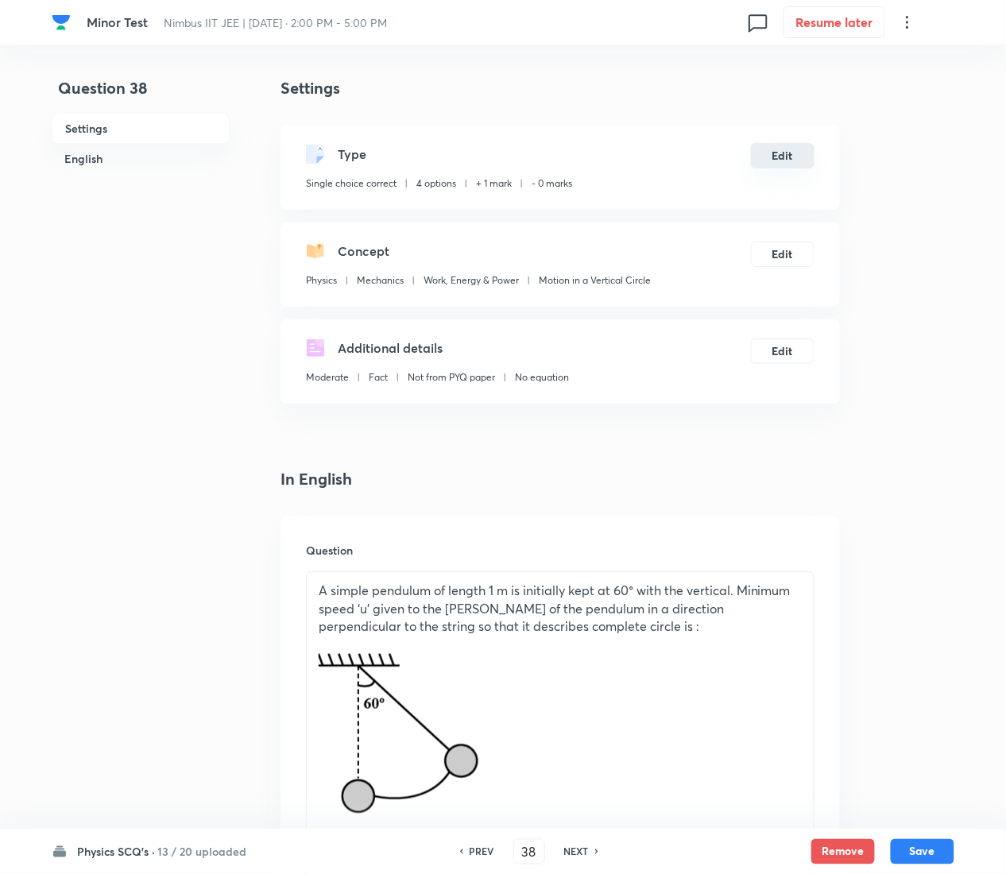
click at [801, 157] on button "Edit" at bounding box center [783, 155] width 64 height 25
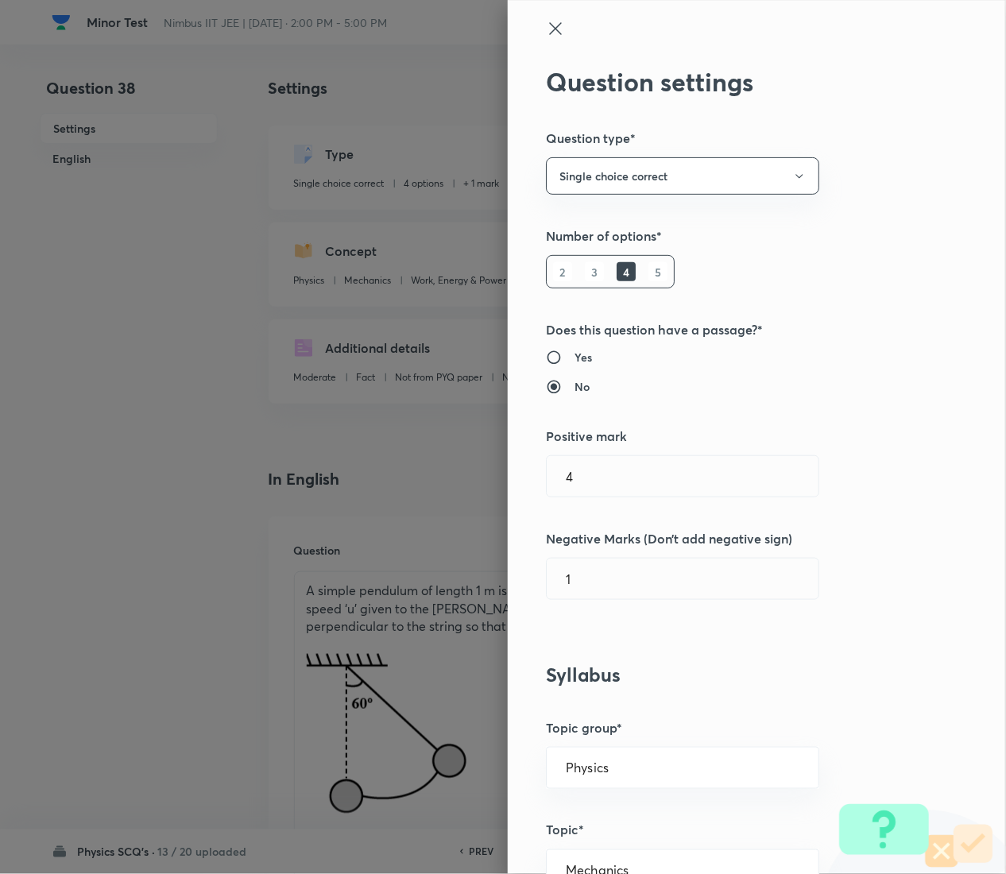
radio input "false"
radio input "true"
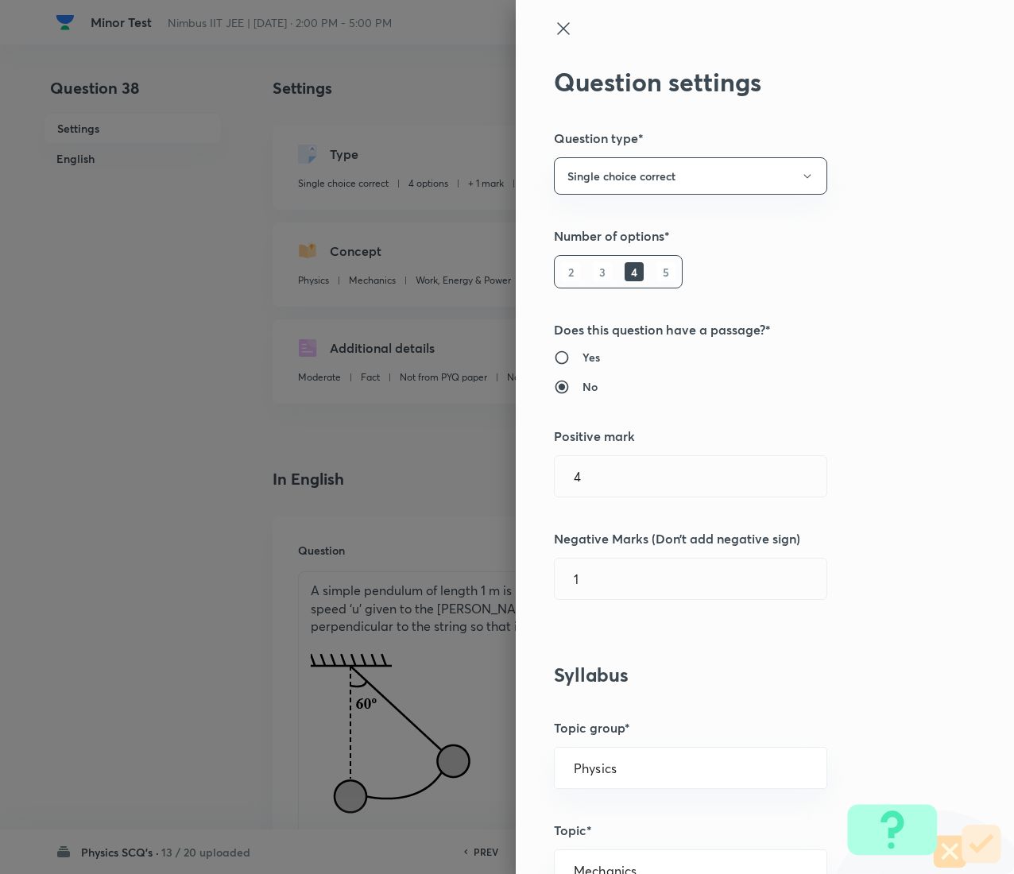
type input "1"
type input "0"
type input "Motion in a Vertical Circle"
type input "4"
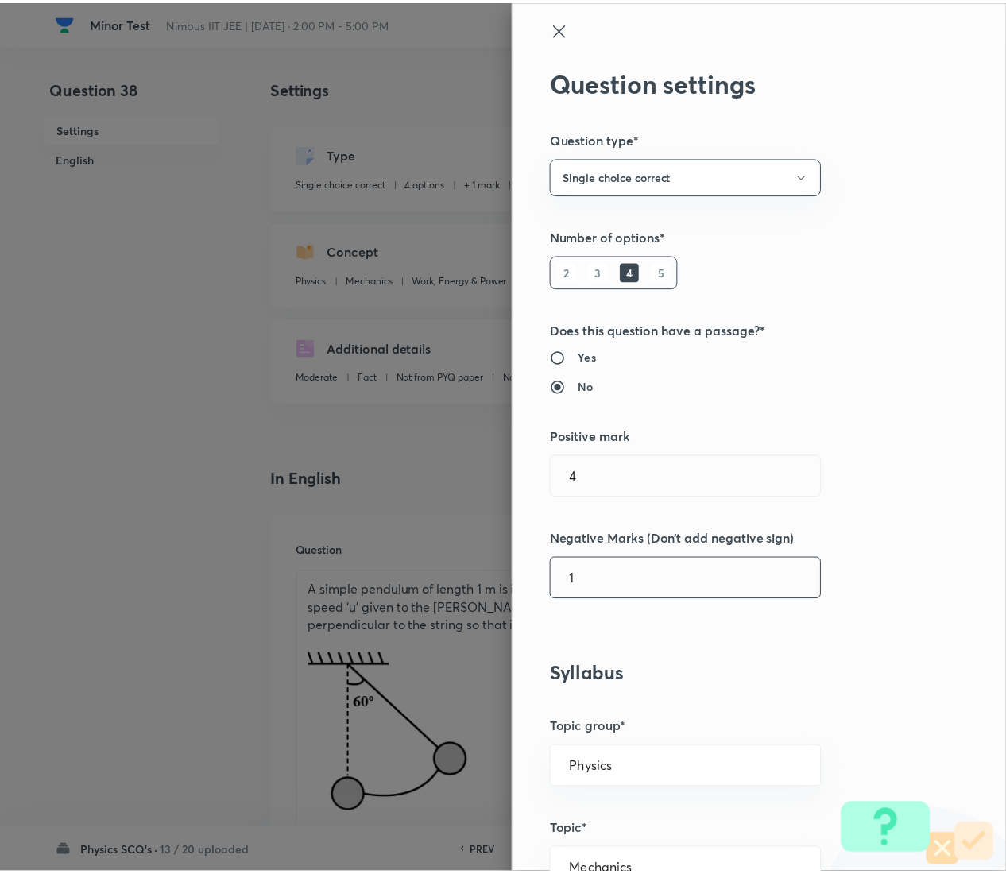
scroll to position [1295, 0]
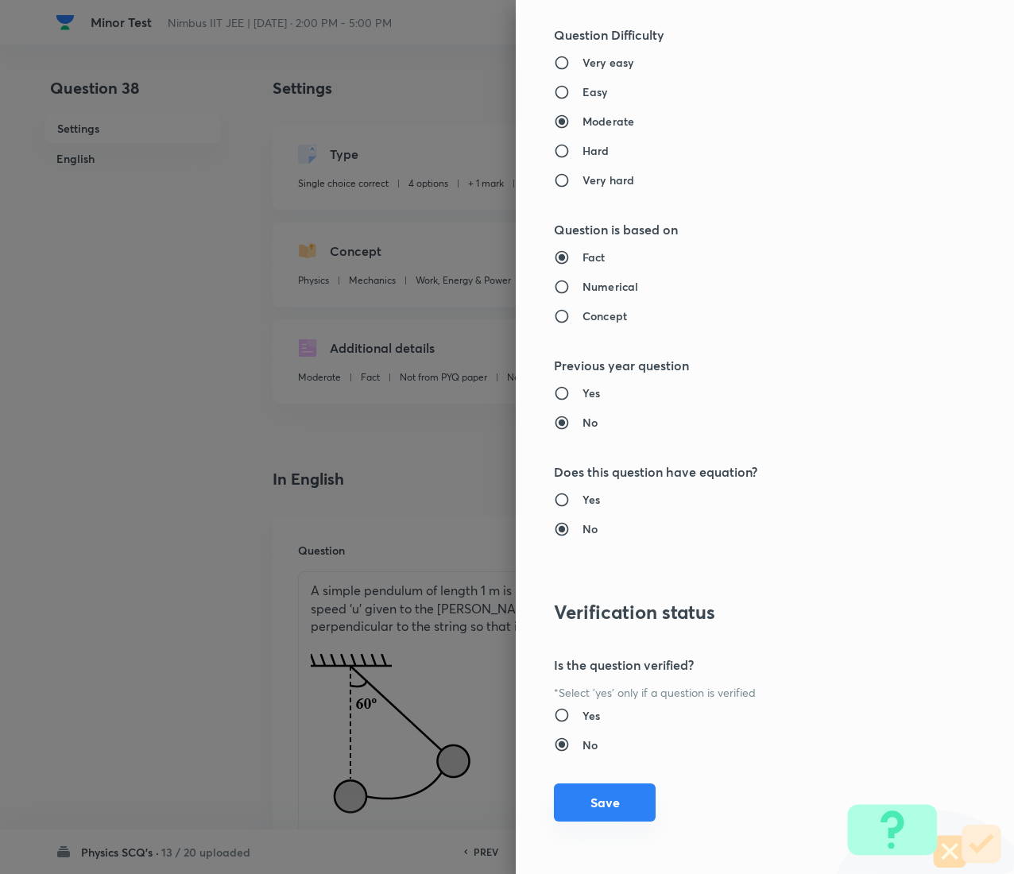
type input "1"
click at [591, 437] on button "Save" at bounding box center [605, 802] width 102 height 38
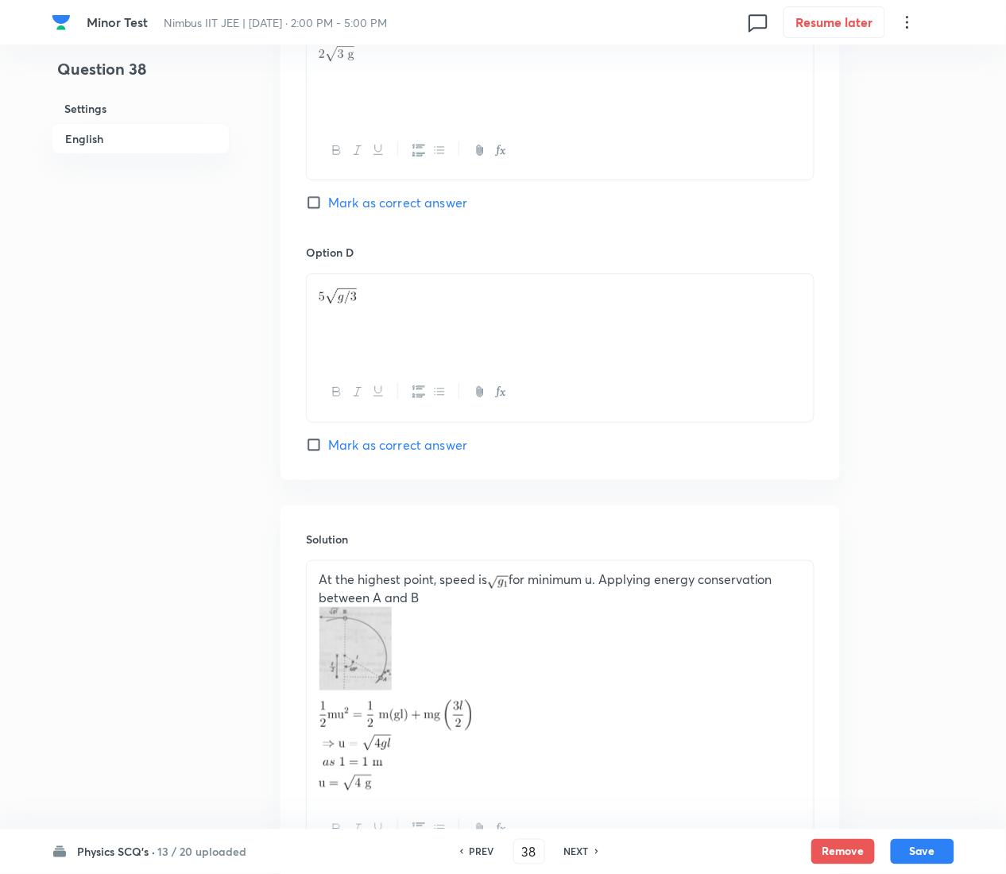
scroll to position [1599, 0]
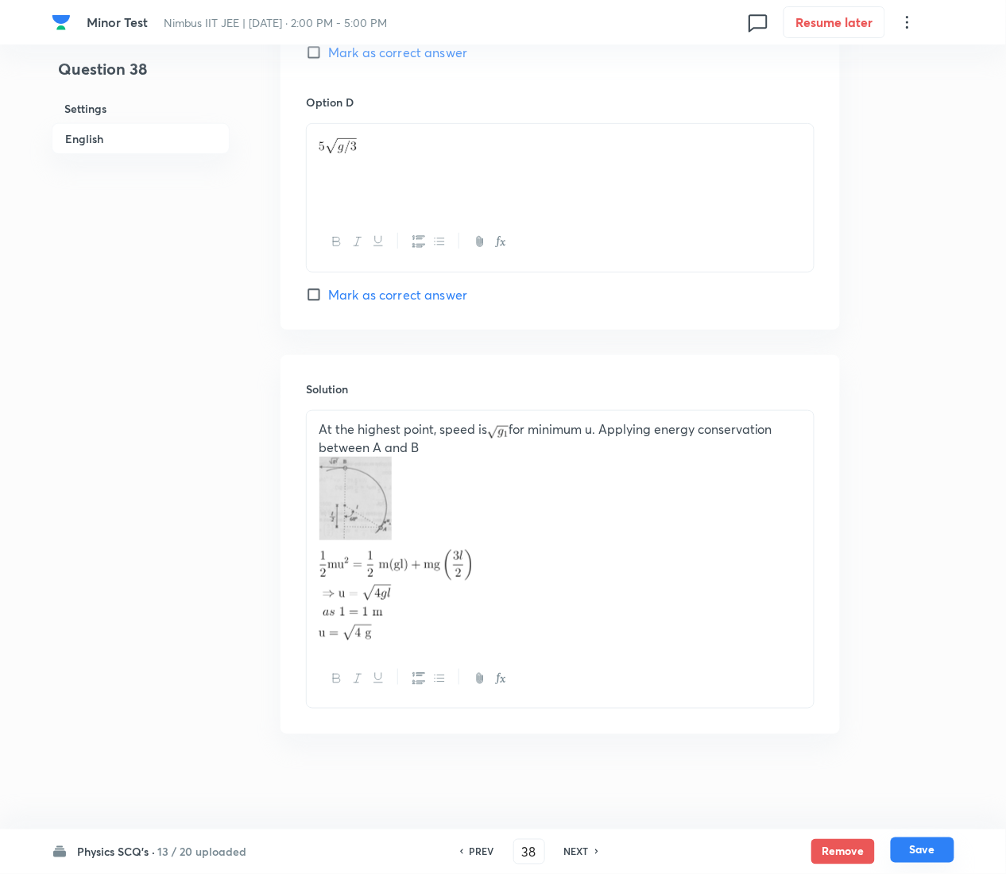
click at [944, 437] on button "Save" at bounding box center [923, 850] width 64 height 25
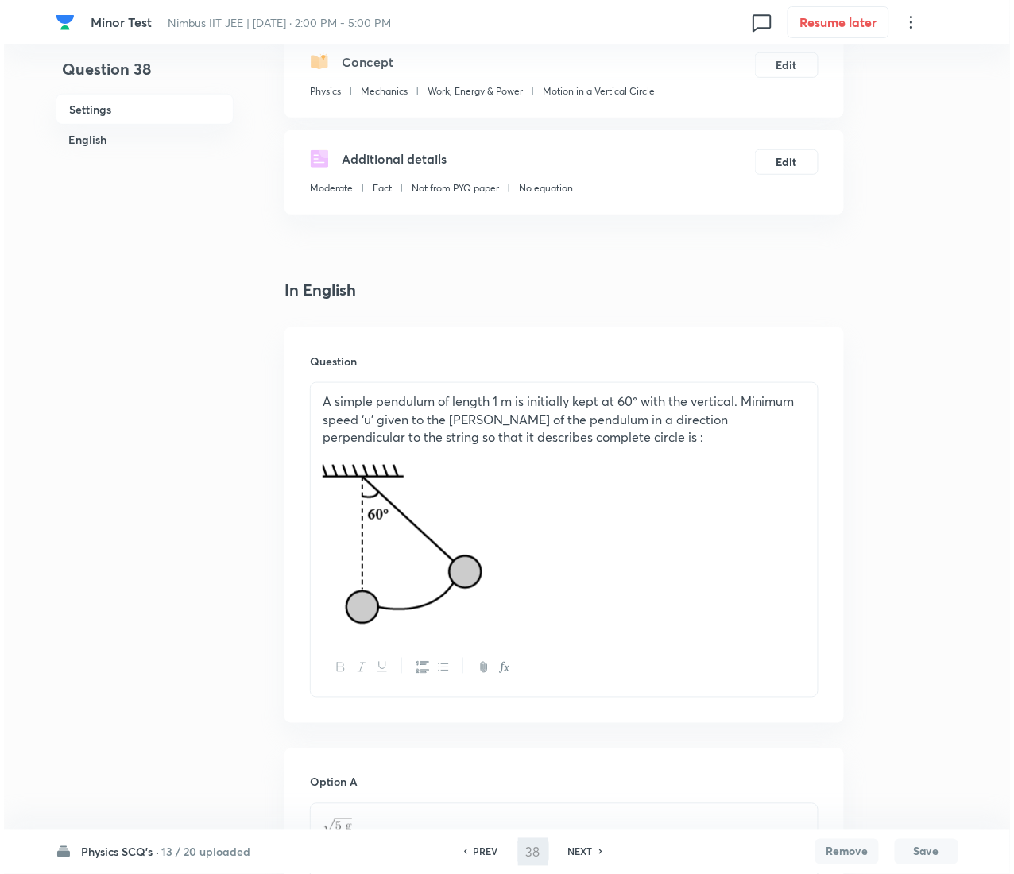
scroll to position [0, 0]
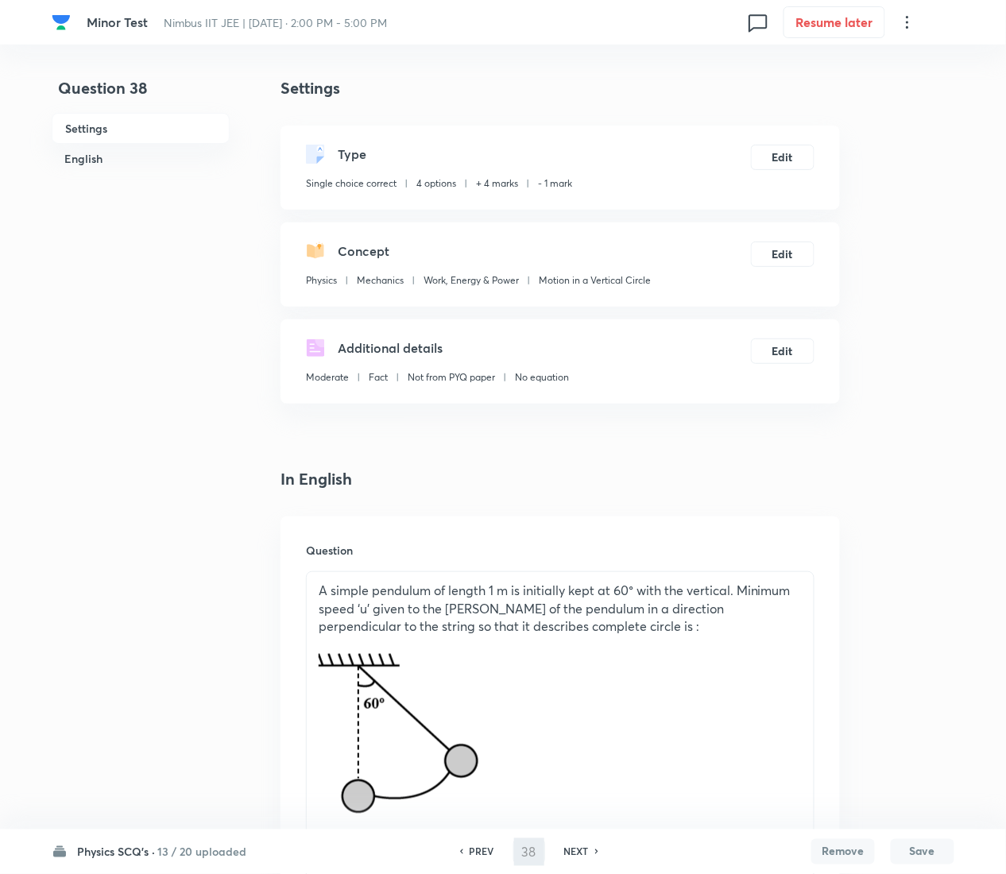
type input "39"
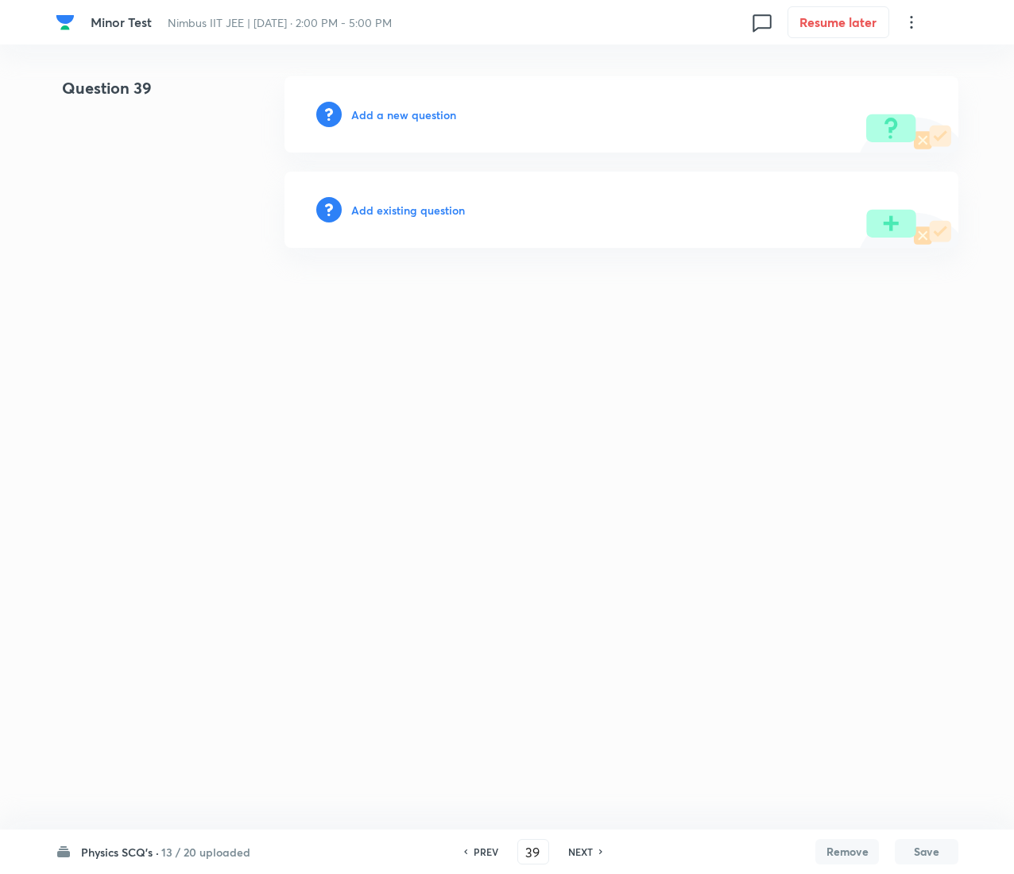
click at [448, 206] on h6 "Add existing question" at bounding box center [408, 210] width 114 height 17
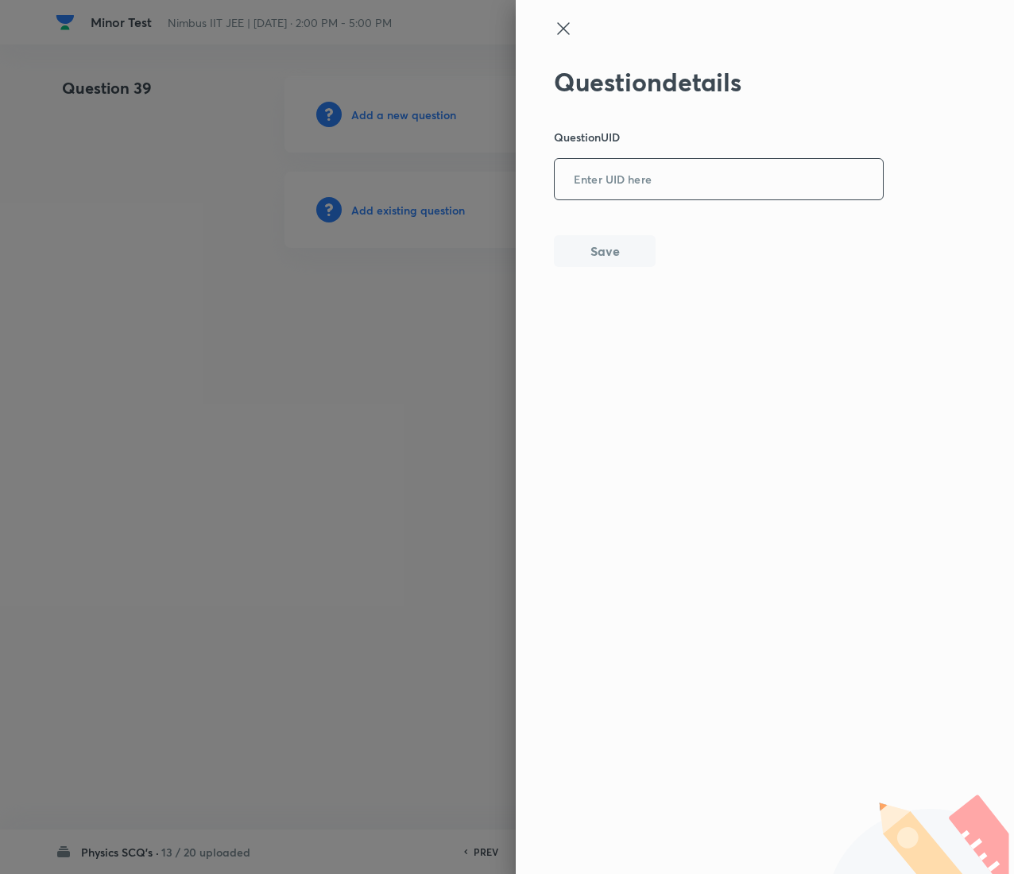
click at [758, 180] on input "text" at bounding box center [719, 180] width 328 height 39
paste input "FYDK9"
type input "FYDK9"
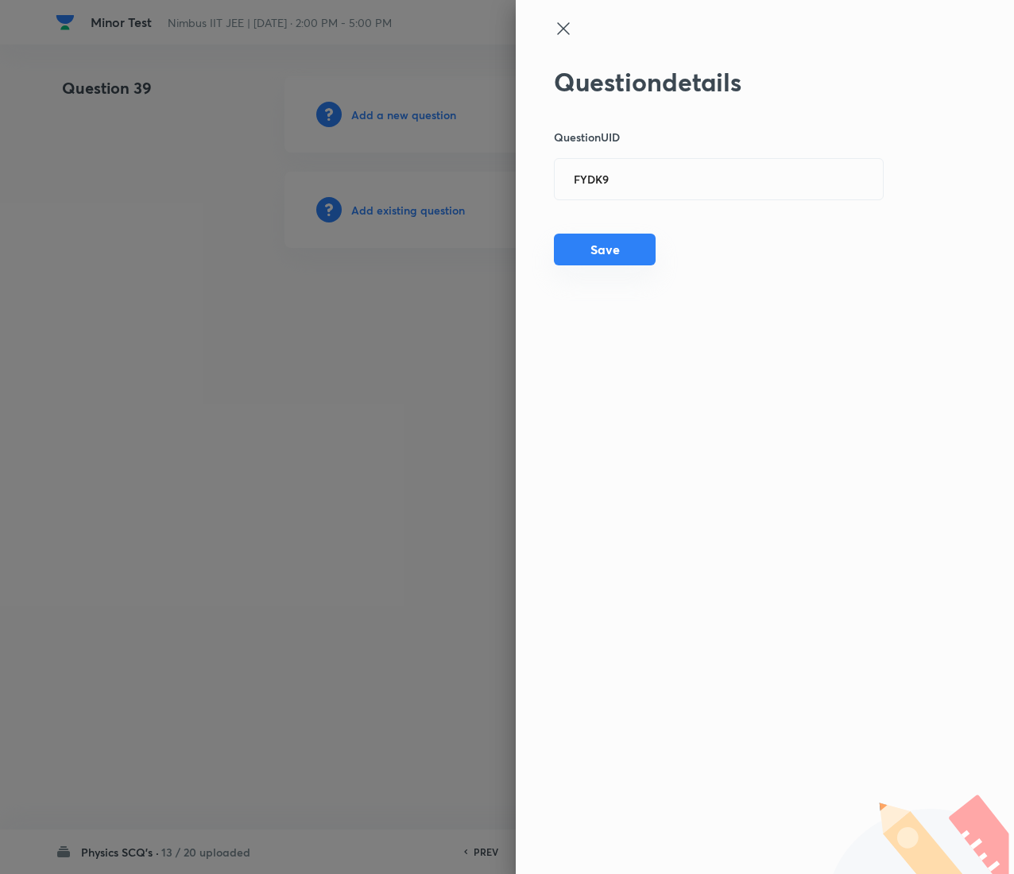
click at [617, 242] on button "Save" at bounding box center [605, 250] width 102 height 32
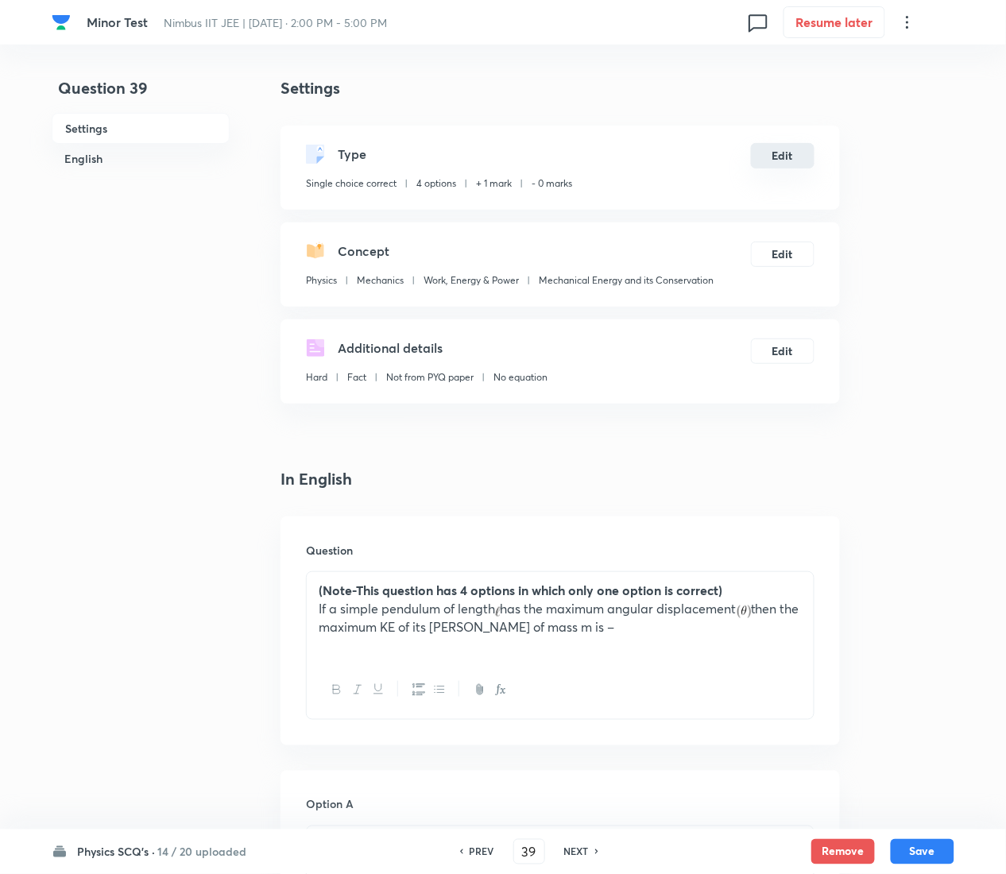
click at [780, 143] on button "Edit" at bounding box center [783, 155] width 64 height 25
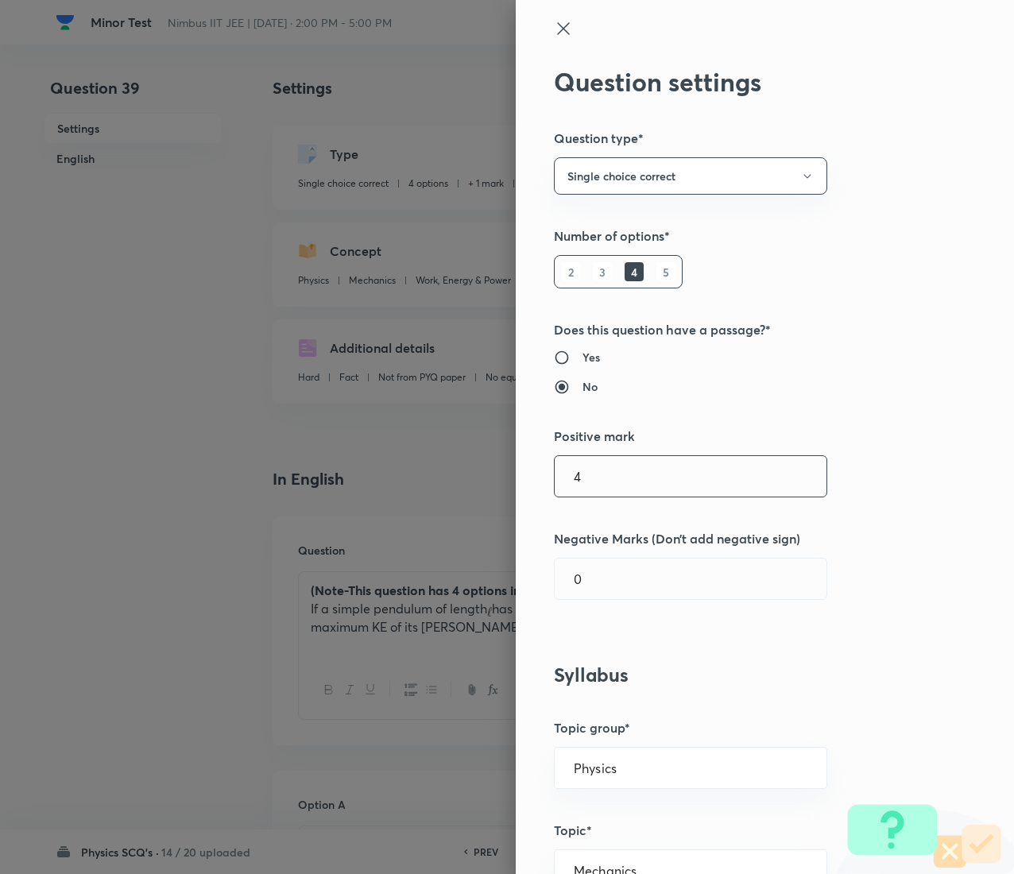
type input "4"
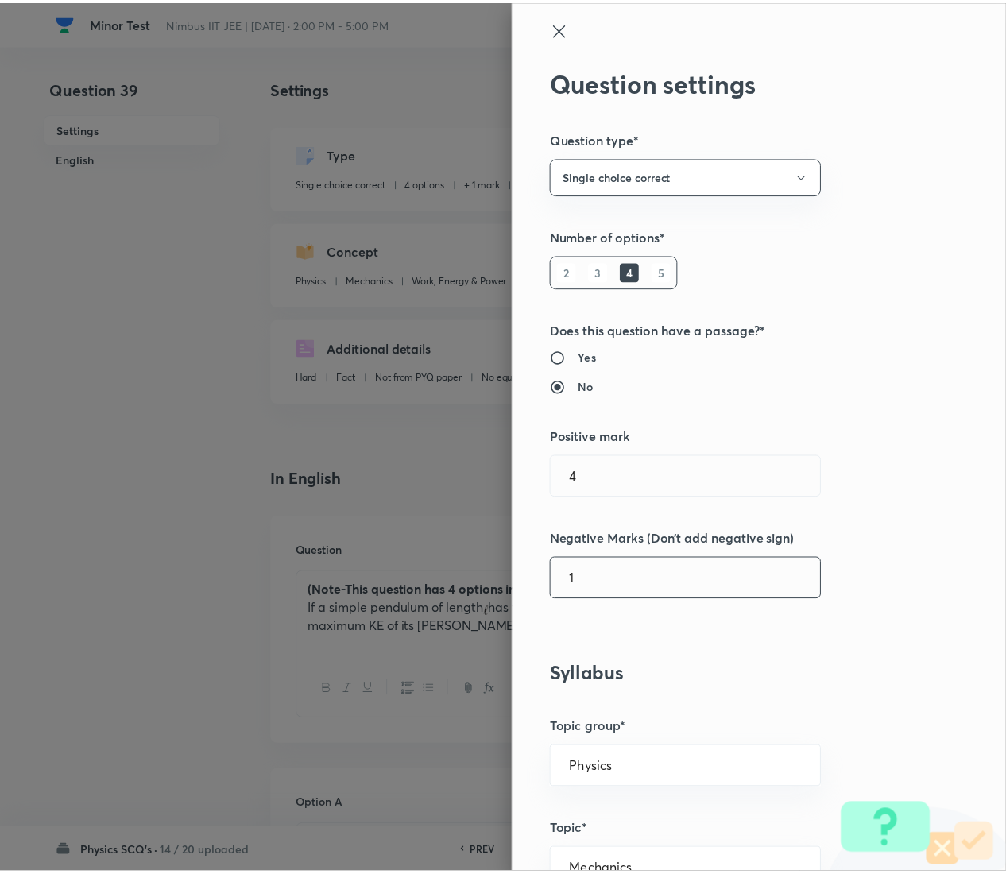
scroll to position [1295, 0]
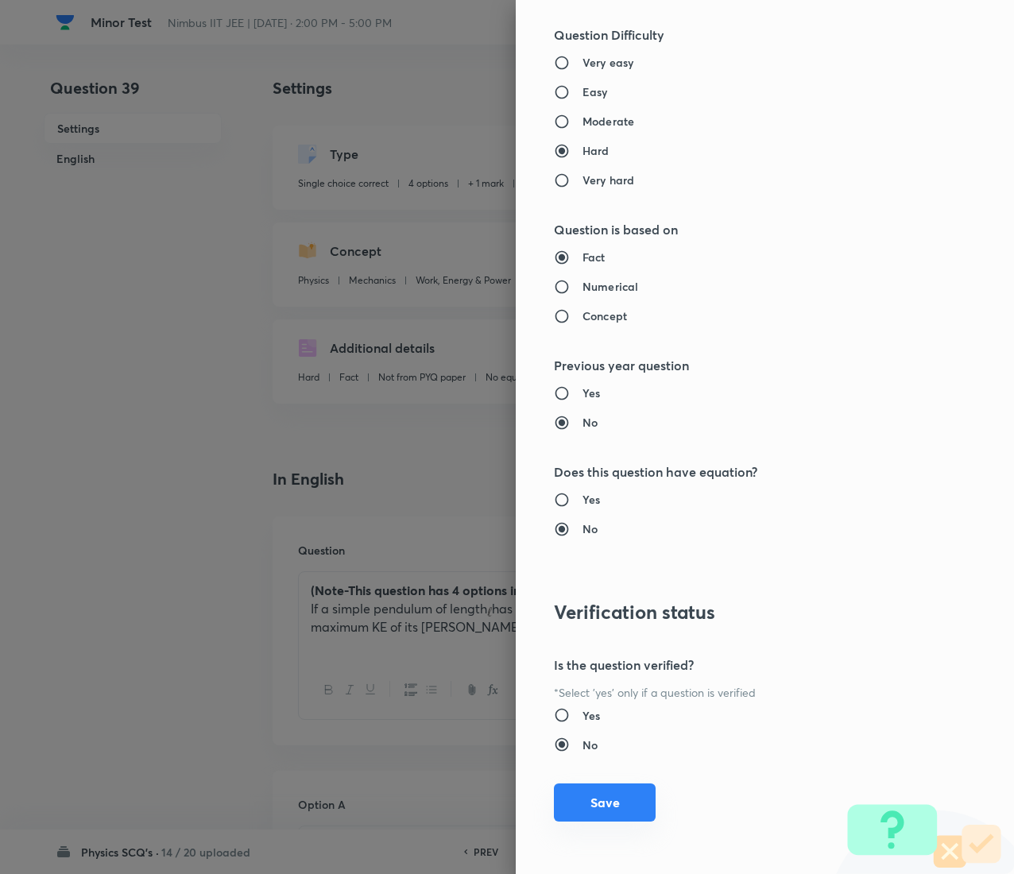
type input "1"
click at [580, 437] on button "Save" at bounding box center [605, 802] width 102 height 38
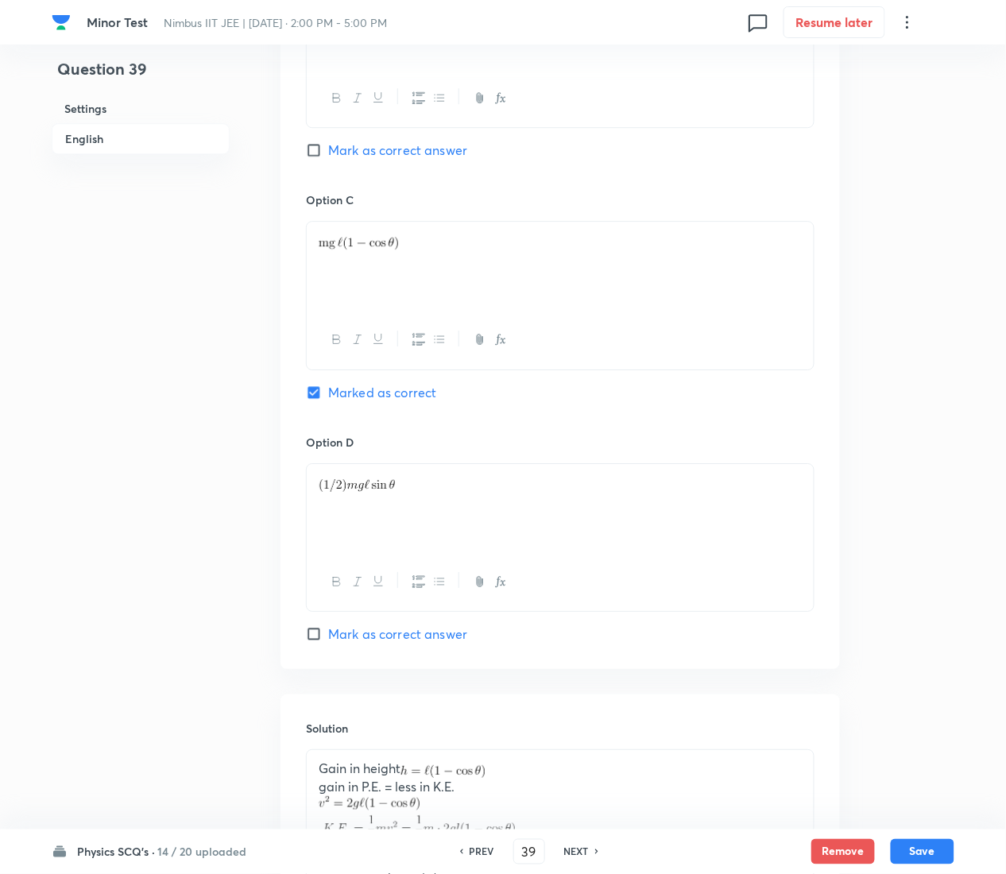
scroll to position [1330, 0]
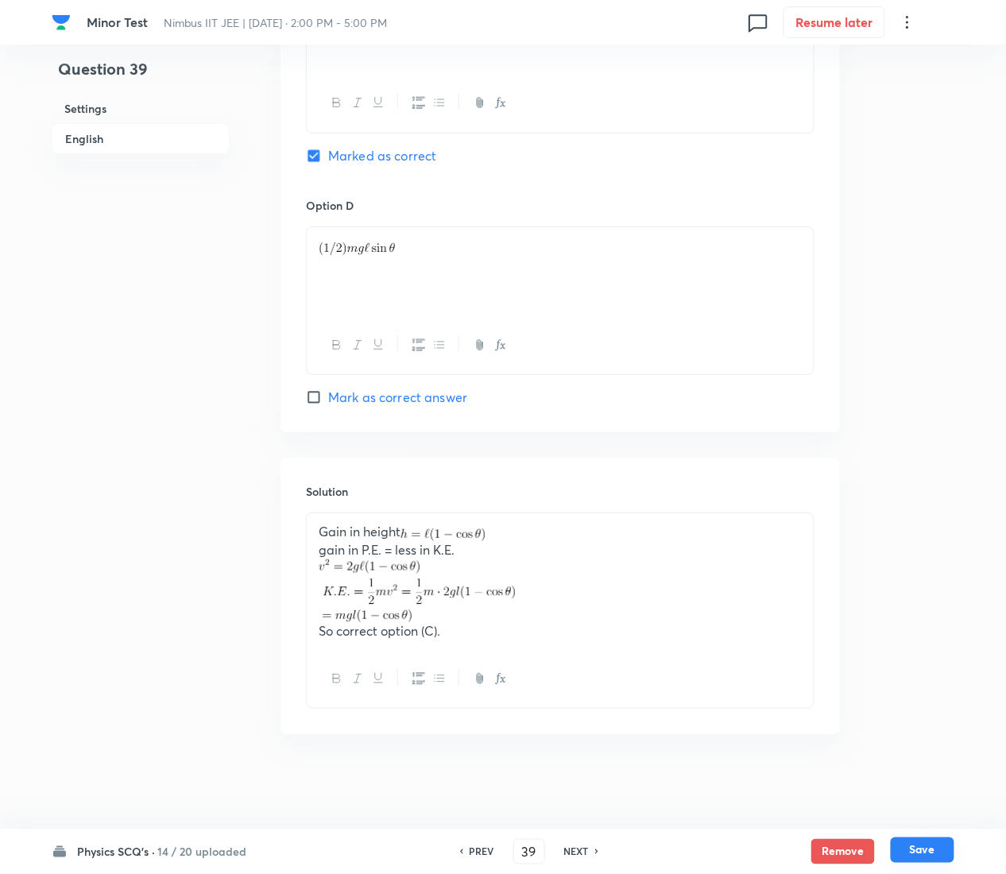
click at [939, 437] on button "Save" at bounding box center [923, 850] width 64 height 25
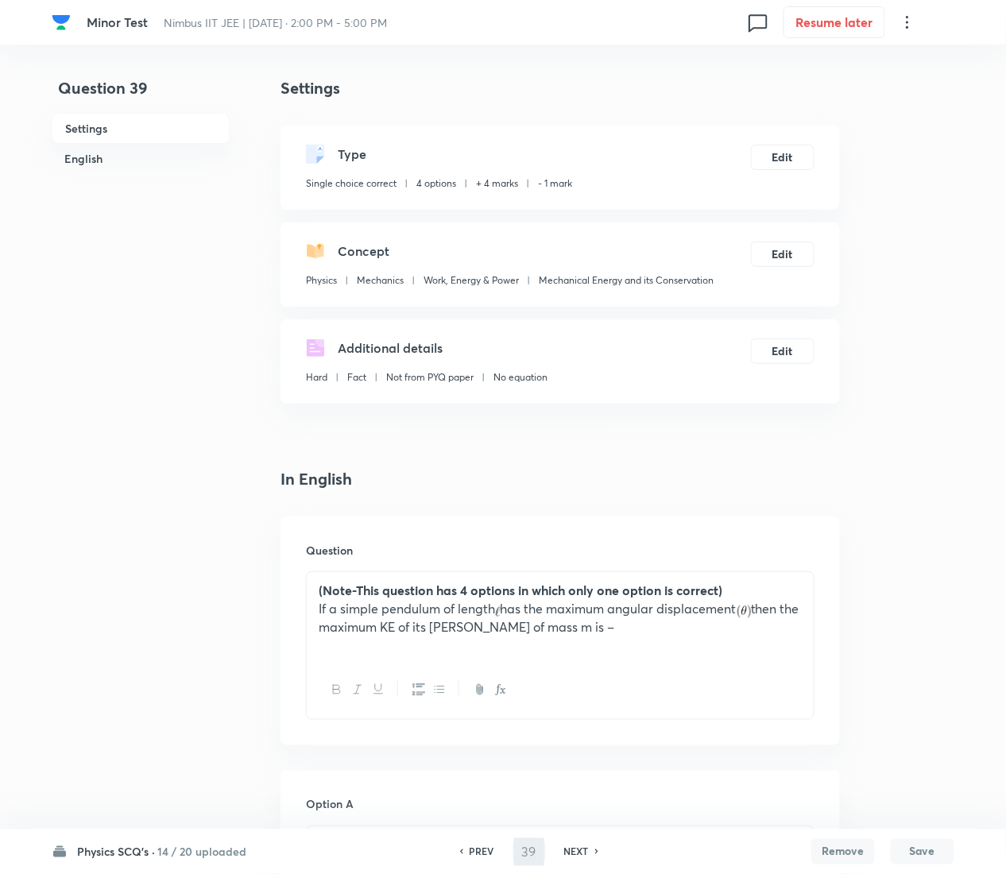
type input "40"
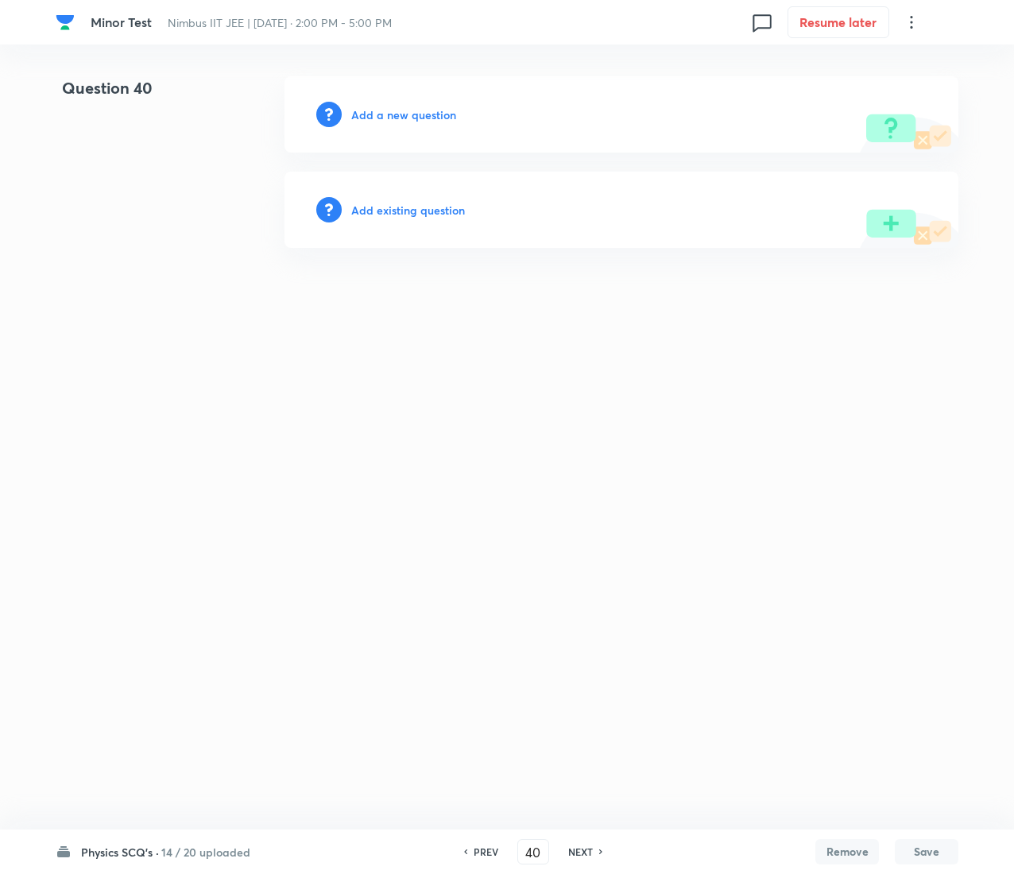
click at [427, 209] on h6 "Add existing question" at bounding box center [408, 210] width 114 height 17
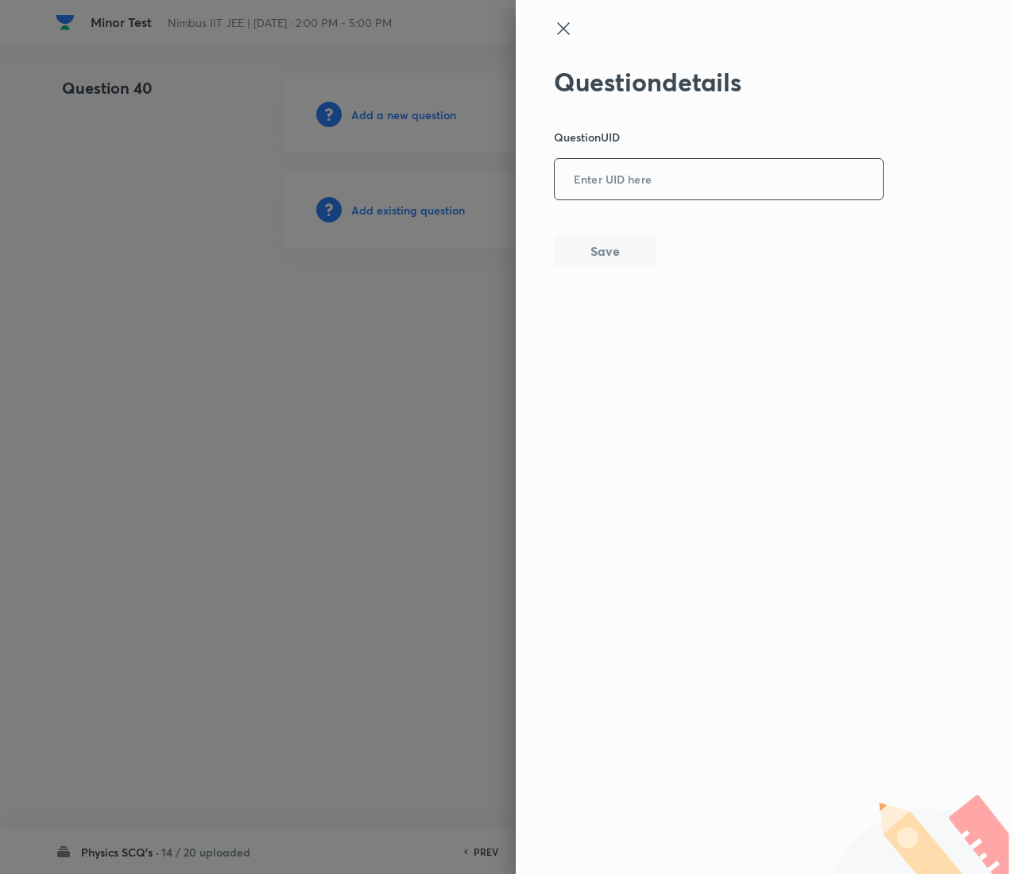
click at [694, 161] on input "text" at bounding box center [719, 180] width 328 height 39
paste input "Z15QP"
type input "Z15QP"
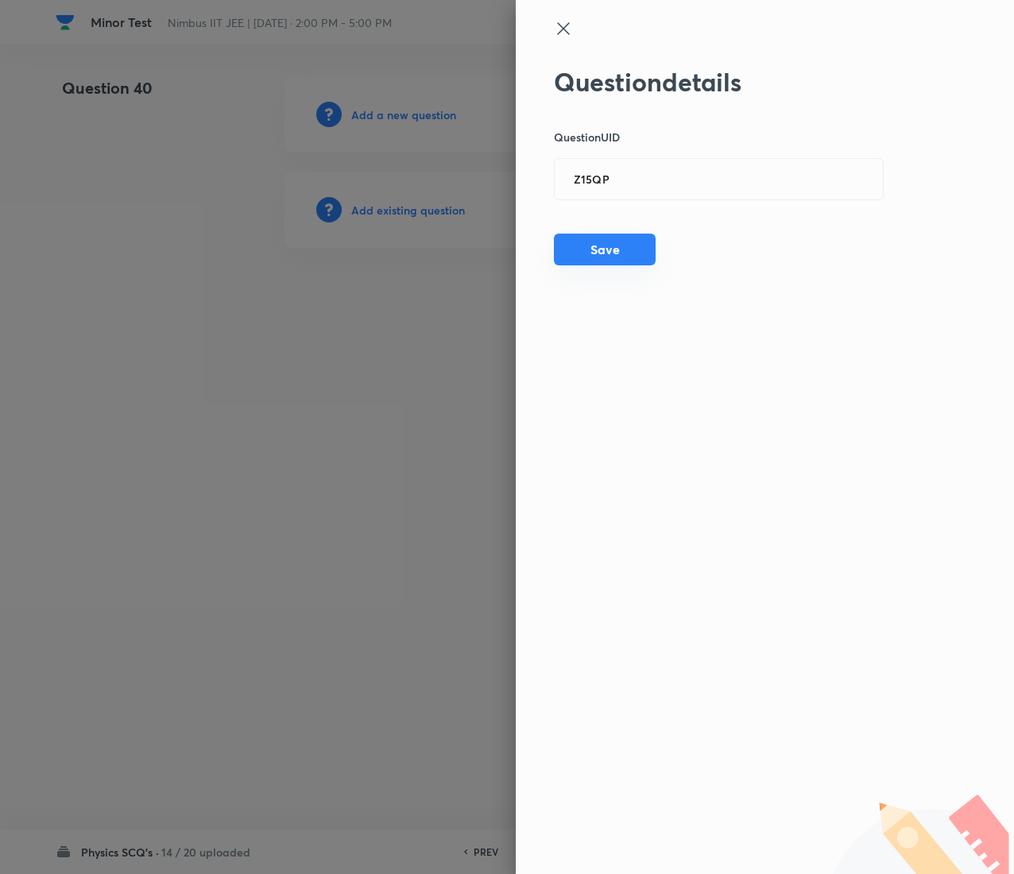
click at [598, 243] on button "Save" at bounding box center [605, 250] width 102 height 32
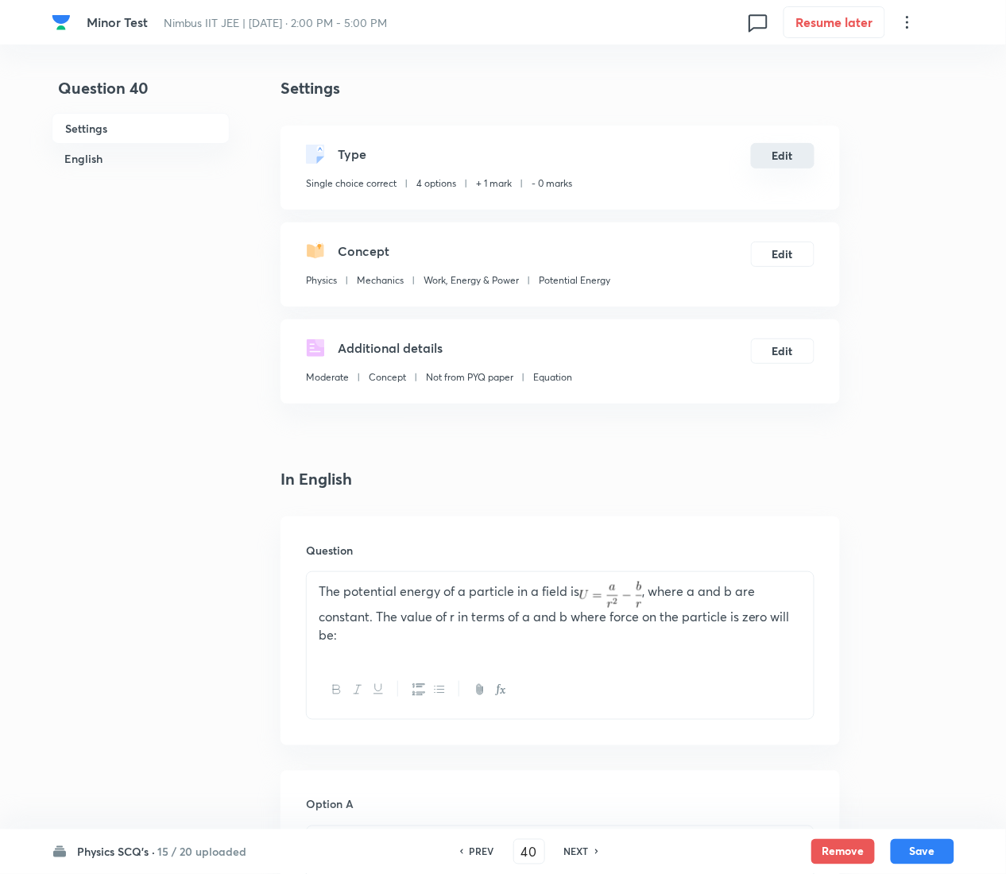
click at [795, 155] on button "Edit" at bounding box center [783, 155] width 64 height 25
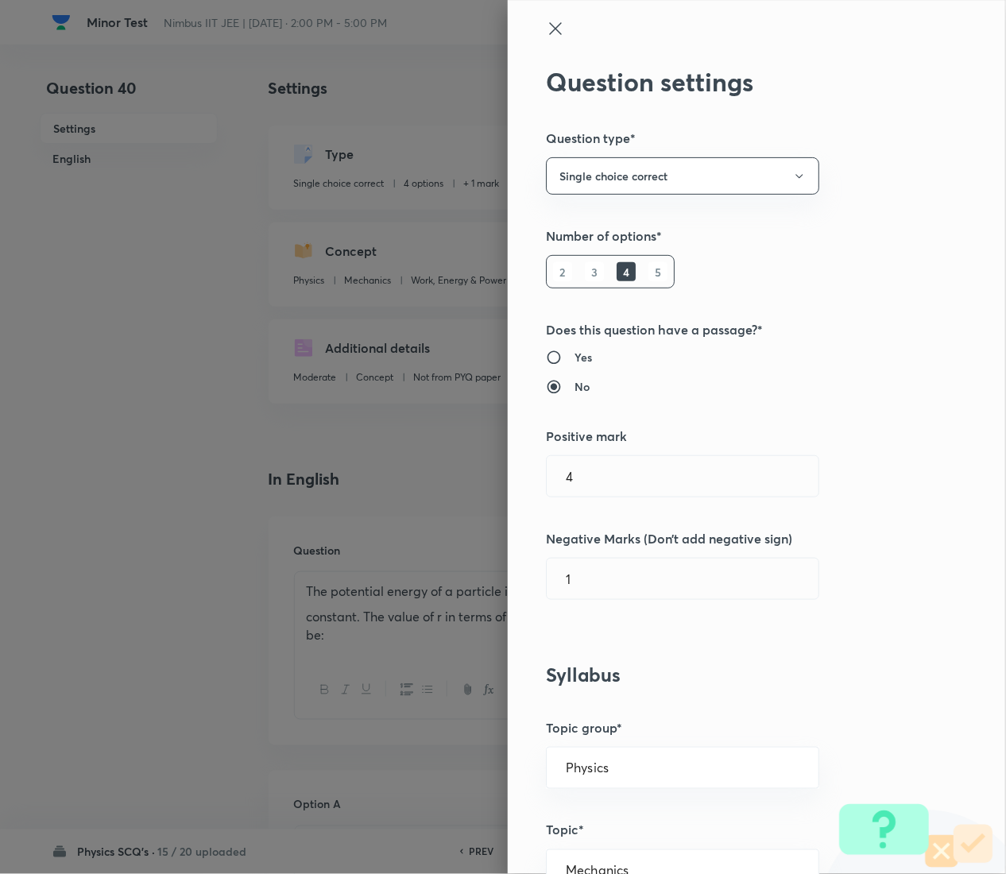
type input "1"
type input "0"
type input "Potential Energy"
radio input "true"
radio input "false"
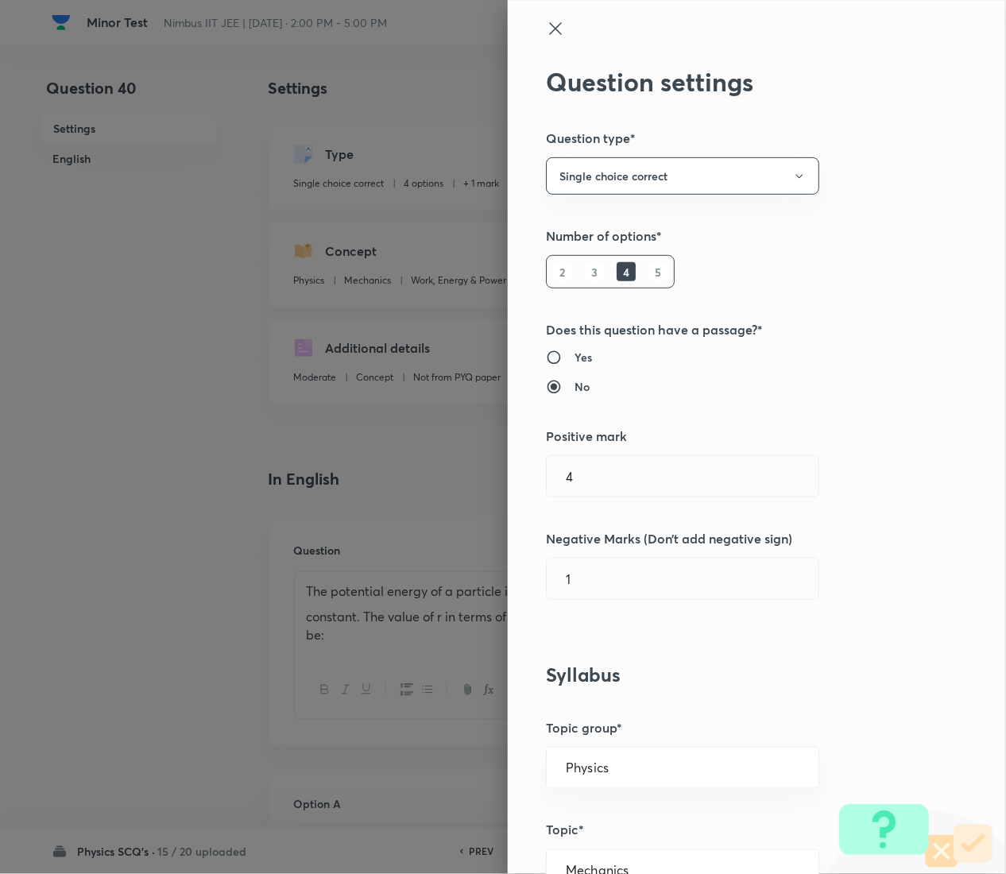
radio input "false"
radio input "true"
radio input "false"
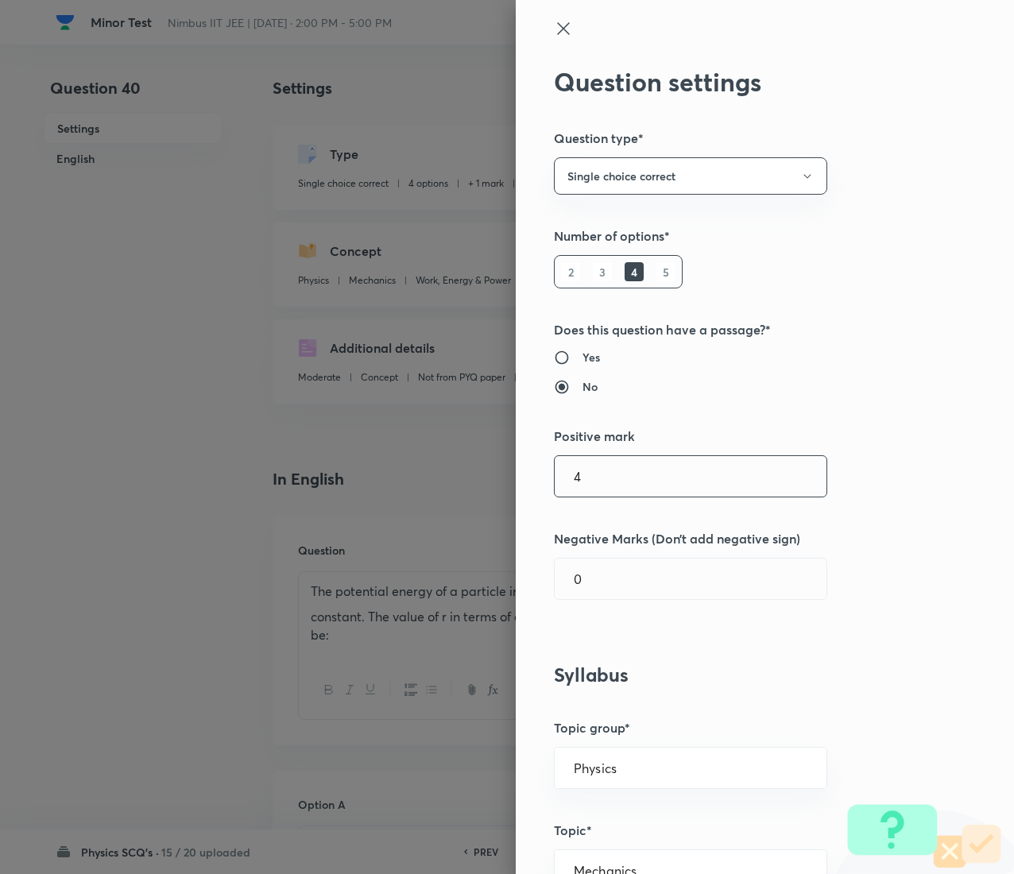
type input "4"
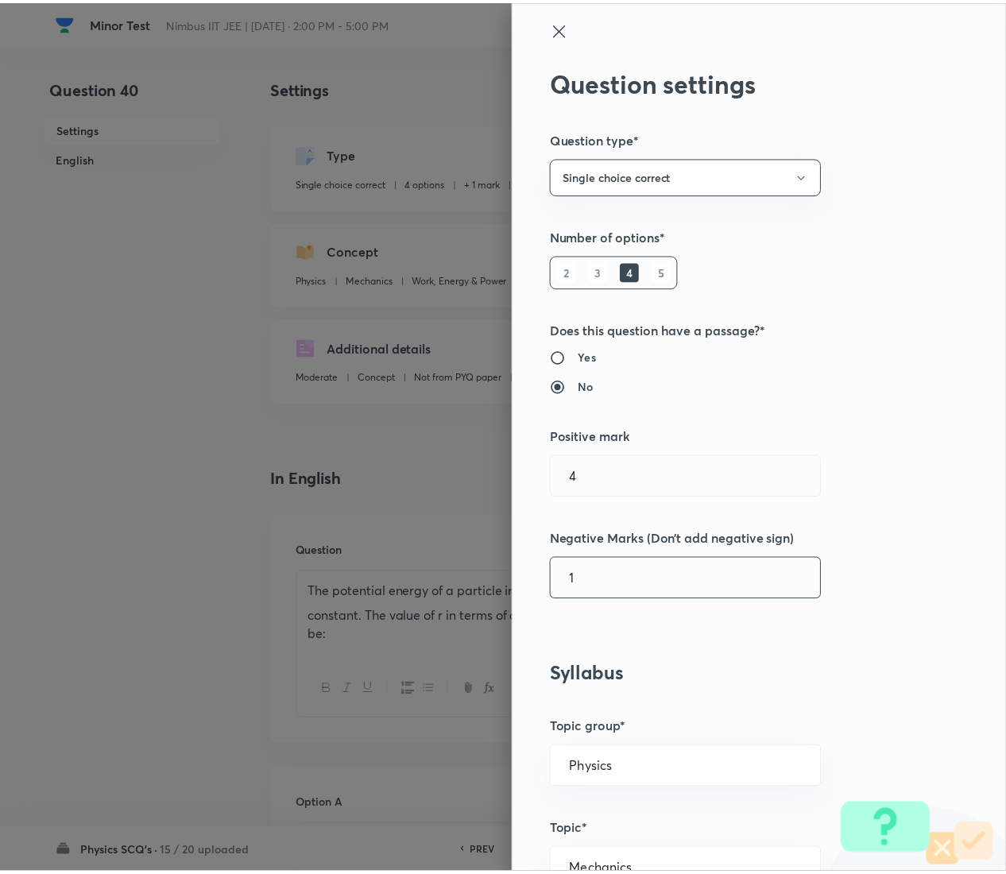
scroll to position [1295, 0]
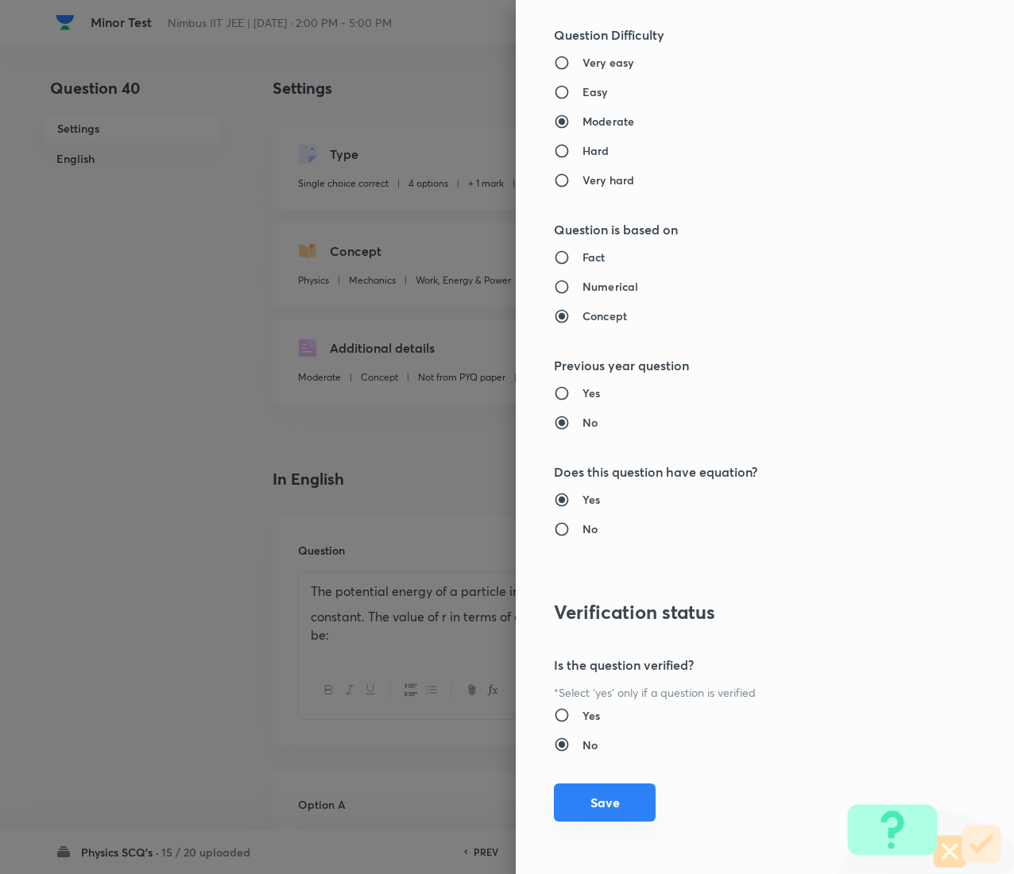
type input "1"
click at [559, 437] on button "Save" at bounding box center [605, 802] width 102 height 38
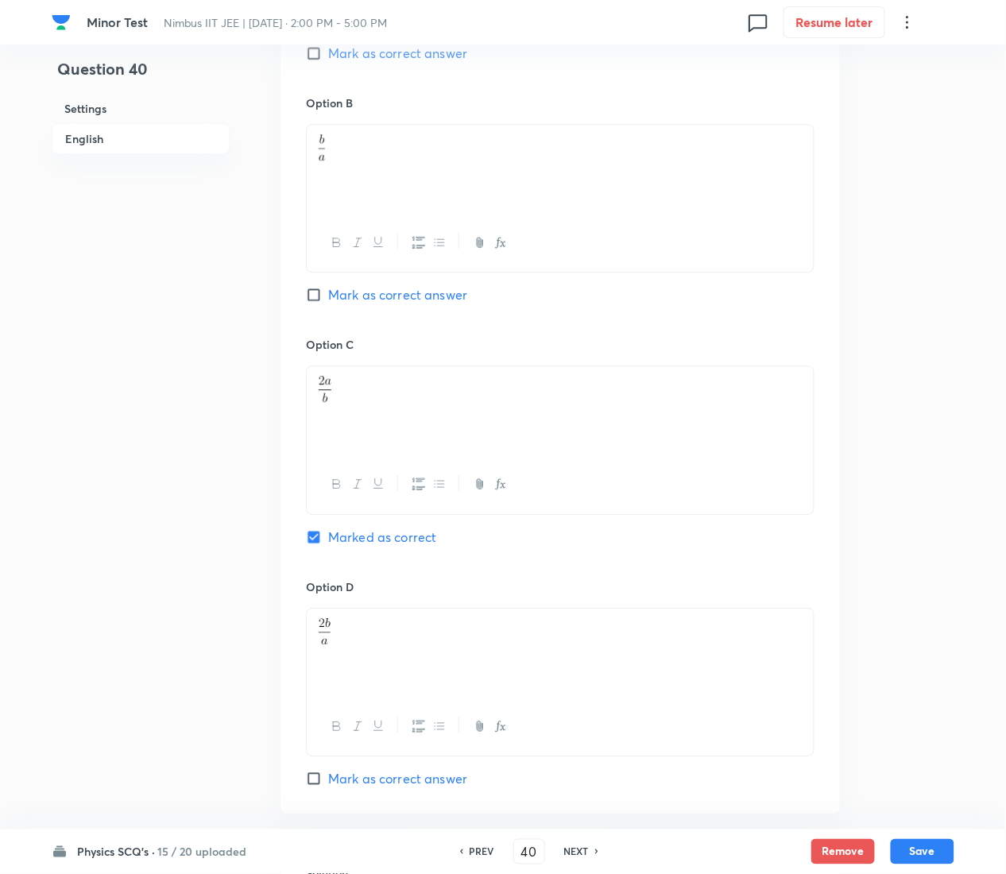
scroll to position [1379, 0]
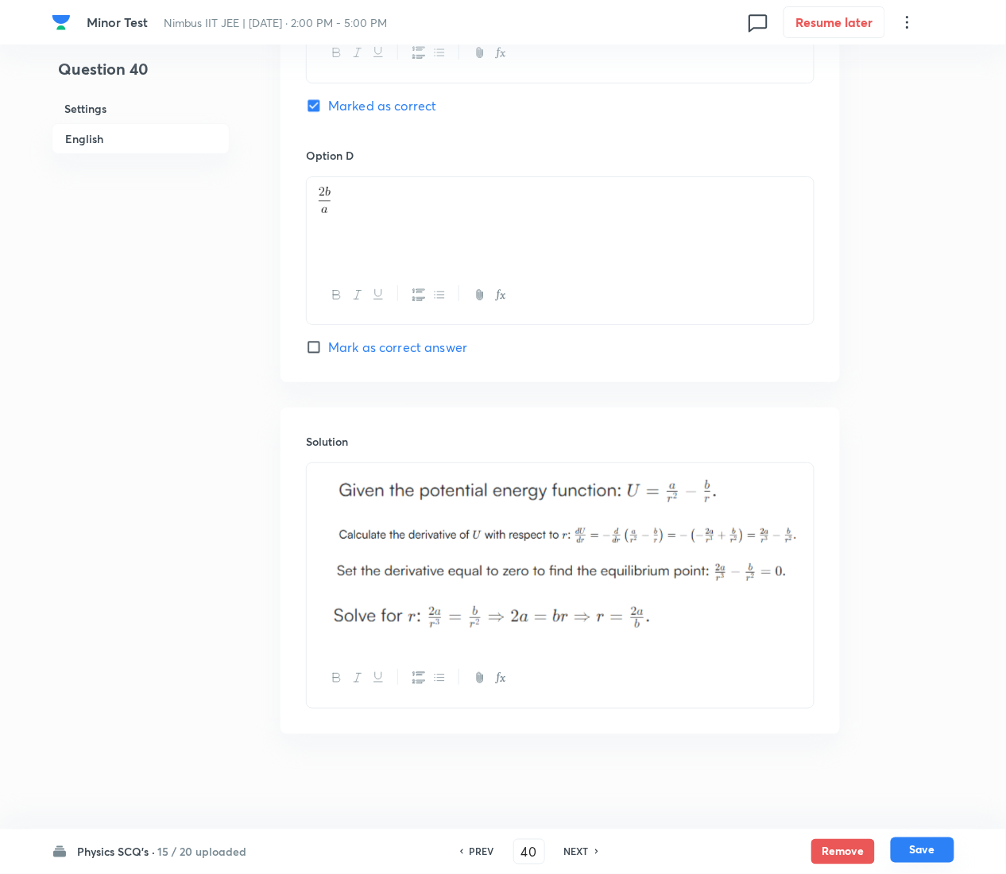
click at [952, 437] on button "Save" at bounding box center [923, 850] width 64 height 25
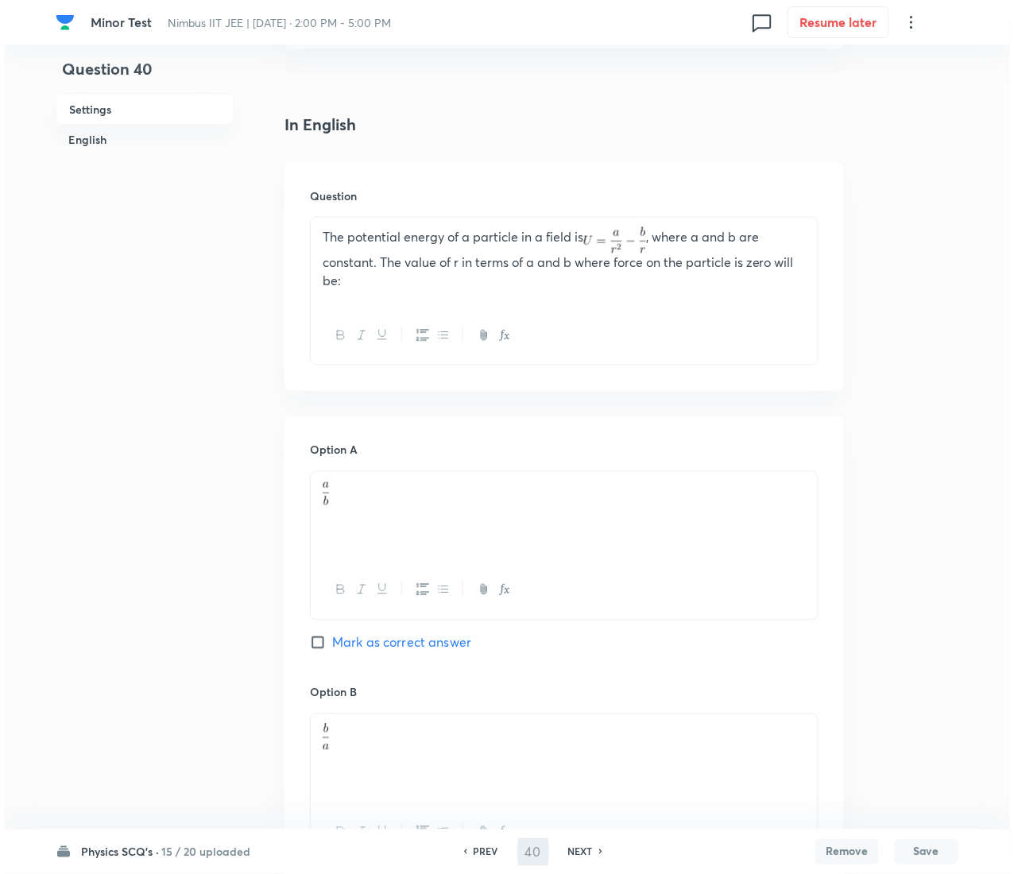
scroll to position [0, 0]
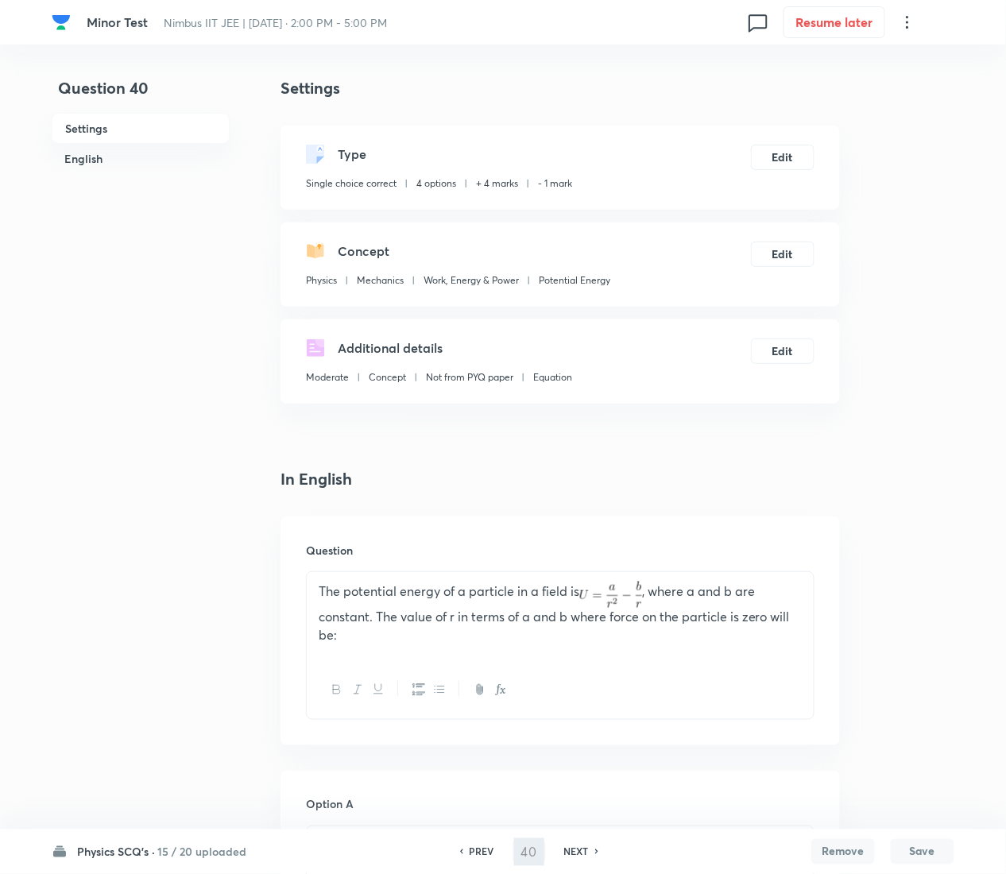
type input "41"
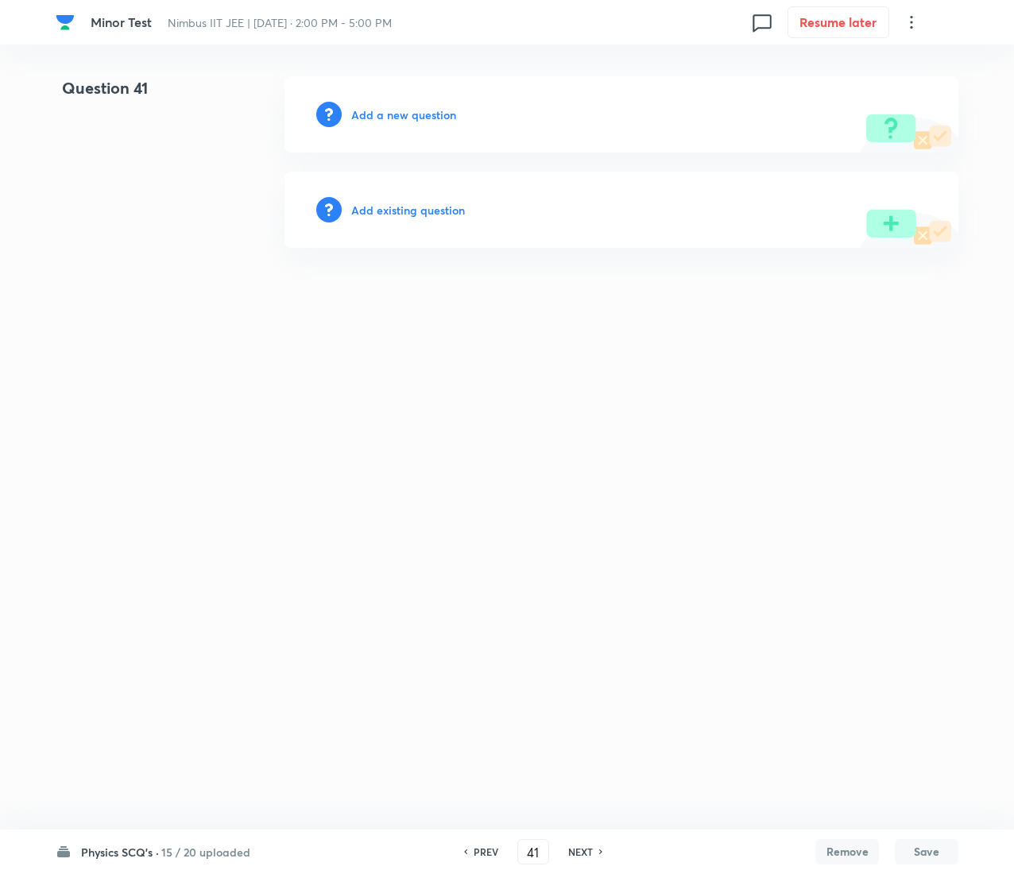
click at [439, 207] on h6 "Add existing question" at bounding box center [408, 210] width 114 height 17
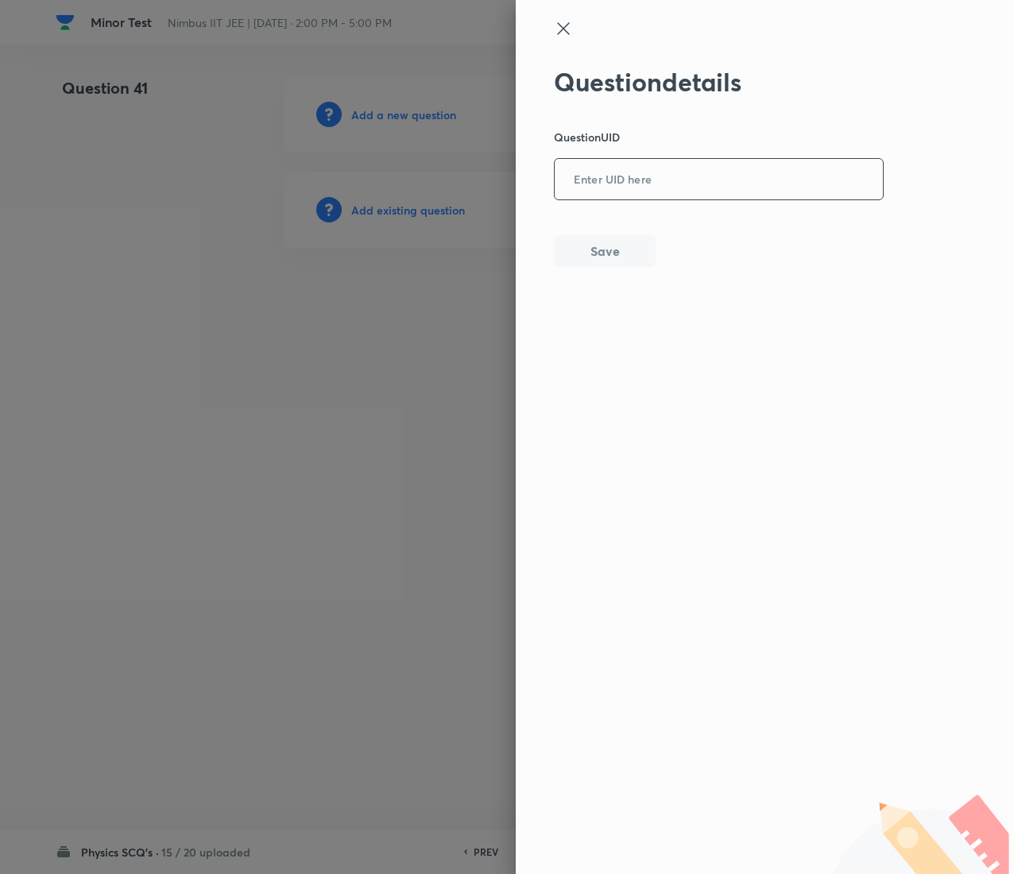
click at [703, 168] on input "text" at bounding box center [719, 180] width 328 height 39
paste input "G2EYH"
type input "G2EYH"
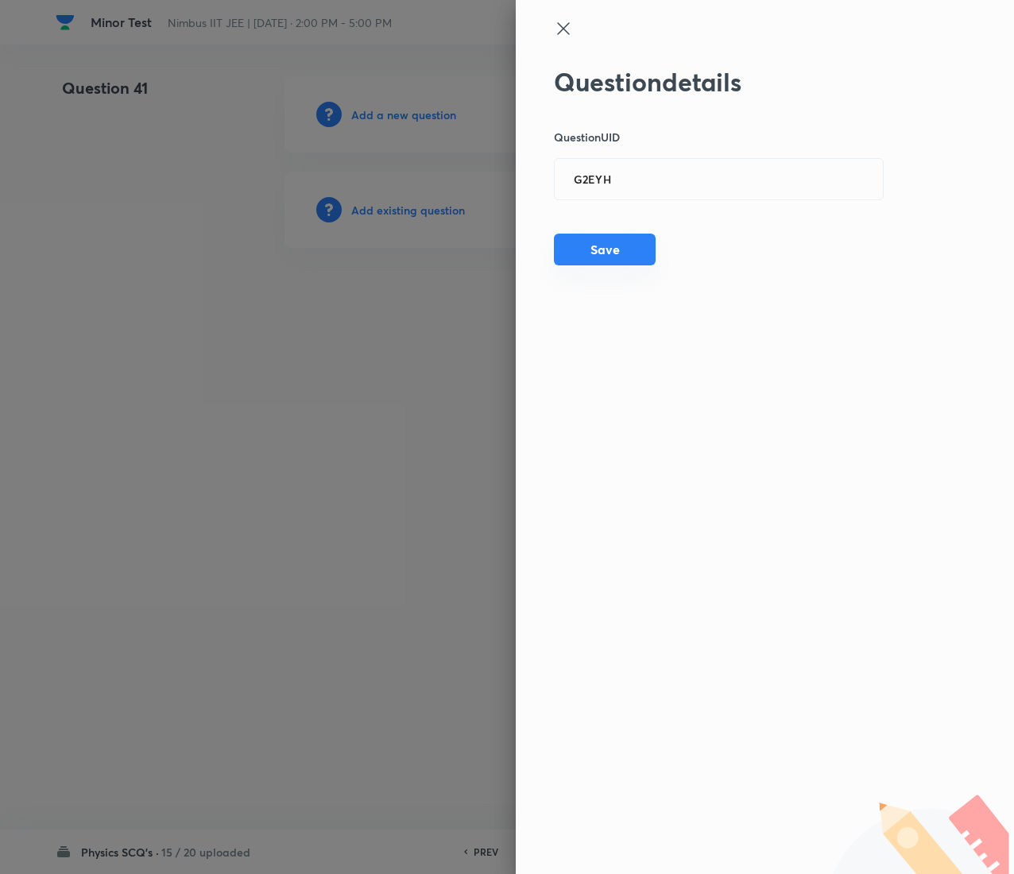
click at [636, 251] on button "Save" at bounding box center [605, 250] width 102 height 32
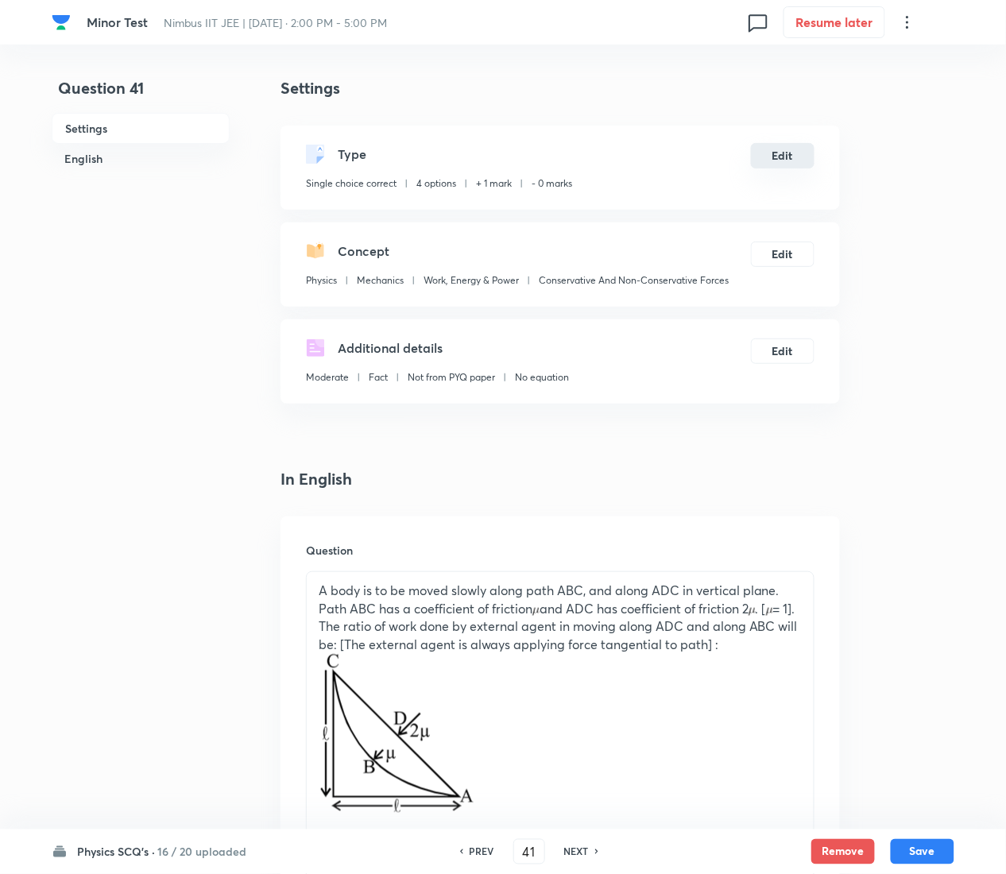
click at [777, 152] on button "Edit" at bounding box center [783, 155] width 64 height 25
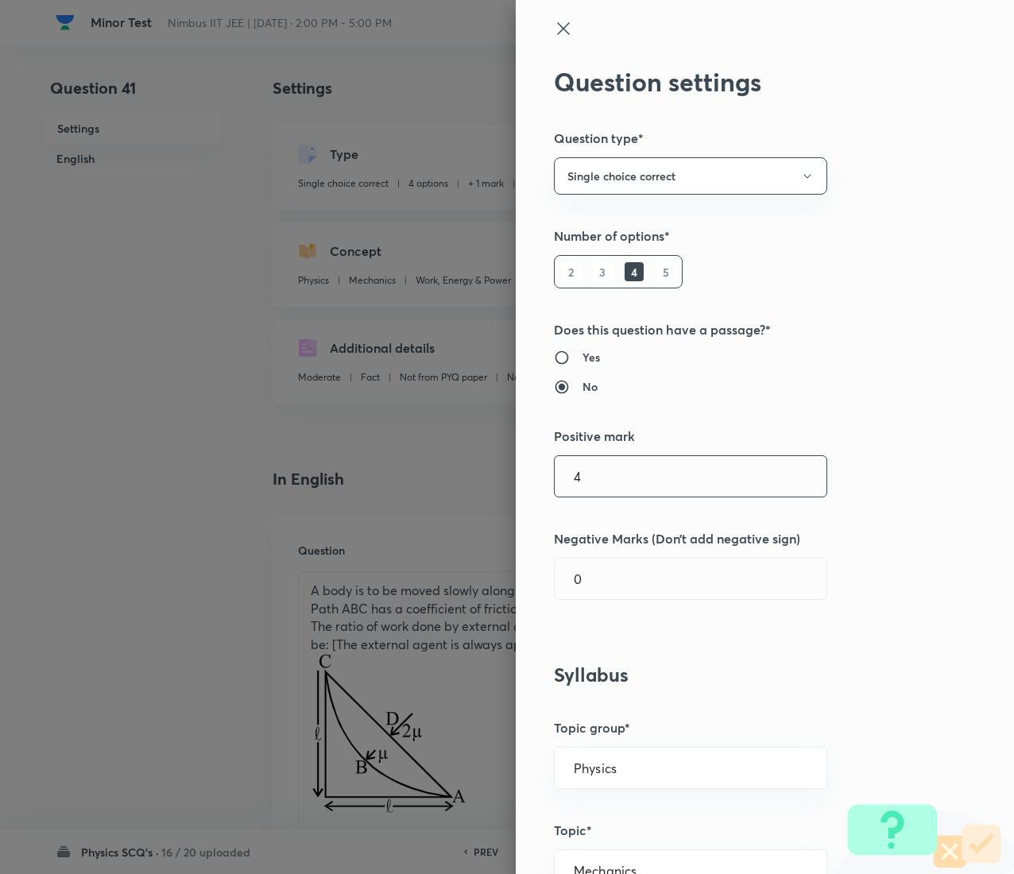
type input "4"
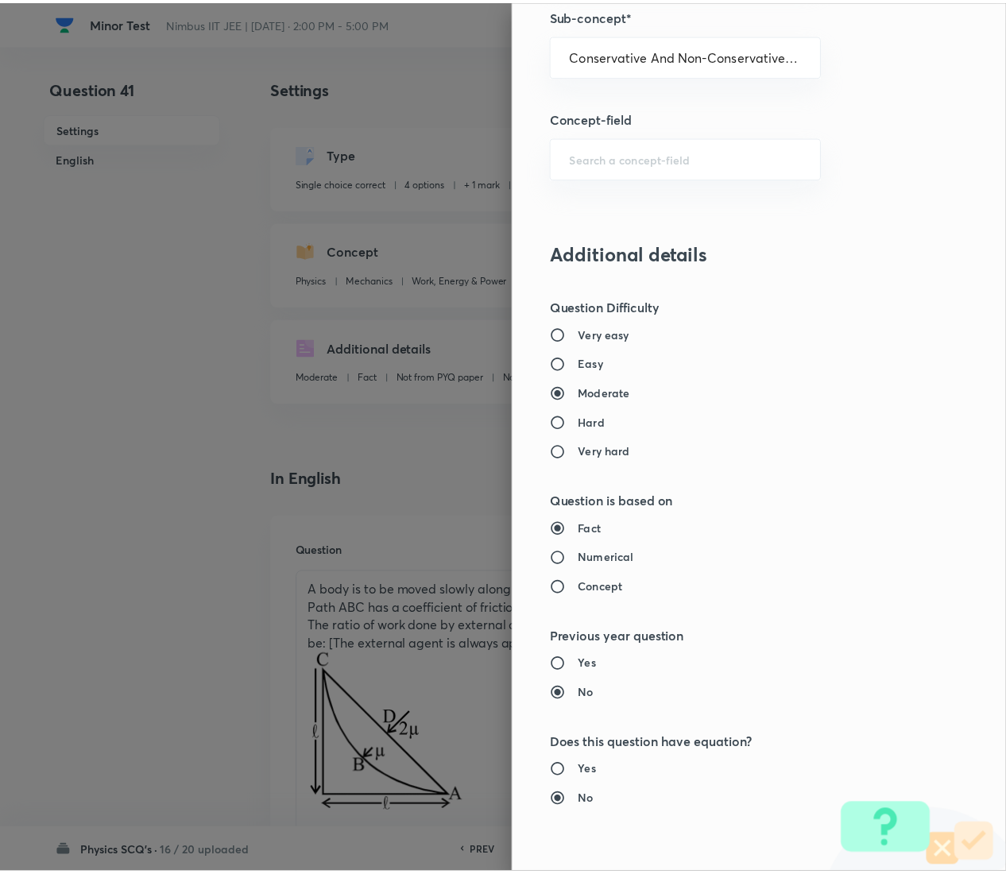
scroll to position [1295, 0]
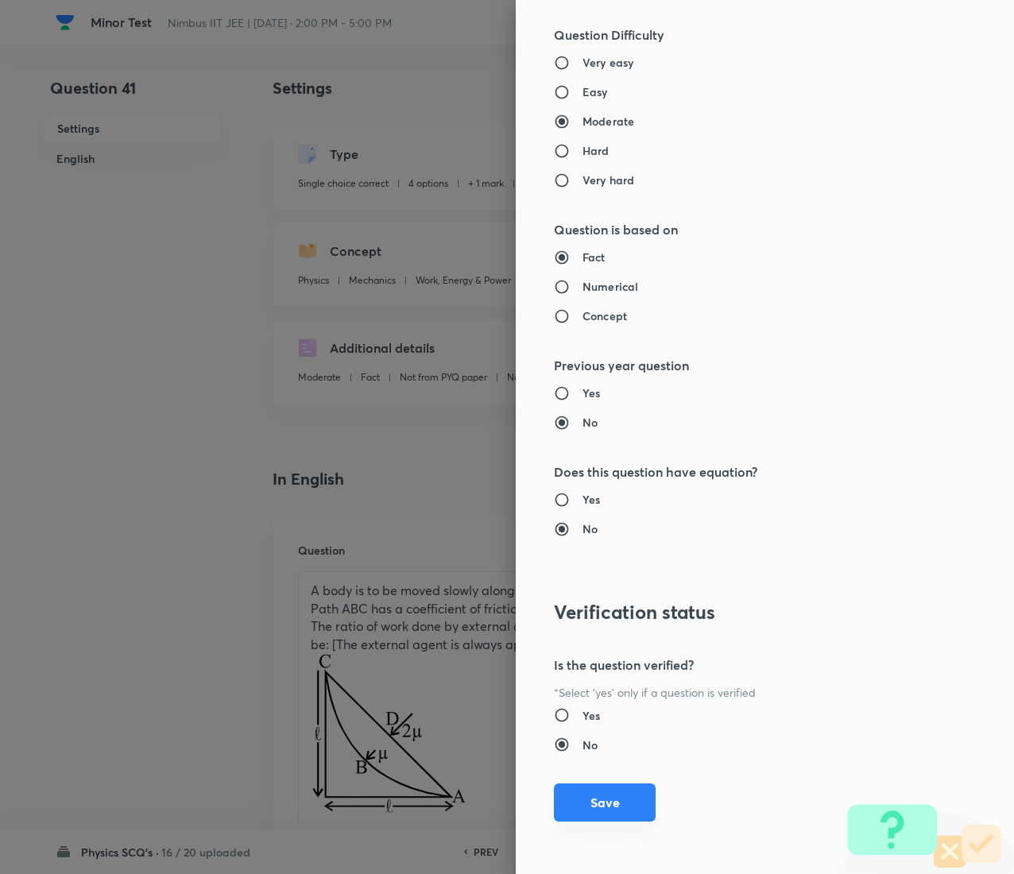
type input "1"
click at [586, 437] on button "Save" at bounding box center [605, 802] width 102 height 38
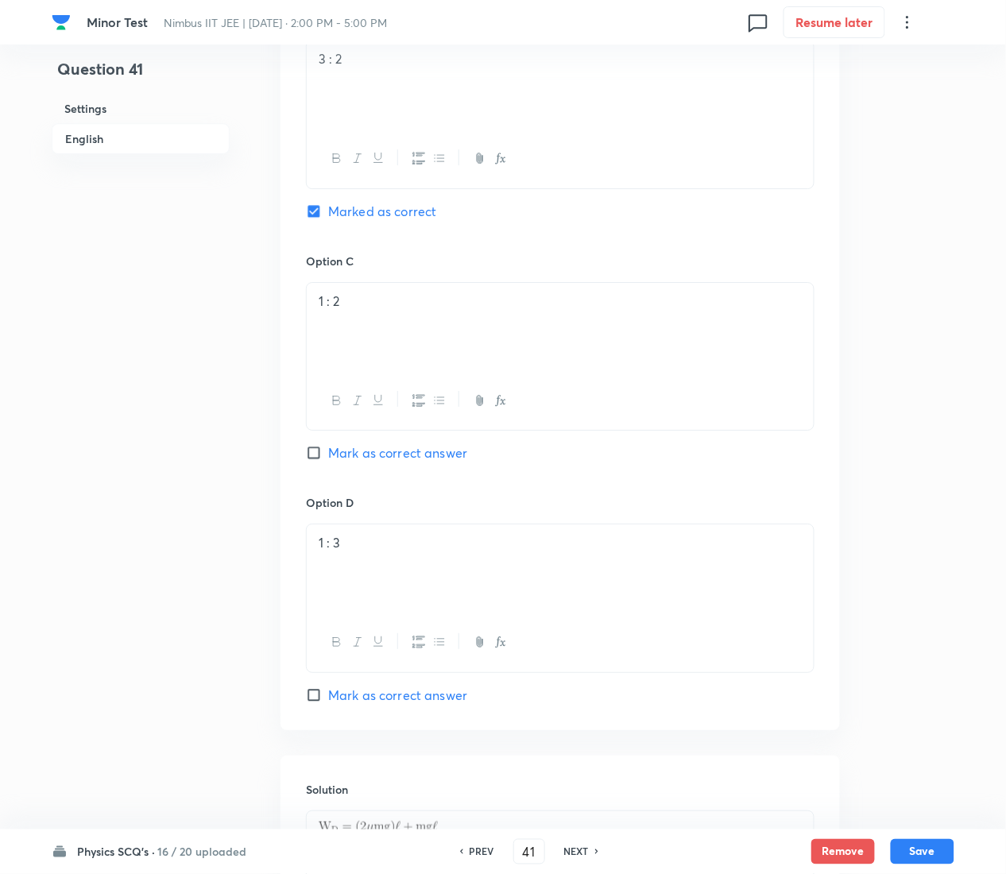
scroll to position [1448, 0]
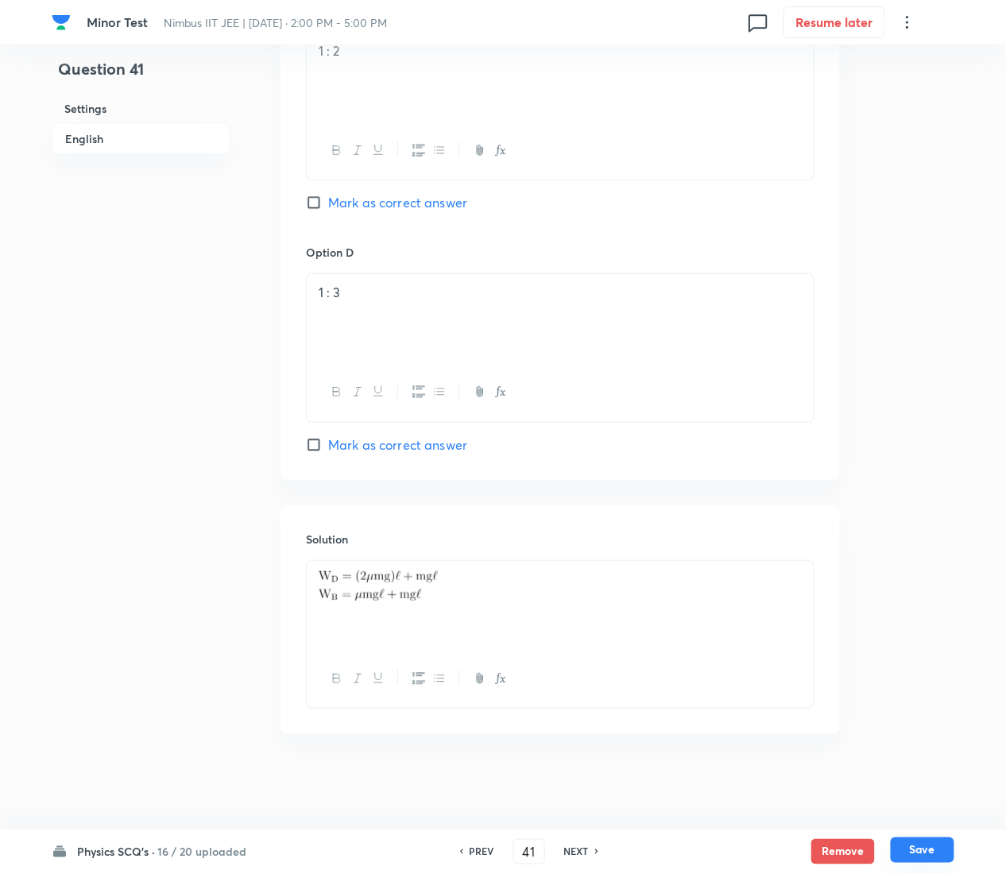
click at [938, 437] on button "Save" at bounding box center [923, 850] width 64 height 25
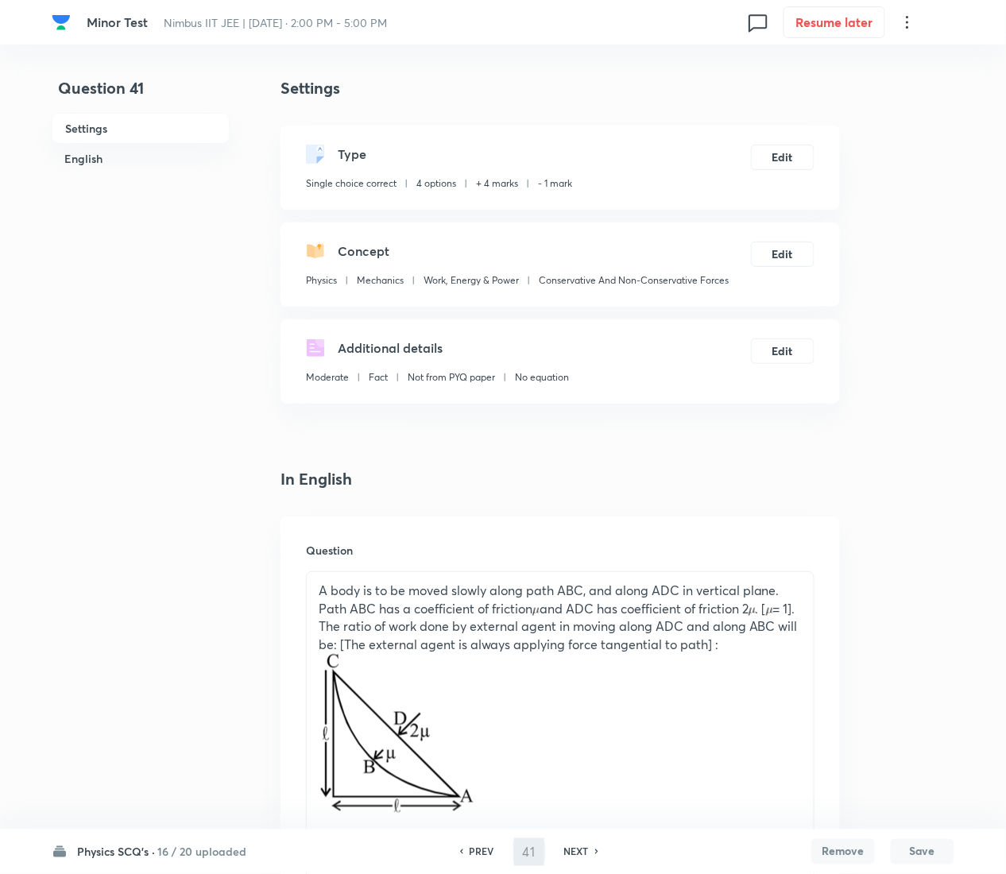
type input "42"
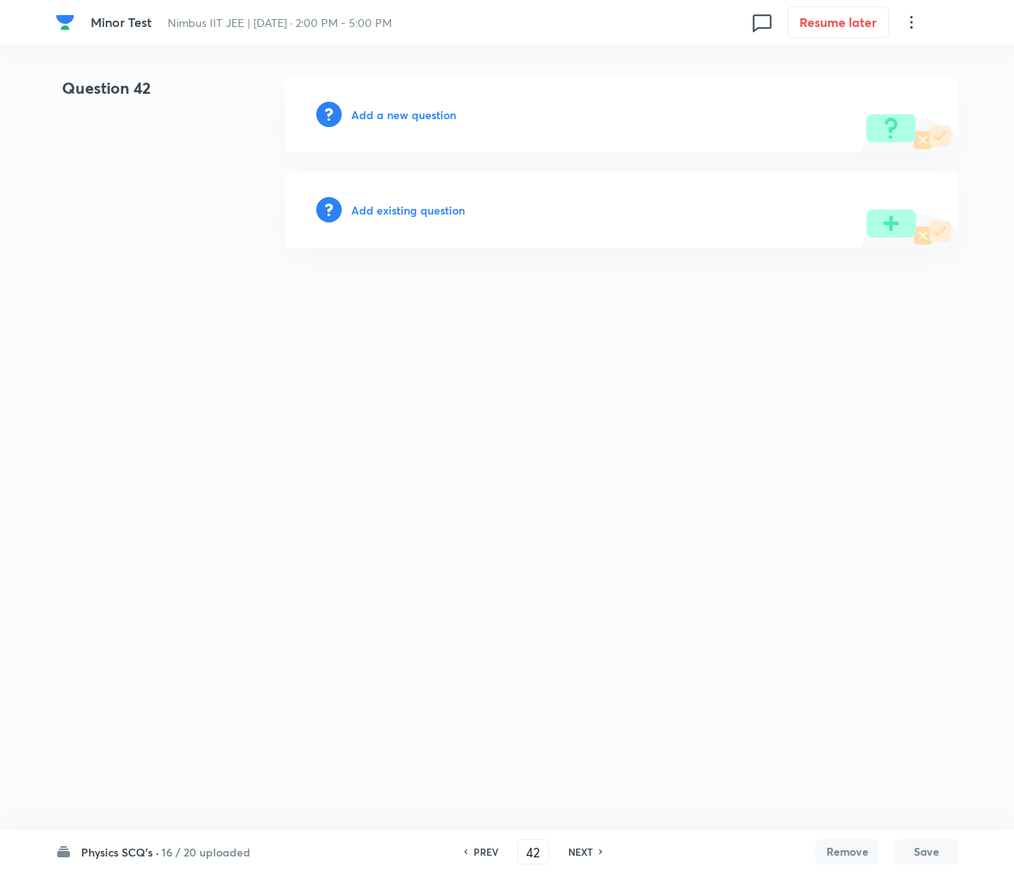
click at [440, 215] on h6 "Add existing question" at bounding box center [408, 210] width 114 height 17
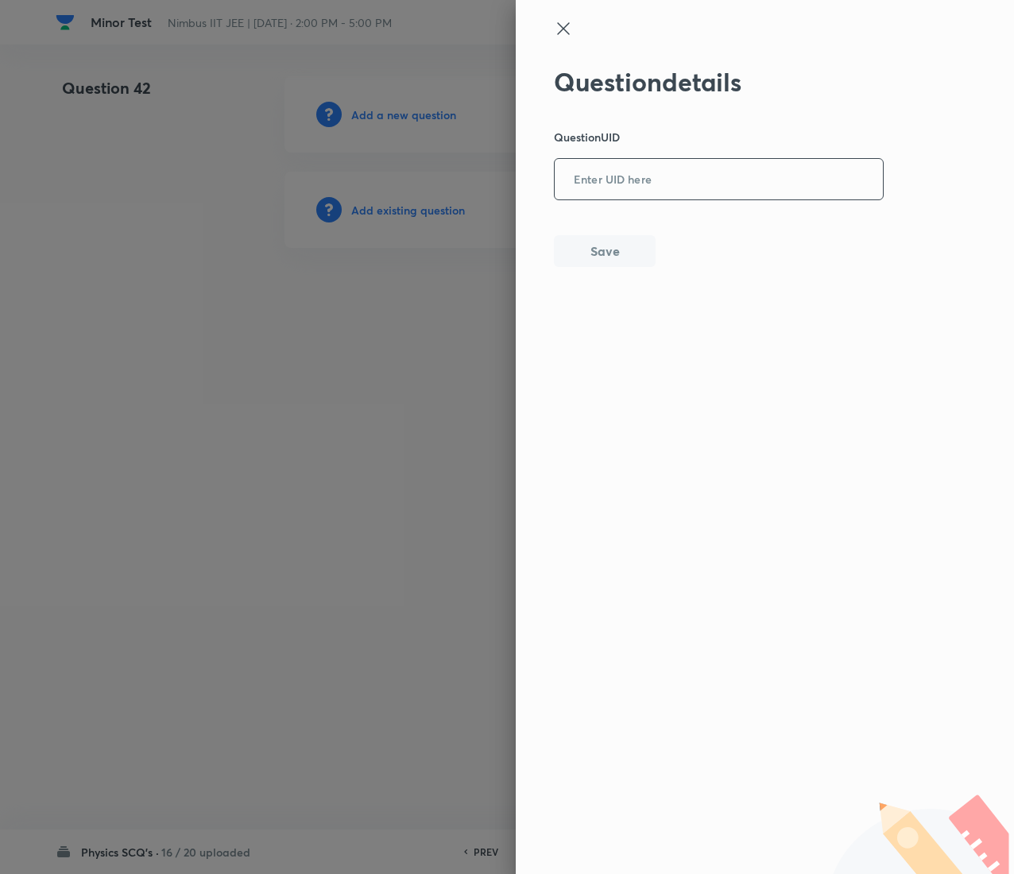
click at [782, 178] on input "text" at bounding box center [719, 180] width 328 height 39
paste input "HJQJH"
type input "HJQJH"
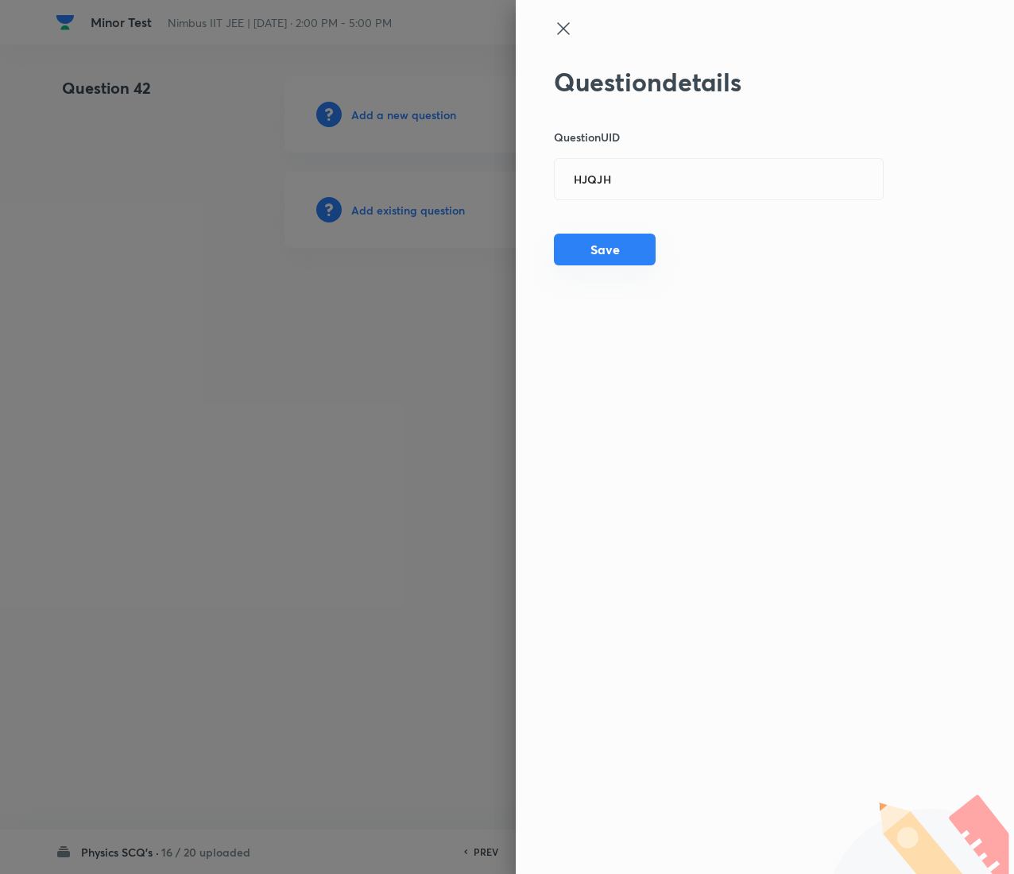
click at [636, 243] on button "Save" at bounding box center [605, 250] width 102 height 32
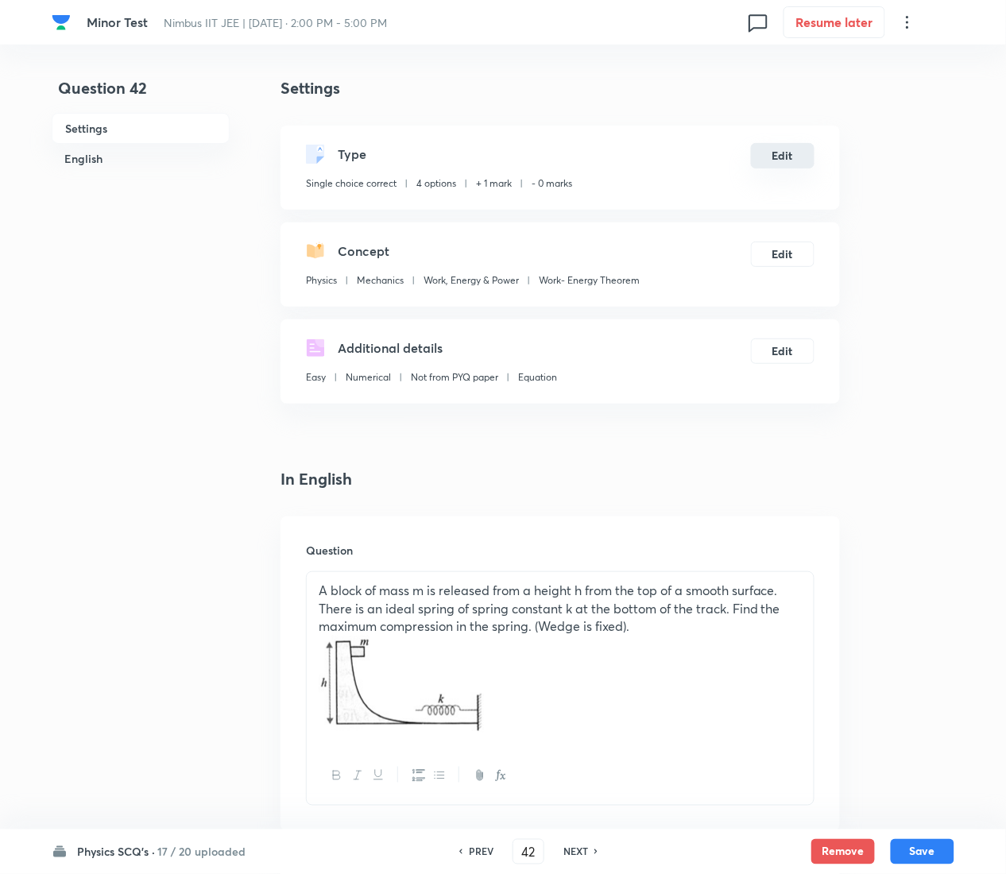
click at [798, 149] on button "Edit" at bounding box center [783, 155] width 64 height 25
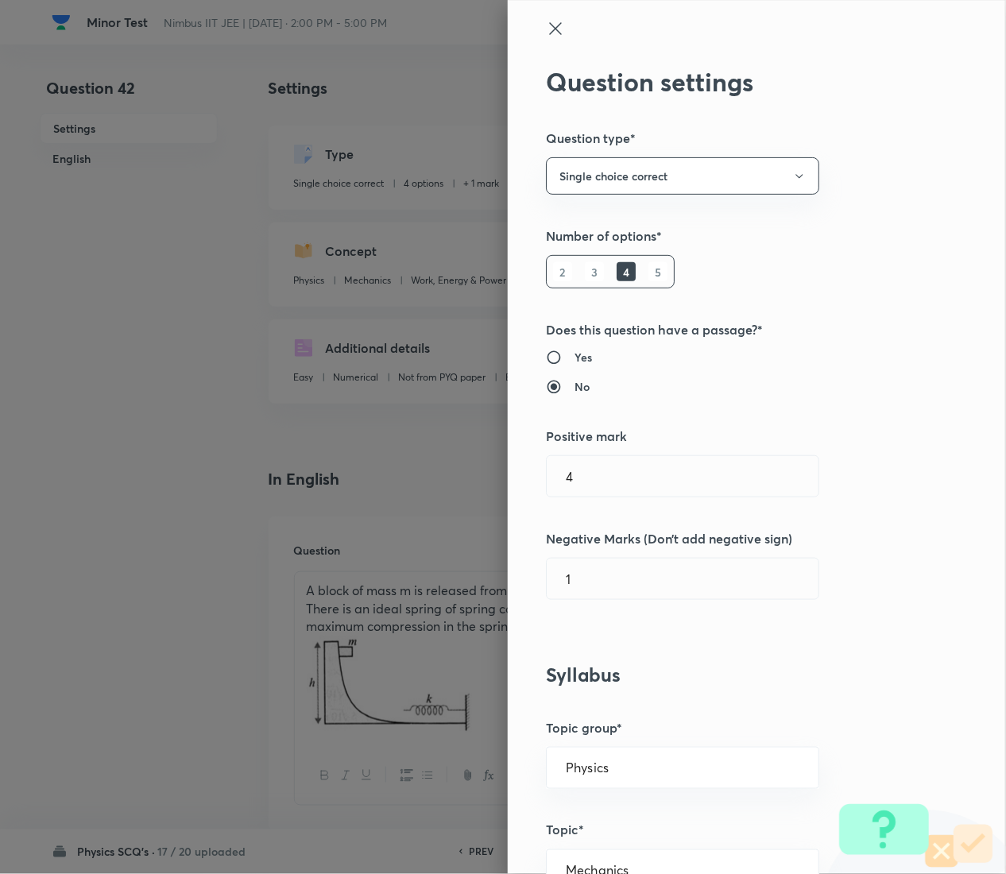
type input "1"
type input "0"
type input "Work- Energy Theorem"
radio input "true"
radio input "false"
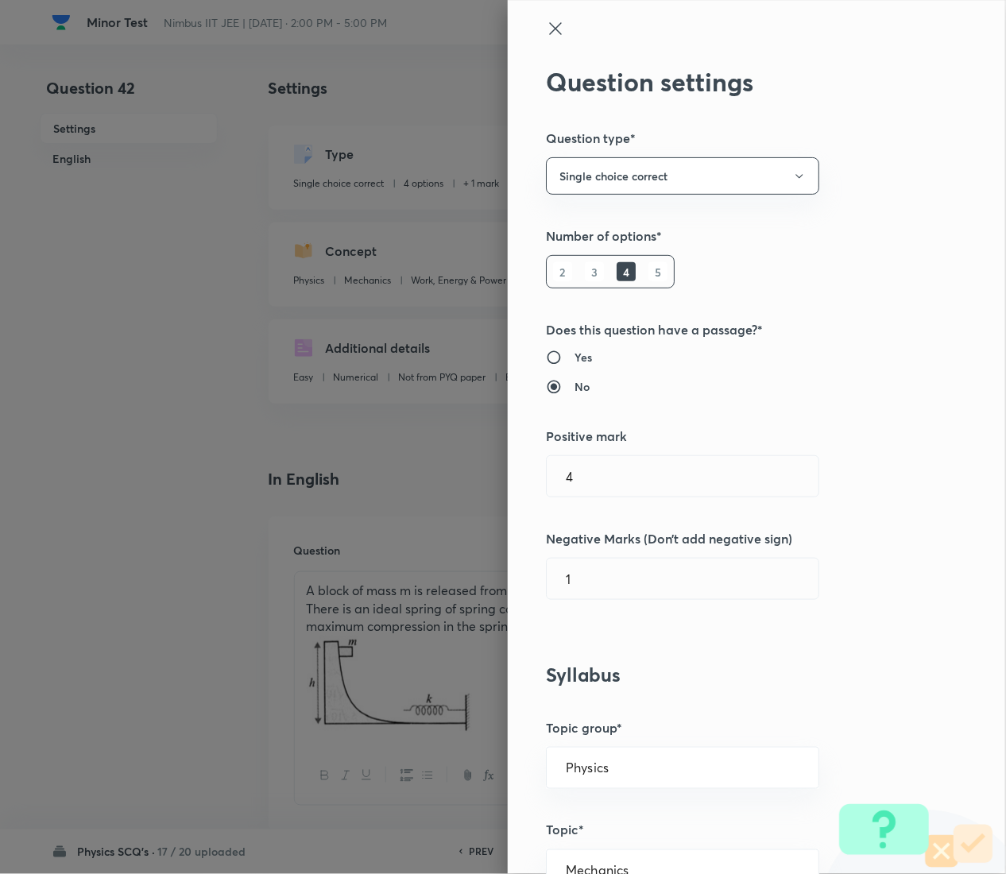
radio input "false"
radio input "true"
radio input "false"
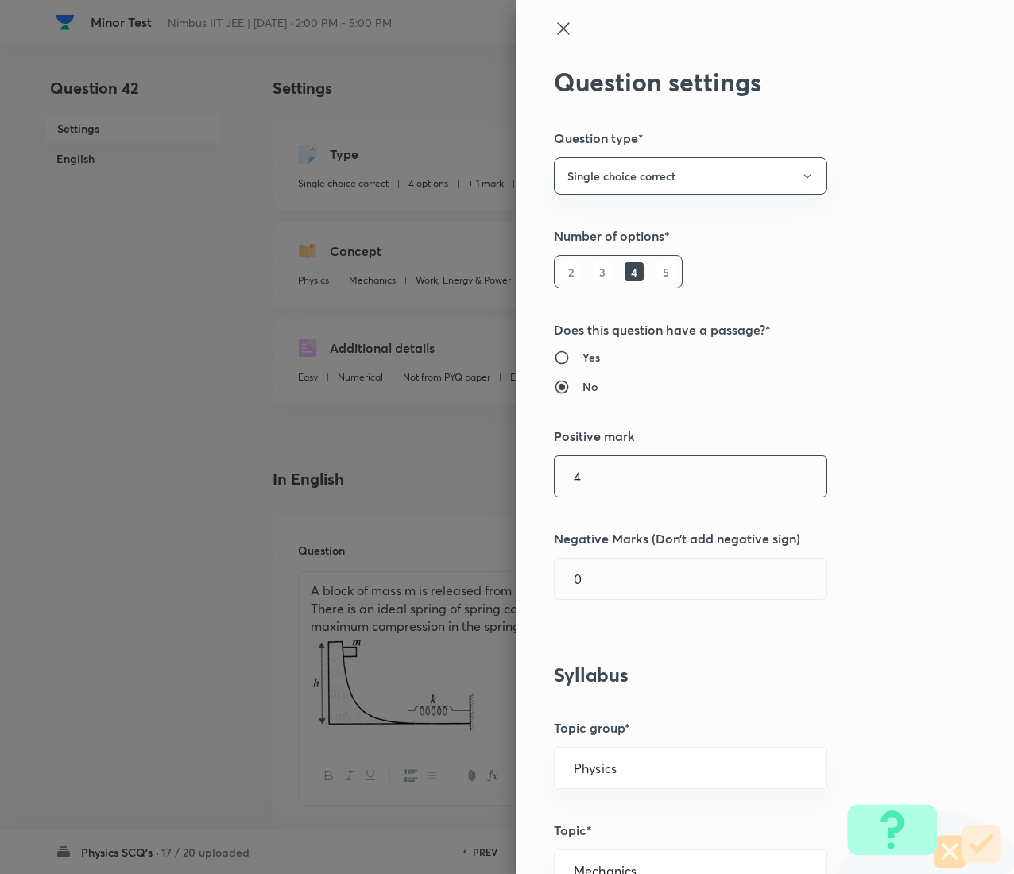
type input "4"
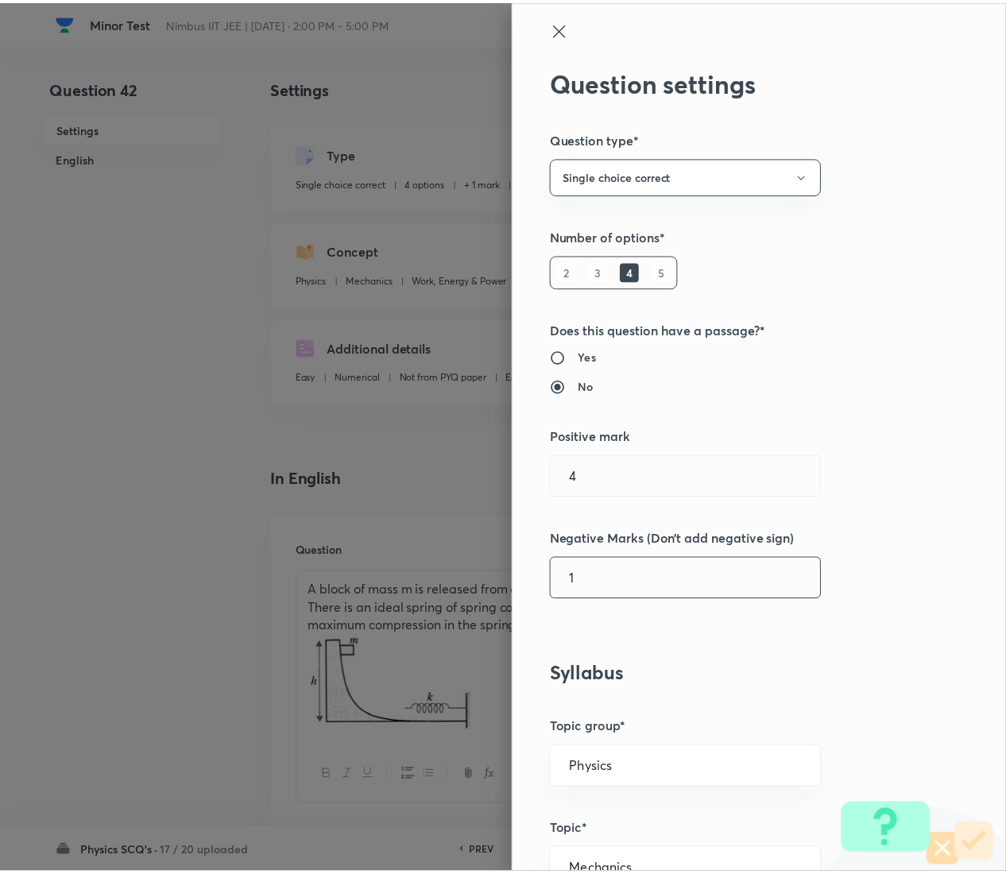
scroll to position [1295, 0]
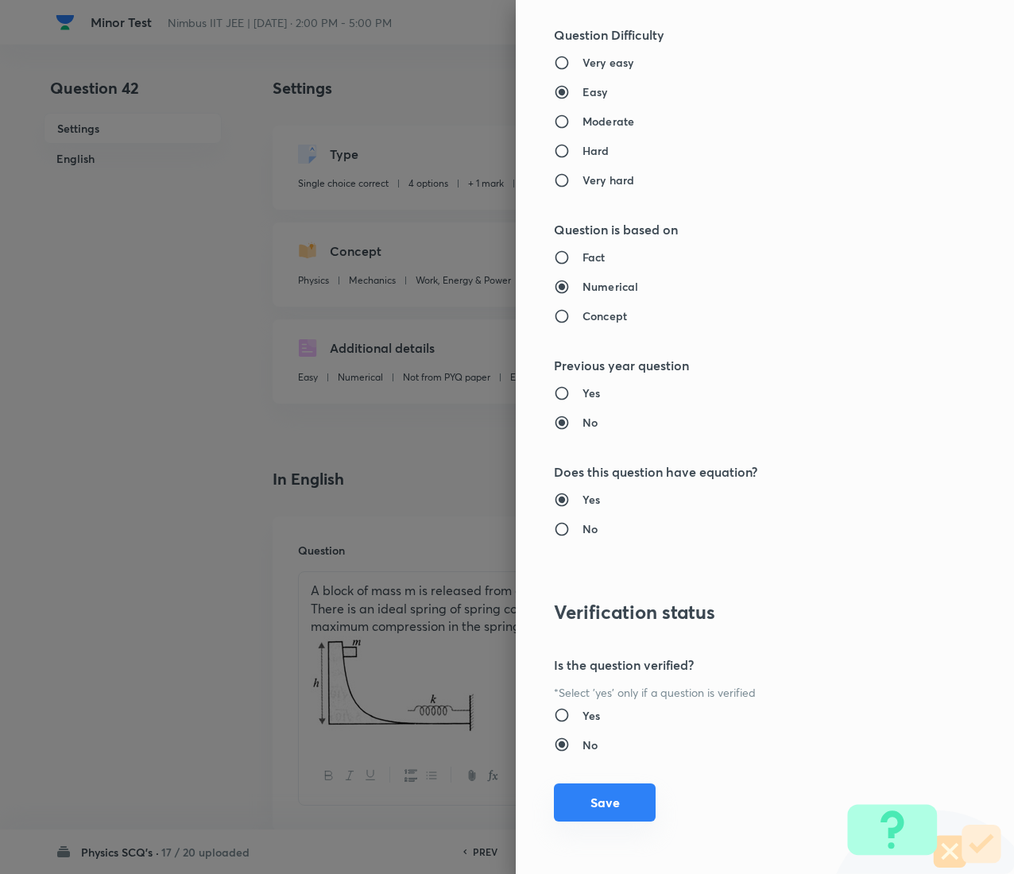
type input "1"
click at [582, 437] on button "Save" at bounding box center [605, 802] width 102 height 38
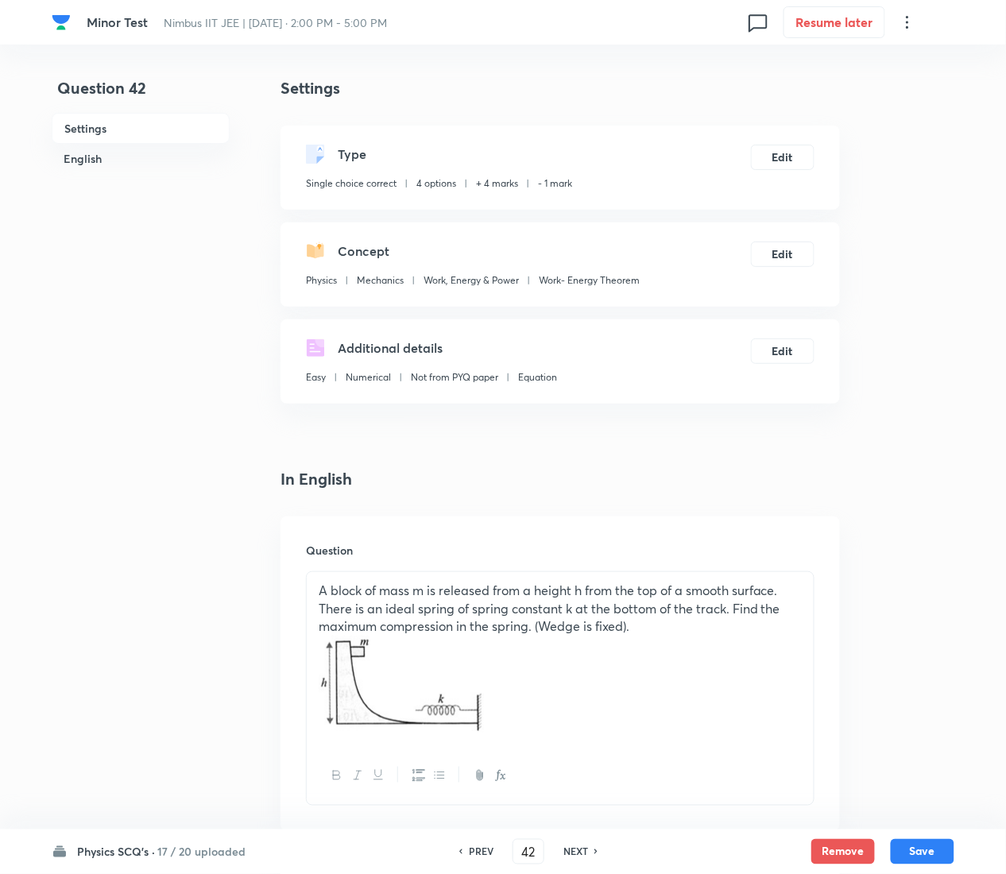
scroll to position [1500, 0]
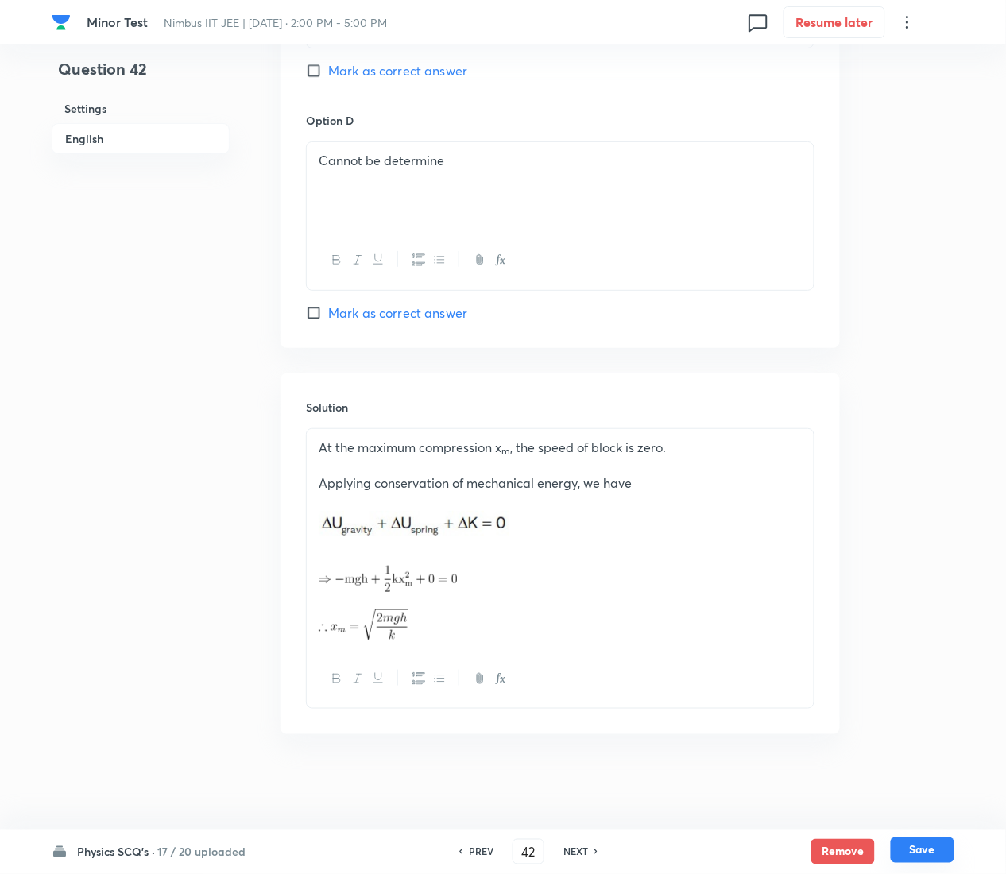
click at [938, 437] on button "Save" at bounding box center [923, 850] width 64 height 25
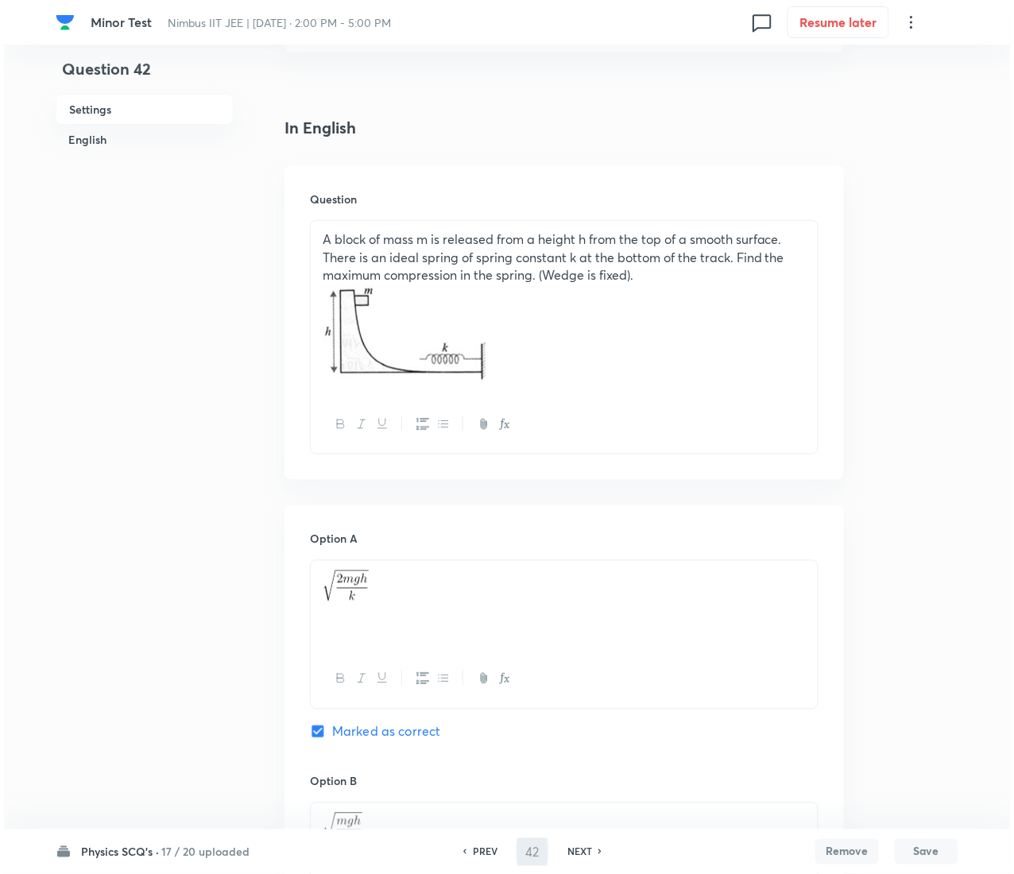
scroll to position [0, 0]
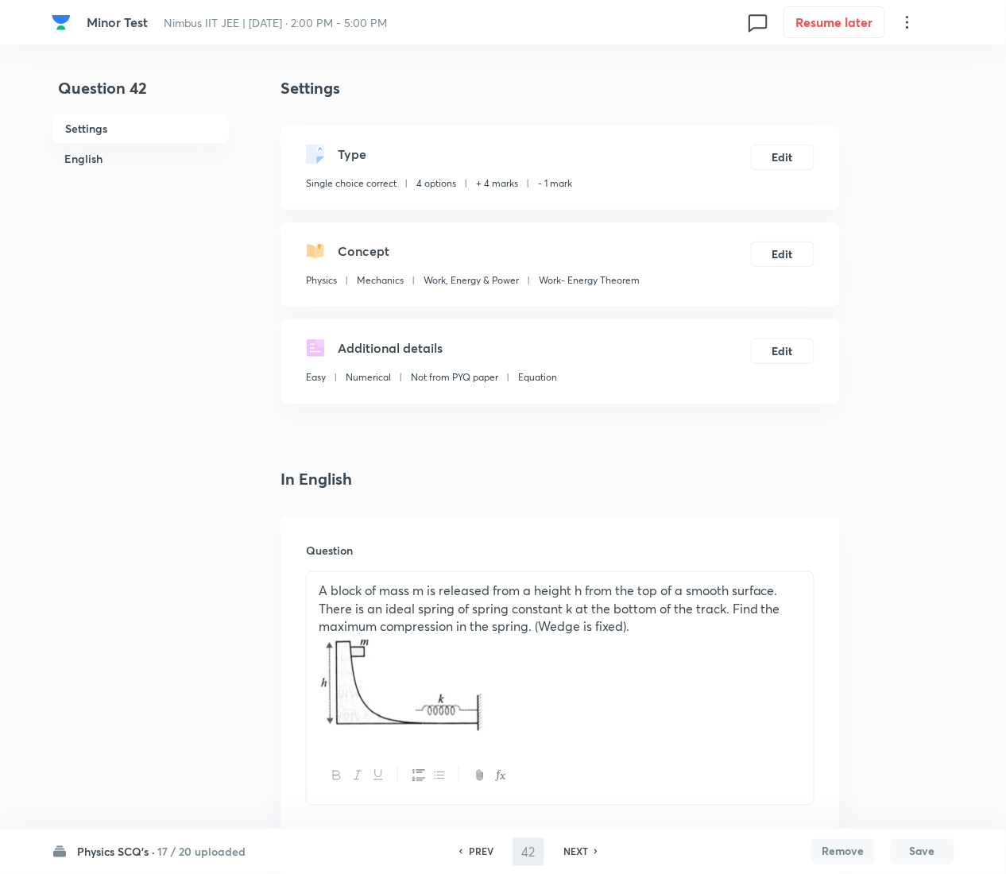
type input "43"
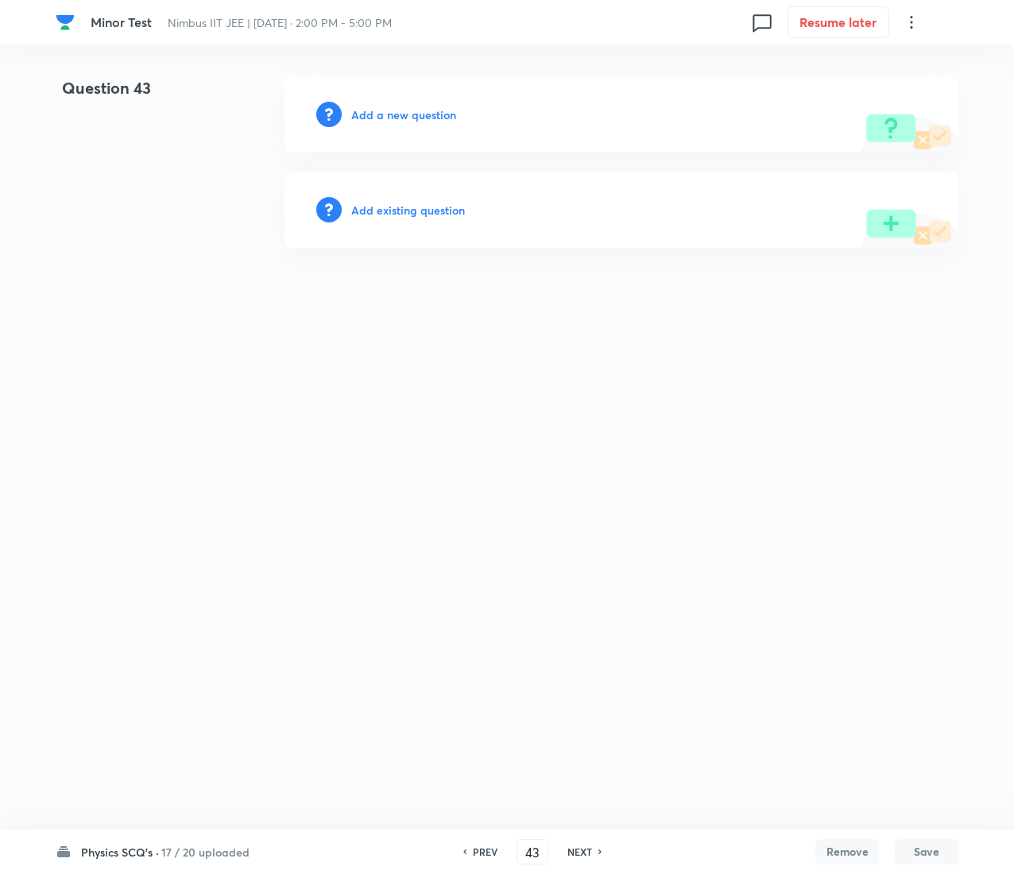
click at [435, 215] on h6 "Add existing question" at bounding box center [408, 210] width 114 height 17
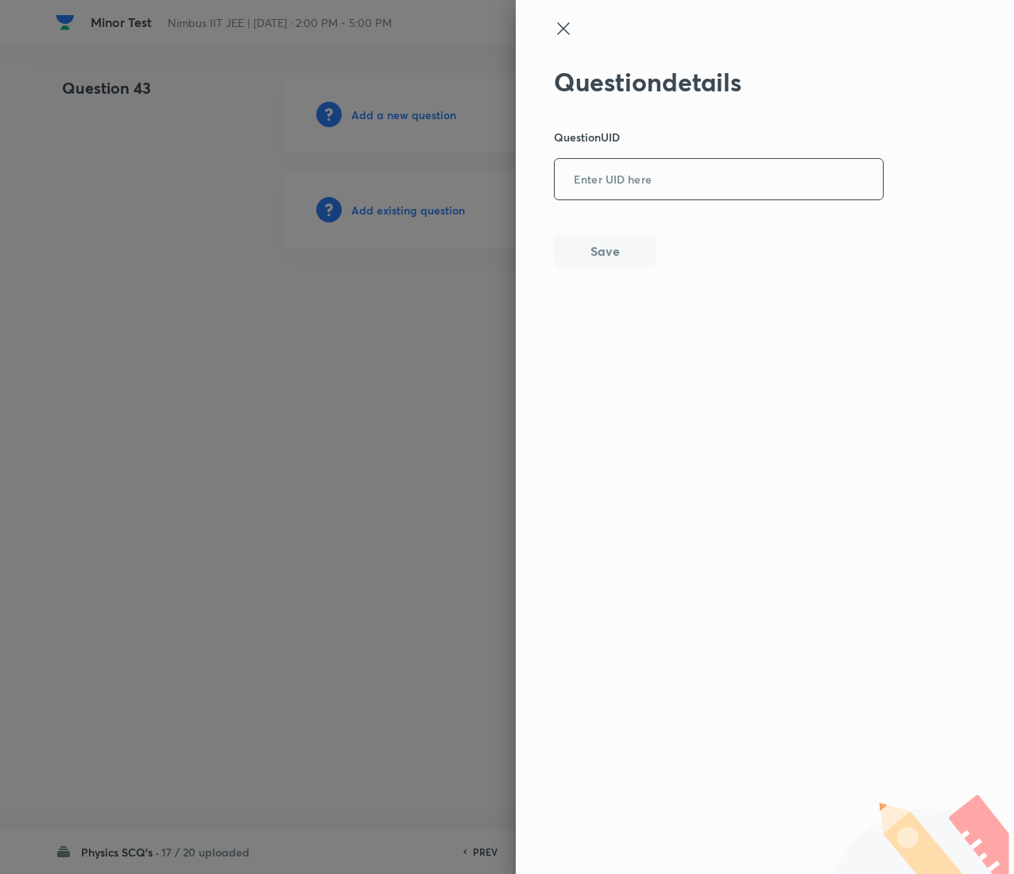
click at [720, 195] on input "text" at bounding box center [719, 180] width 328 height 39
paste input "0WOPH"
type input "0WOPH"
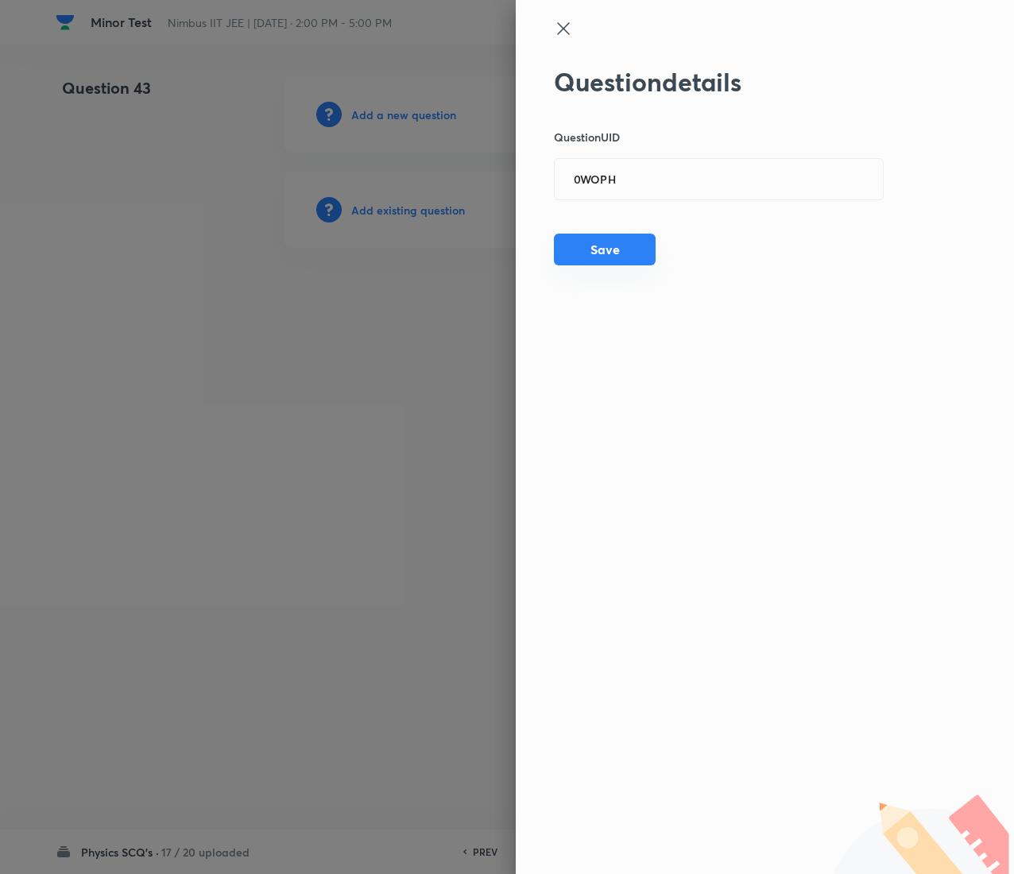
click at [582, 248] on button "Save" at bounding box center [605, 250] width 102 height 32
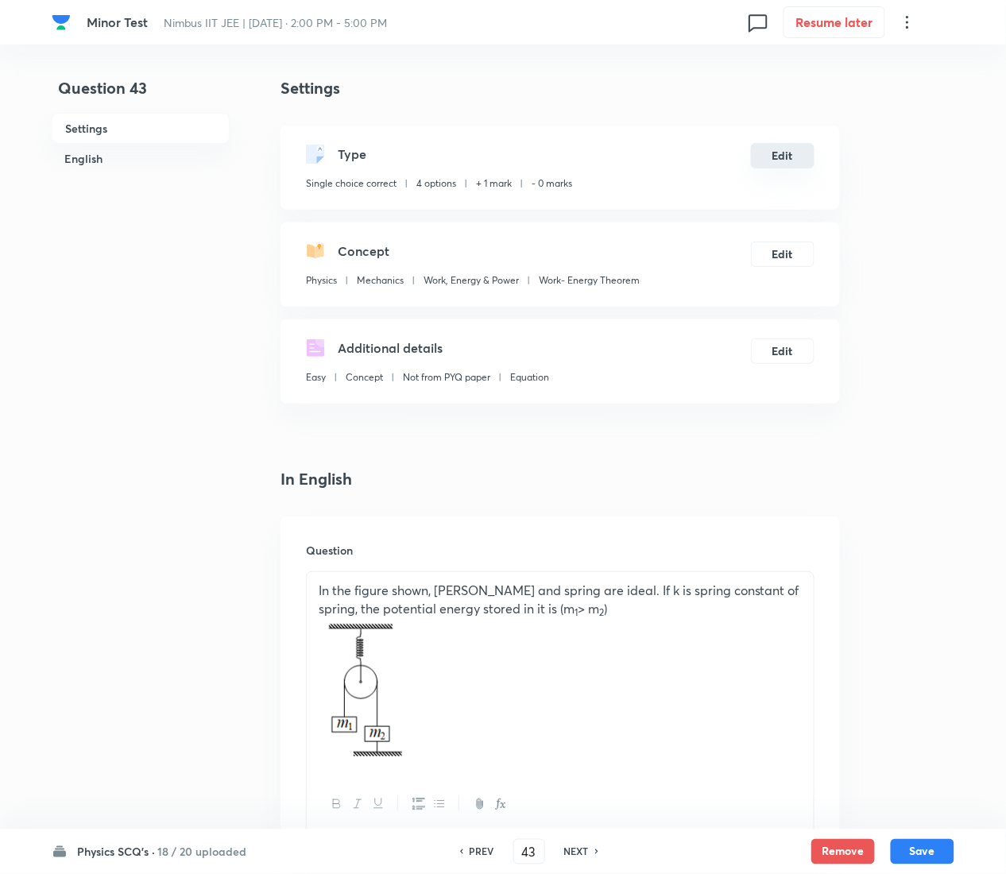
click at [796, 164] on button "Edit" at bounding box center [783, 155] width 64 height 25
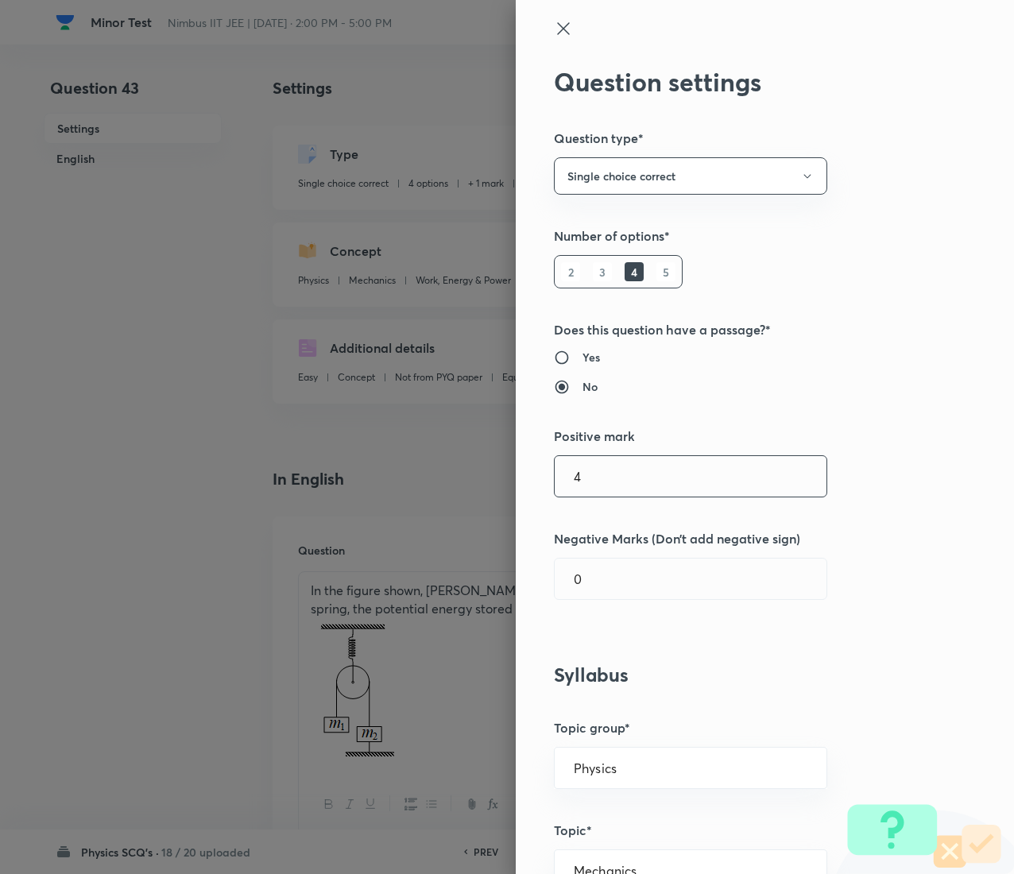
type input "4"
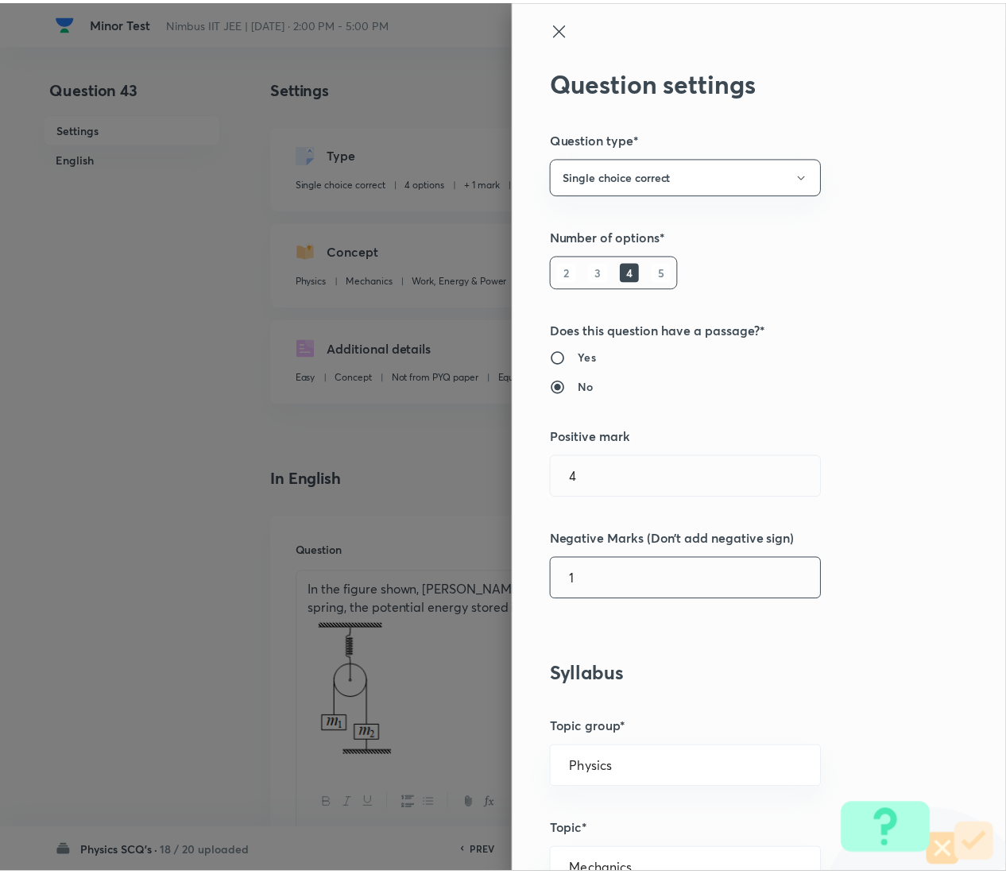
scroll to position [1295, 0]
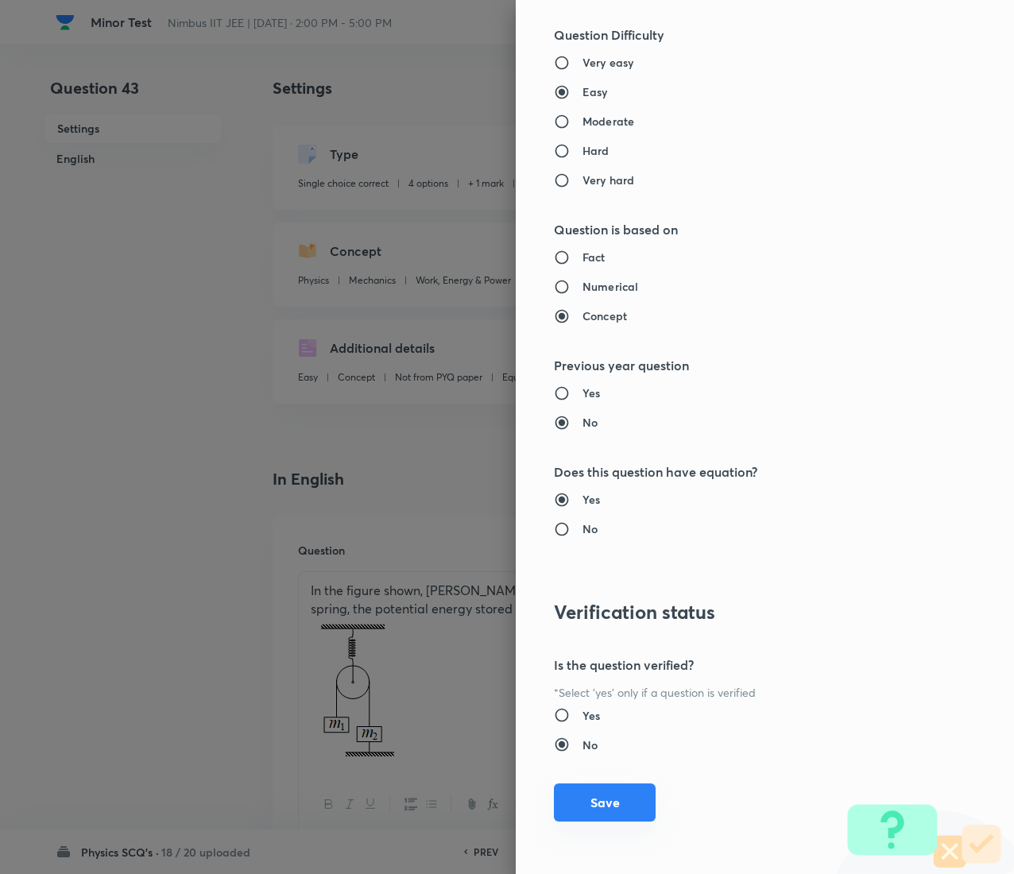
type input "1"
click at [576, 437] on button "Save" at bounding box center [605, 802] width 102 height 38
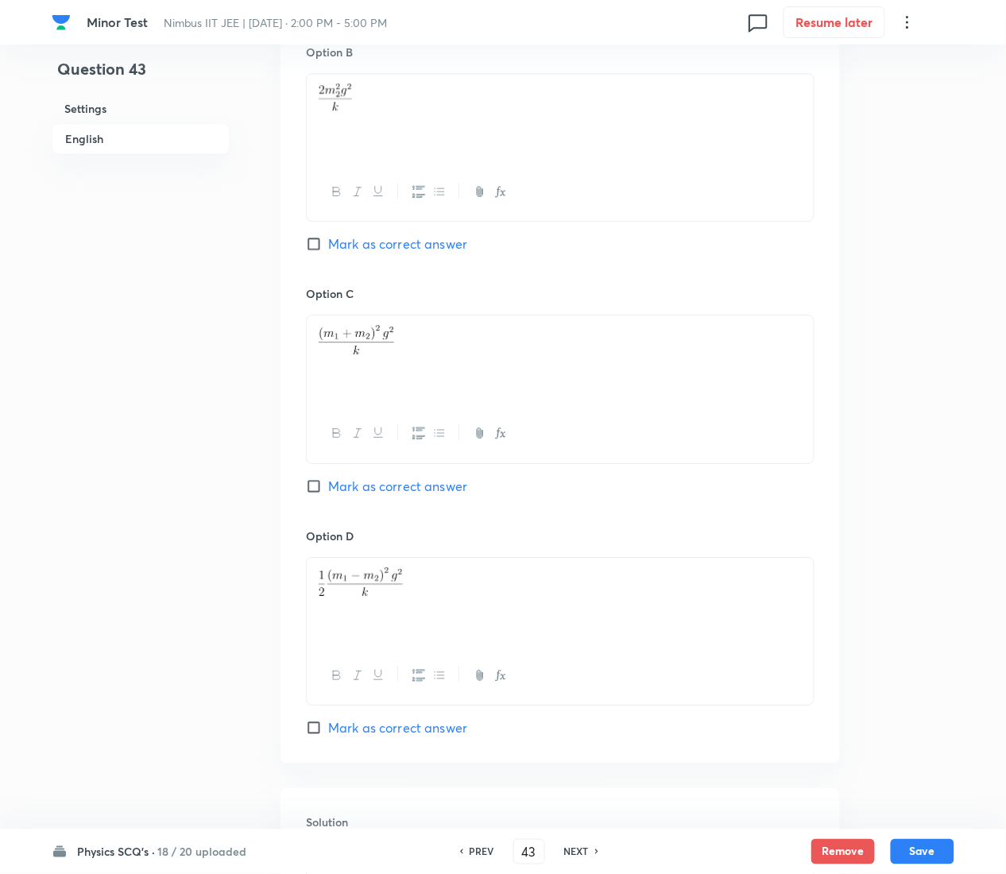
scroll to position [1555, 0]
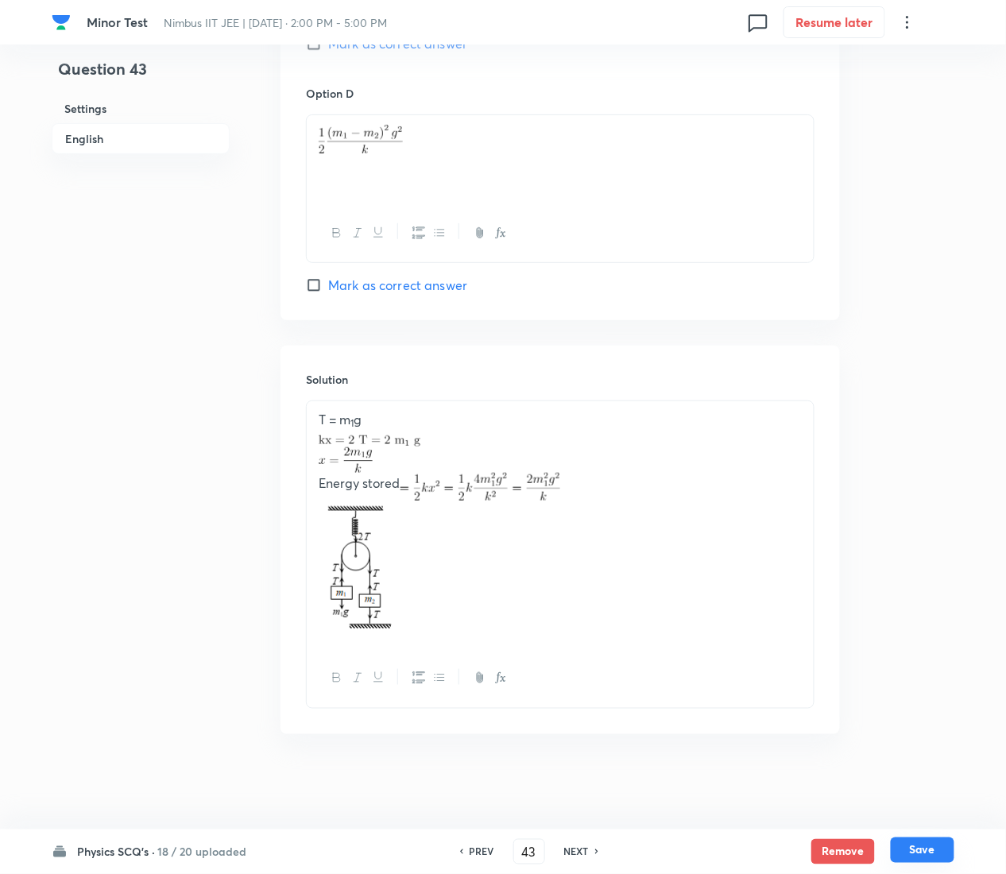
click at [939, 437] on button "Save" at bounding box center [923, 850] width 64 height 25
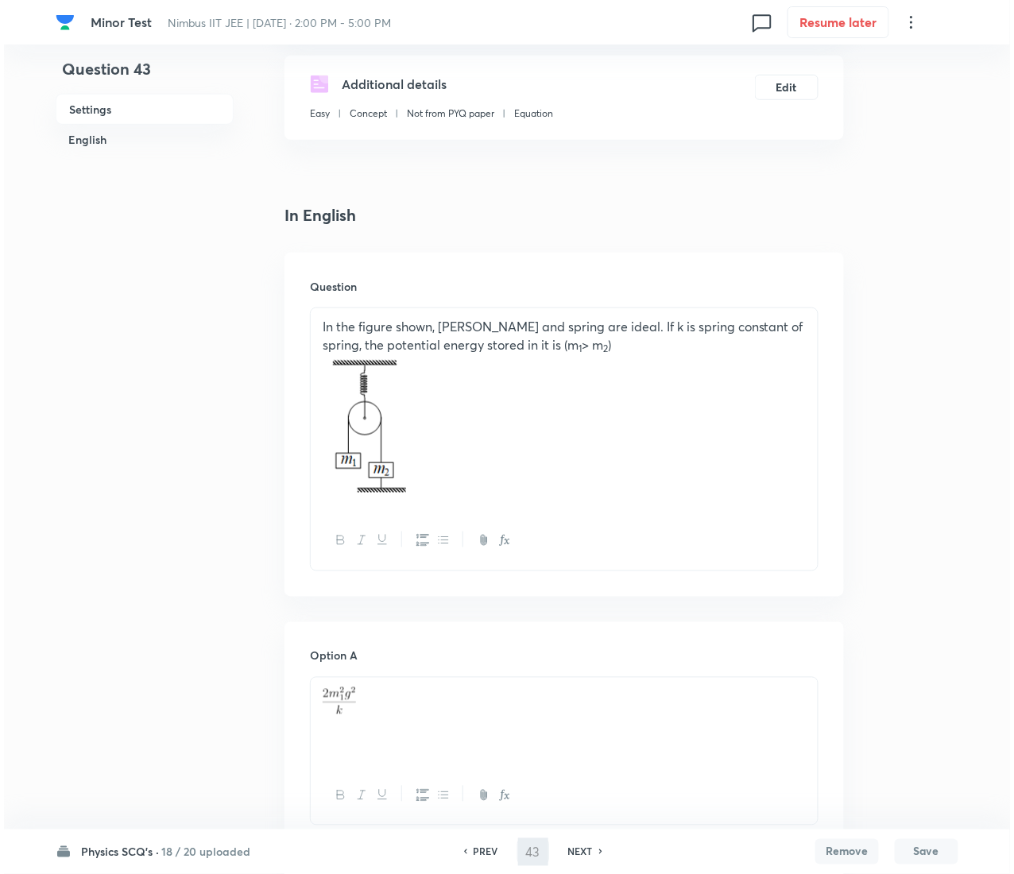
scroll to position [0, 0]
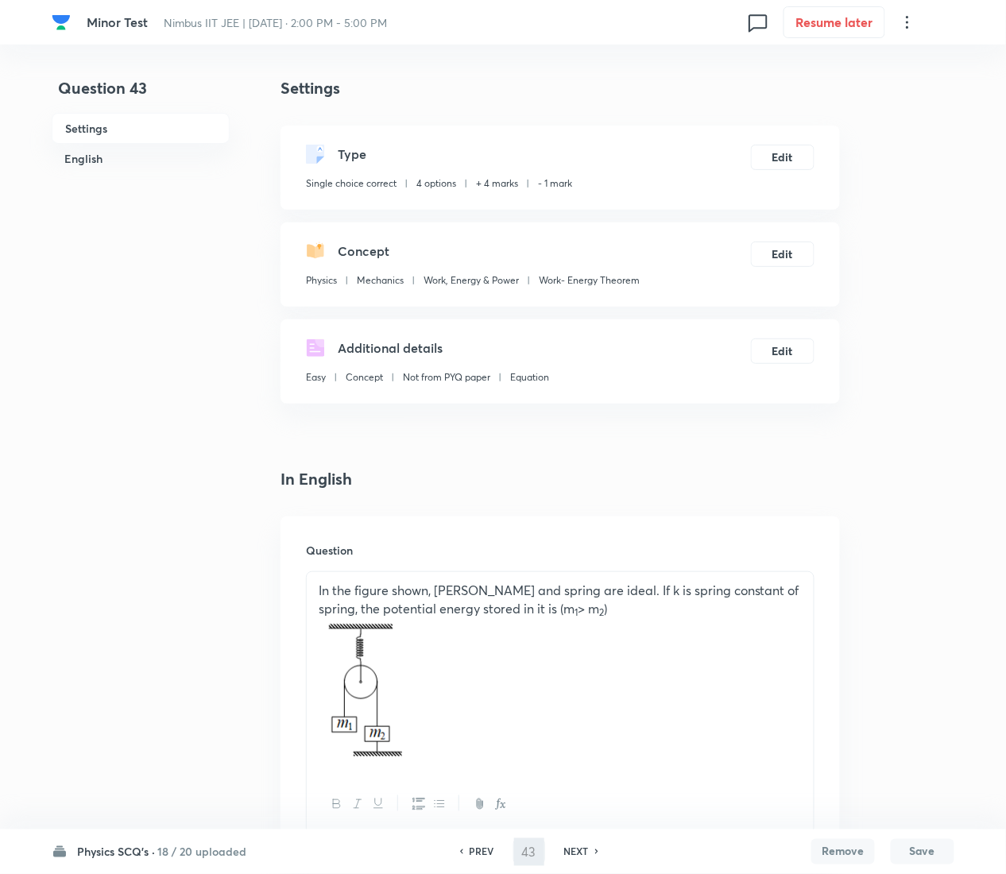
type input "44"
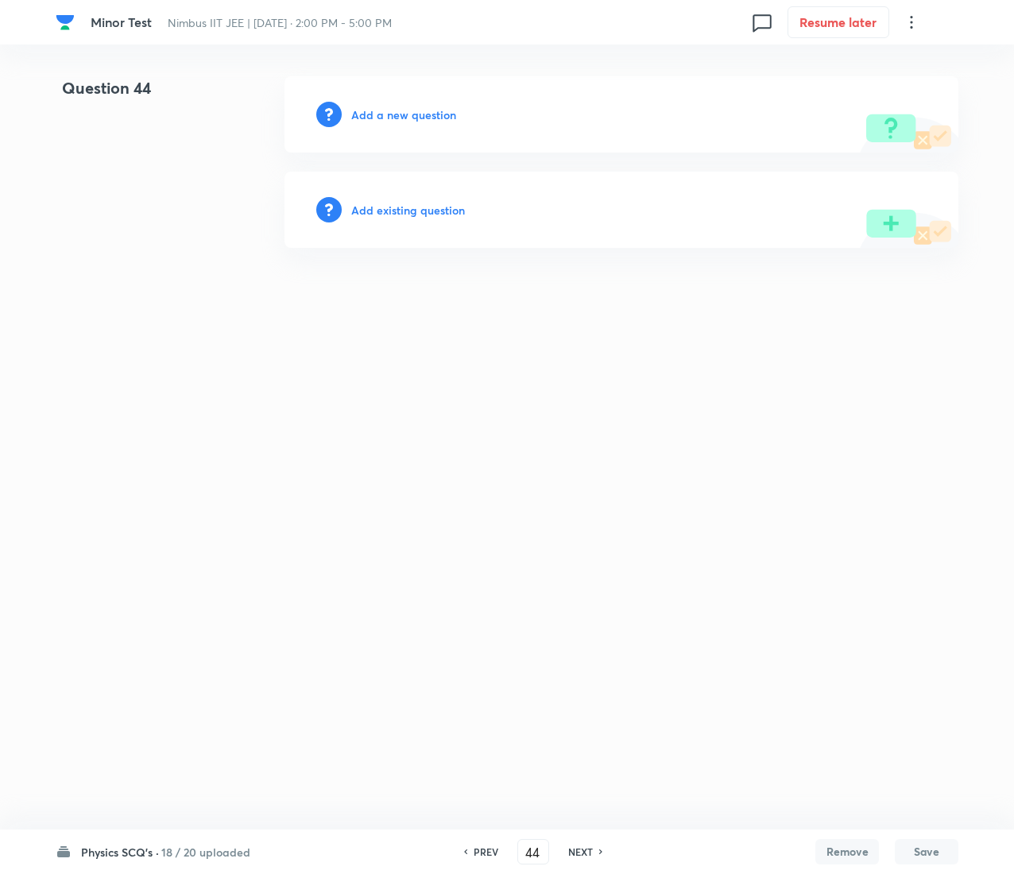
click at [431, 203] on h6 "Add existing question" at bounding box center [408, 210] width 114 height 17
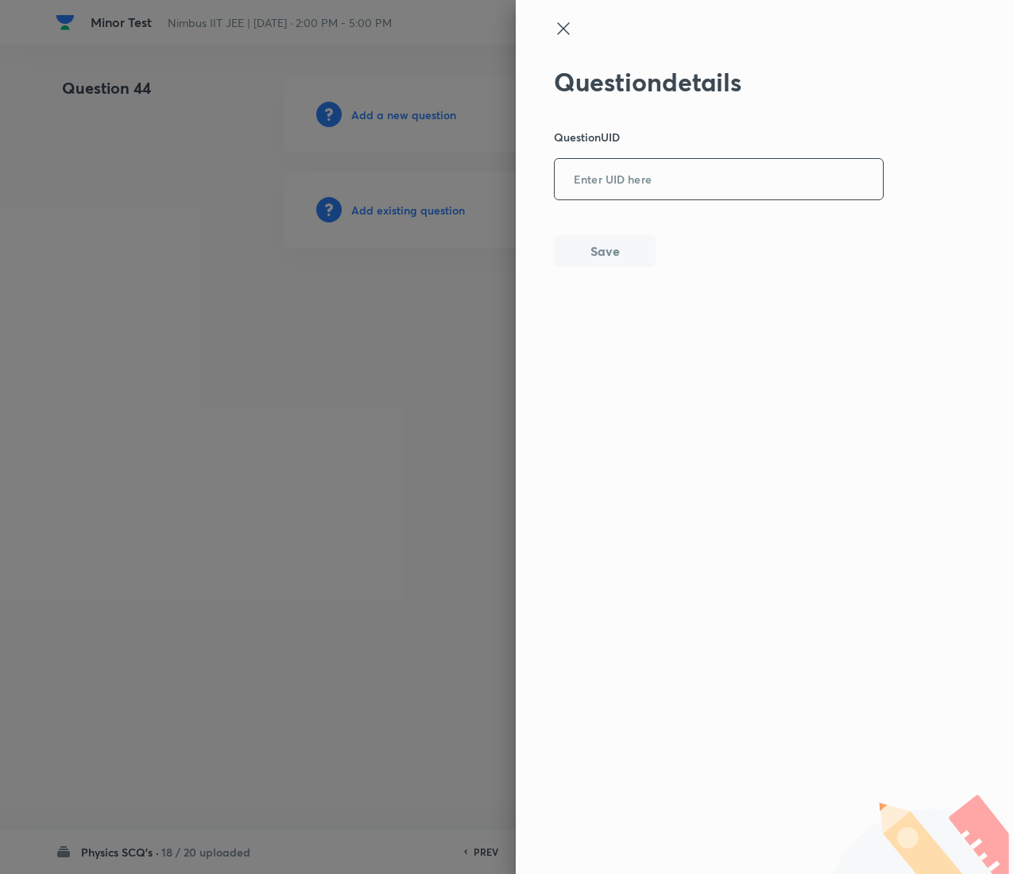
click at [792, 162] on input "text" at bounding box center [719, 180] width 328 height 39
paste input "JGDNN"
type input "JGDNN"
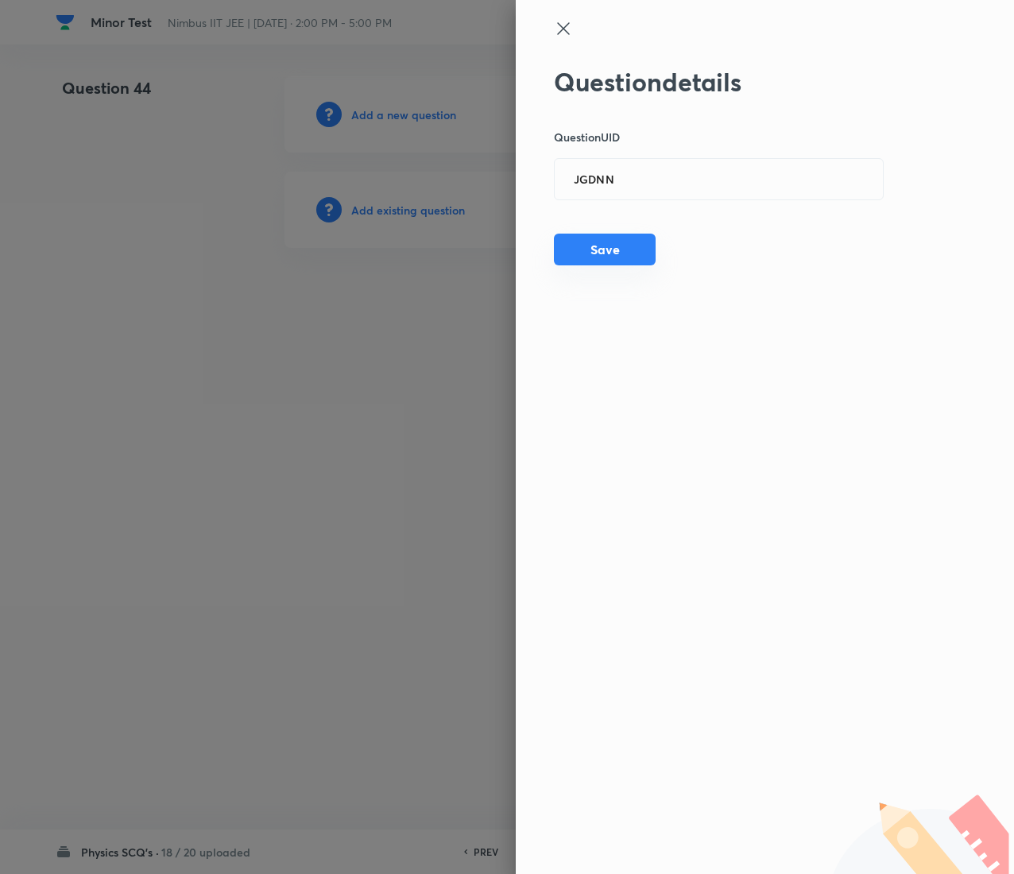
click at [636, 234] on button "Save" at bounding box center [605, 250] width 102 height 32
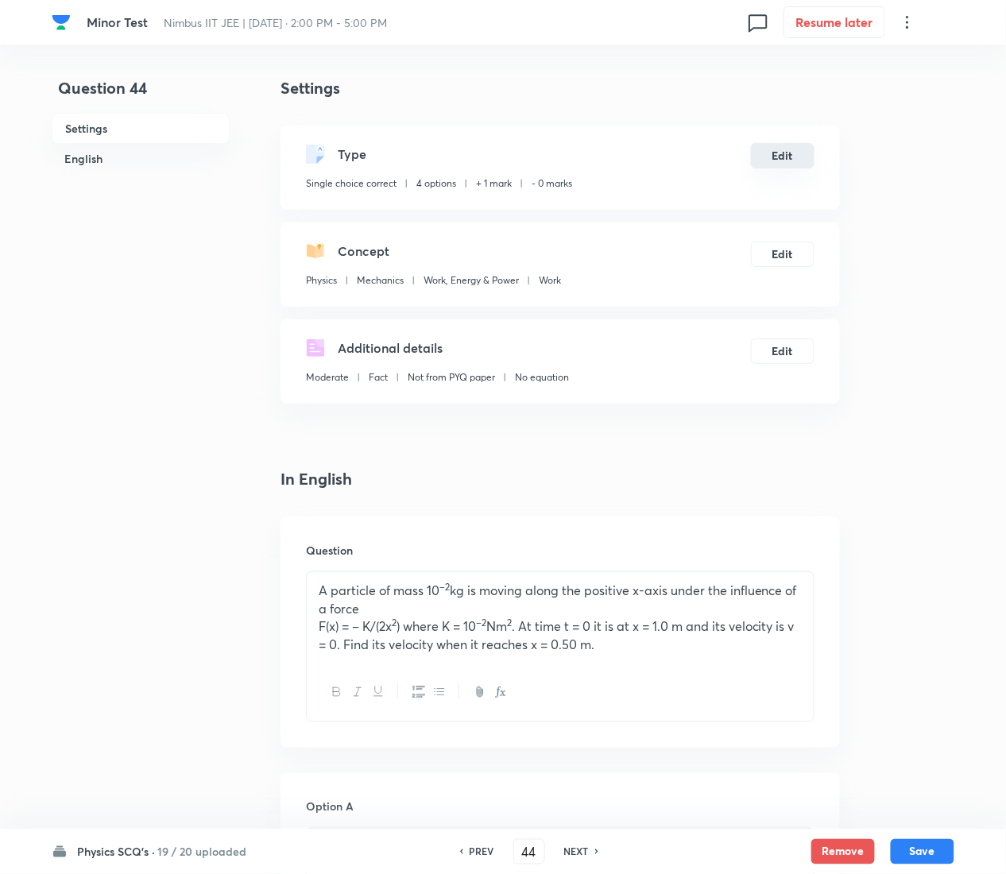
click at [785, 149] on button "Edit" at bounding box center [783, 155] width 64 height 25
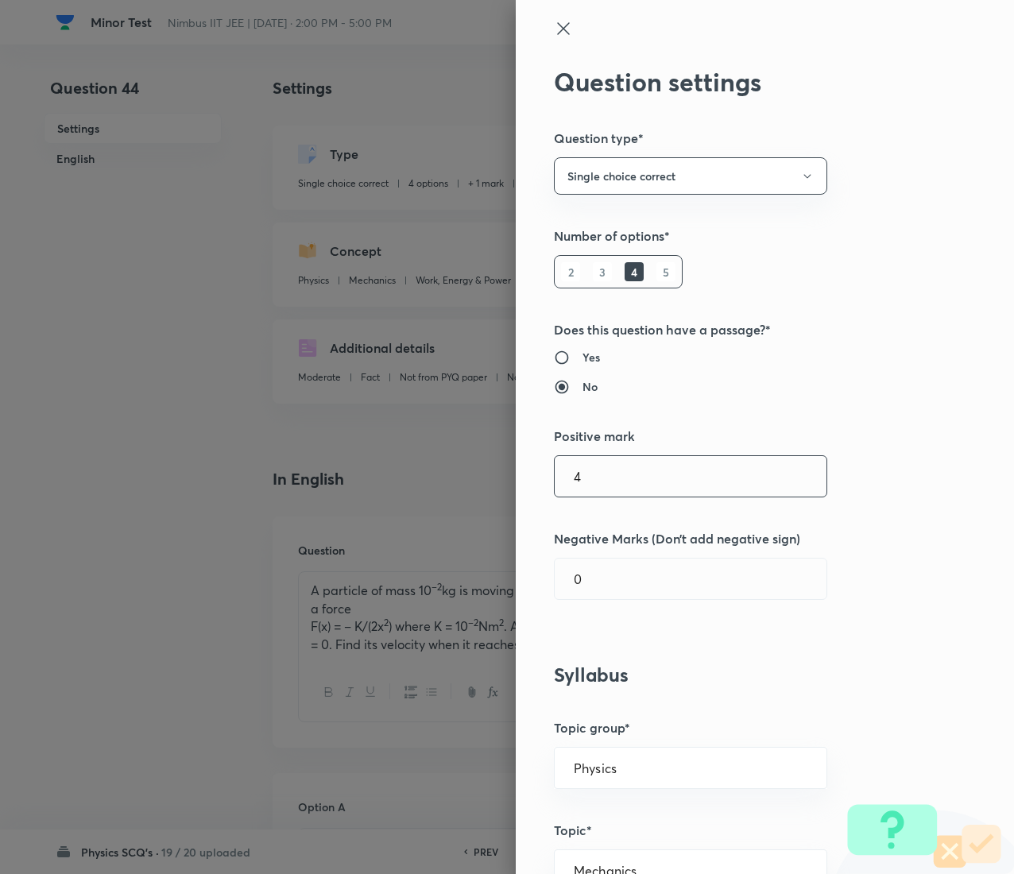
type input "4"
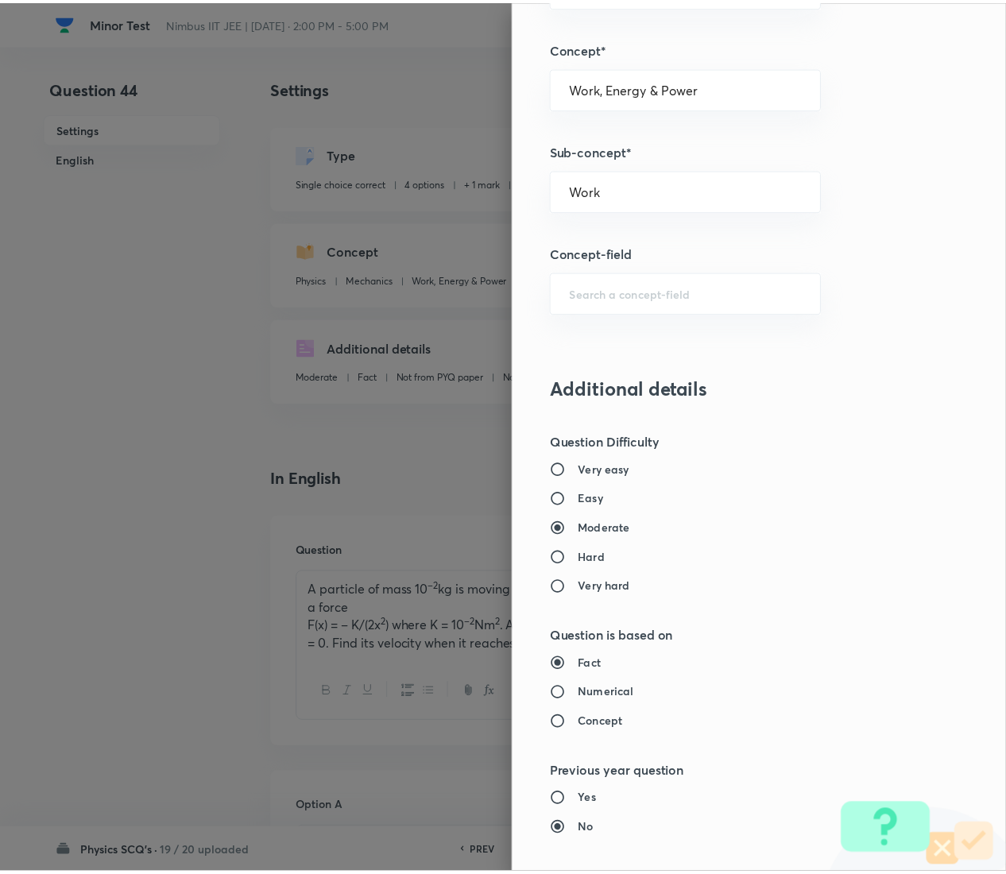
scroll to position [1295, 0]
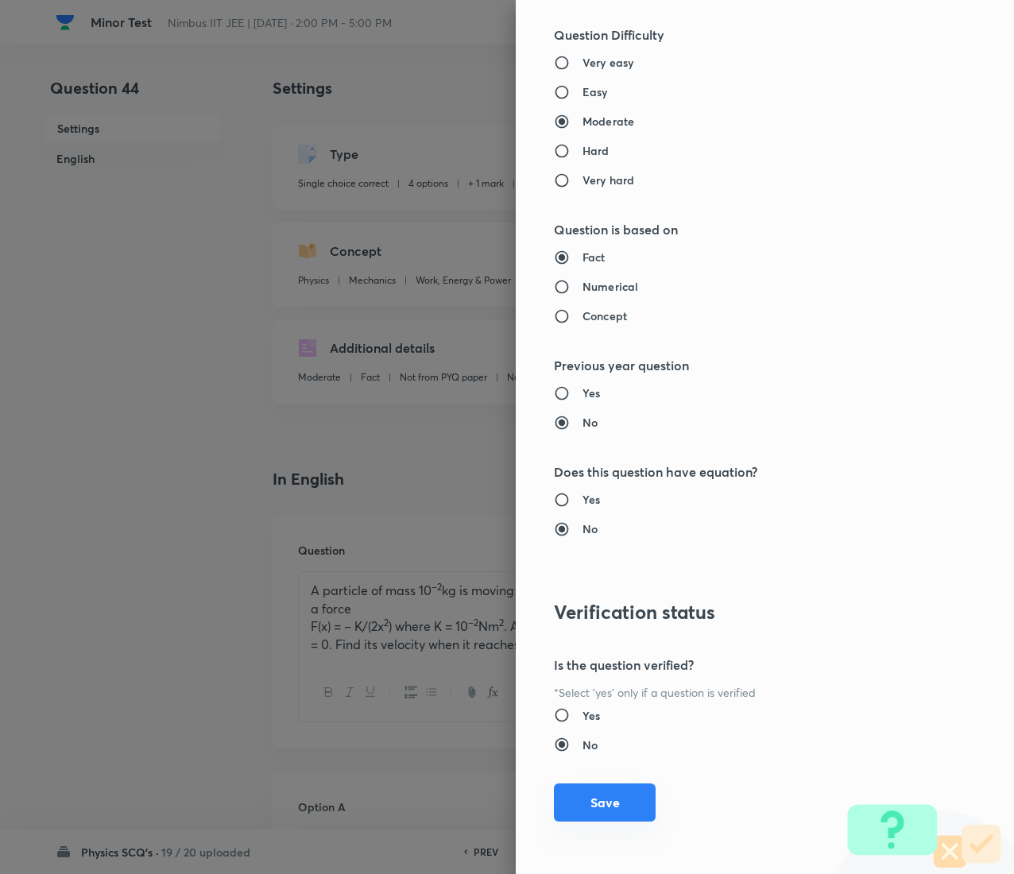
type input "1"
click at [612, 437] on button "Save" at bounding box center [605, 802] width 102 height 38
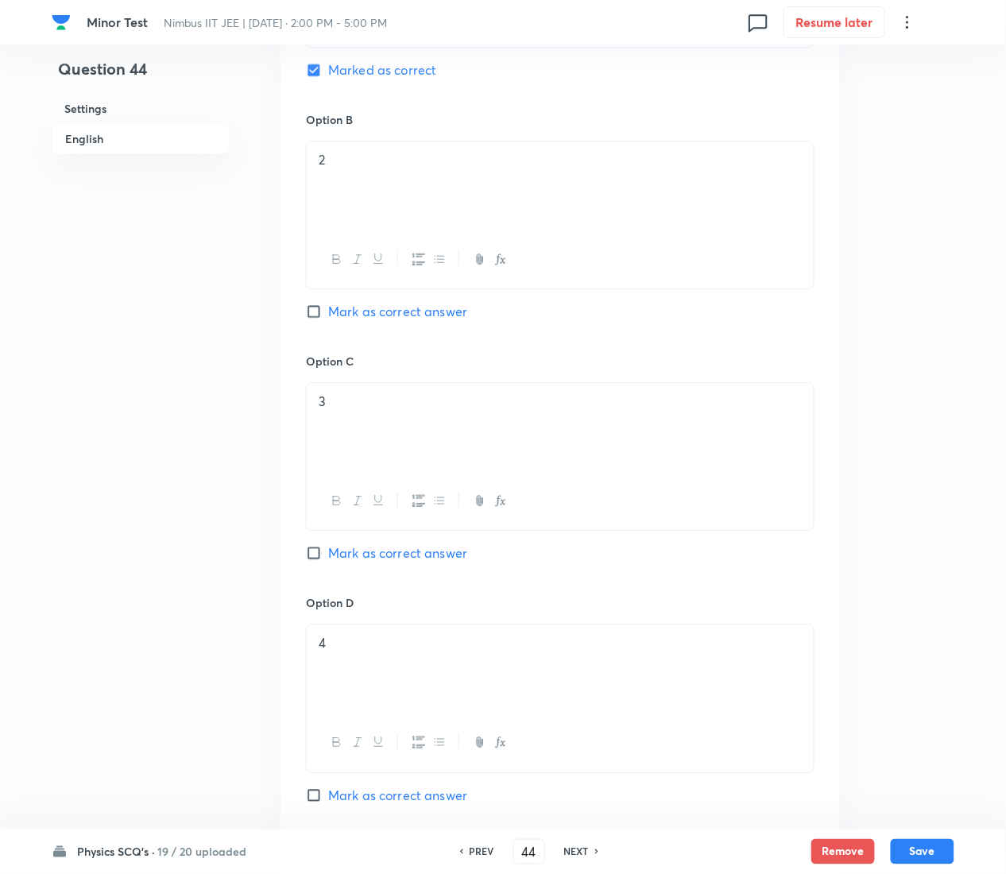
scroll to position [1356, 0]
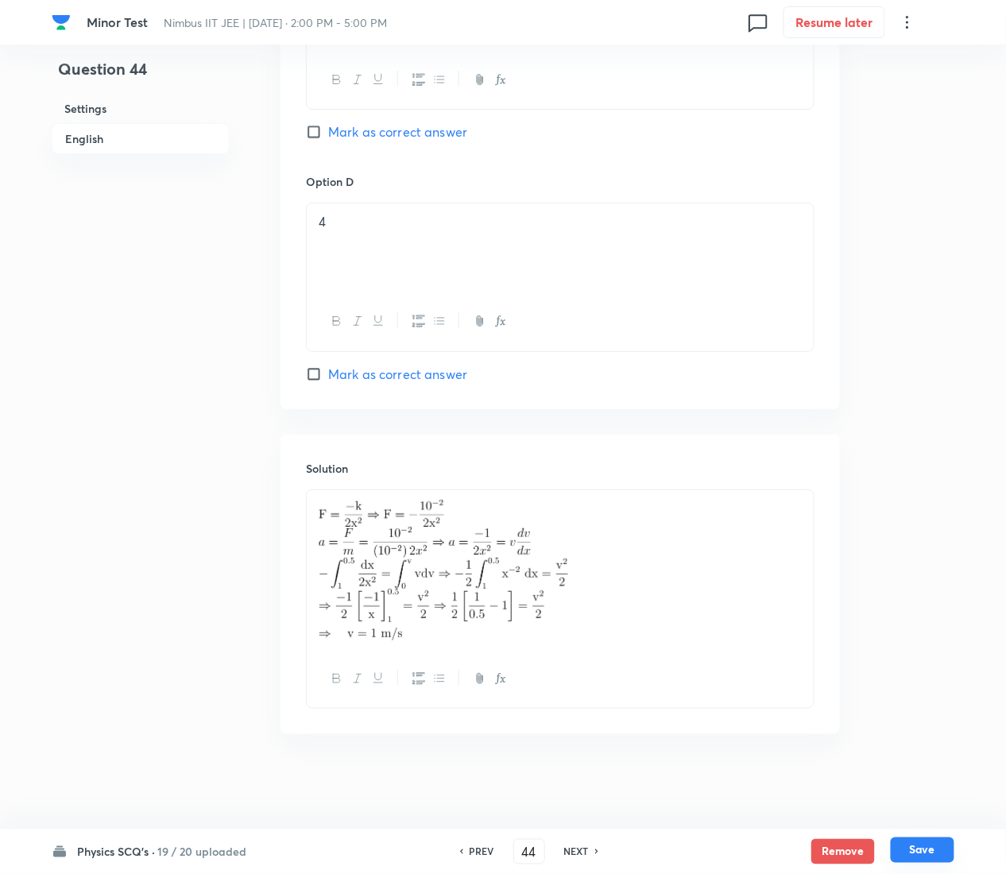
click at [945, 437] on button "Save" at bounding box center [923, 850] width 64 height 25
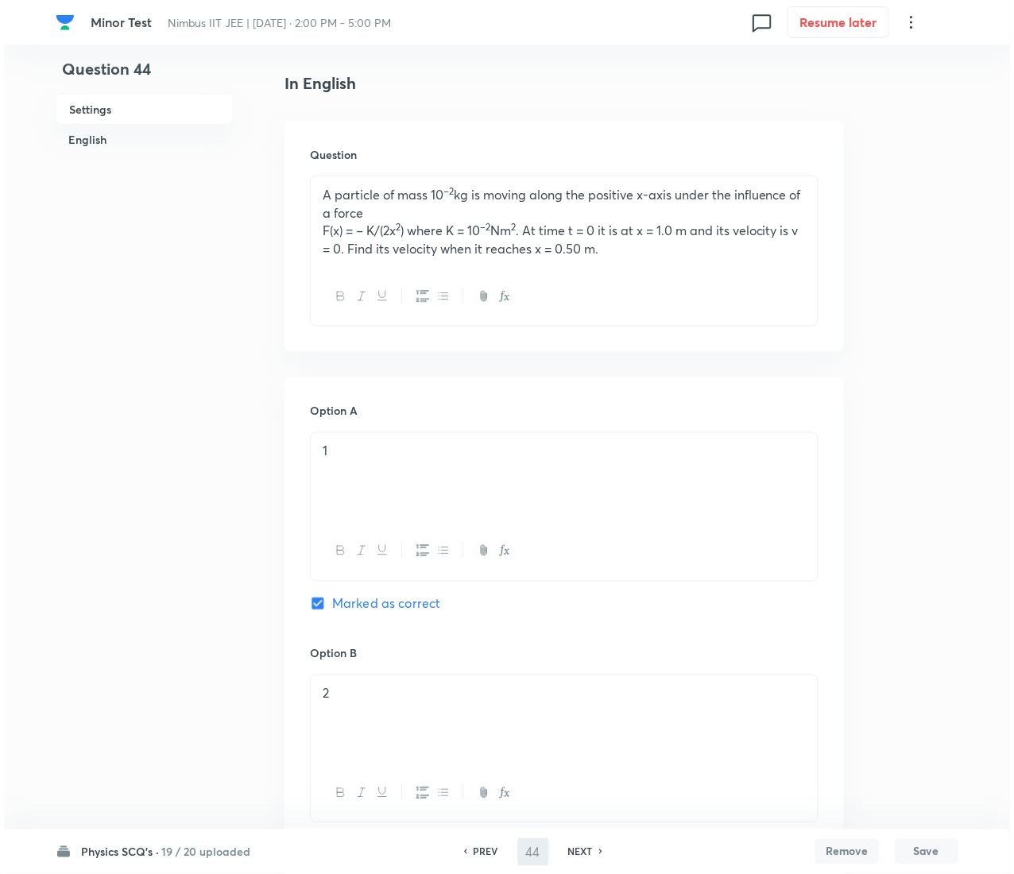
scroll to position [0, 0]
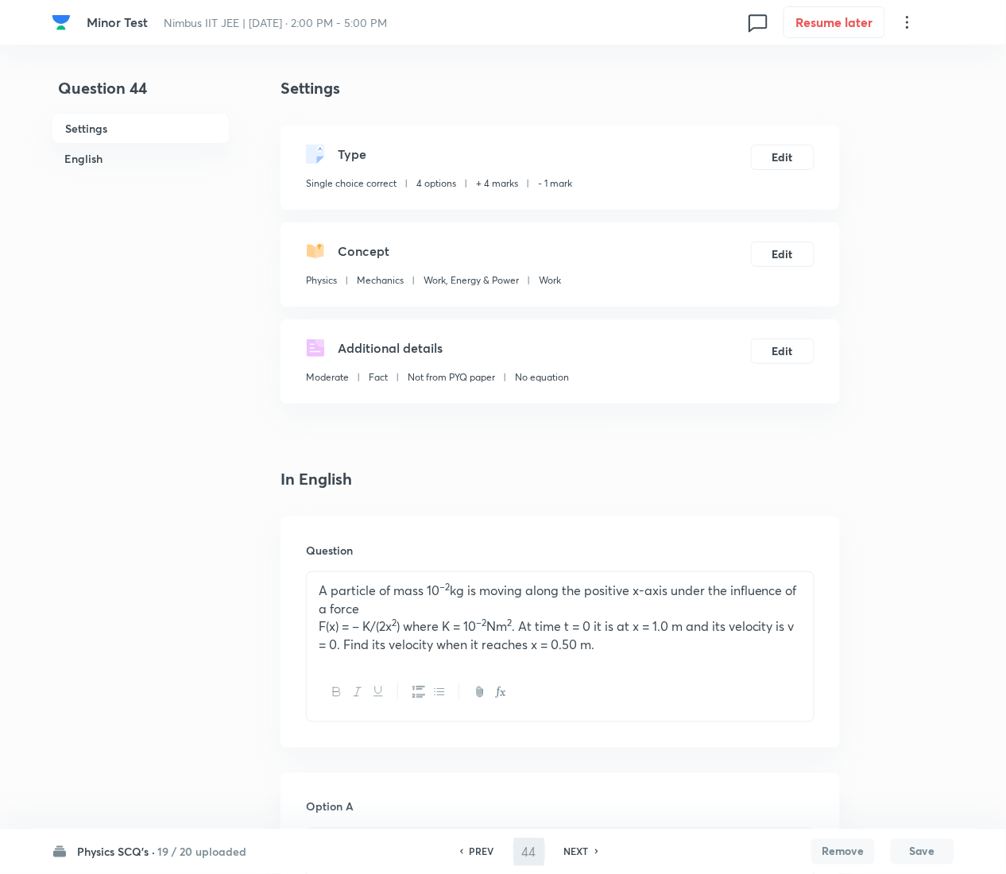
type input "45"
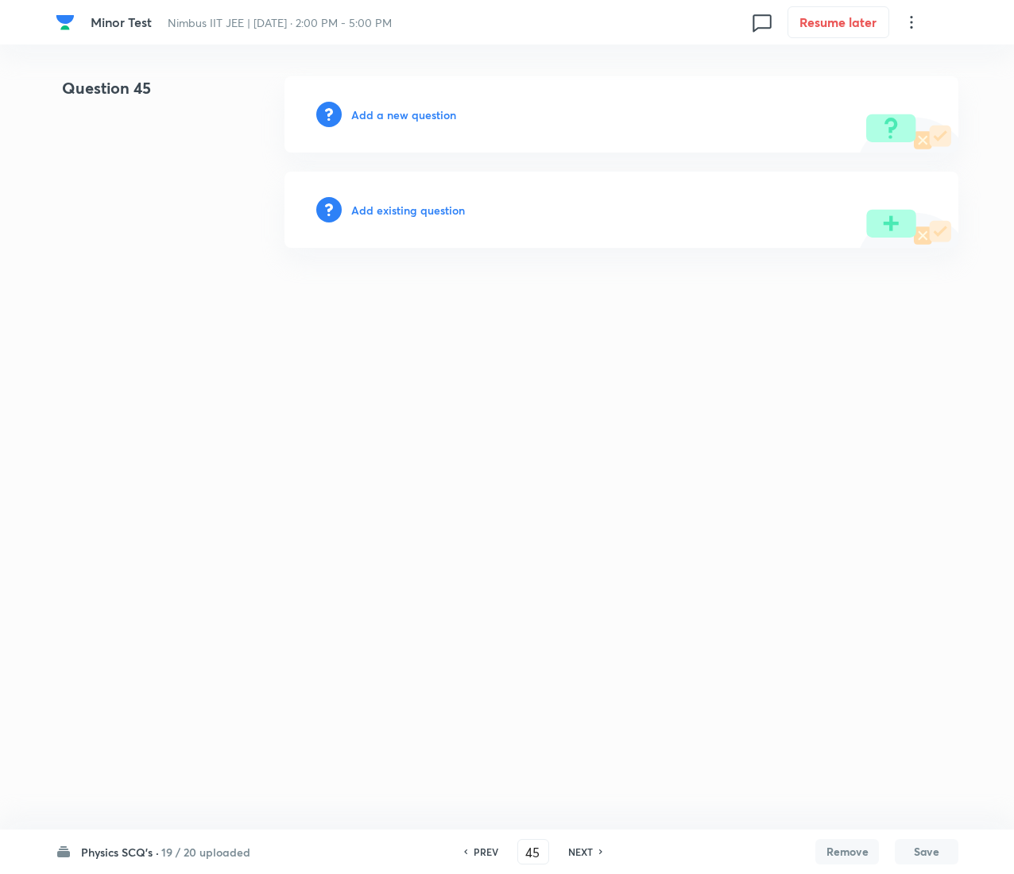
click at [432, 210] on h6 "Add existing question" at bounding box center [408, 210] width 114 height 17
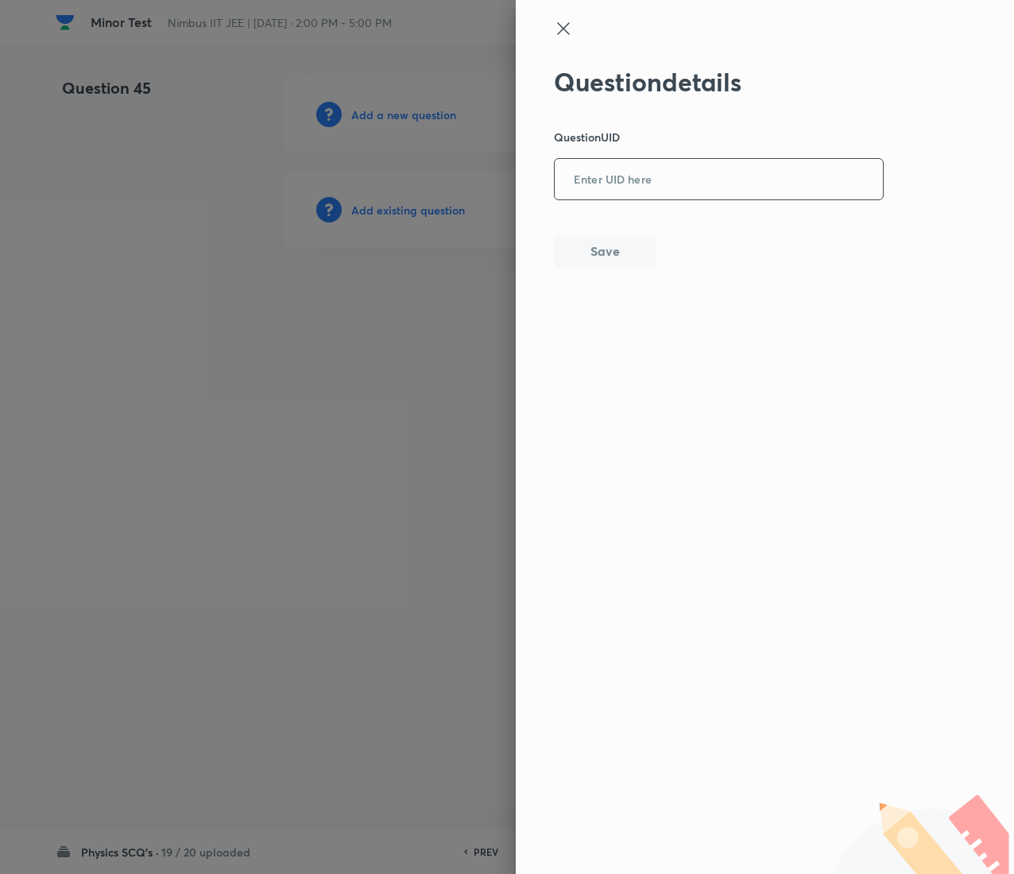
drag, startPoint x: 672, startPoint y: 210, endPoint x: 671, endPoint y: 183, distance: 27.1
click at [671, 183] on div "Question details Question UID ​ Save" at bounding box center [719, 167] width 331 height 200
click at [671, 183] on input "text" at bounding box center [719, 180] width 328 height 39
paste input "L036A"
click at [671, 183] on input "L036A" at bounding box center [719, 180] width 328 height 39
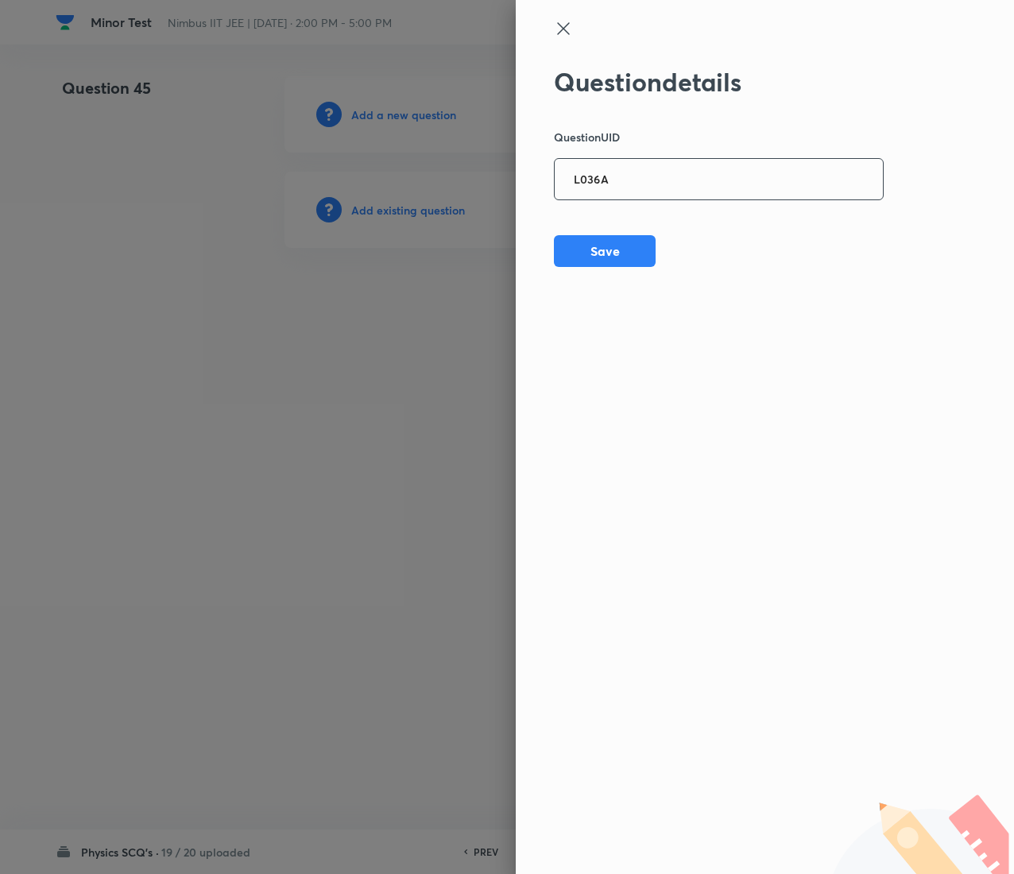
type input "L036A"
click at [611, 248] on button "Save" at bounding box center [605, 250] width 102 height 32
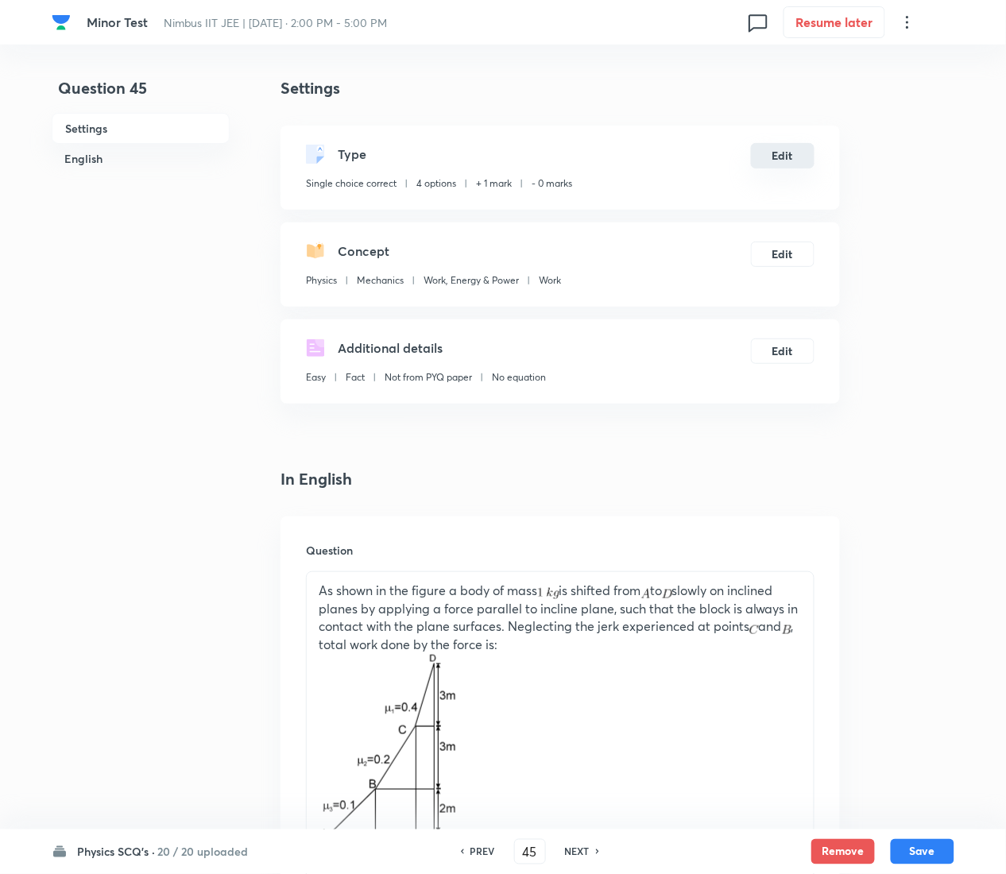
click at [783, 159] on button "Edit" at bounding box center [783, 155] width 64 height 25
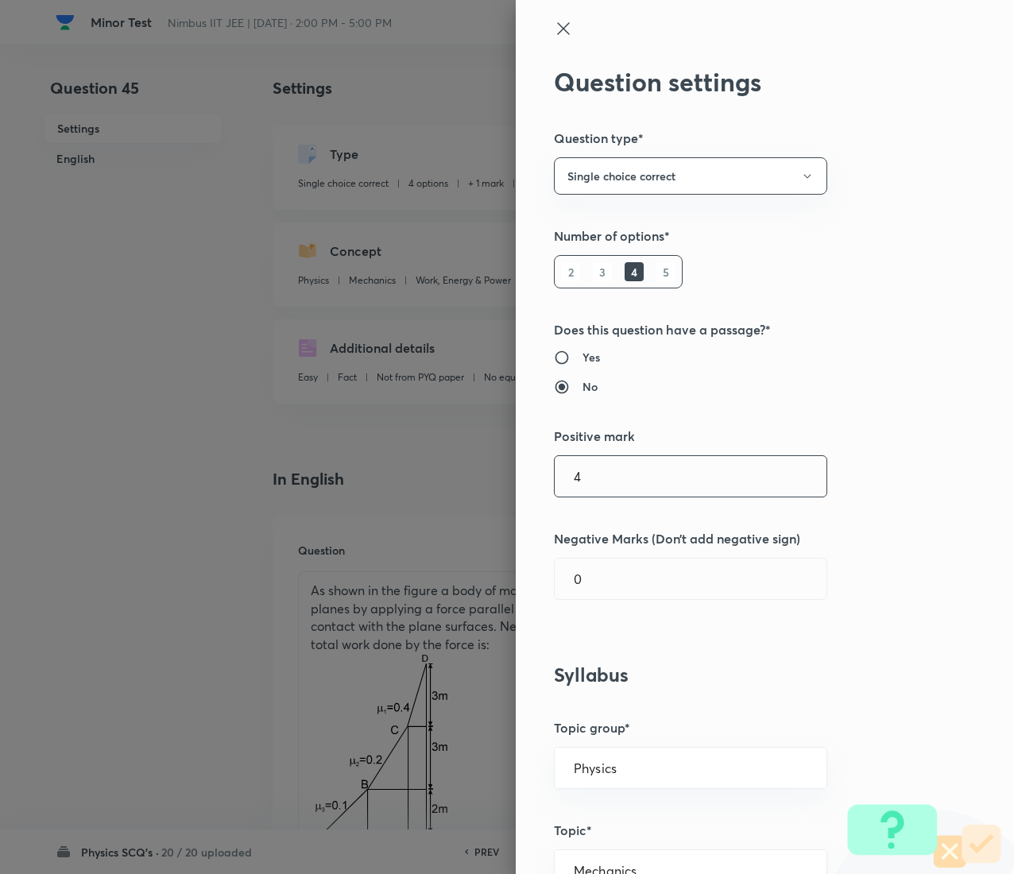
type input "4"
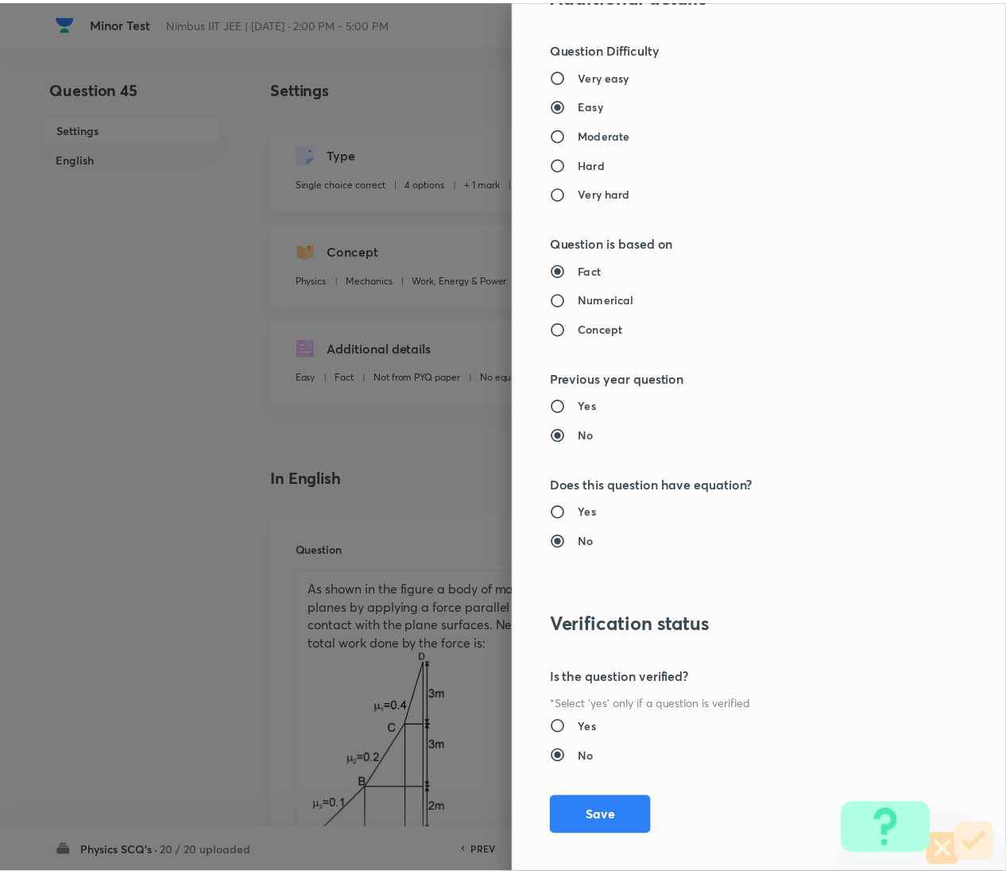
scroll to position [1295, 0]
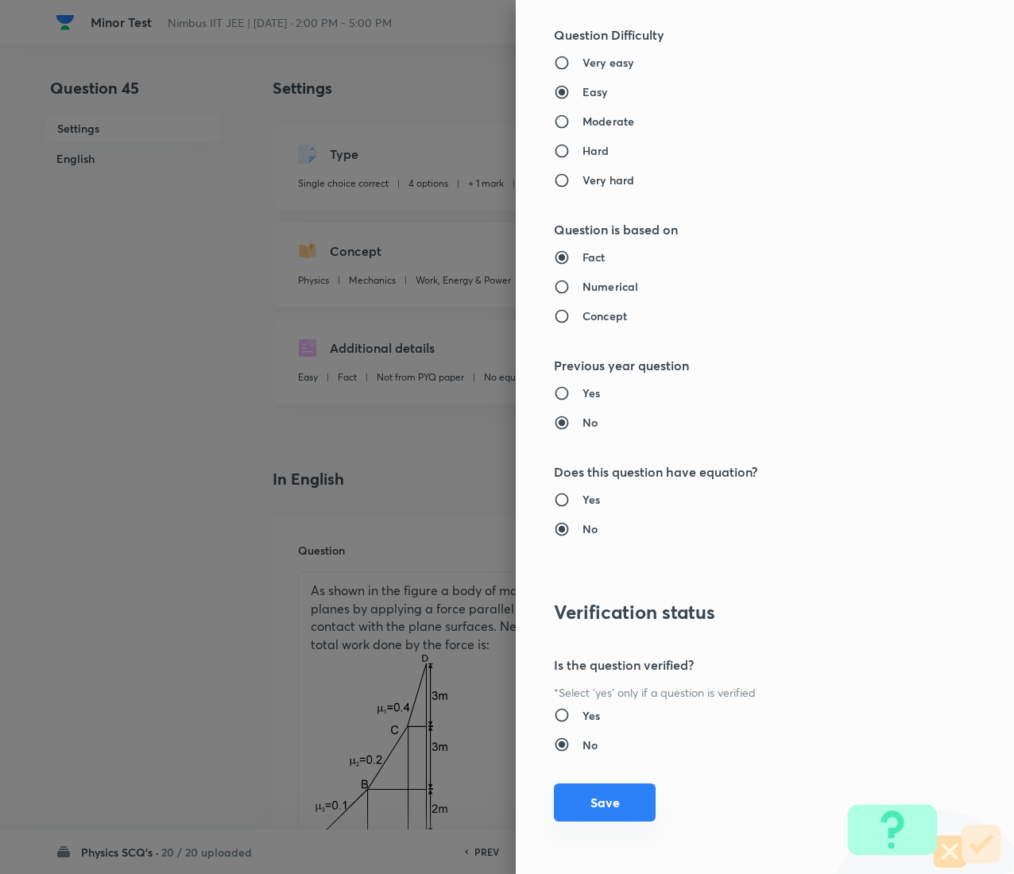
type input "1"
click at [602, 437] on button "Save" at bounding box center [605, 802] width 102 height 38
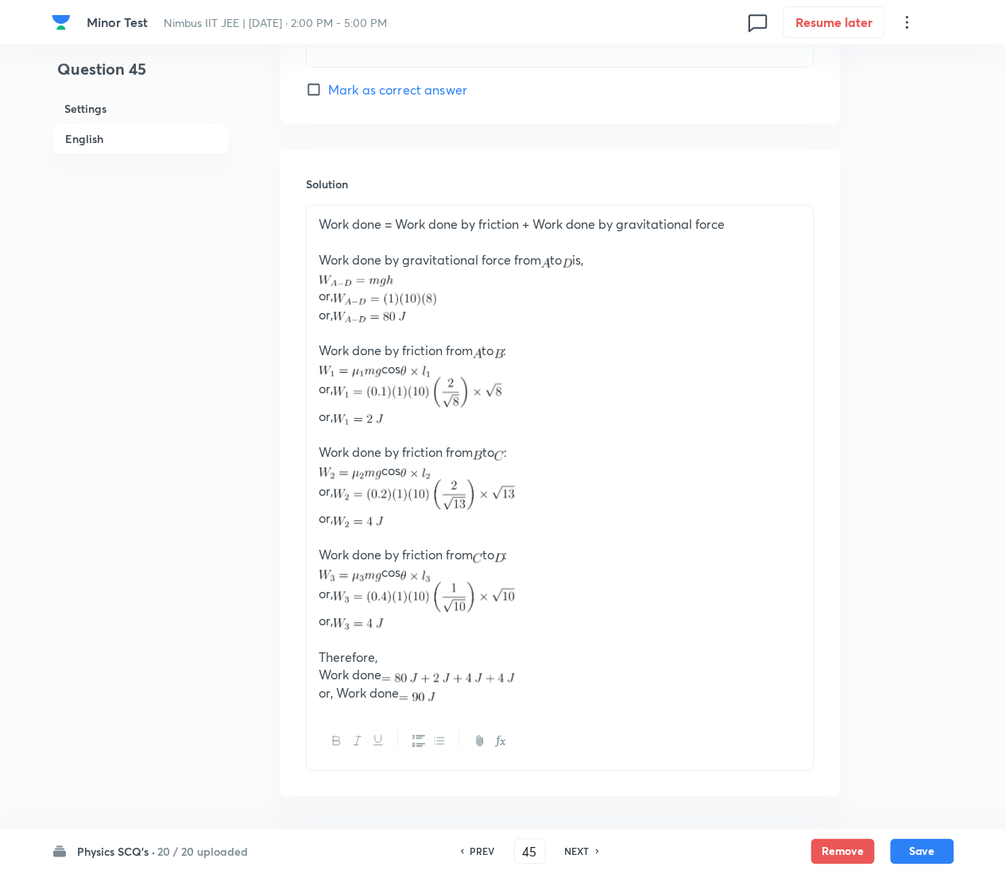
scroll to position [1902, 0]
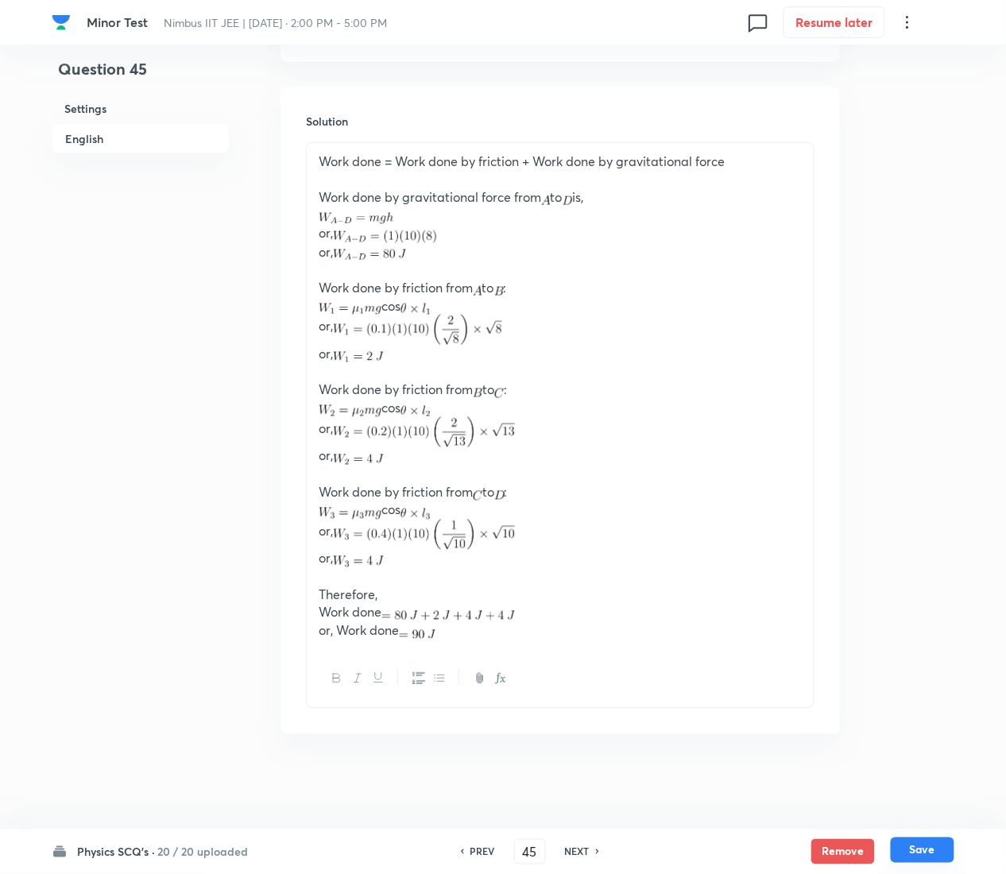
click at [928, 437] on button "Save" at bounding box center [923, 850] width 64 height 25
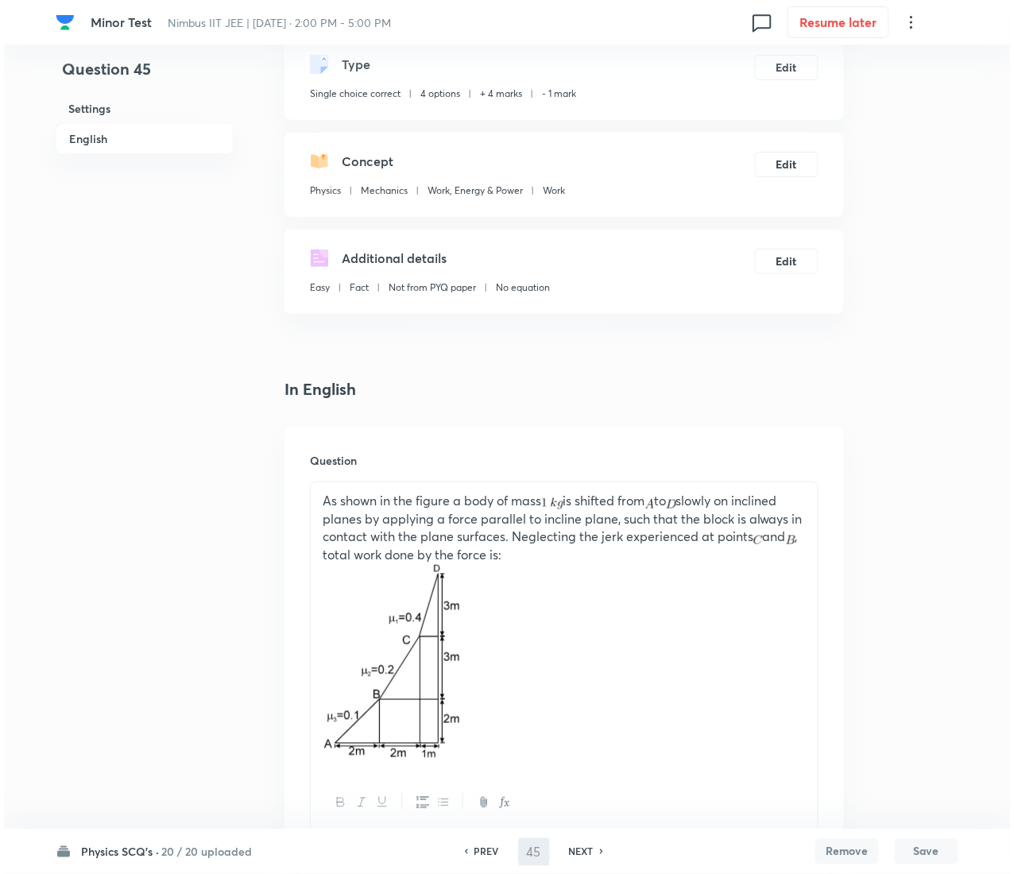
scroll to position [0, 0]
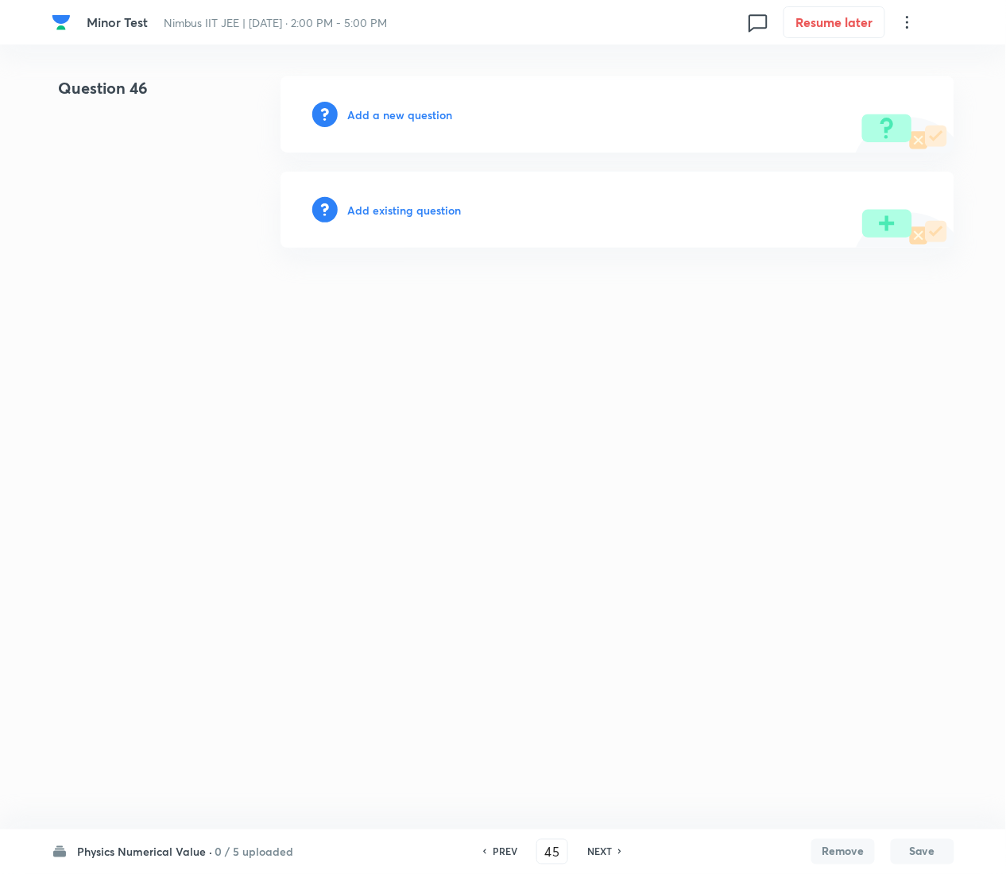
type input "46"
click at [449, 208] on h6 "Add existing question" at bounding box center [408, 210] width 114 height 17
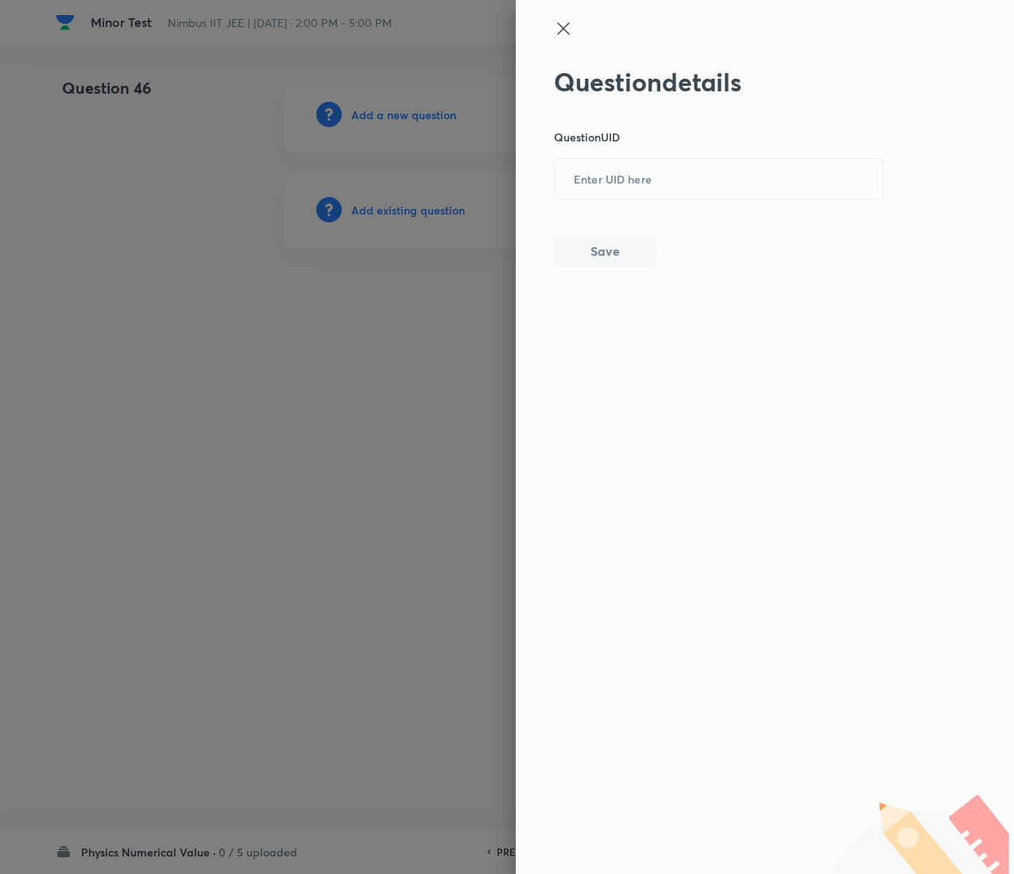
click at [697, 149] on div "Question details Question UID ​ Save" at bounding box center [719, 167] width 331 height 200
click at [698, 172] on input "text" at bounding box center [719, 180] width 328 height 39
paste input "GKACV"
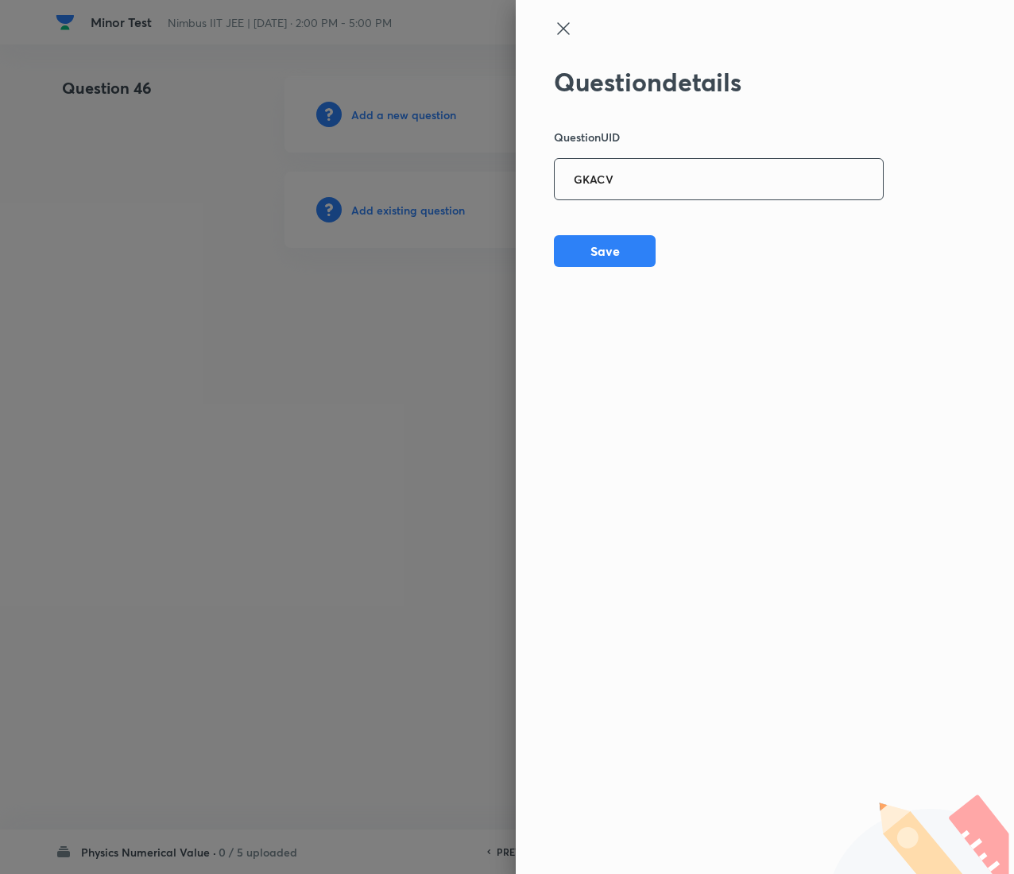
type input "GKACV"
click at [624, 226] on div "Question details Question UID GKACV ​ Save" at bounding box center [719, 167] width 331 height 200
click at [625, 242] on button "Save" at bounding box center [605, 250] width 102 height 32
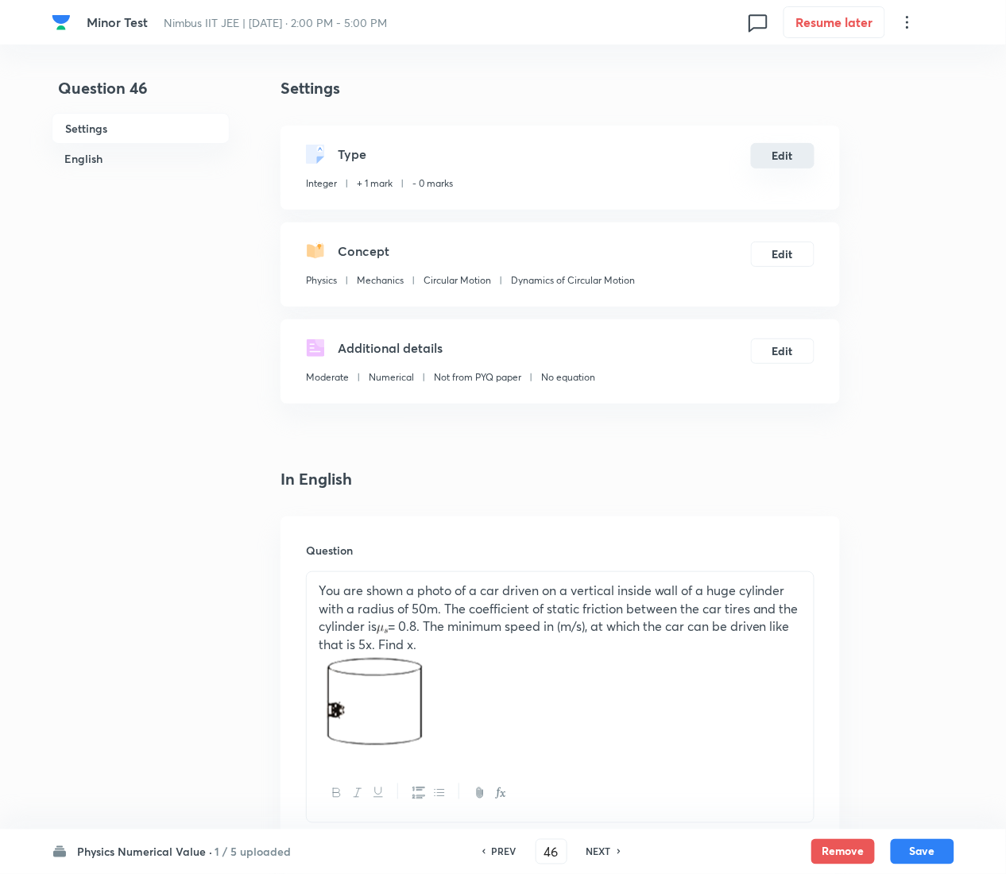
click at [776, 164] on button "Edit" at bounding box center [783, 155] width 64 height 25
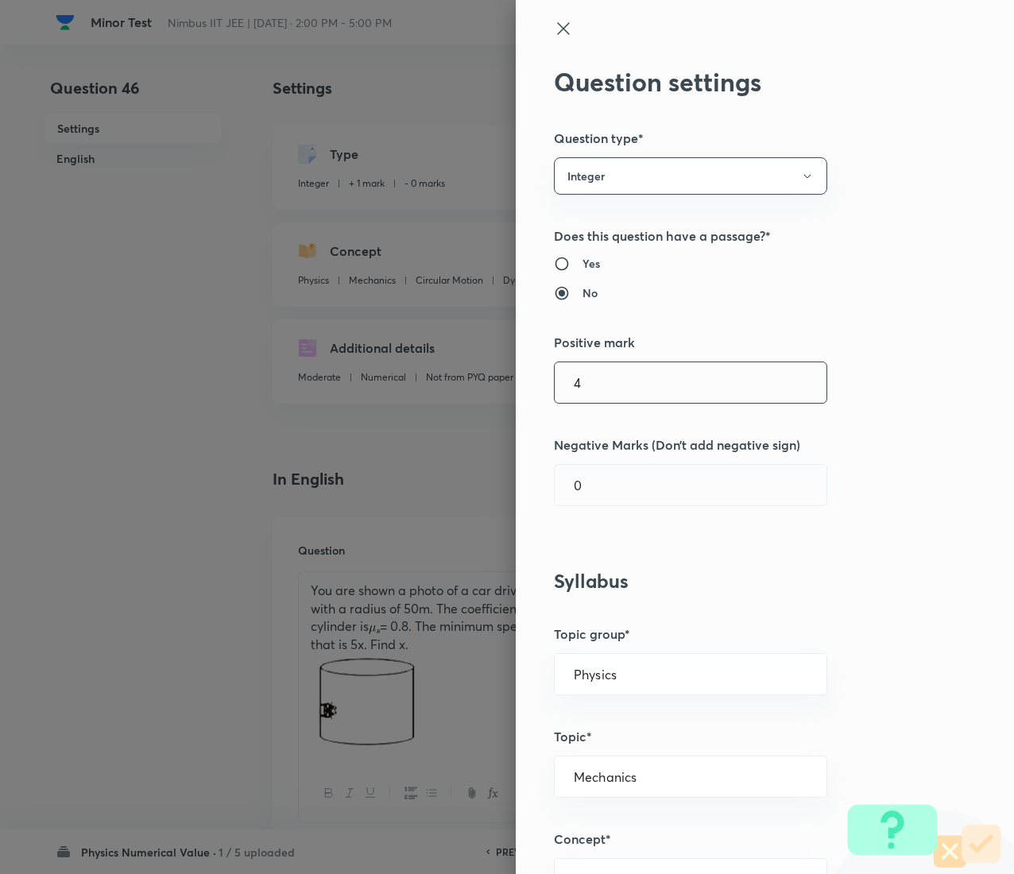
type input "4"
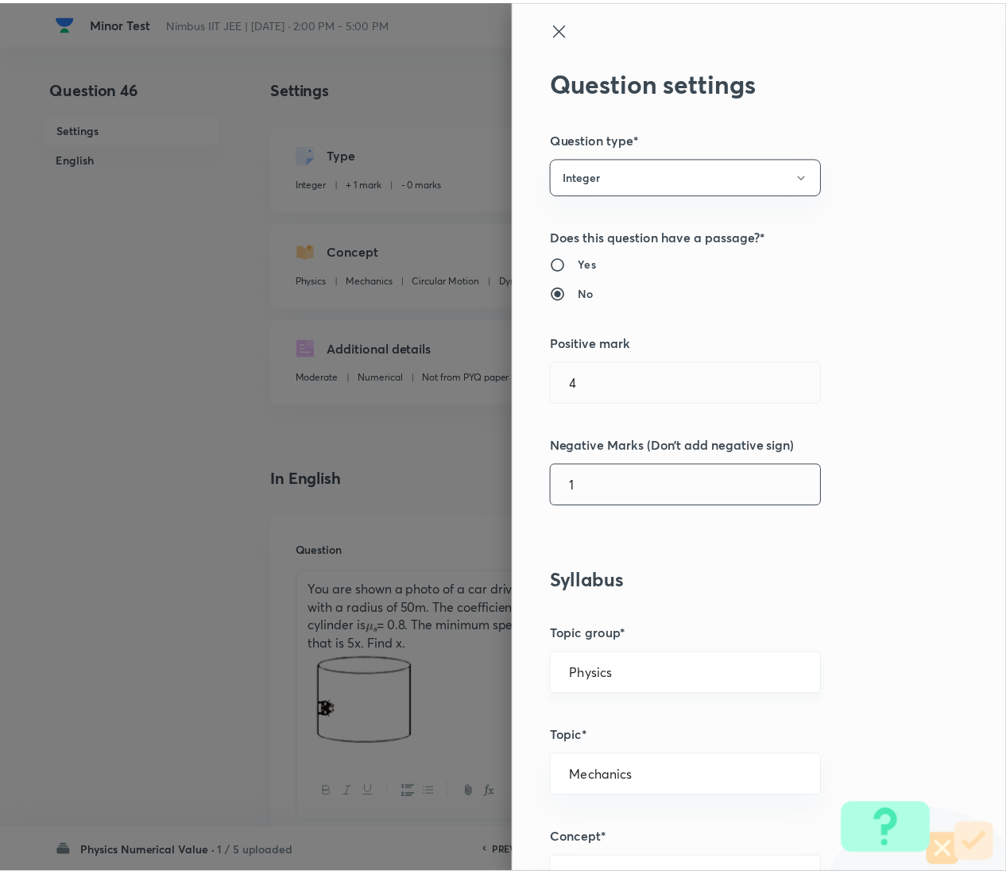
scroll to position [1201, 0]
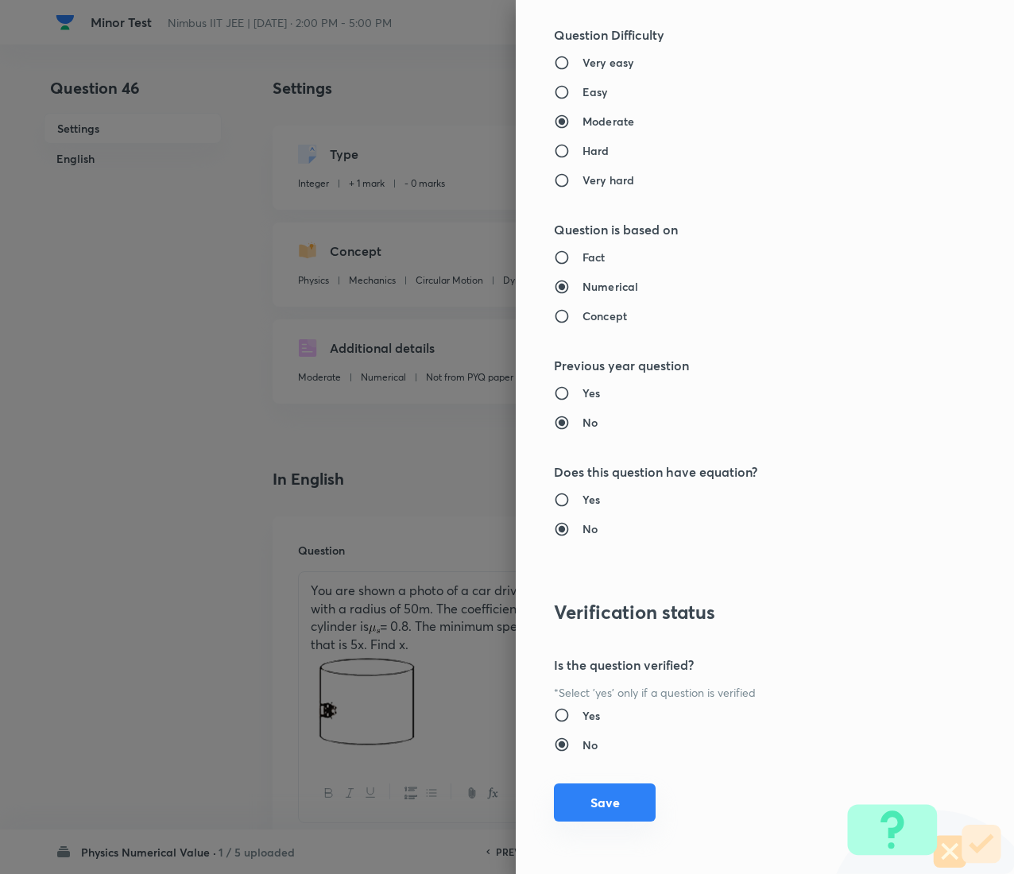
type input "1"
click at [598, 437] on button "Save" at bounding box center [605, 802] width 102 height 38
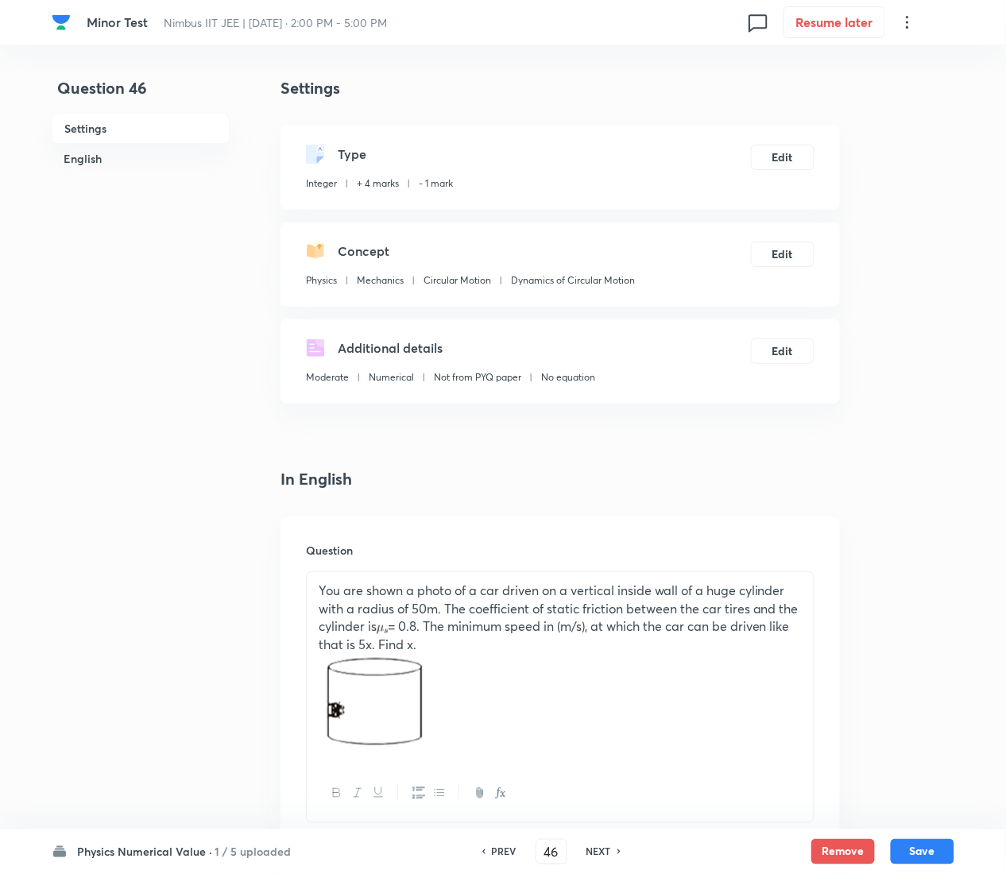
scroll to position [551, 0]
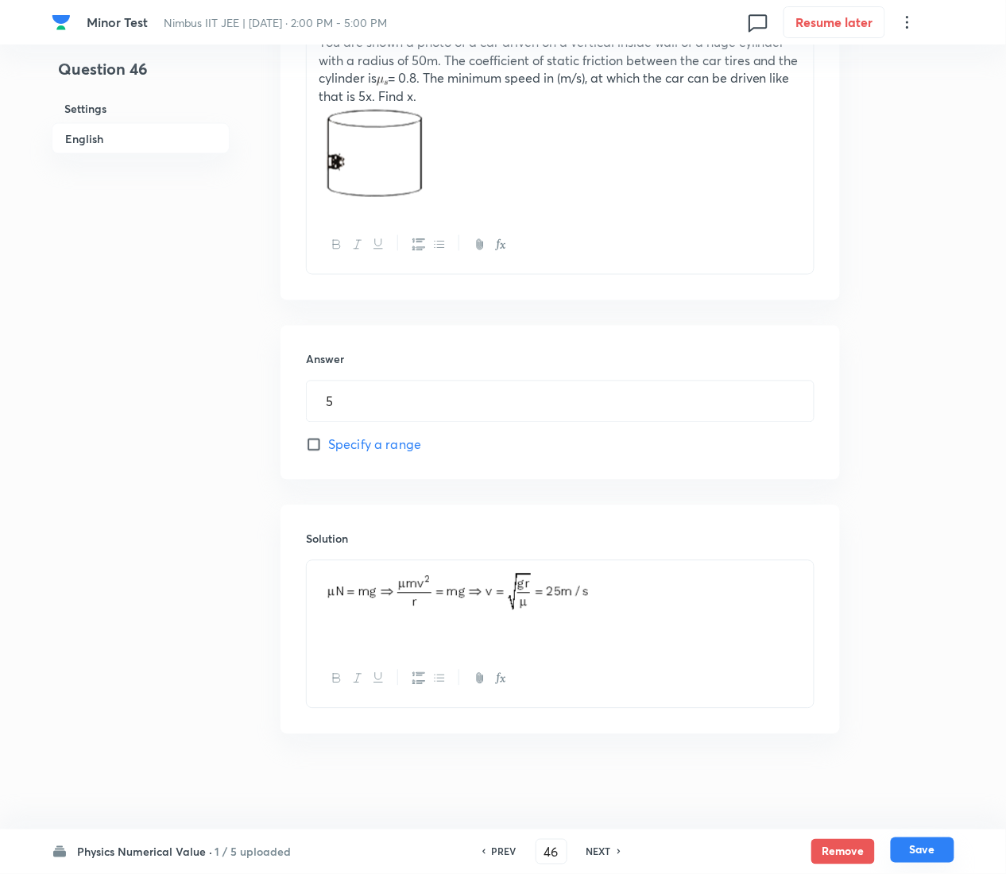
click at [934, 437] on button "Save" at bounding box center [923, 850] width 64 height 25
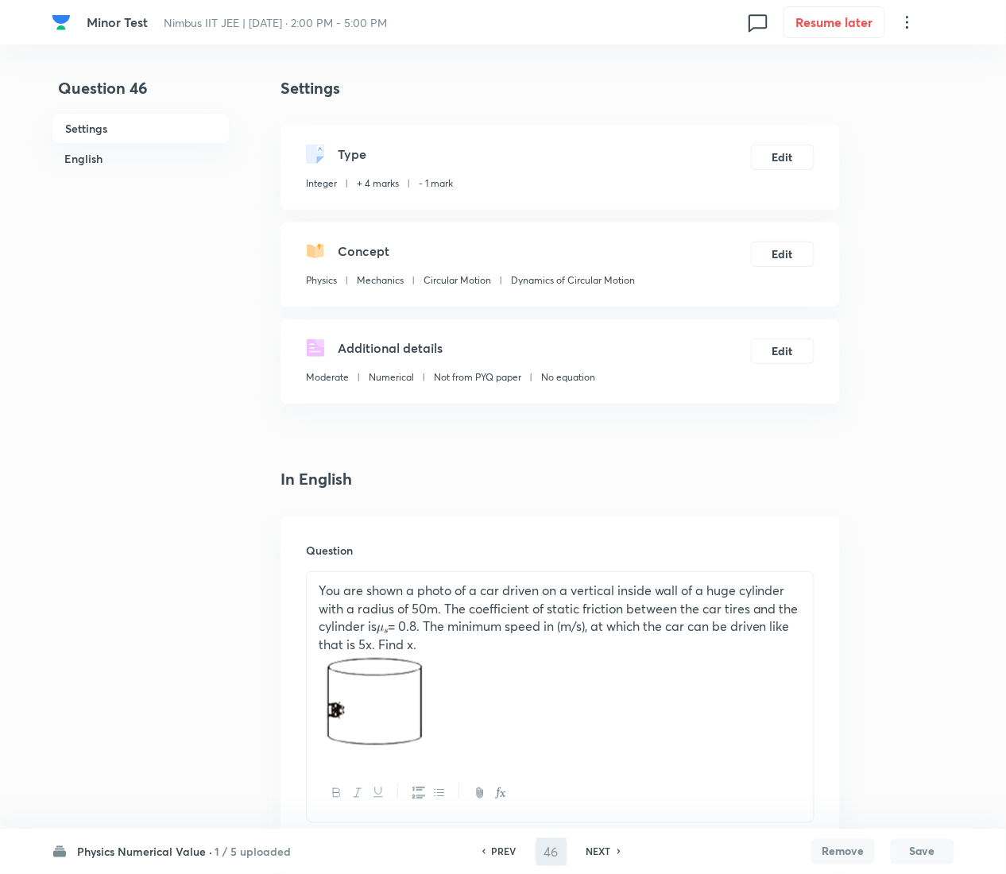
type input "47"
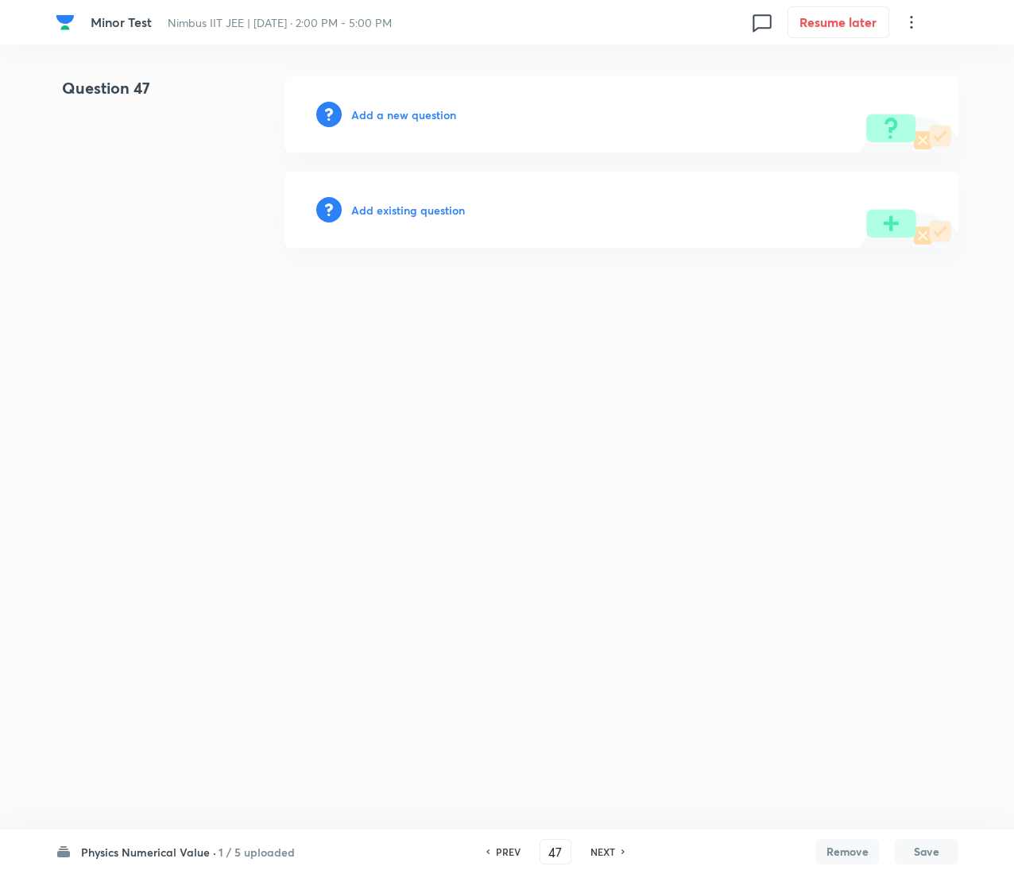
click at [440, 206] on h6 "Add existing question" at bounding box center [408, 210] width 114 height 17
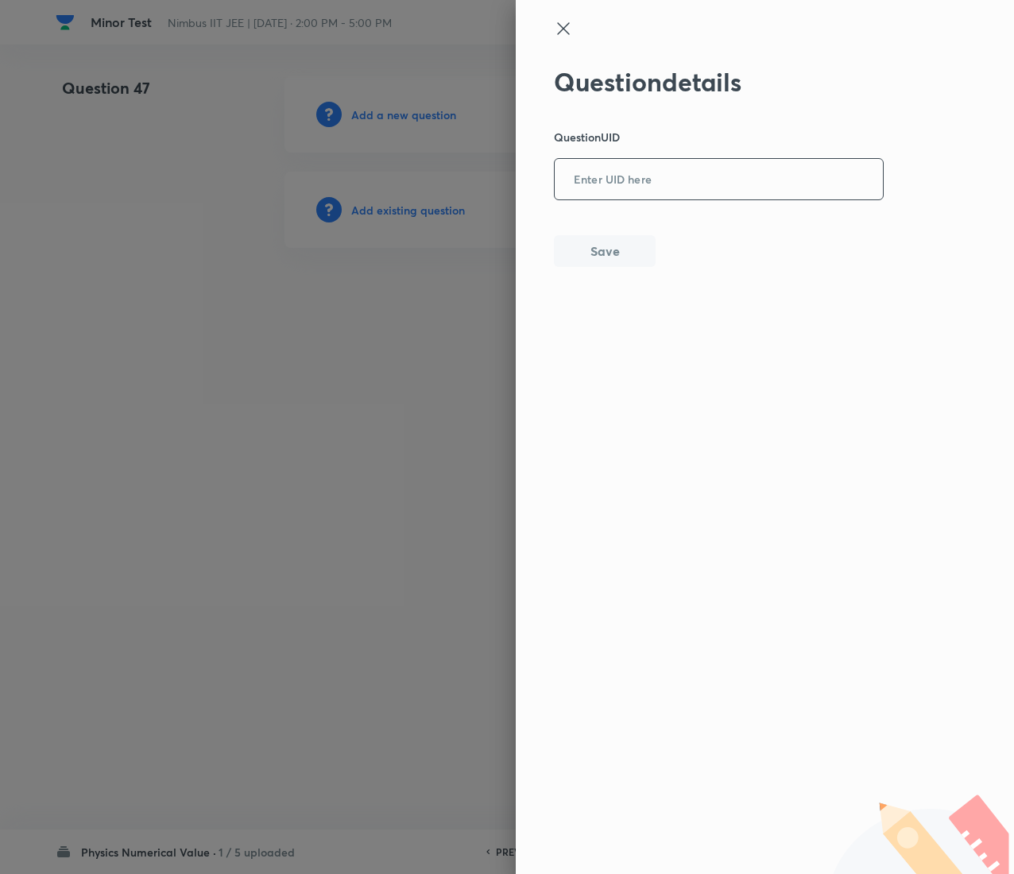
click at [734, 191] on input "text" at bounding box center [719, 180] width 328 height 39
paste input "PWWCU"
type input "PWWCU"
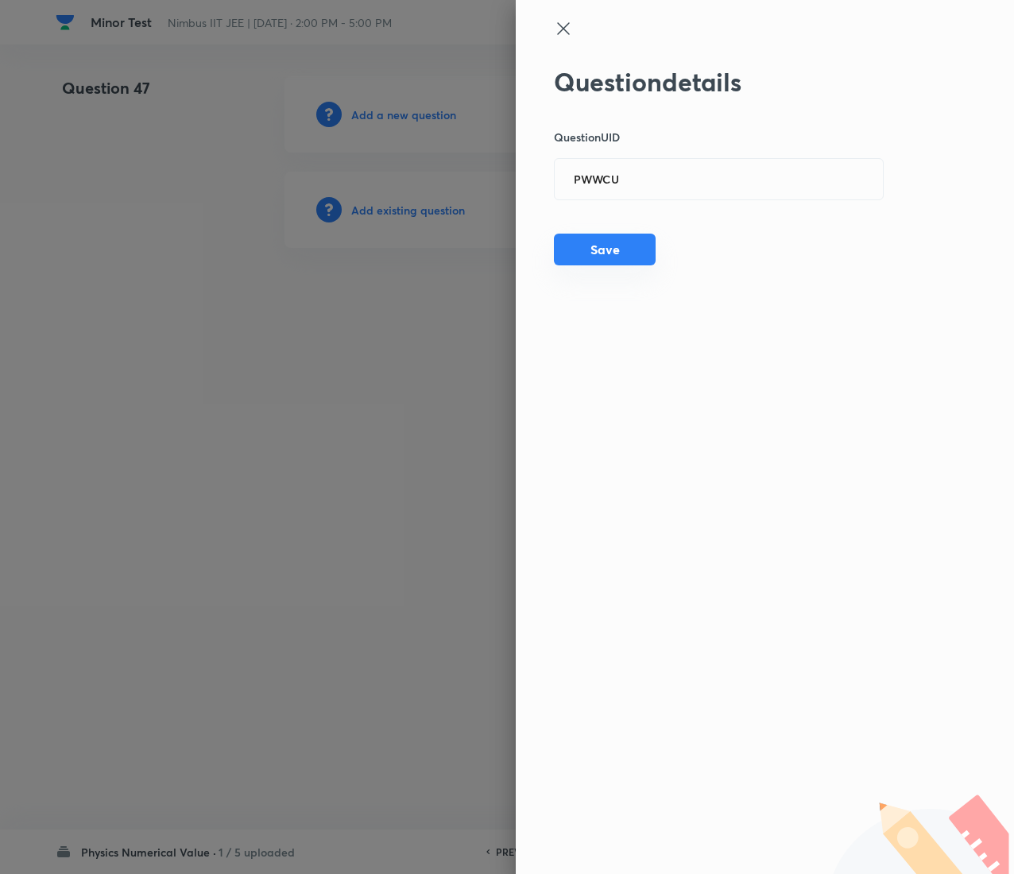
click at [634, 253] on button "Save" at bounding box center [605, 250] width 102 height 32
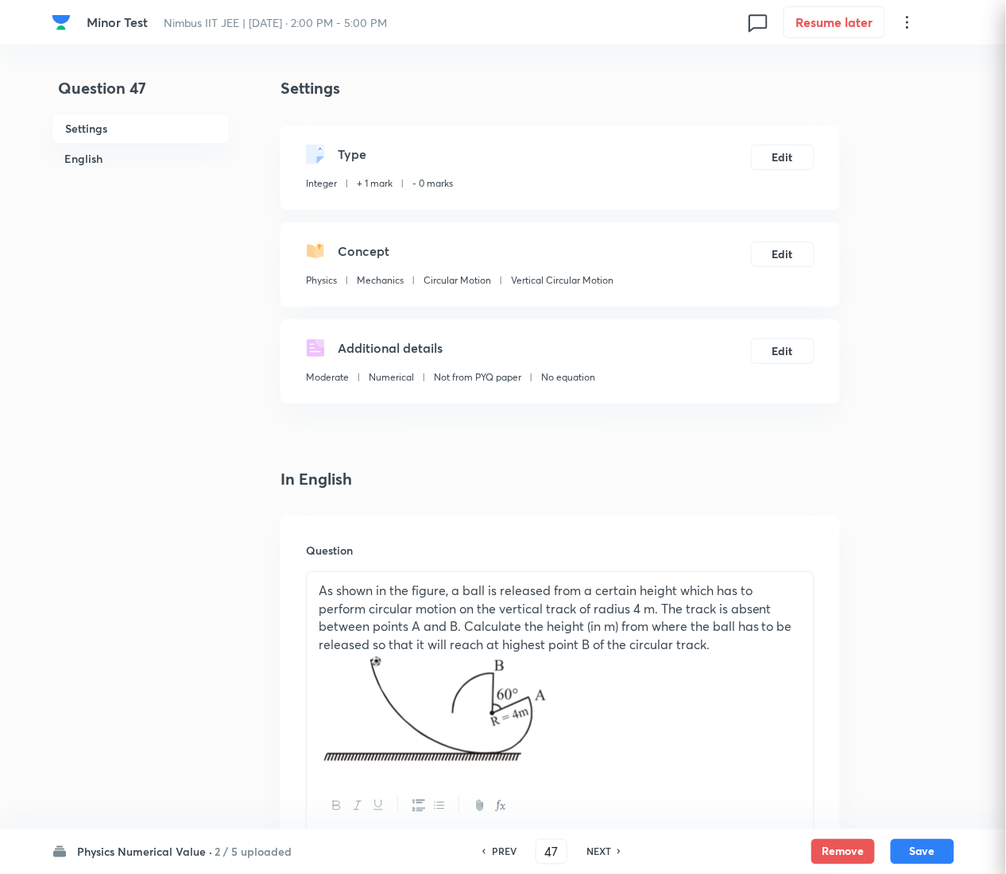
type input "9"
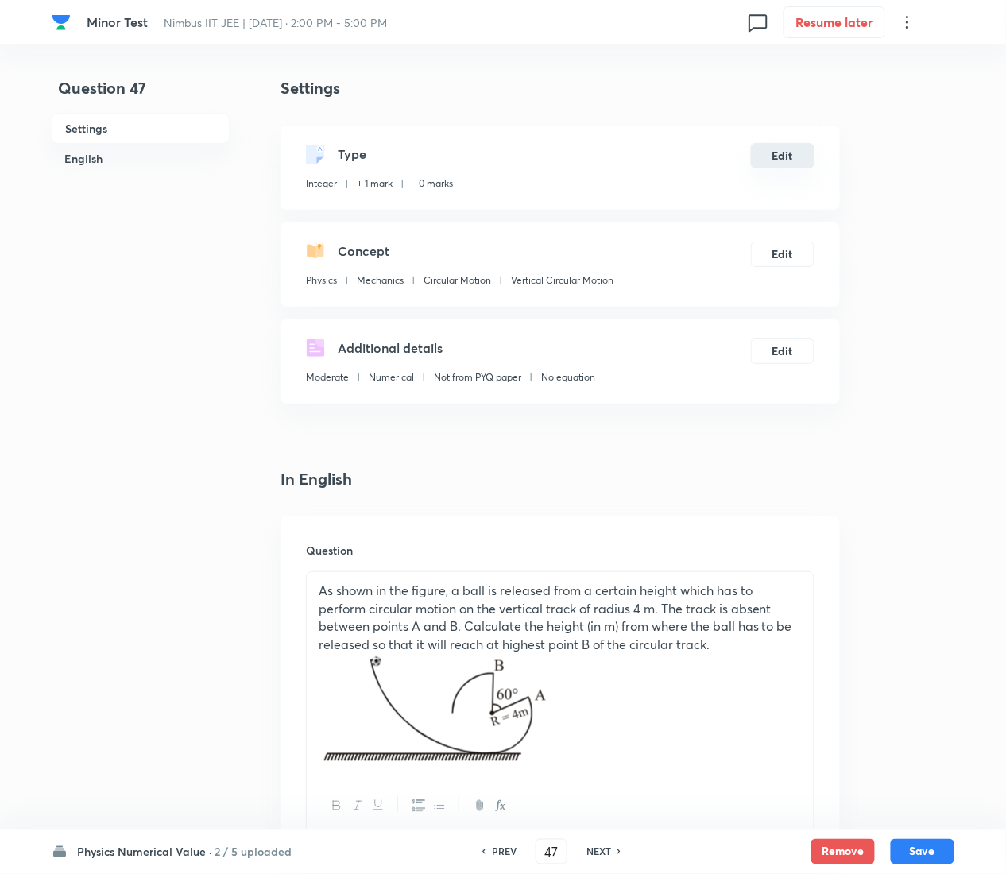
click at [801, 152] on button "Edit" at bounding box center [783, 155] width 64 height 25
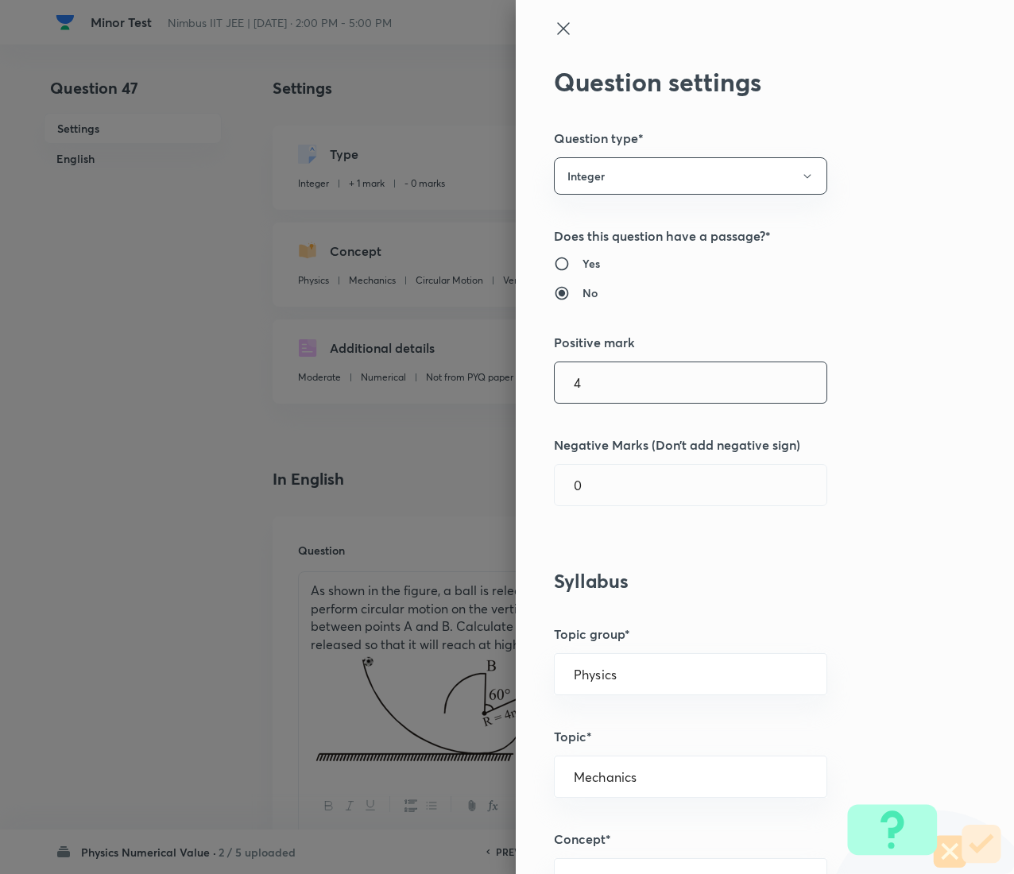
type input "4"
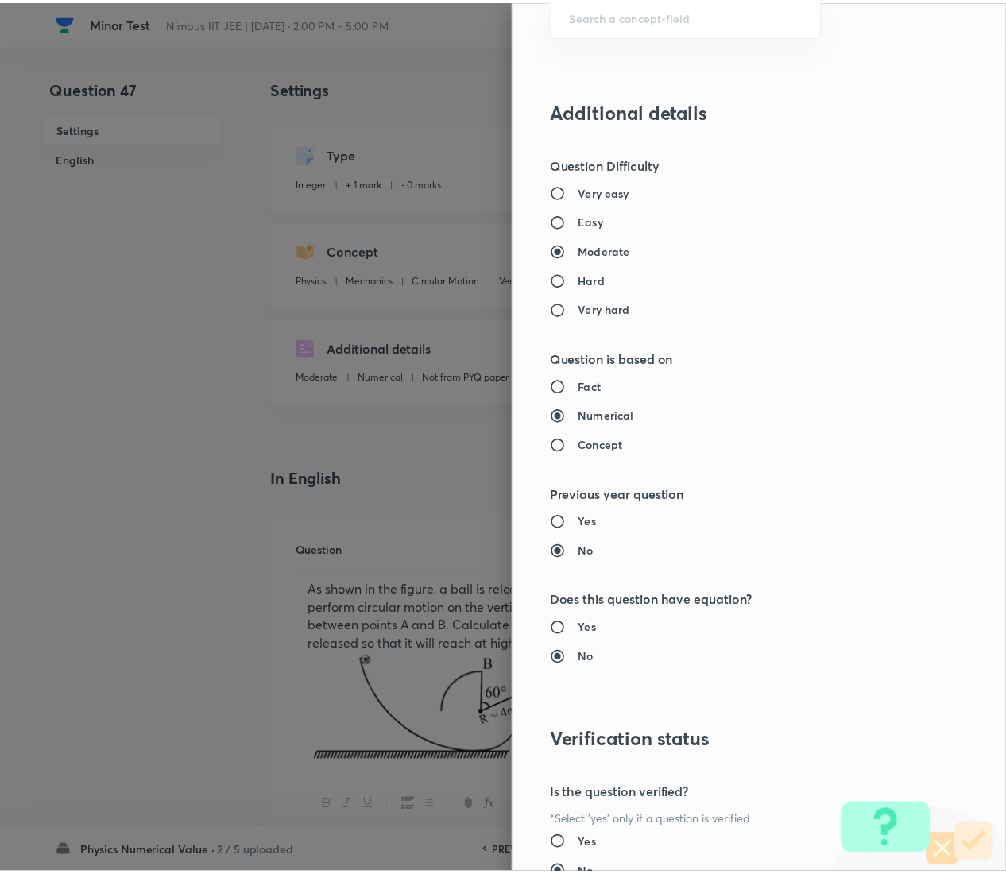
scroll to position [1201, 0]
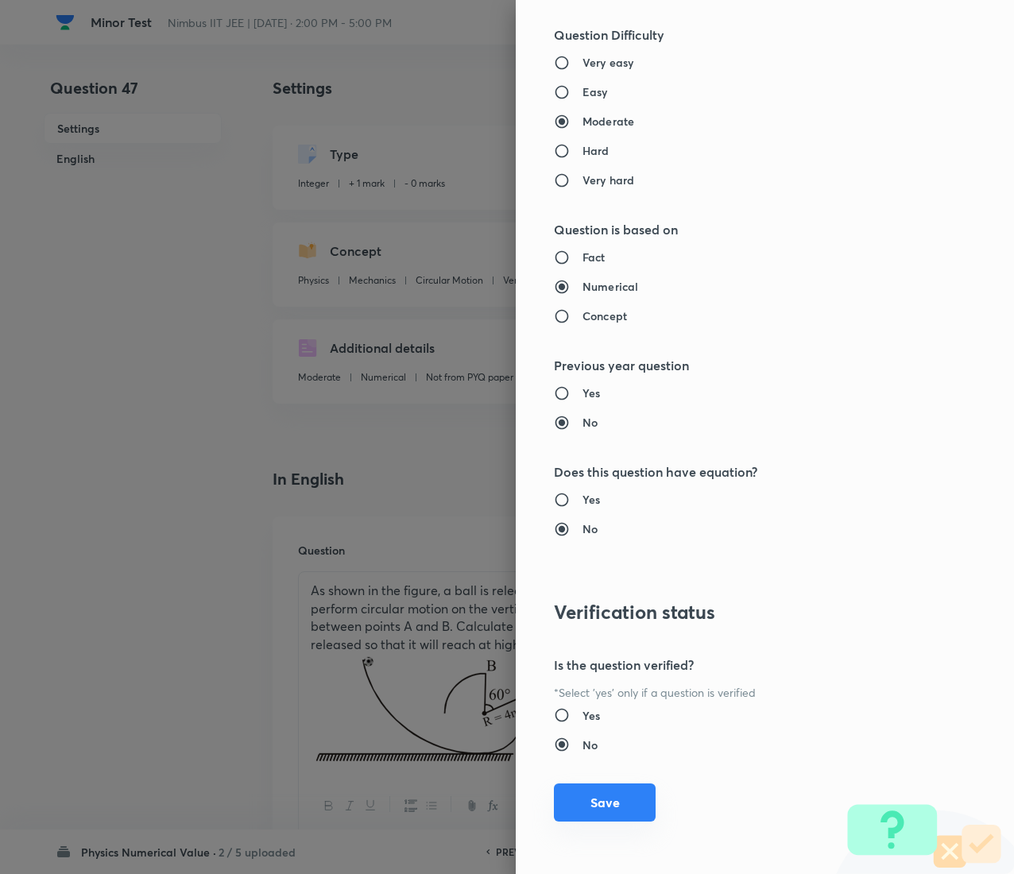
type input "1"
click at [556, 437] on button "Save" at bounding box center [605, 802] width 102 height 38
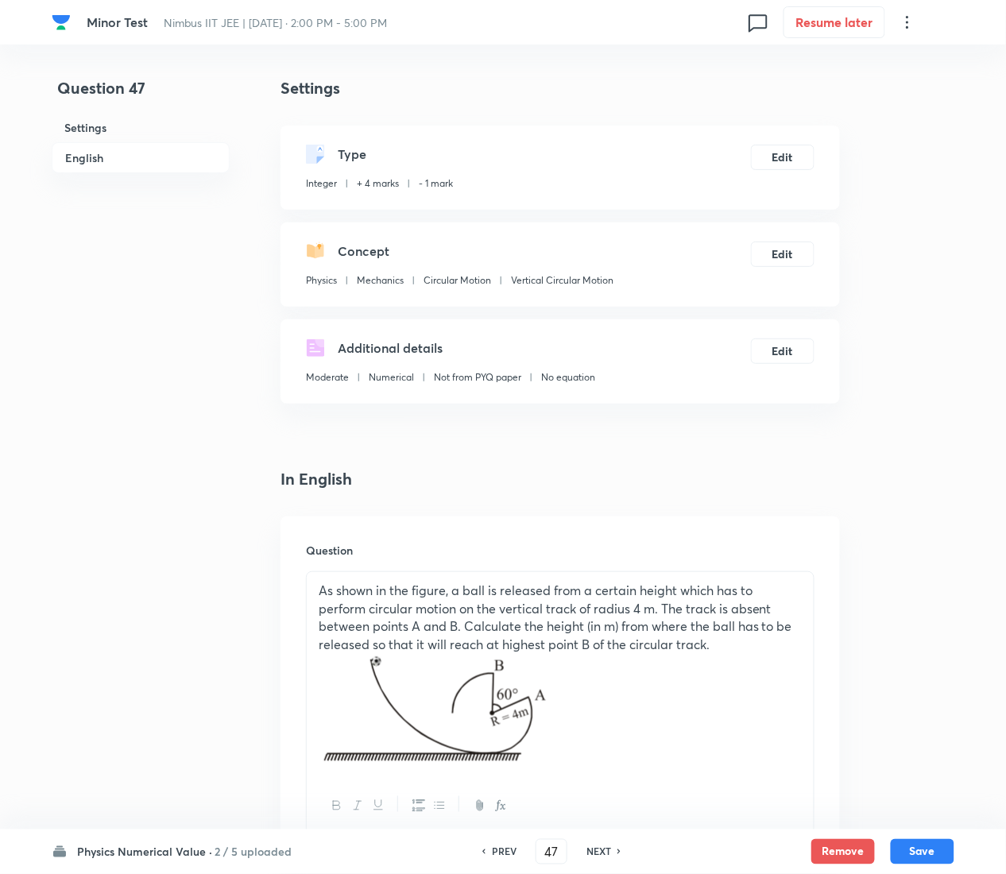
scroll to position [806, 0]
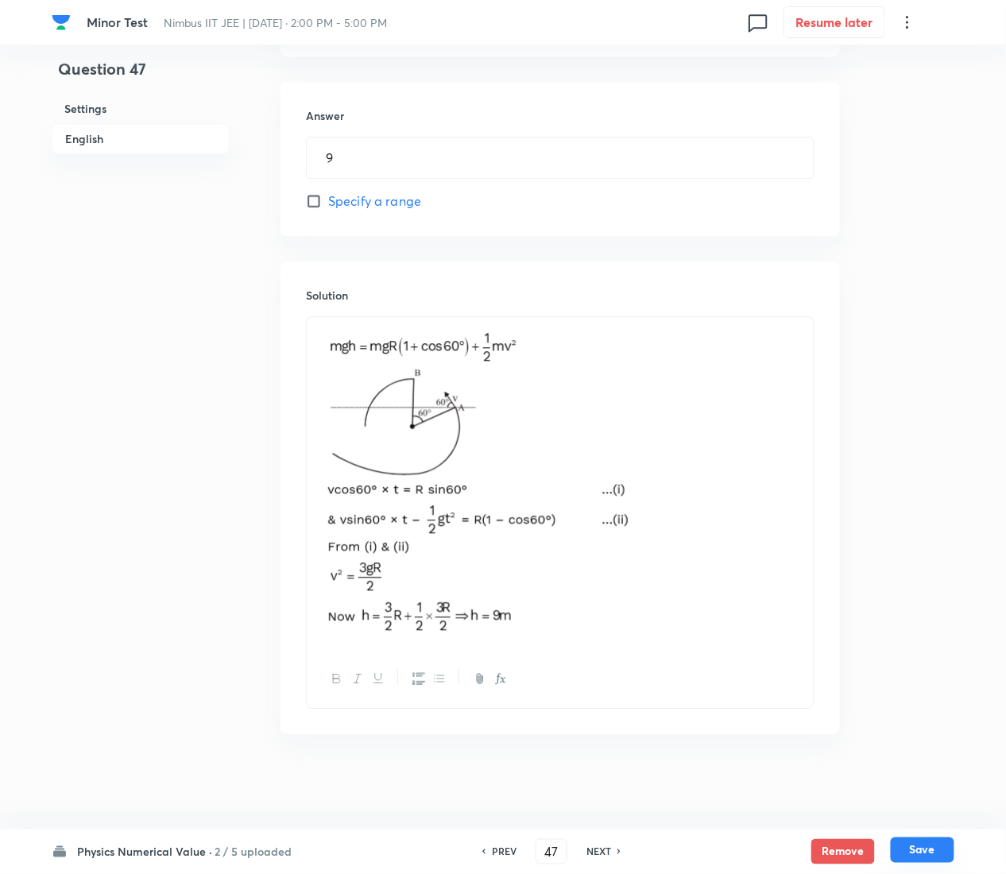
click at [942, 437] on button "Save" at bounding box center [923, 850] width 64 height 25
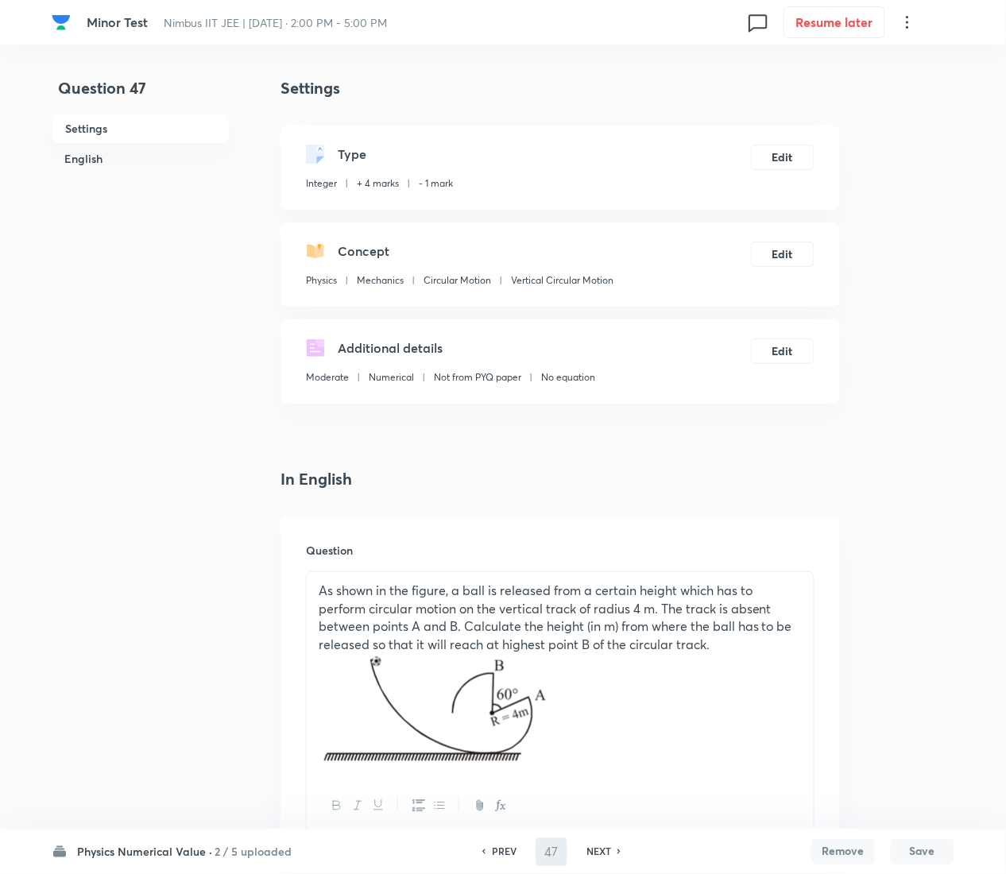
type input "48"
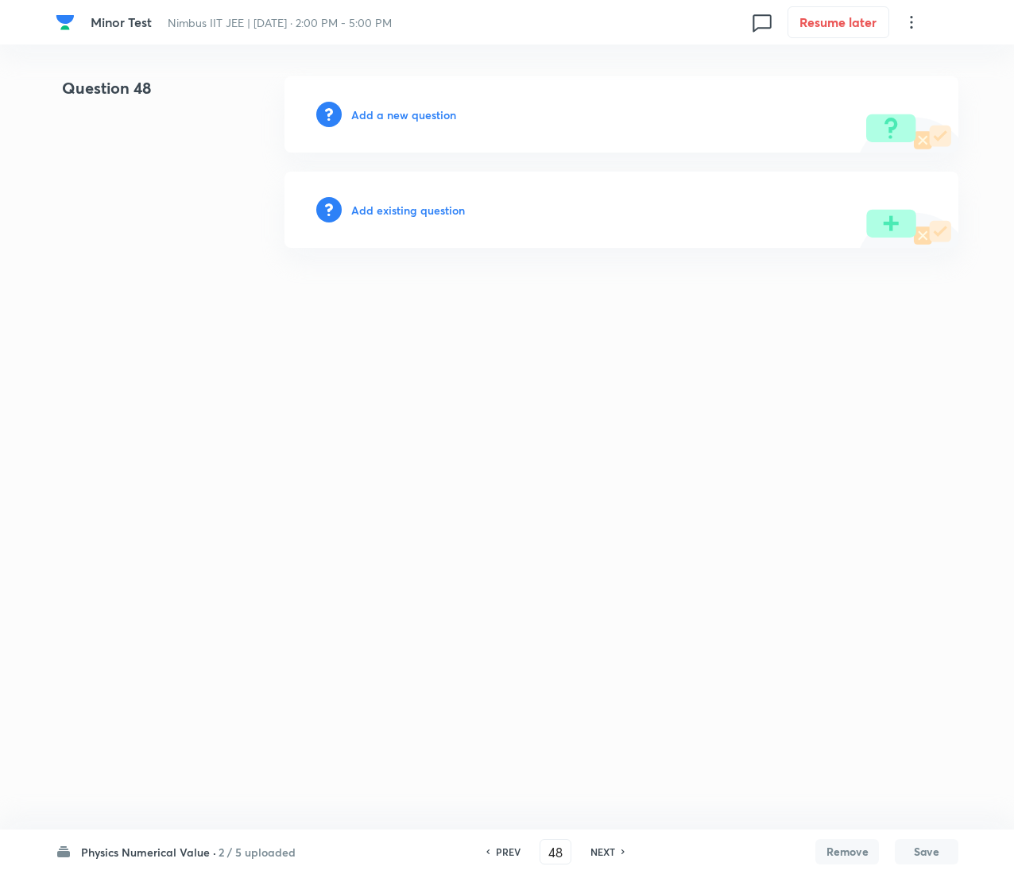
click at [442, 210] on h6 "Add existing question" at bounding box center [408, 210] width 114 height 17
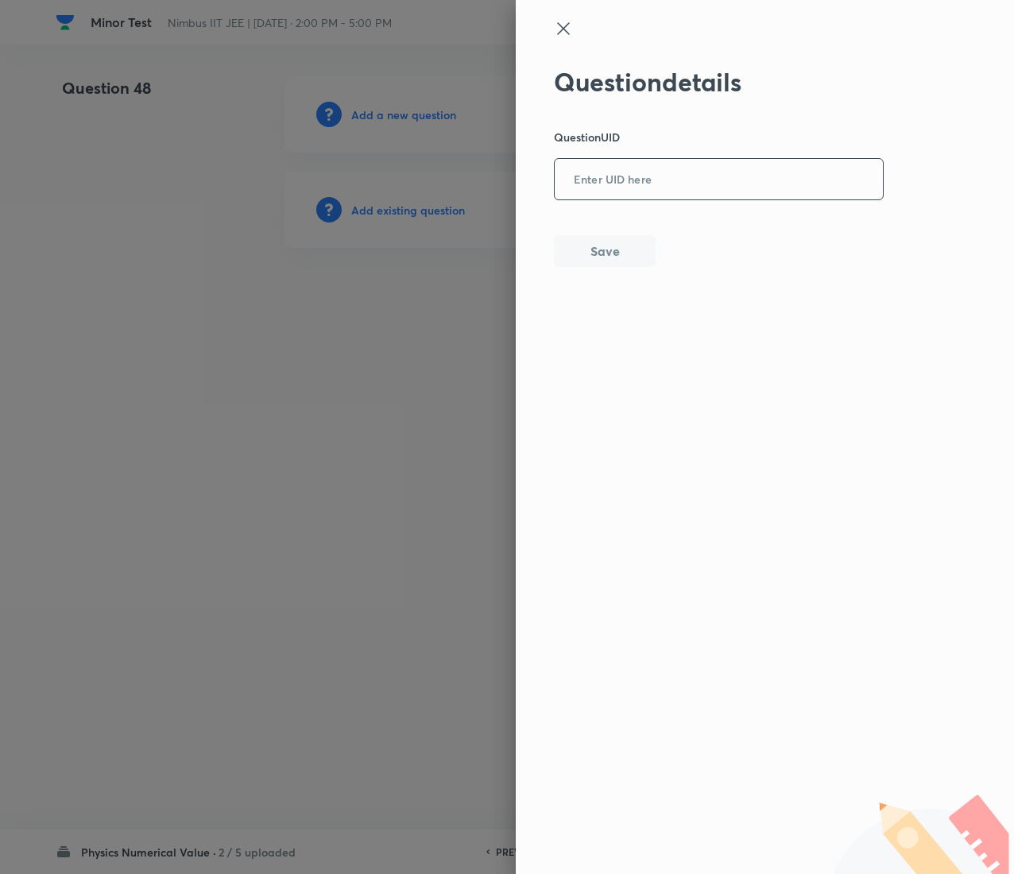
click at [729, 181] on input "text" at bounding box center [719, 180] width 328 height 39
paste input "2KY4P"
type input "2KY4P"
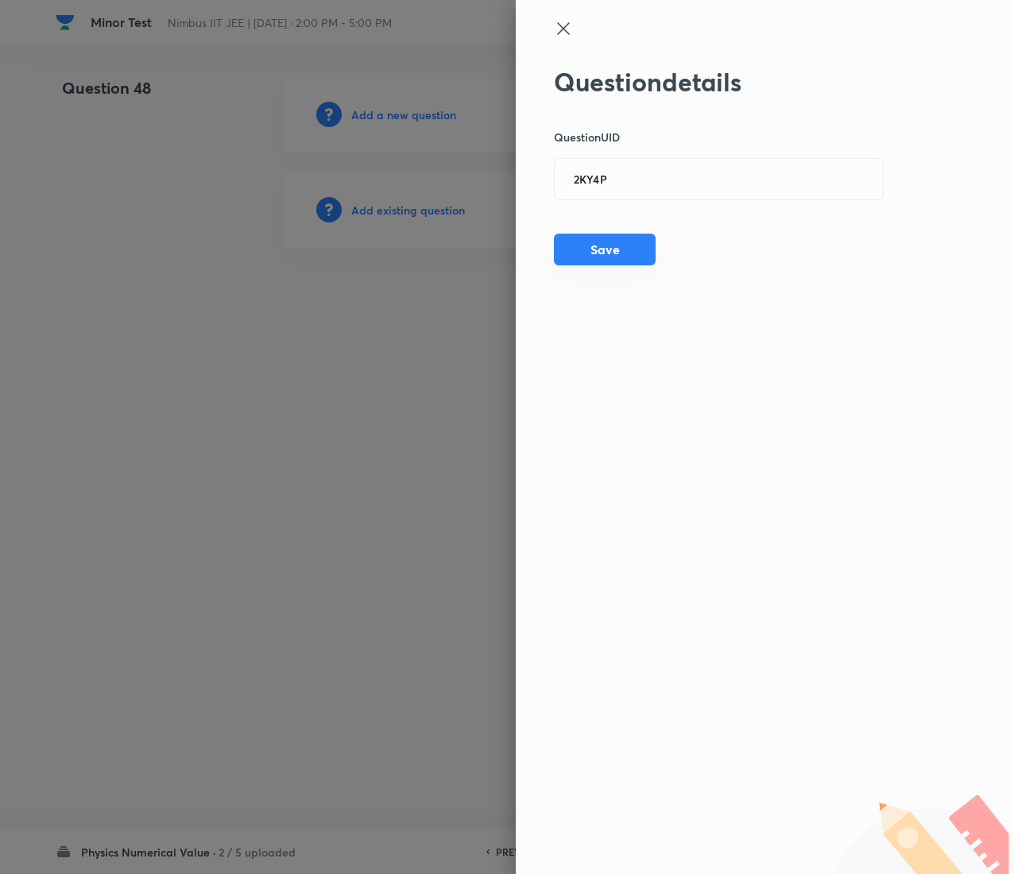
click at [617, 242] on button "Save" at bounding box center [605, 250] width 102 height 32
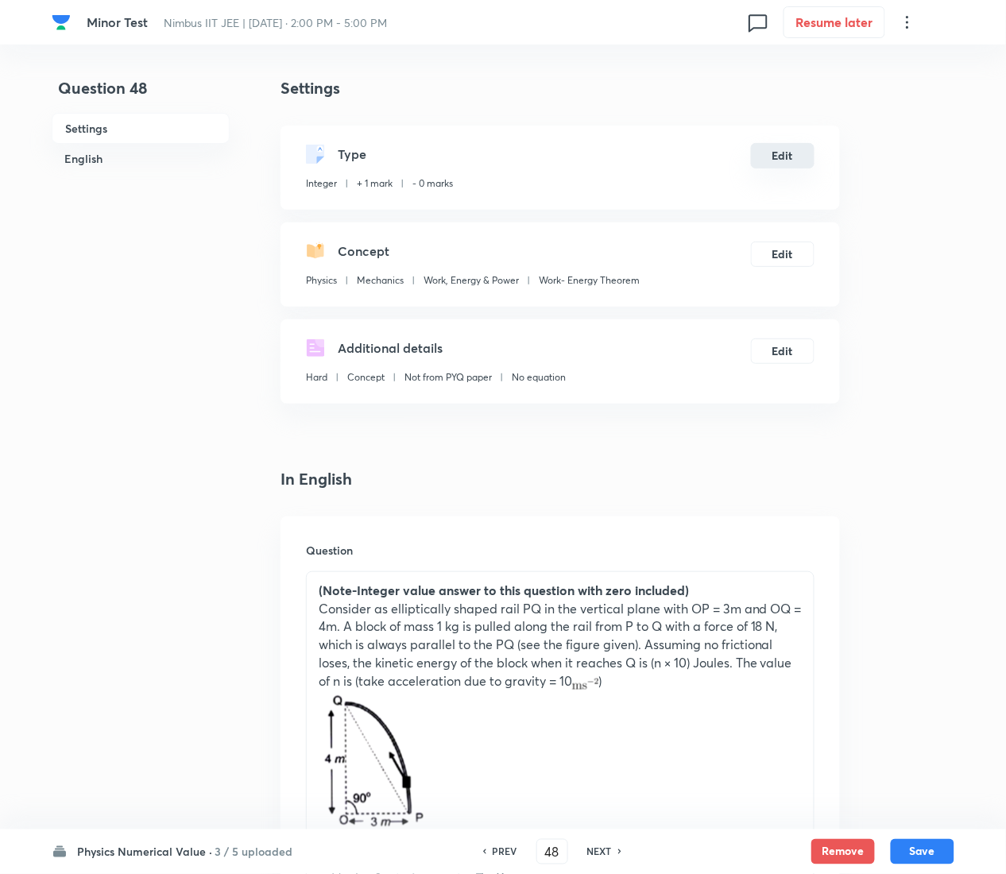
click at [783, 162] on button "Edit" at bounding box center [783, 155] width 64 height 25
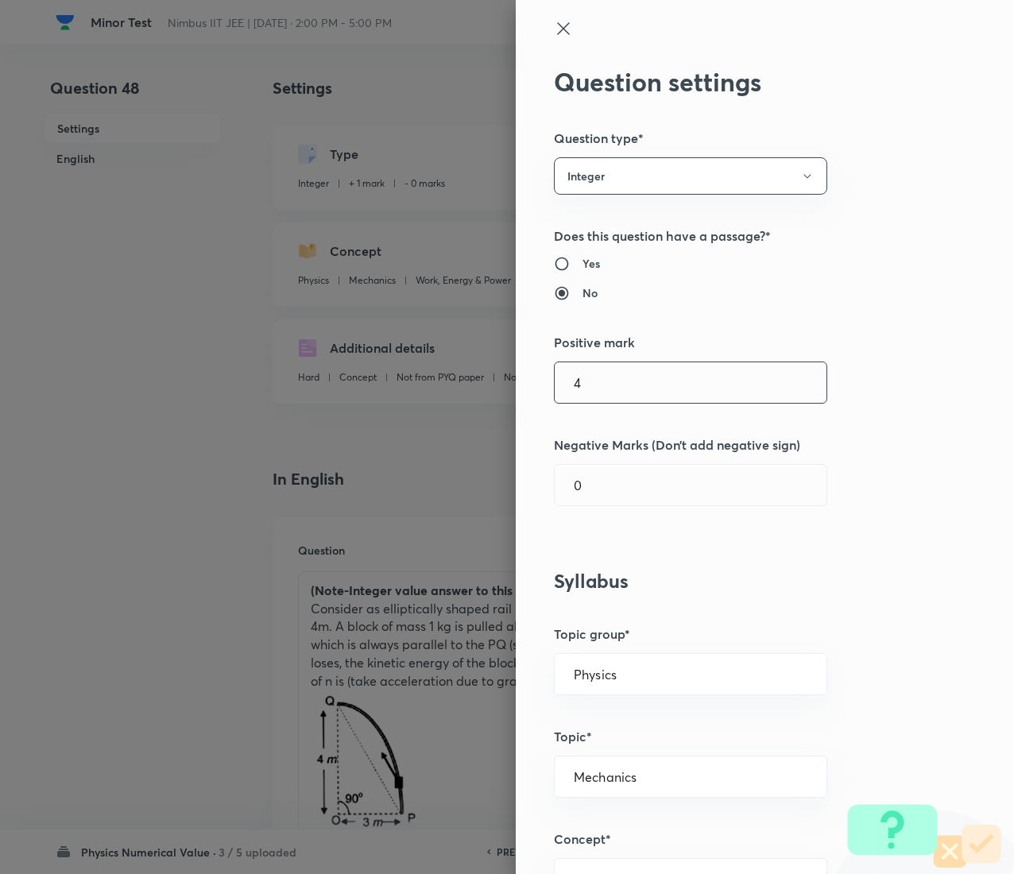
type input "4"
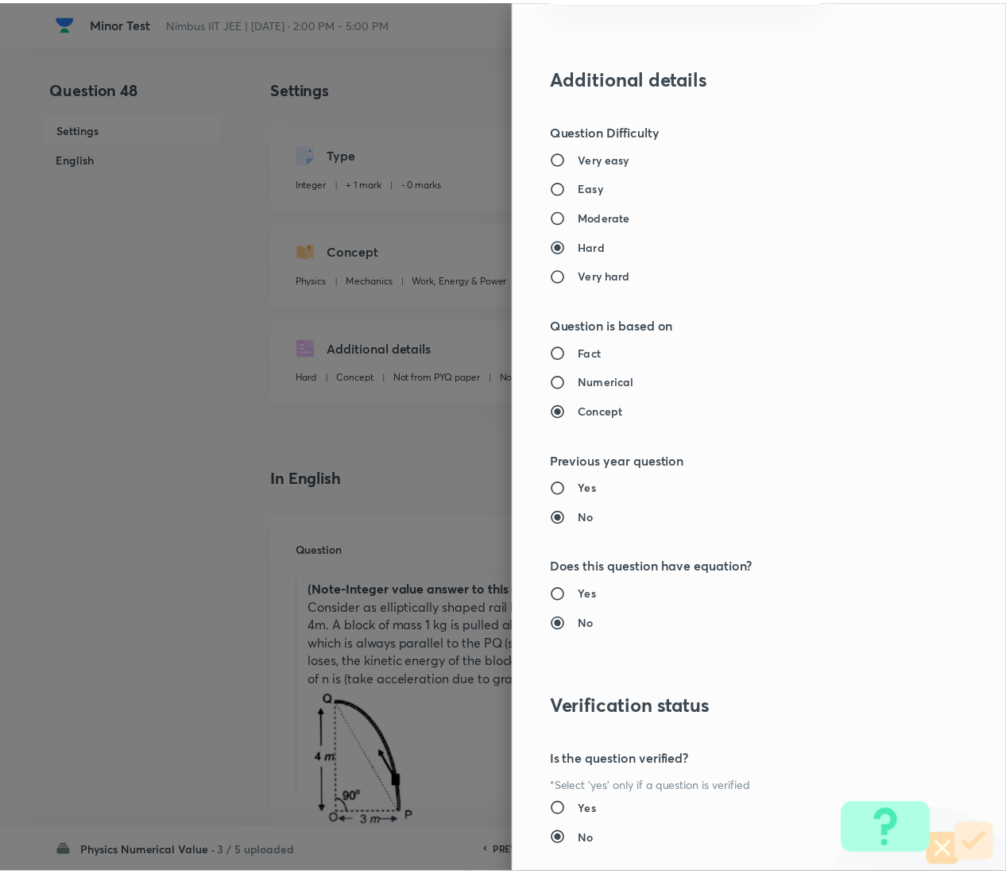
scroll to position [1201, 0]
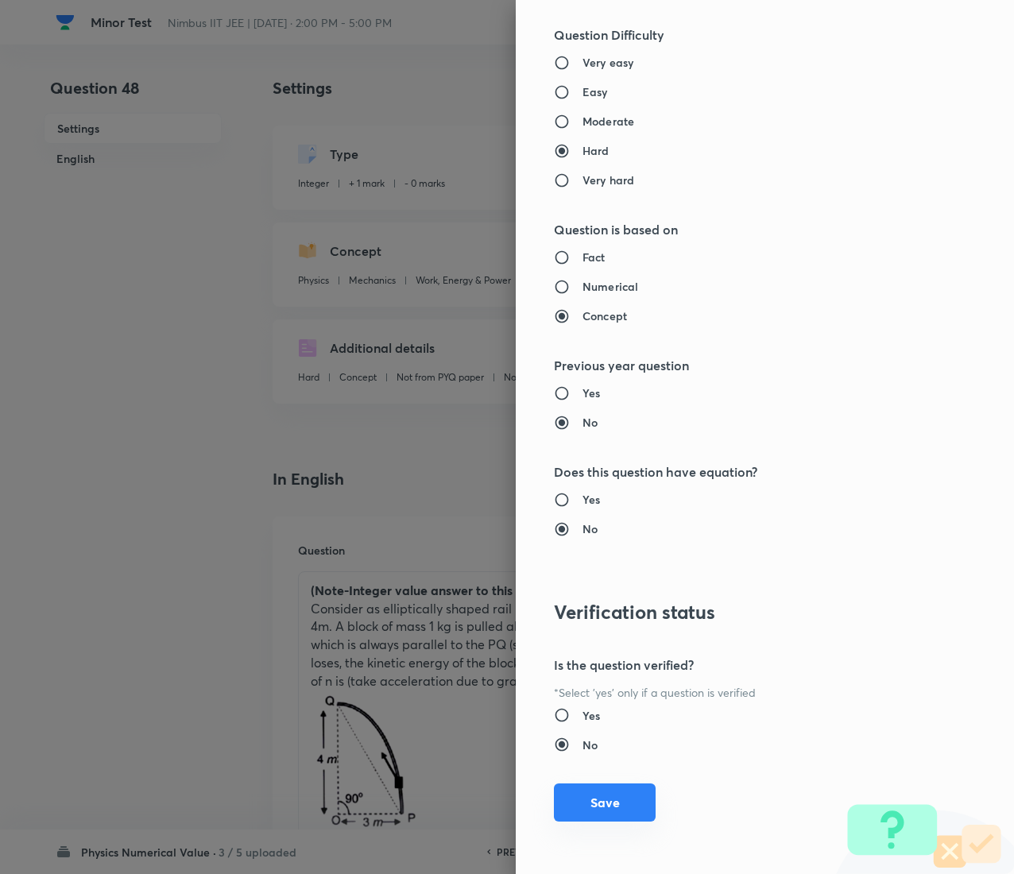
type input "1"
click at [605, 437] on button "Save" at bounding box center [605, 802] width 102 height 38
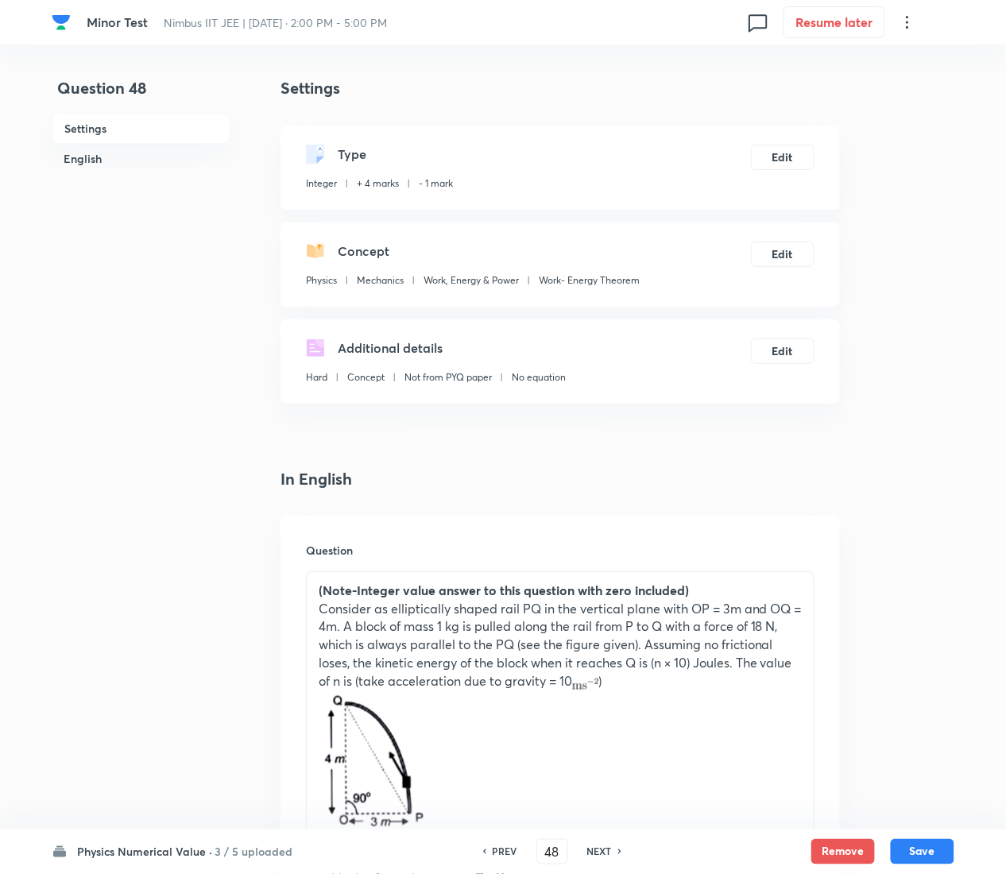
scroll to position [680, 0]
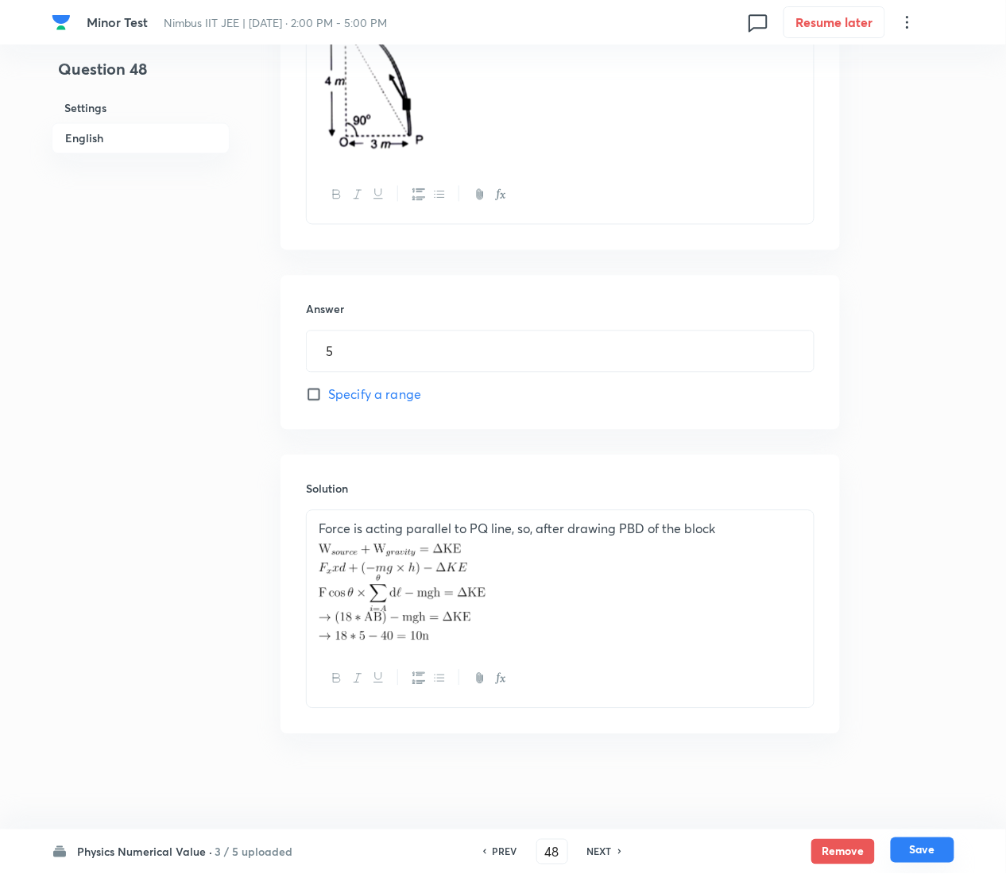
click at [930, 437] on button "Save" at bounding box center [923, 850] width 64 height 25
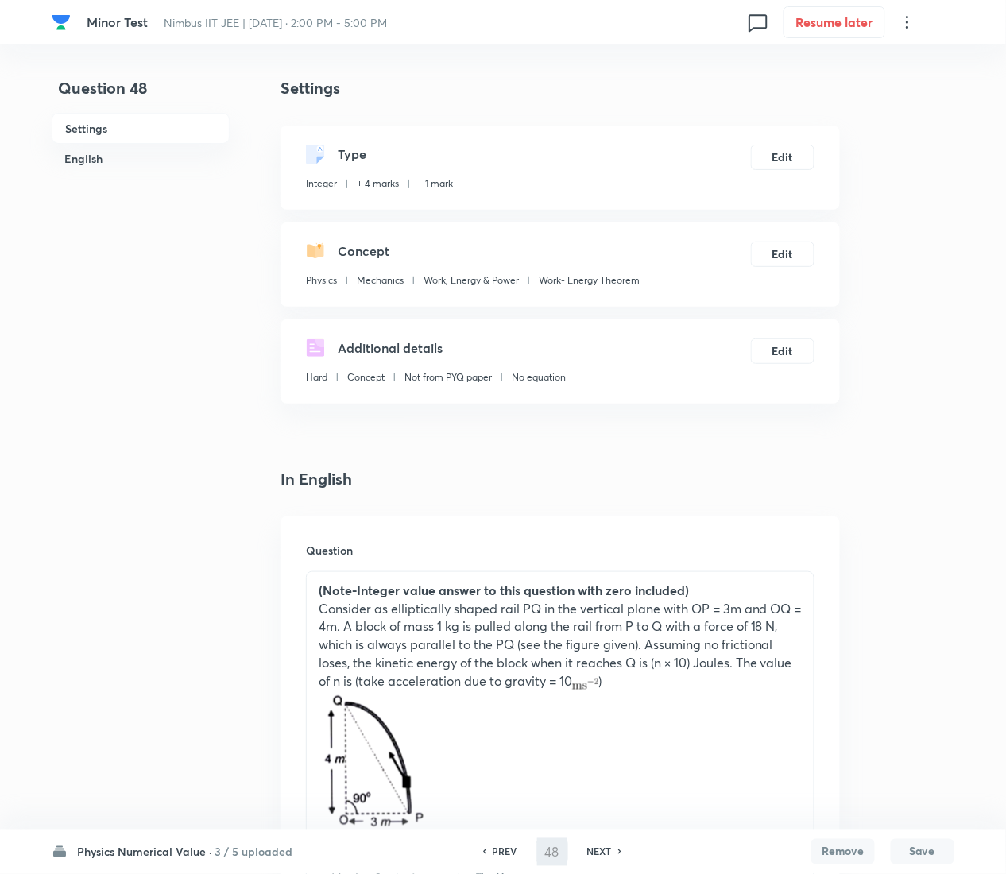
type input "49"
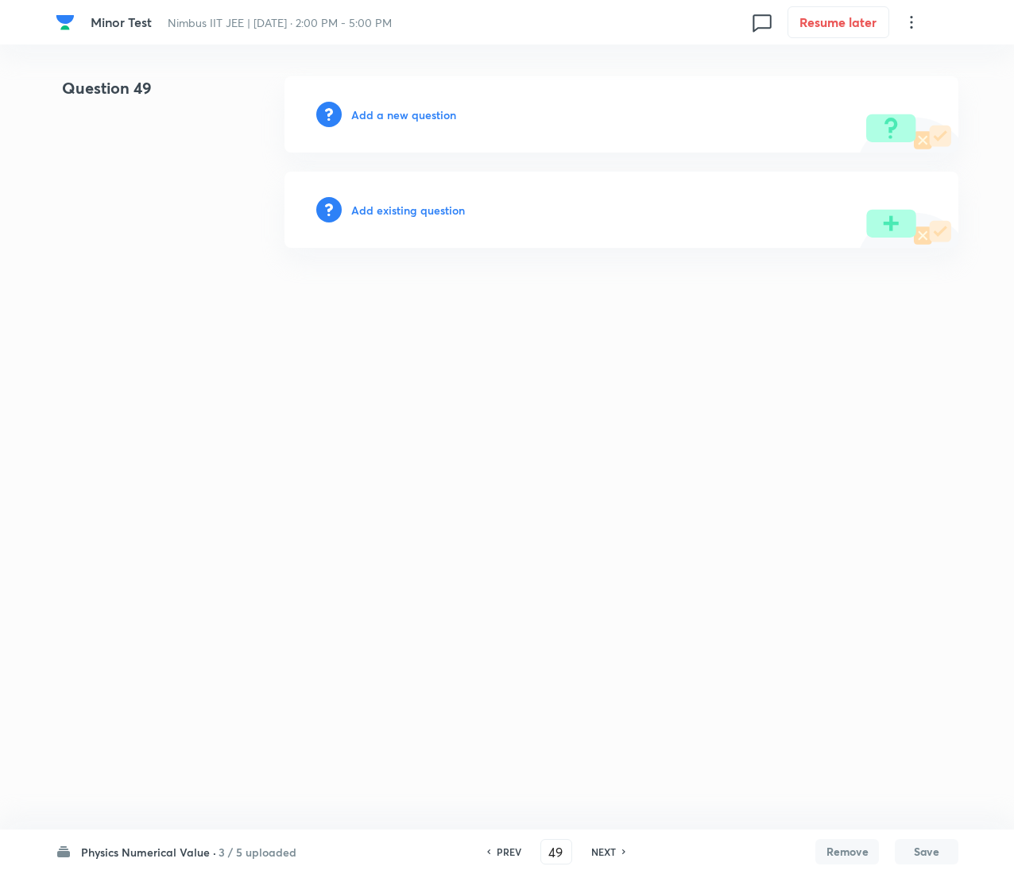
click at [415, 205] on h6 "Add existing question" at bounding box center [408, 210] width 114 height 17
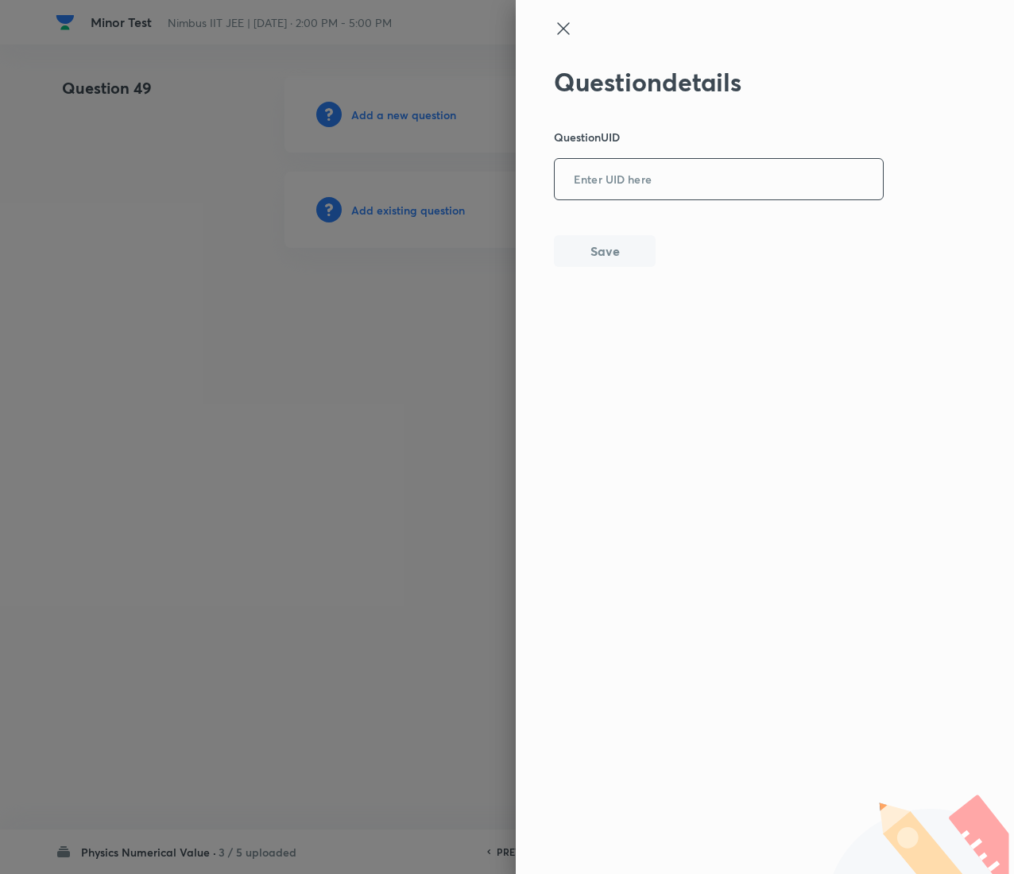
click at [755, 164] on input "text" at bounding box center [719, 180] width 328 height 39
paste input "9ULUI"
type input "9ULUI"
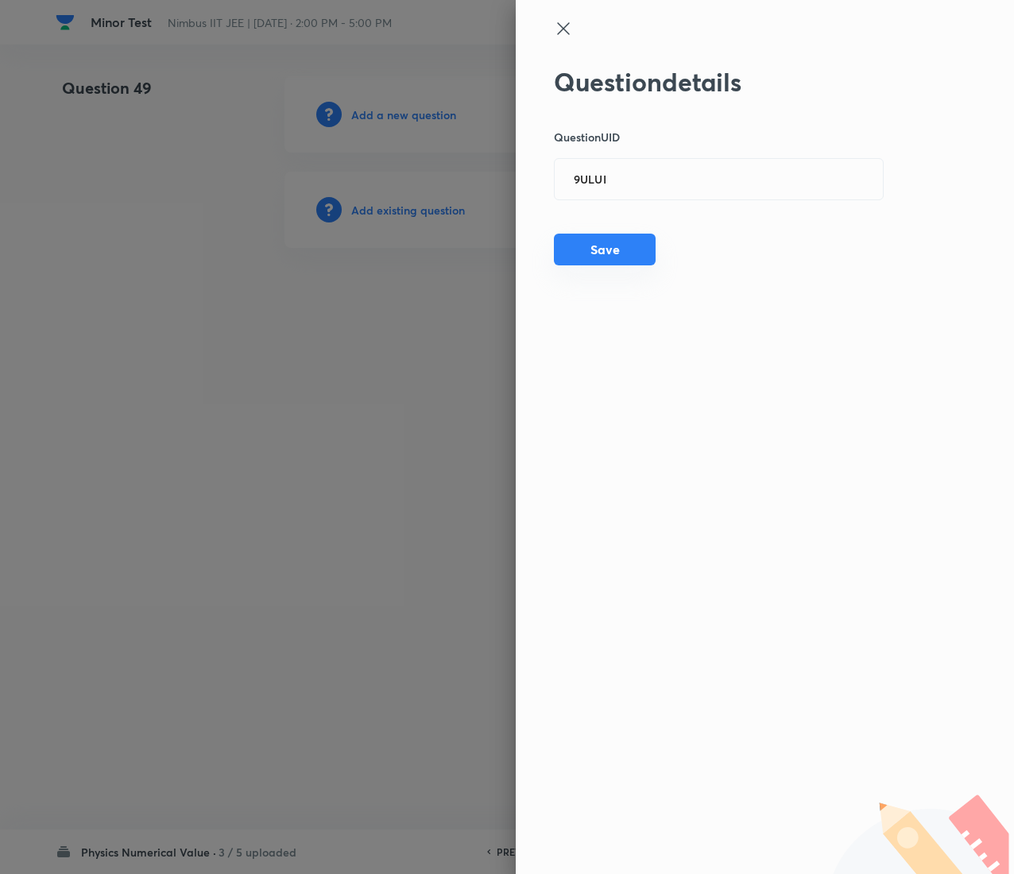
click at [595, 240] on button "Save" at bounding box center [605, 250] width 102 height 32
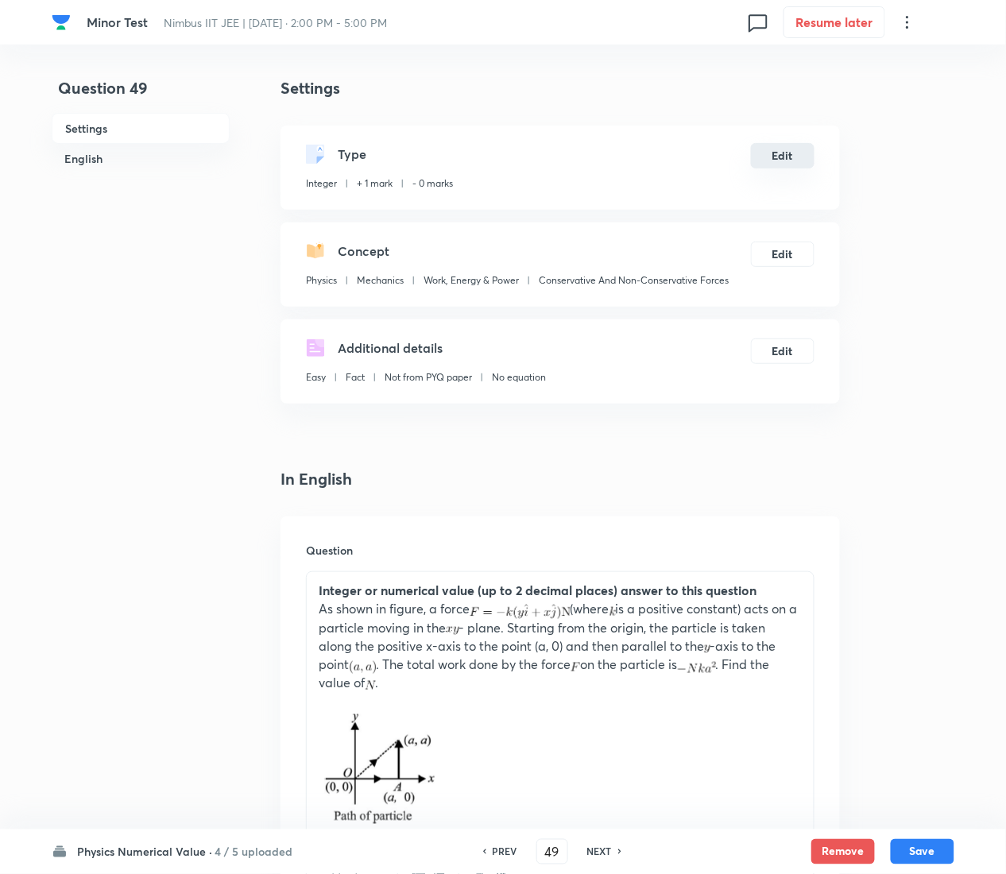
click at [782, 149] on button "Edit" at bounding box center [783, 155] width 64 height 25
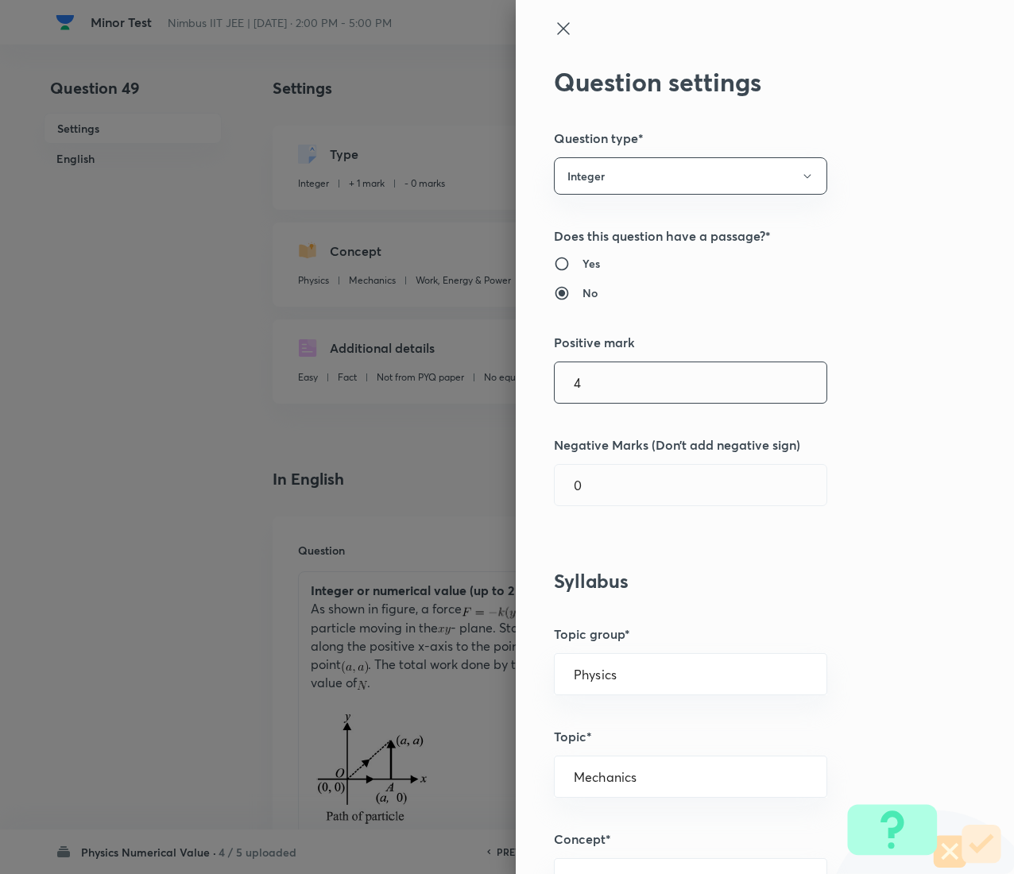
type input "4"
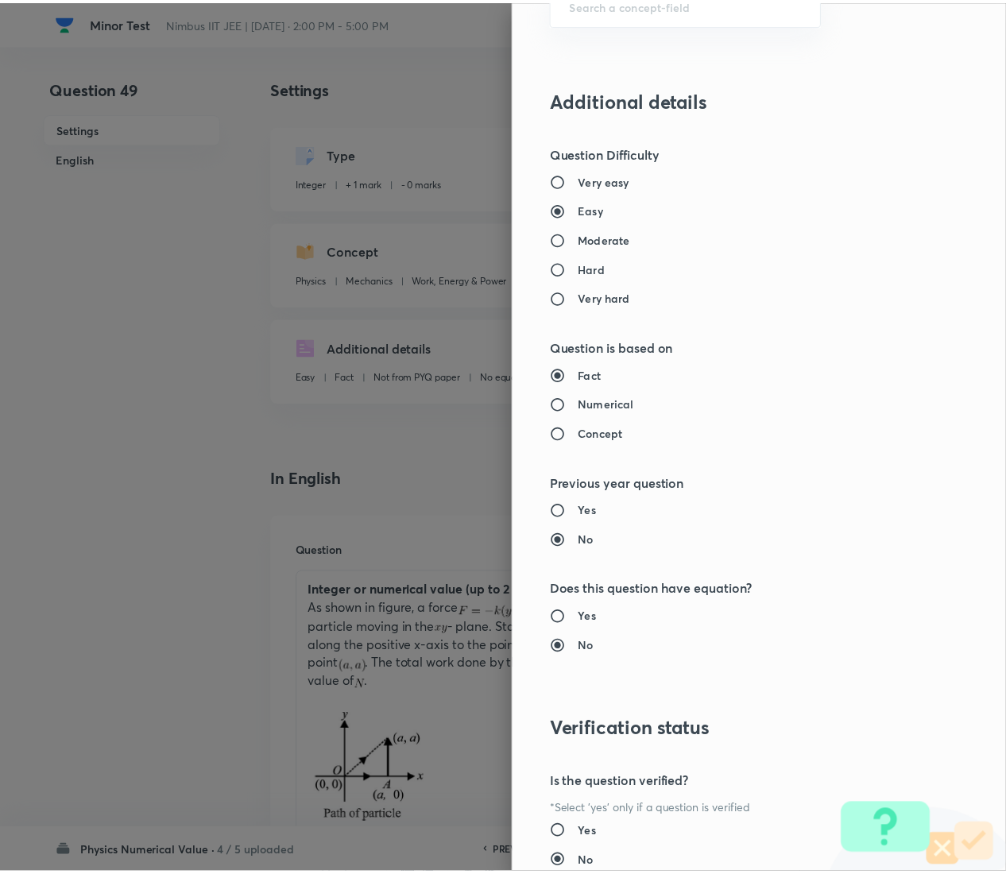
scroll to position [1201, 0]
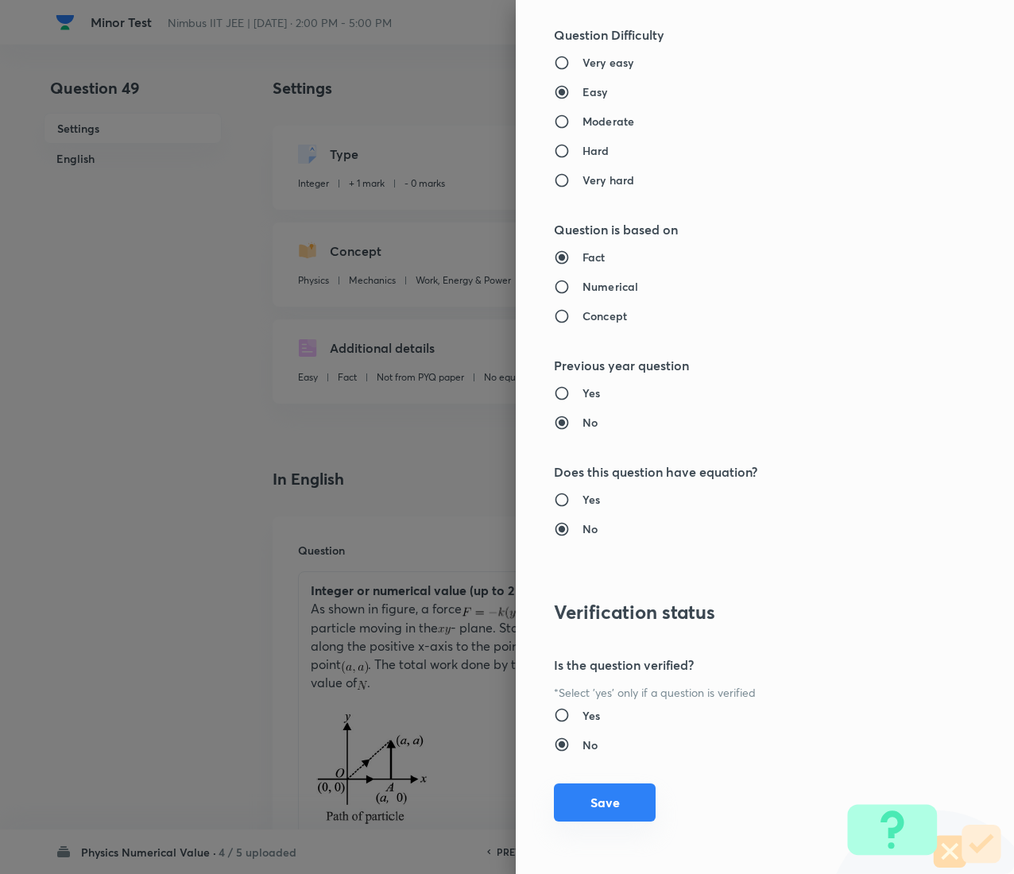
type input "1"
click at [586, 437] on button "Save" at bounding box center [605, 802] width 102 height 38
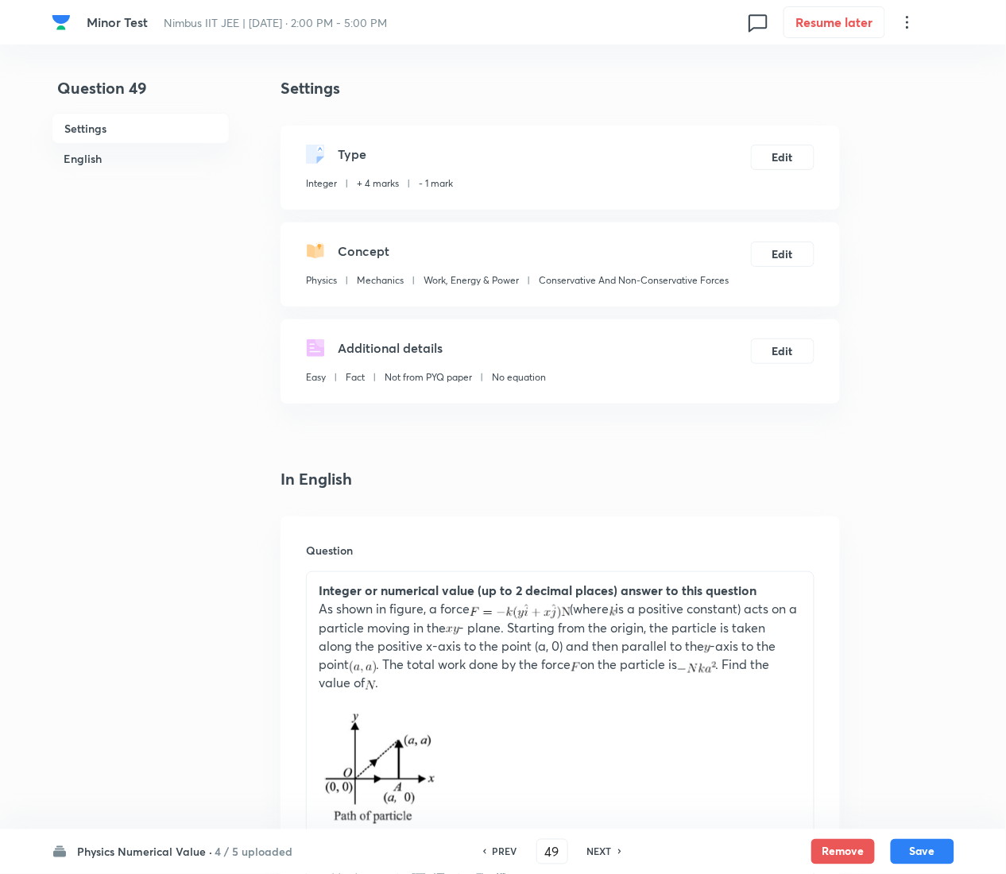
scroll to position [869, 0]
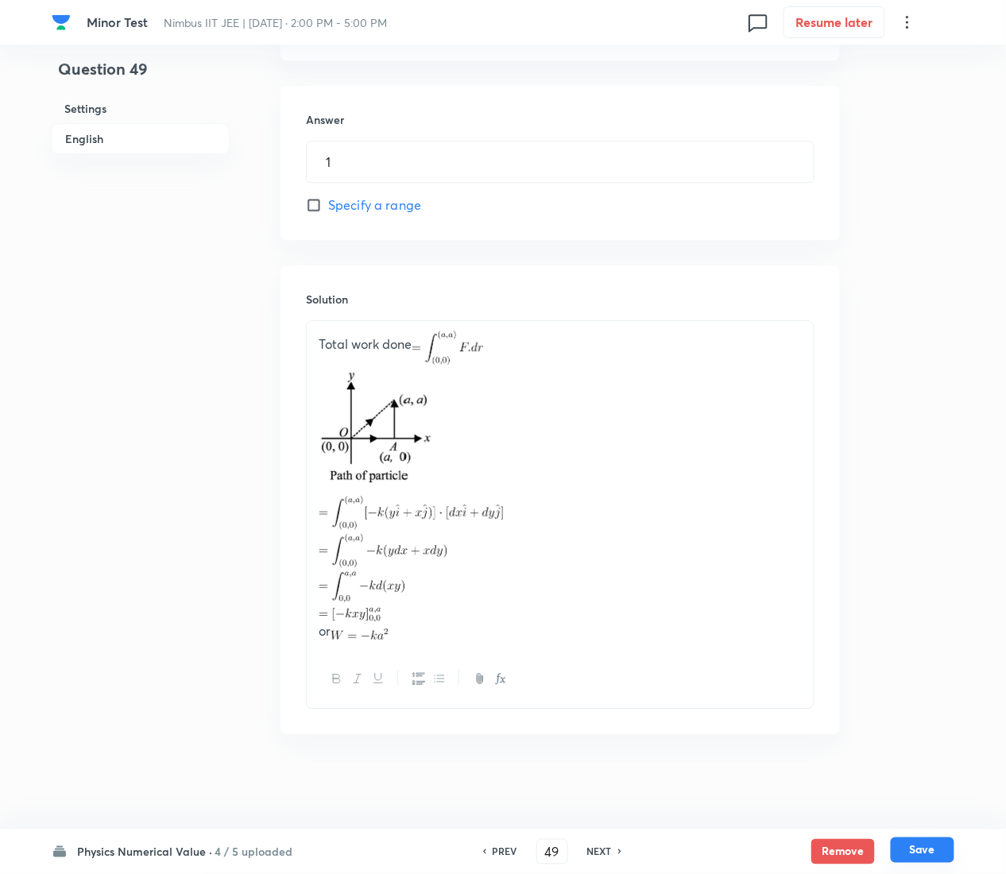
click at [931, 437] on button "Save" at bounding box center [923, 850] width 64 height 25
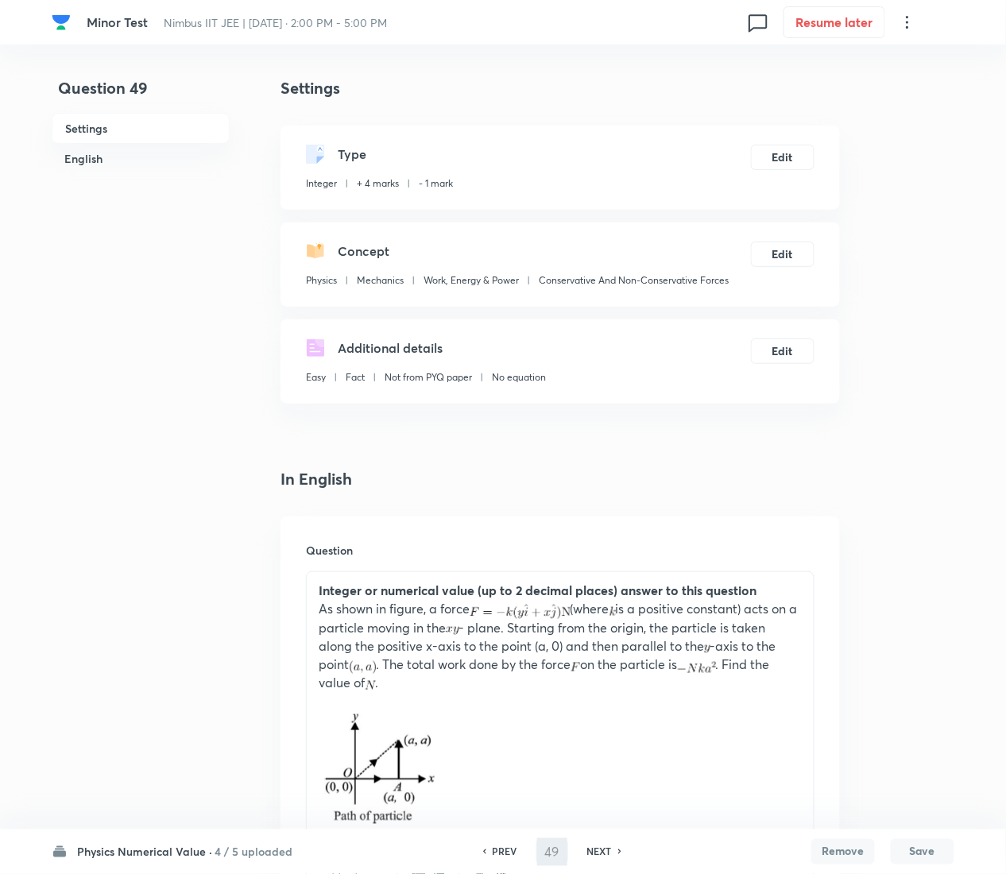
type input "50"
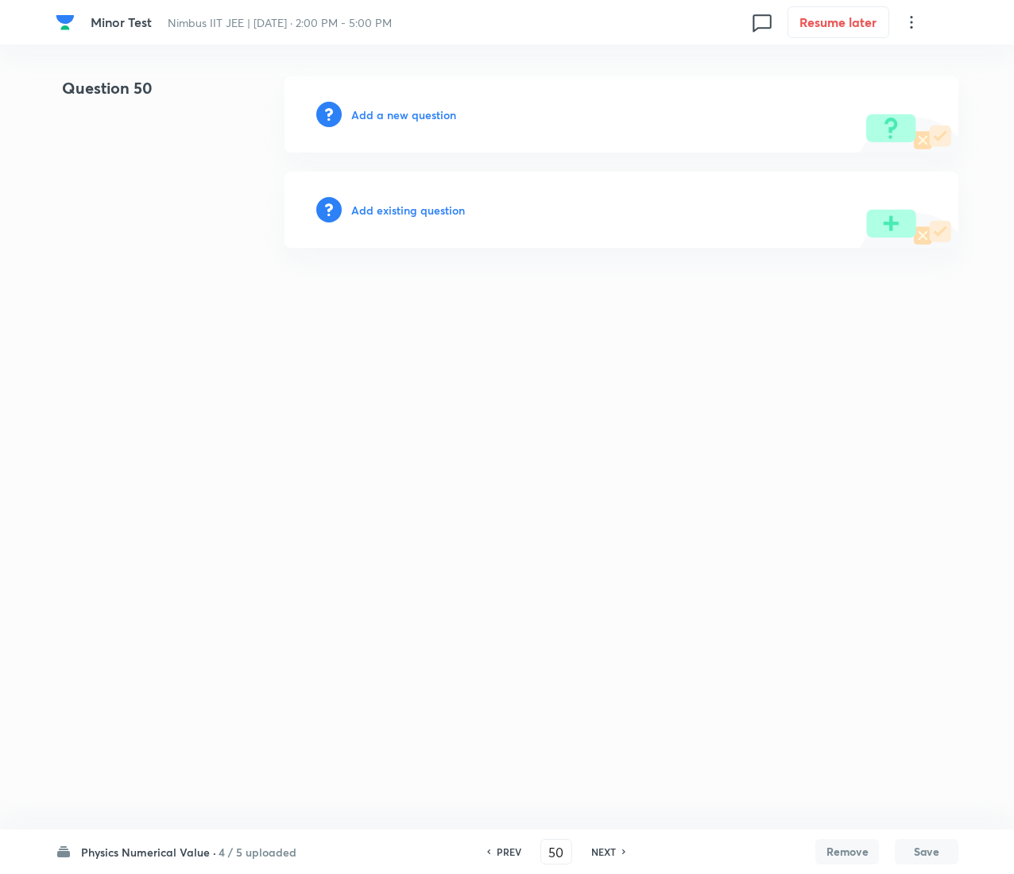
click at [418, 212] on h6 "Add existing question" at bounding box center [408, 210] width 114 height 17
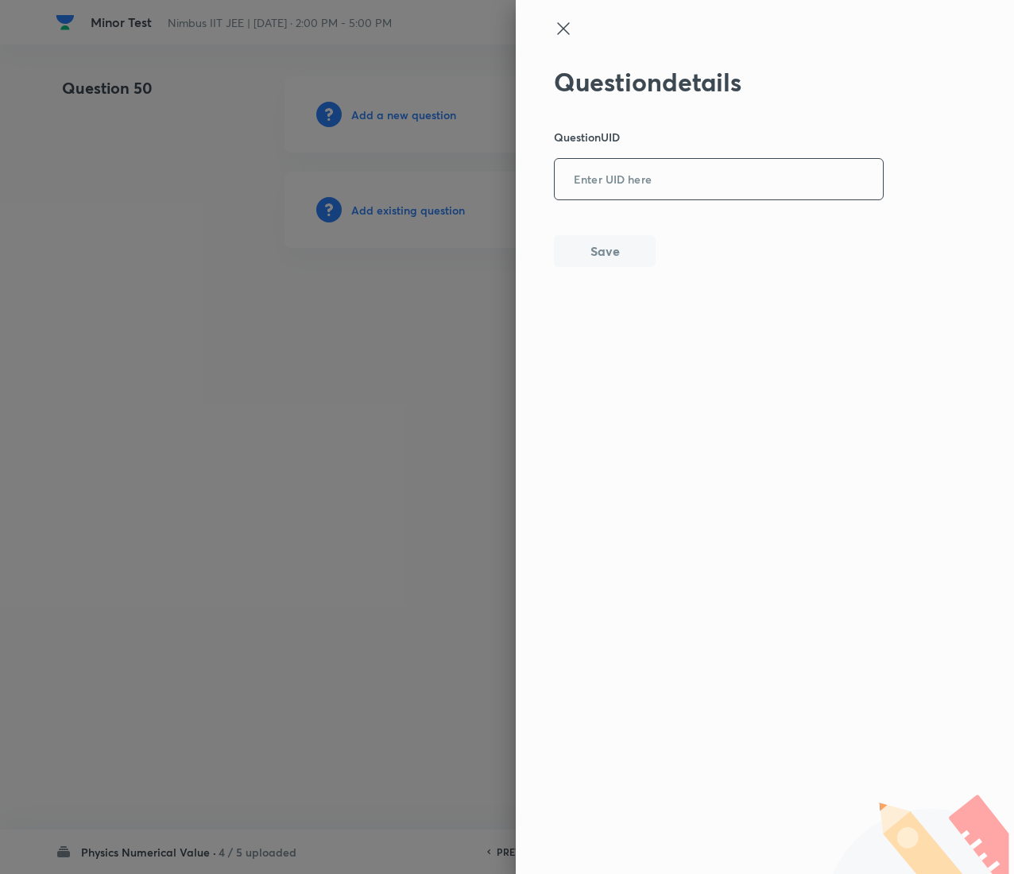
click at [602, 180] on input "text" at bounding box center [719, 180] width 328 height 39
paste input "ZYWI2"
type input "ZYWI2"
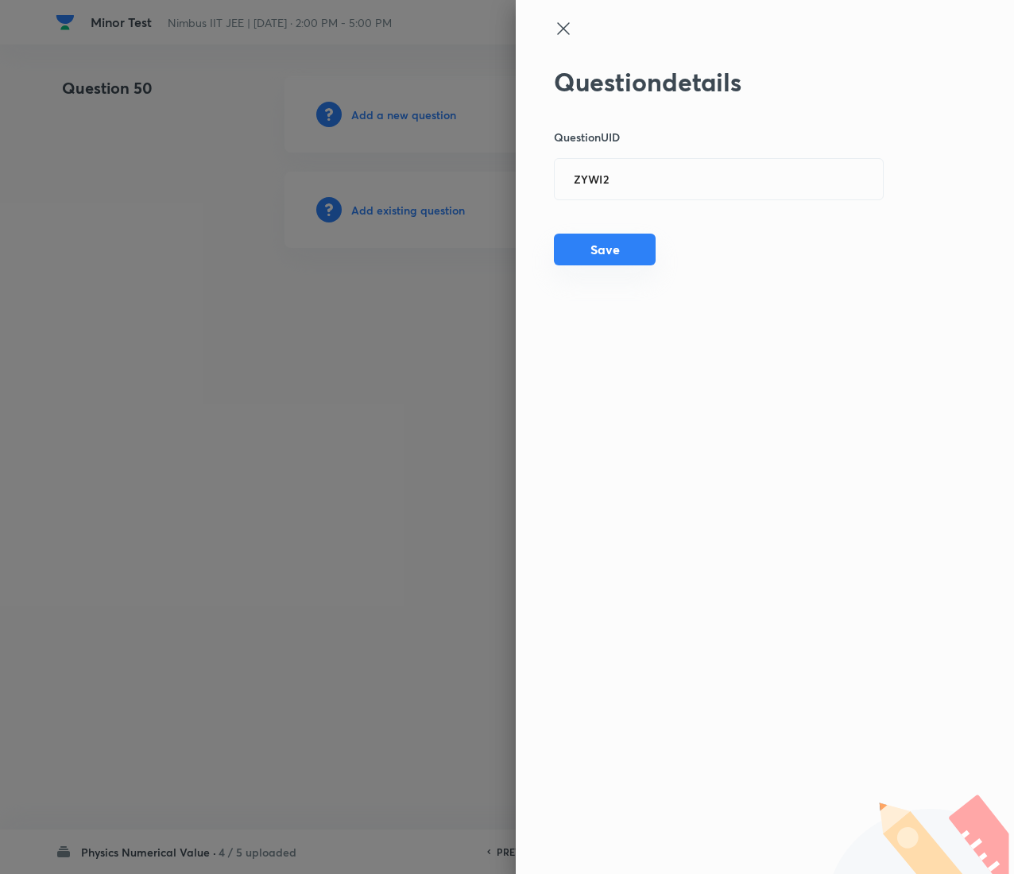
click at [611, 245] on button "Save" at bounding box center [605, 250] width 102 height 32
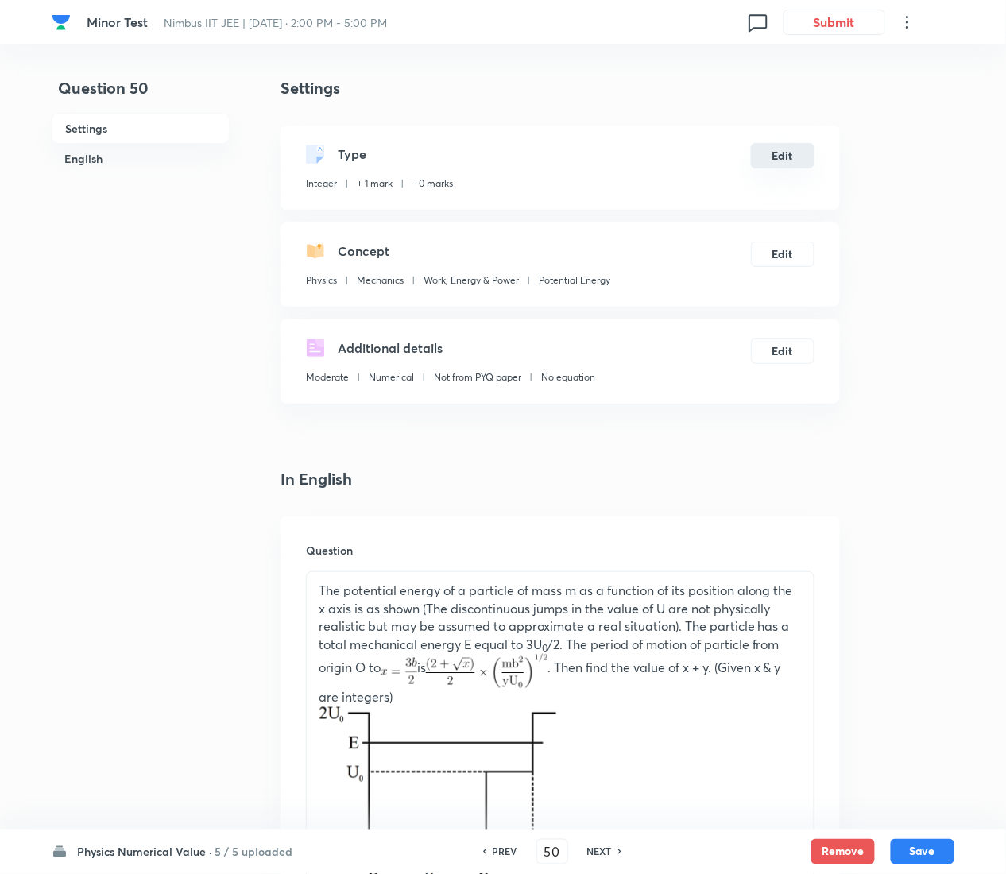
click at [769, 159] on button "Edit" at bounding box center [783, 155] width 64 height 25
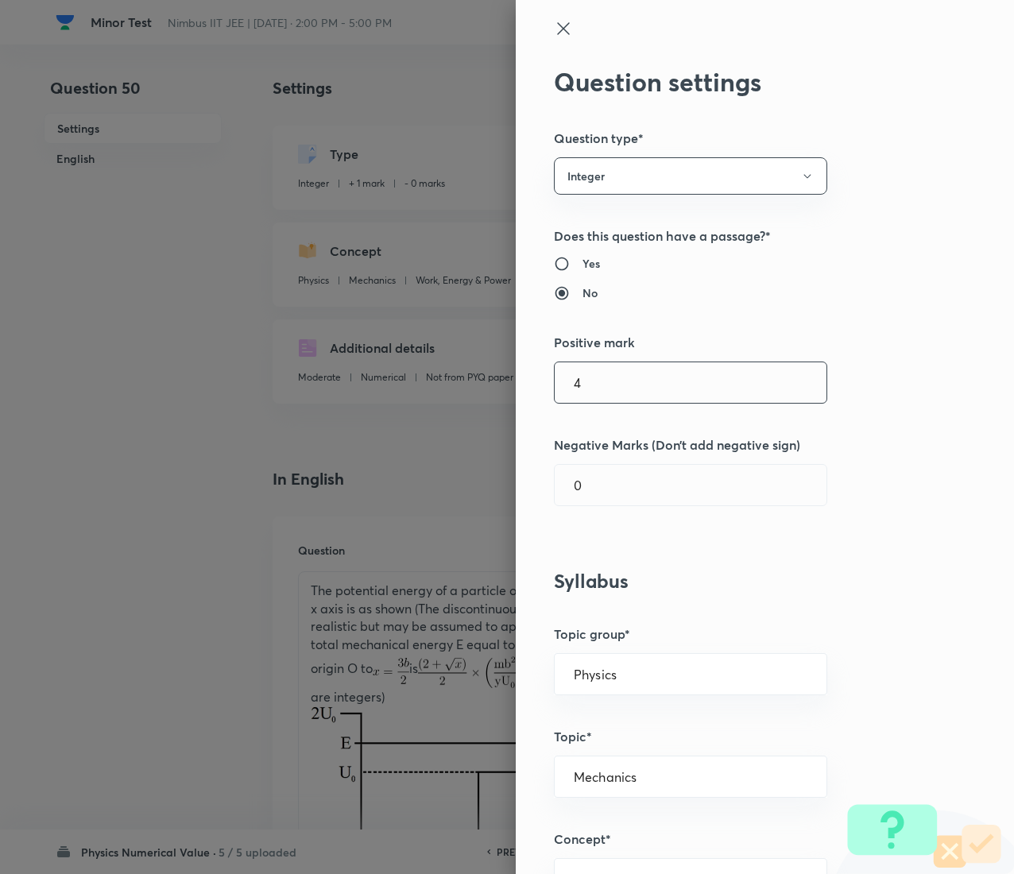
type input "4"
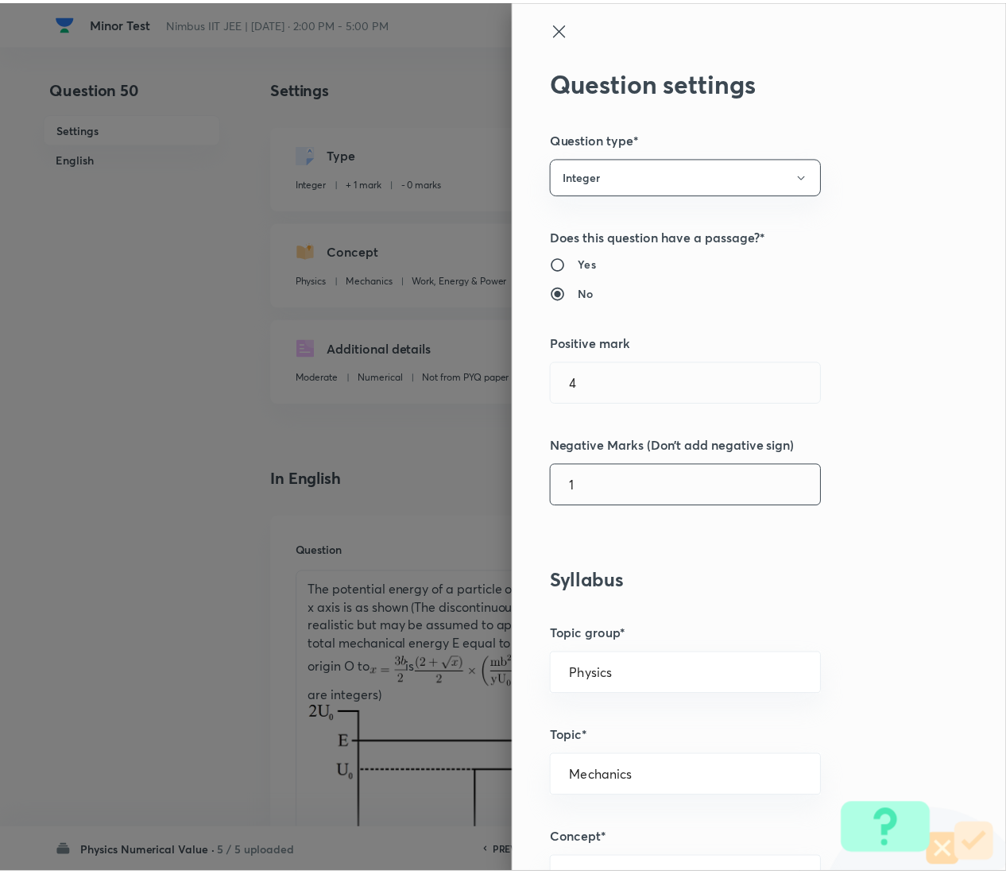
scroll to position [1201, 0]
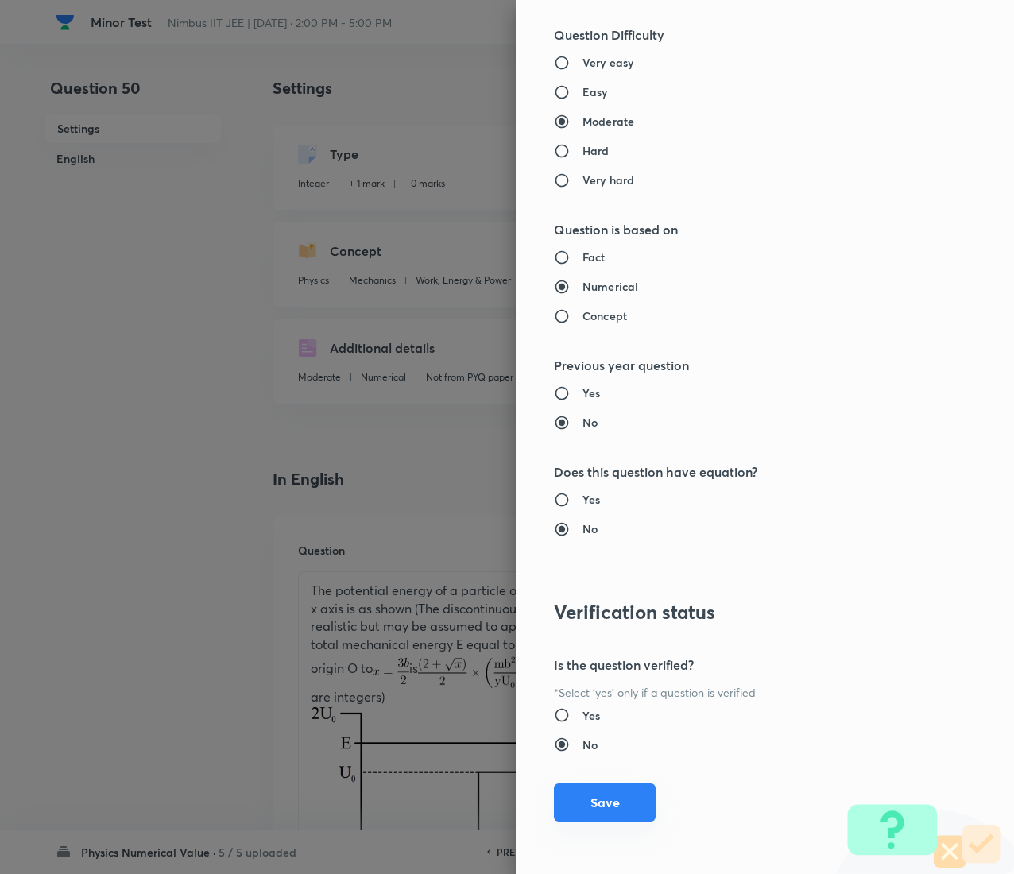
type input "1"
click at [585, 437] on button "Save" at bounding box center [605, 802] width 102 height 38
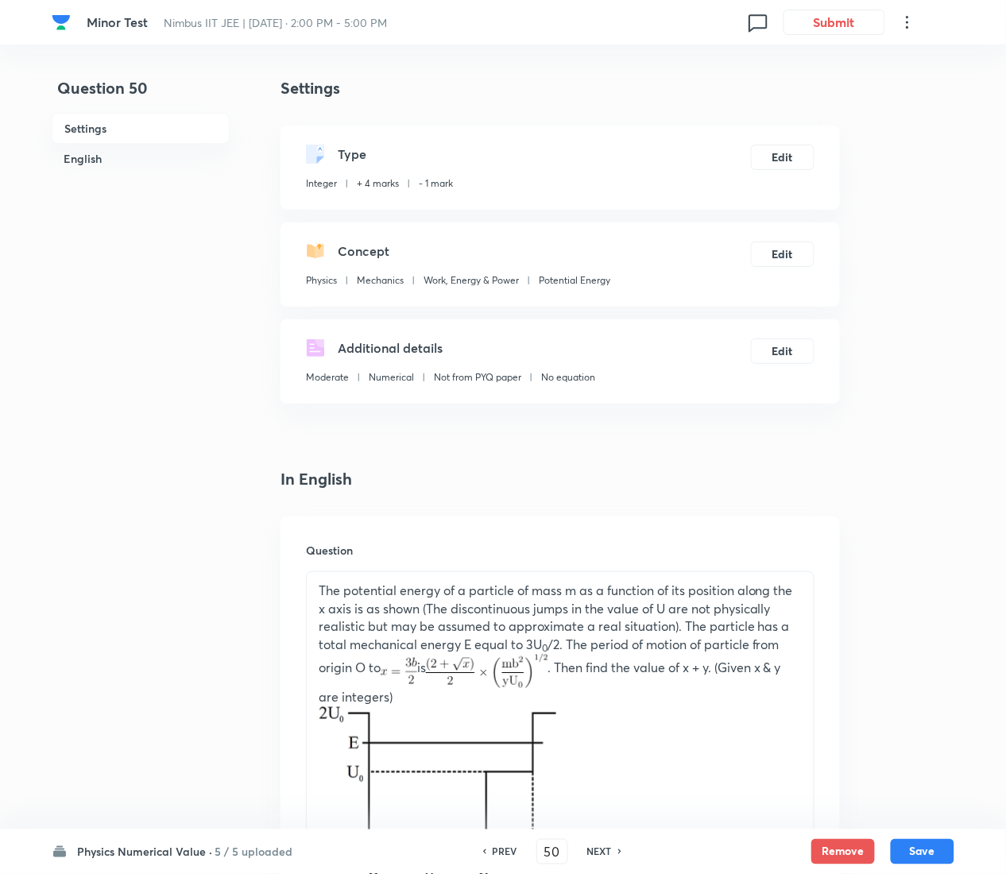
scroll to position [790, 0]
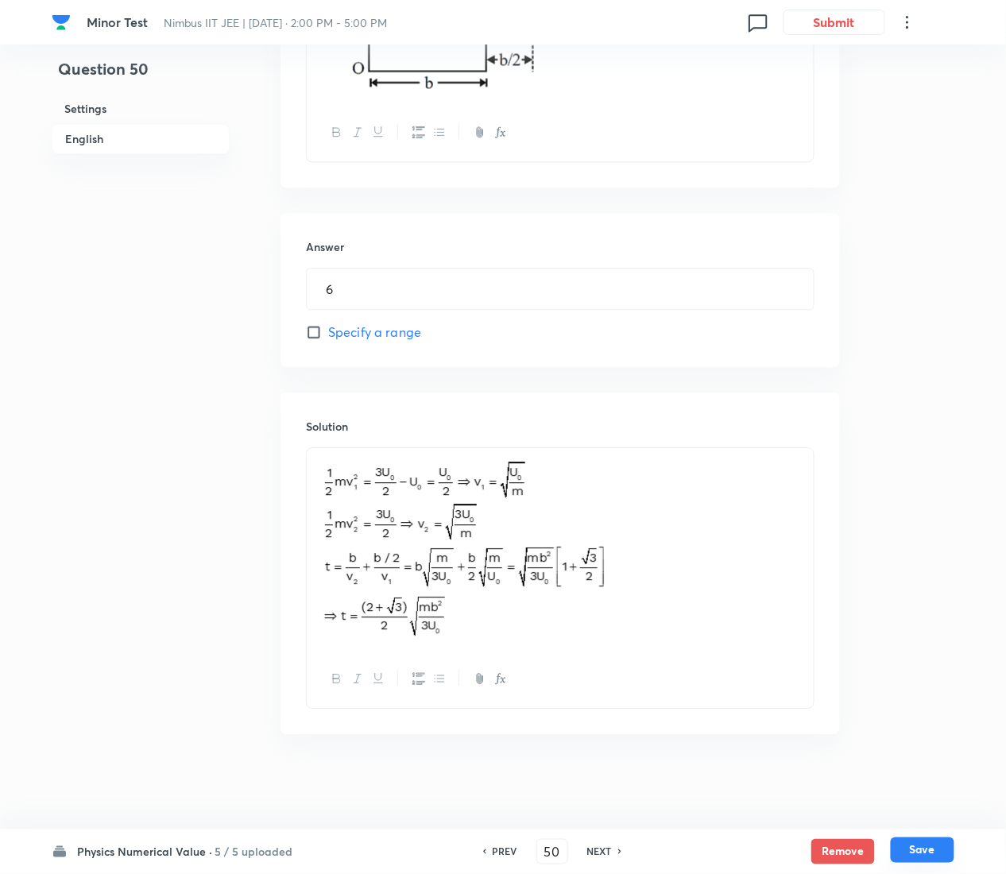
click at [939, 437] on button "Save" at bounding box center [923, 850] width 64 height 25
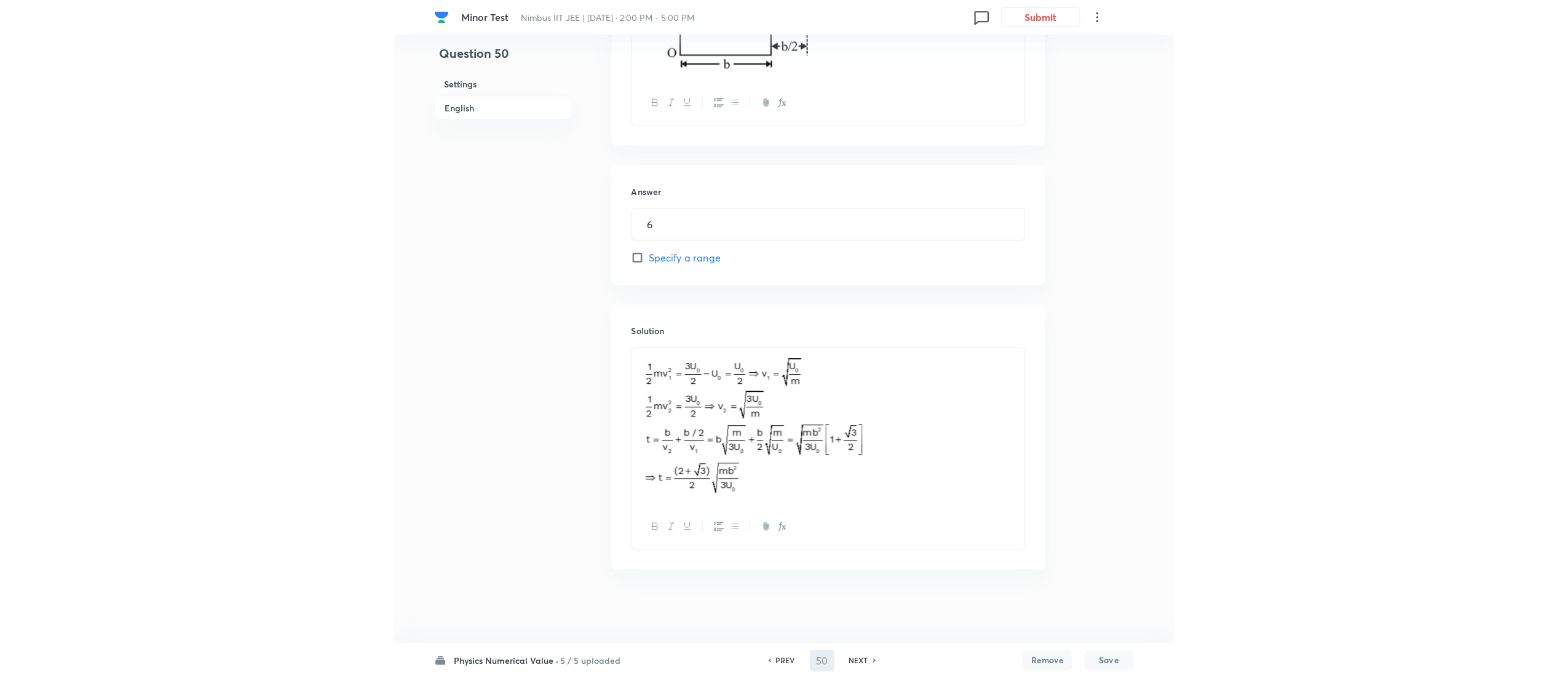
scroll to position [0, 0]
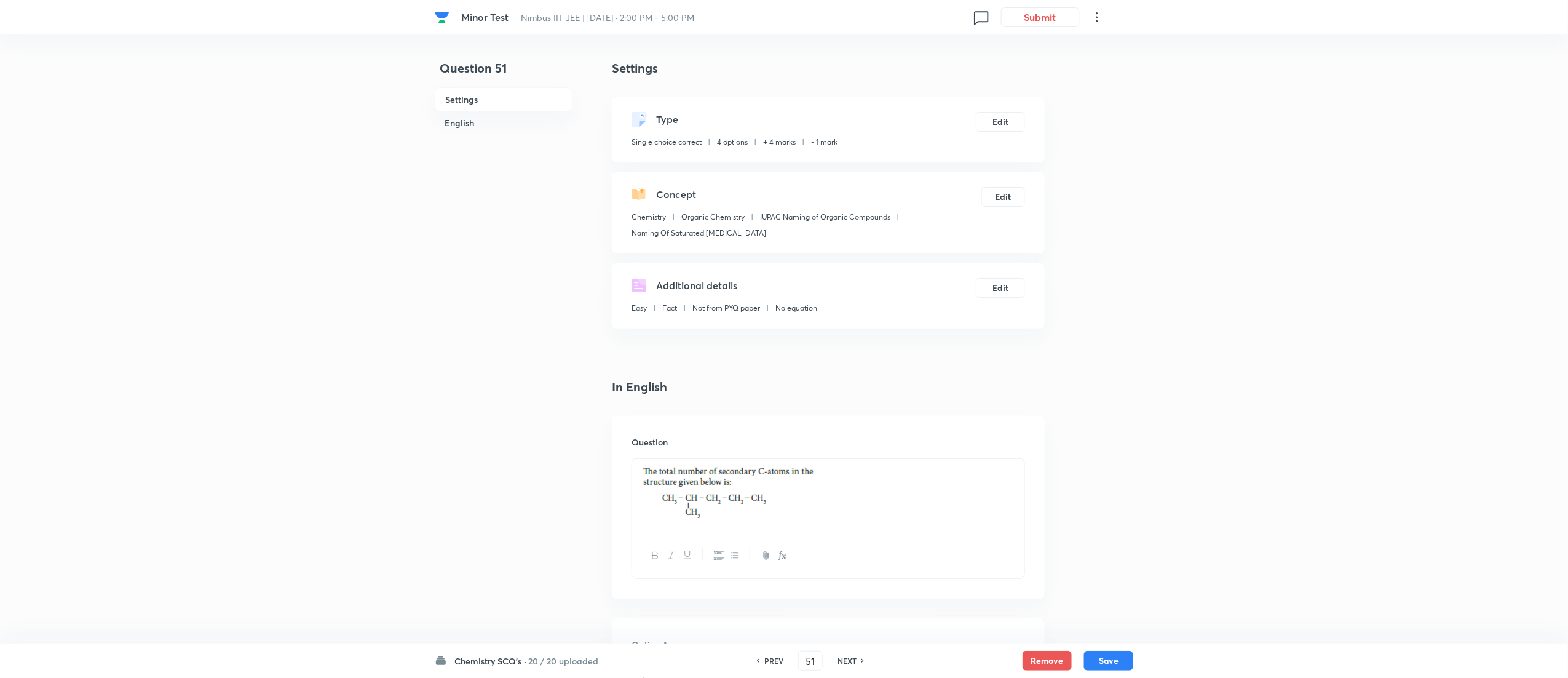
click at [569, 338] on h6 "20 / 20 uploaded" at bounding box center [563, 660] width 70 height 13
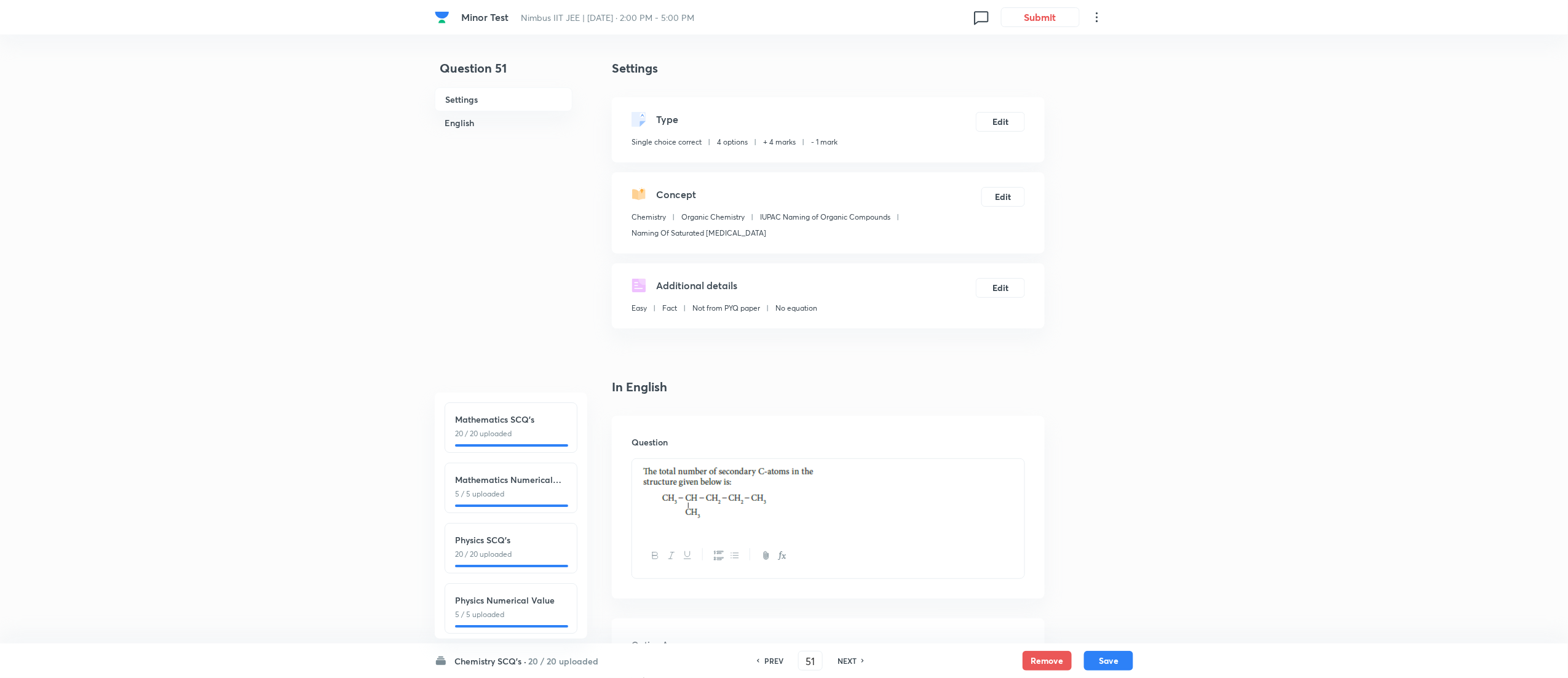
click at [527, 338] on p "20 / 20 uploaded" at bounding box center [511, 554] width 112 height 11
type input "26"
checkbox input "false"
checkbox input "true"
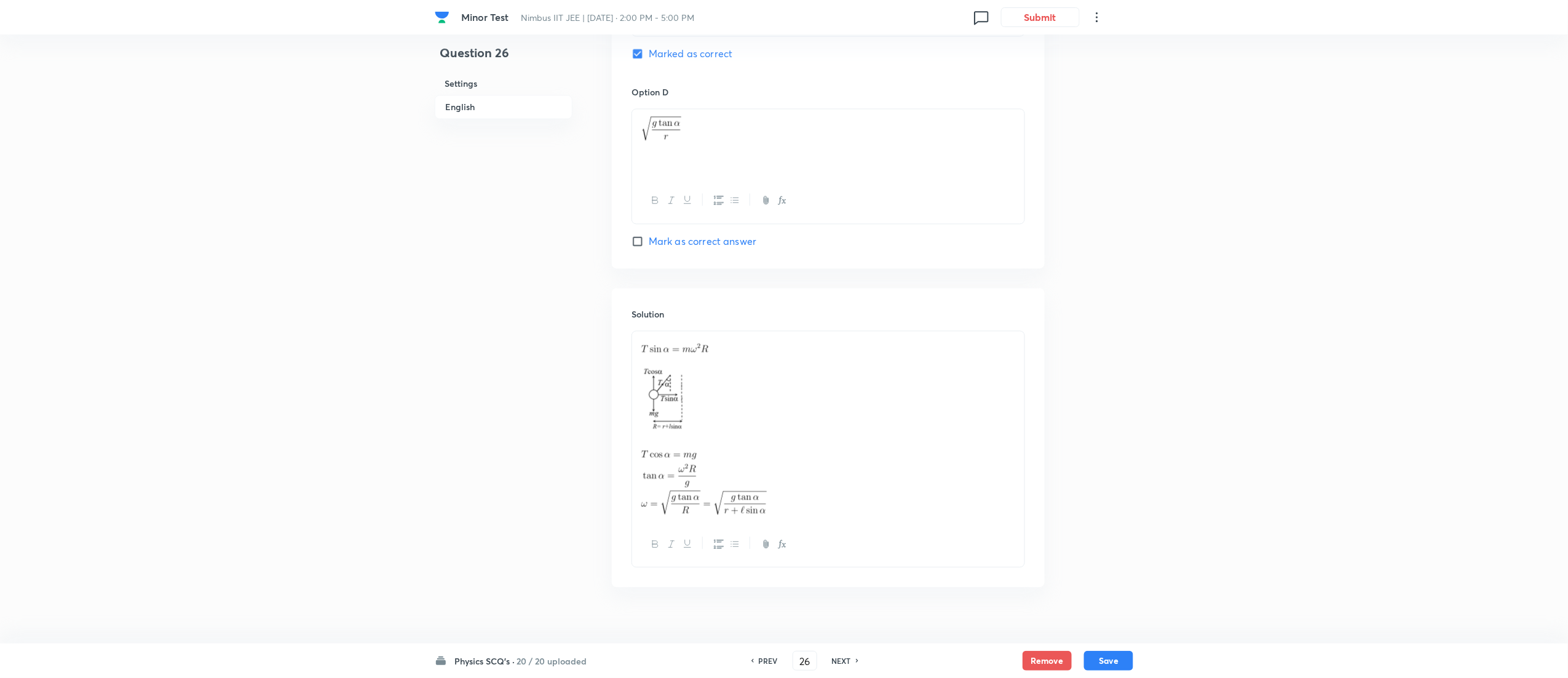
scroll to position [1133, 0]
click at [786, 338] on h6 "NEXT" at bounding box center [841, 660] width 19 height 11
type input "27"
checkbox input "false"
checkbox input "true"
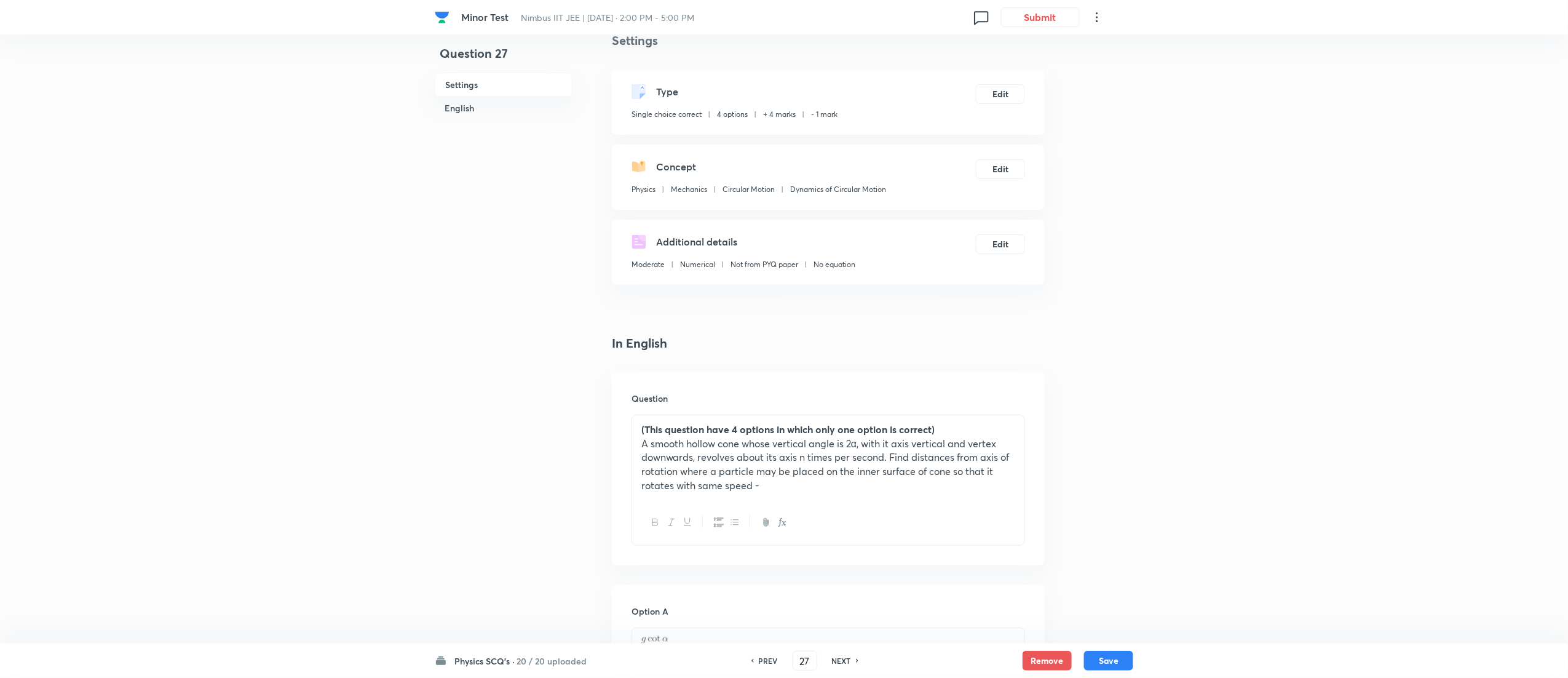
scroll to position [26, 0]
click at [786, 338] on h6 "NEXT" at bounding box center [841, 660] width 19 height 11
type input "28"
checkbox input "false"
checkbox input "true"
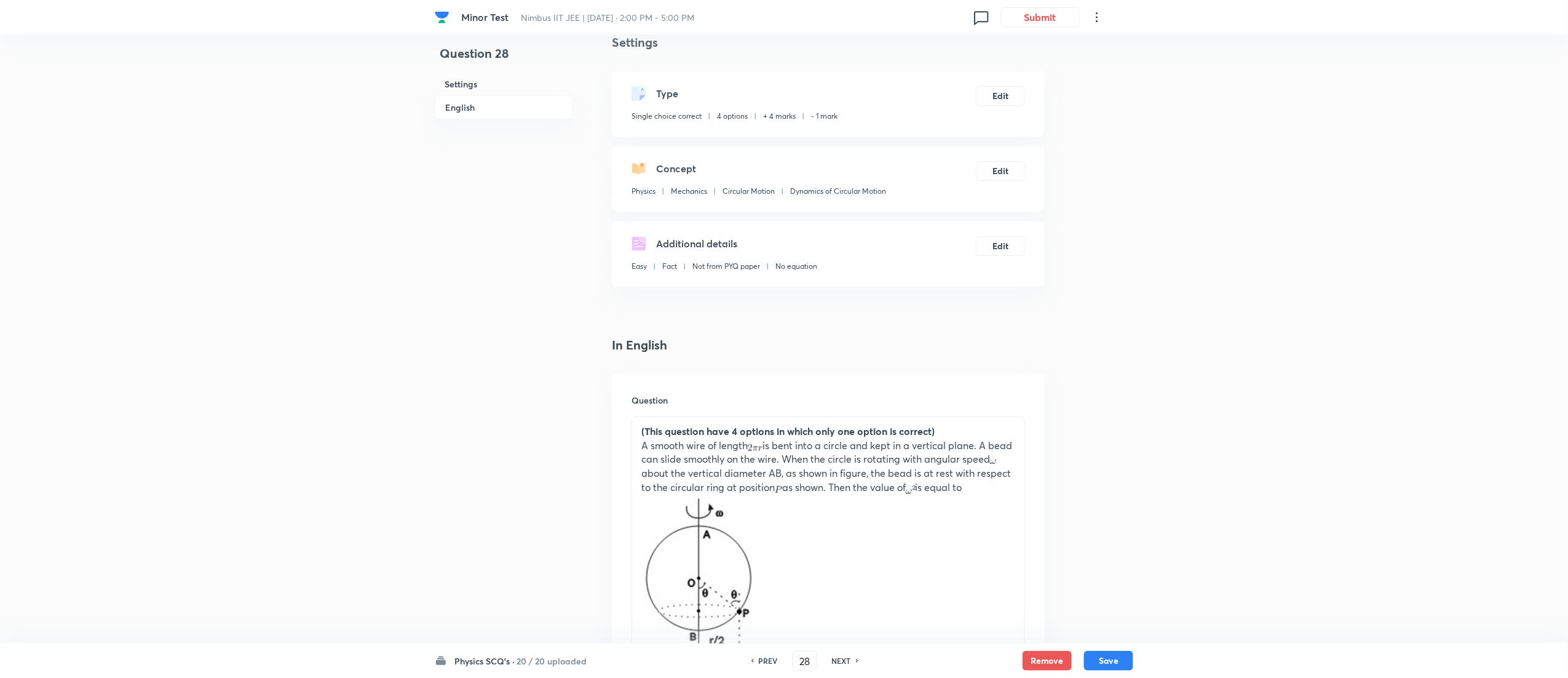
scroll to position [1409, 0]
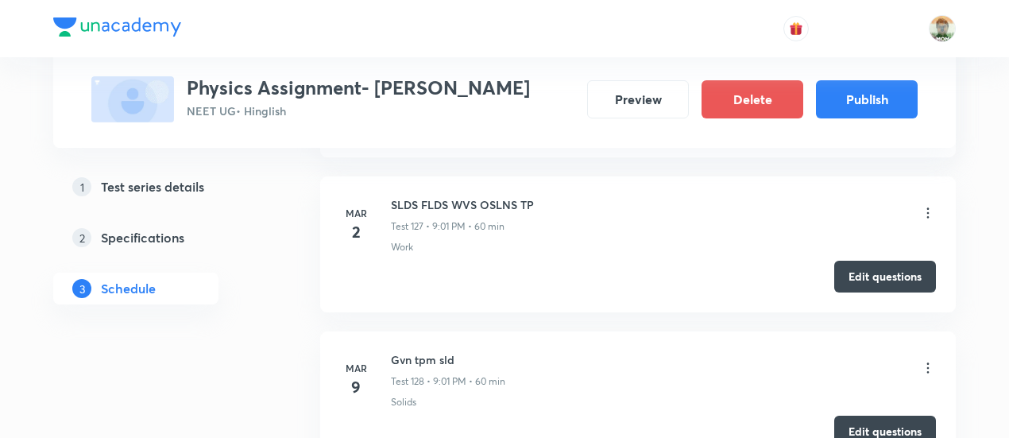
scroll to position [20571, 0]
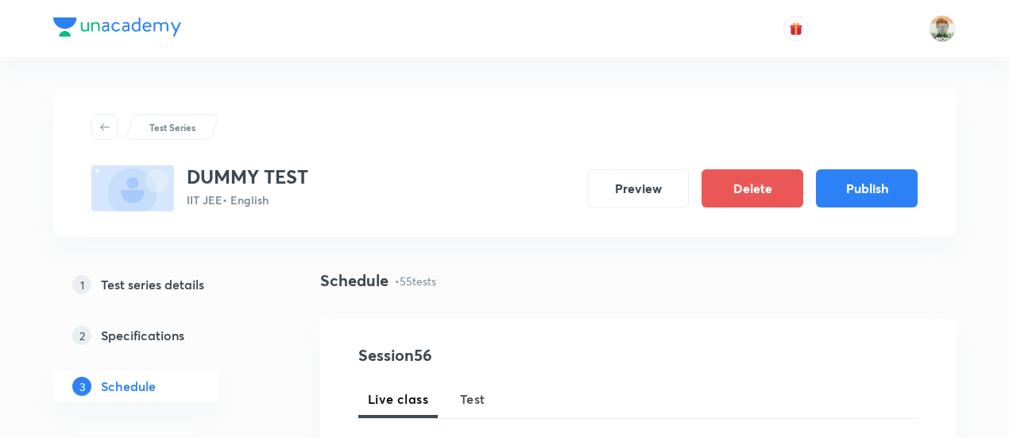
click at [471, 393] on span "Test" at bounding box center [472, 398] width 25 height 19
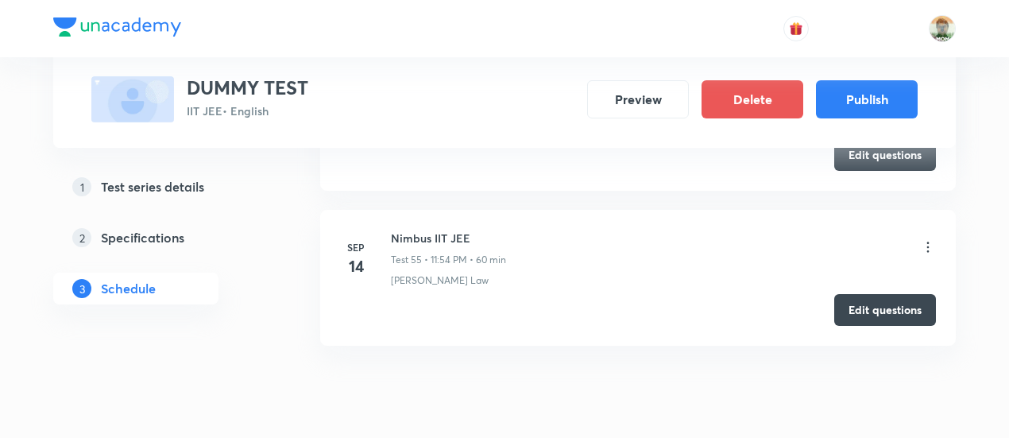
scroll to position [9222, 0]
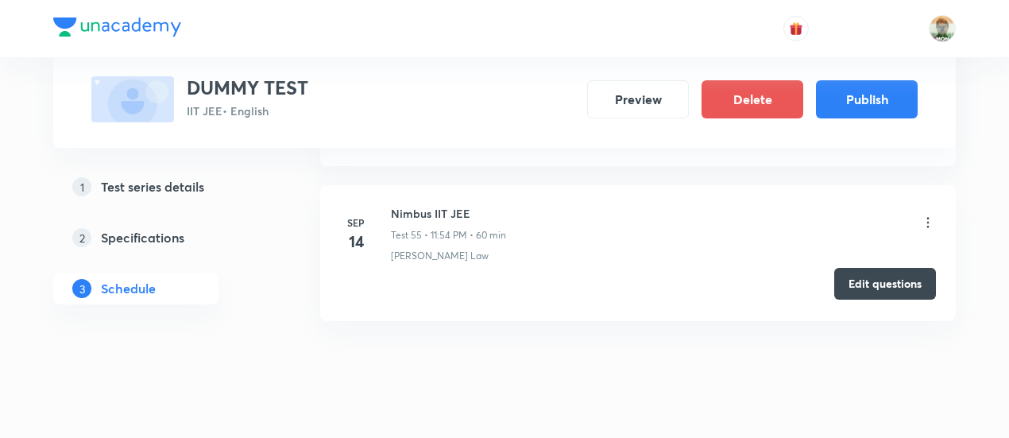
click at [873, 268] on button "Edit questions" at bounding box center [885, 284] width 102 height 32
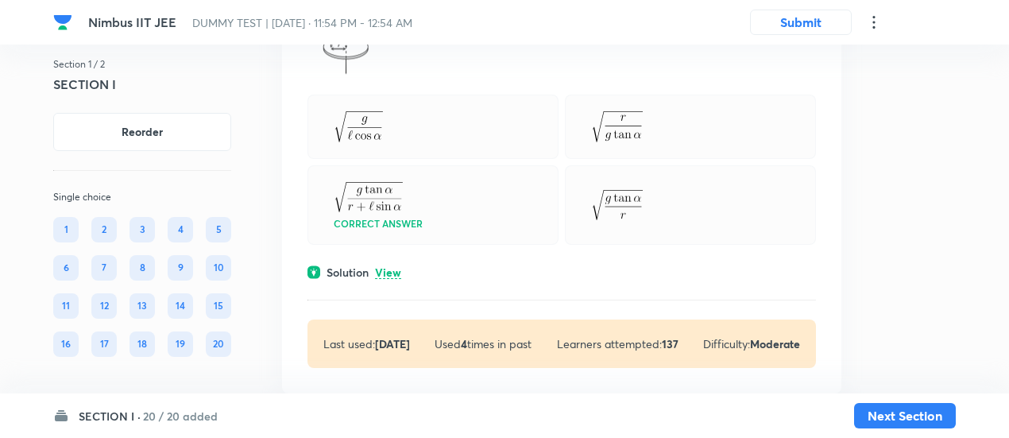
scroll to position [269, 0]
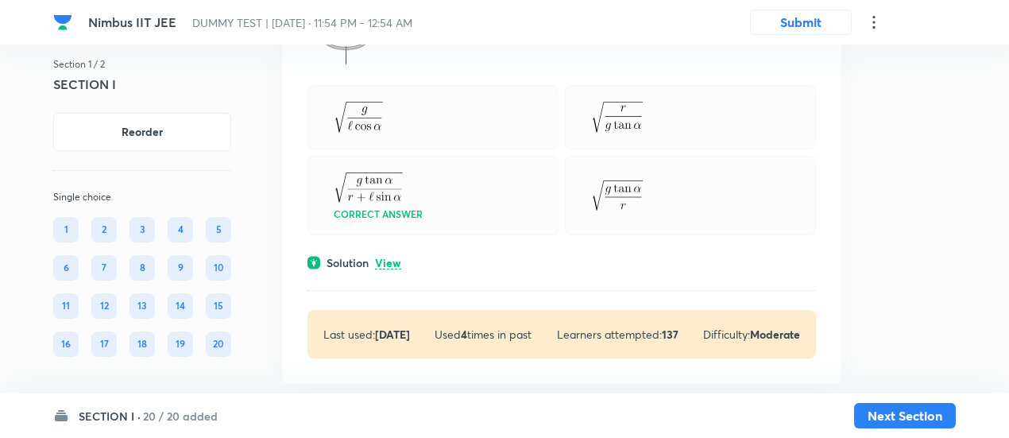
click at [393, 262] on p "View" at bounding box center [388, 263] width 26 height 12
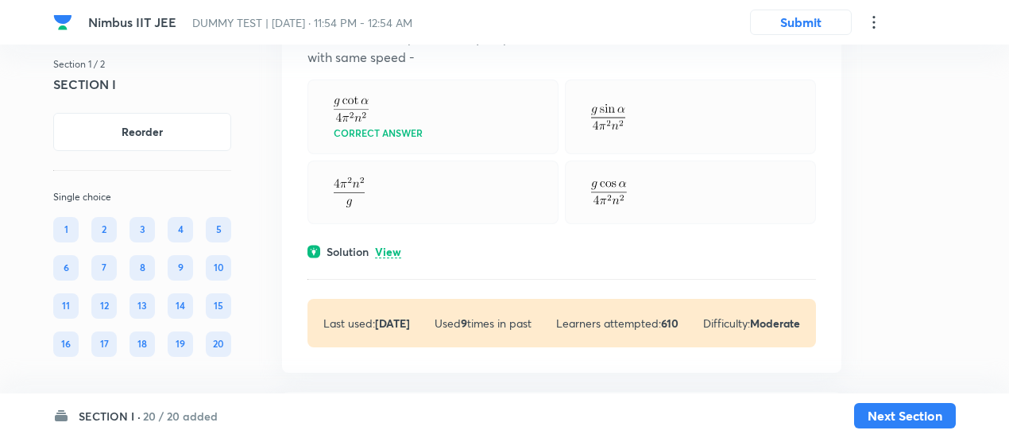
scroll to position [1044, 0]
click at [393, 245] on p "View" at bounding box center [388, 251] width 26 height 12
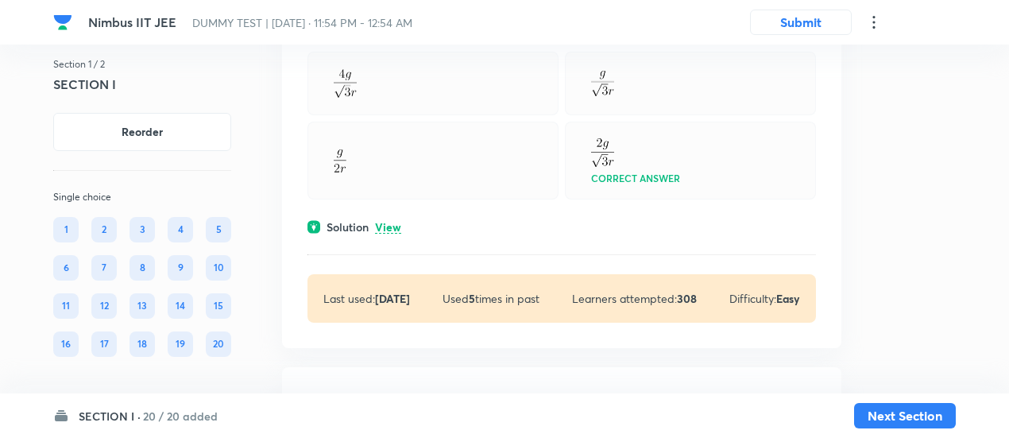
scroll to position [2104, 0]
click at [392, 225] on p "View" at bounding box center [388, 227] width 26 height 12
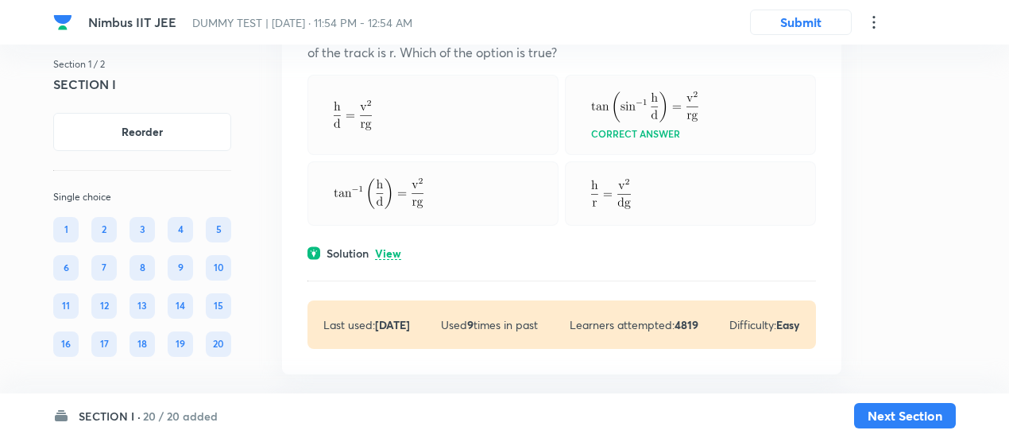
scroll to position [2980, 0]
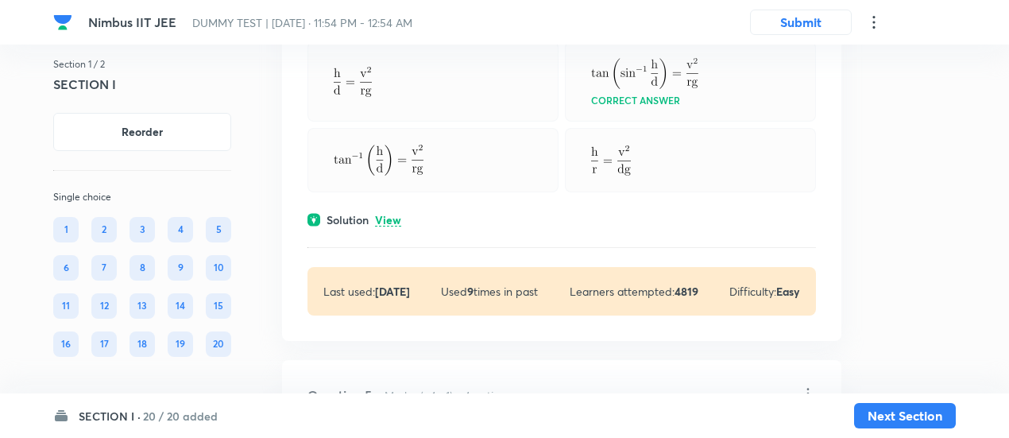
click at [396, 204] on div "Question 4 Marks: (+4, -1) • 4 options A railway track is banked for a speed v,…" at bounding box center [561, 124] width 559 height 433
click at [391, 216] on p "View" at bounding box center [388, 221] width 26 height 12
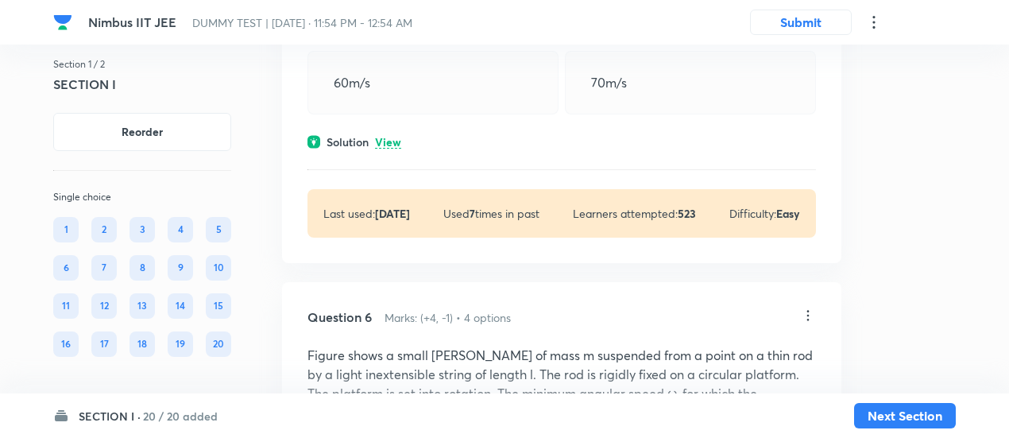
scroll to position [3861, 0]
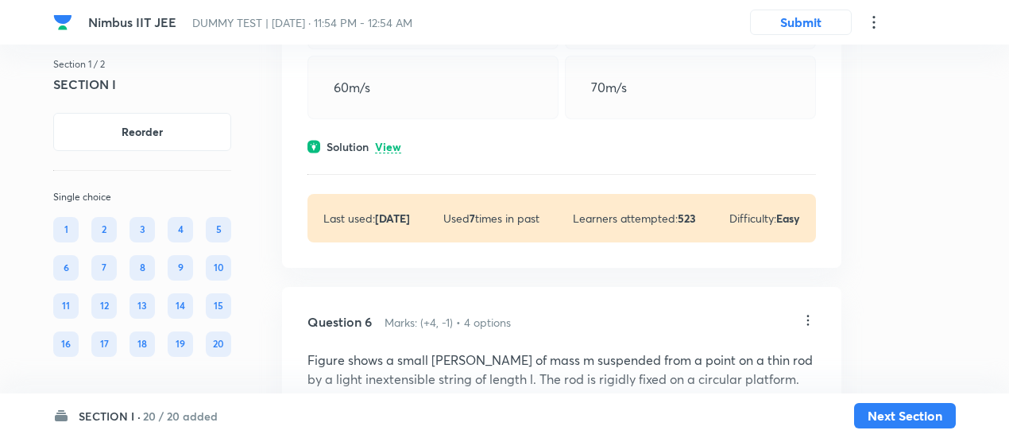
click at [393, 141] on p "View" at bounding box center [388, 147] width 26 height 12
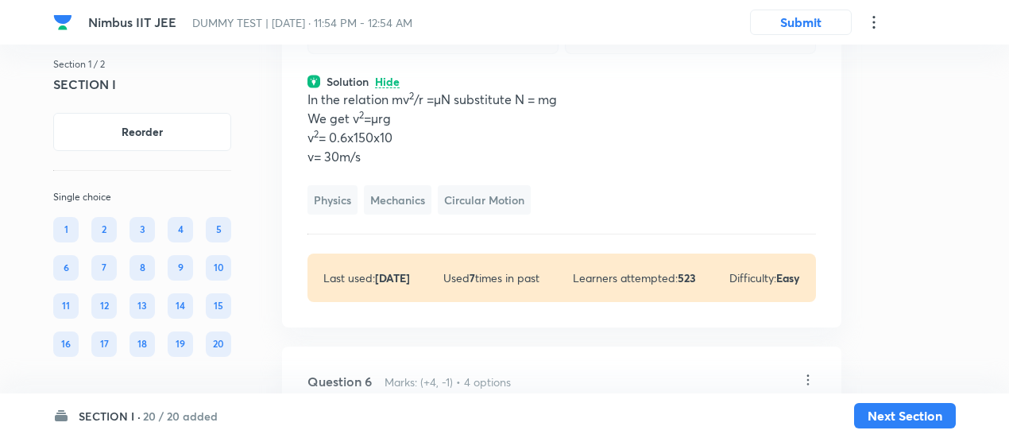
scroll to position [3929, 0]
